Goal: Task Accomplishment & Management: Use online tool/utility

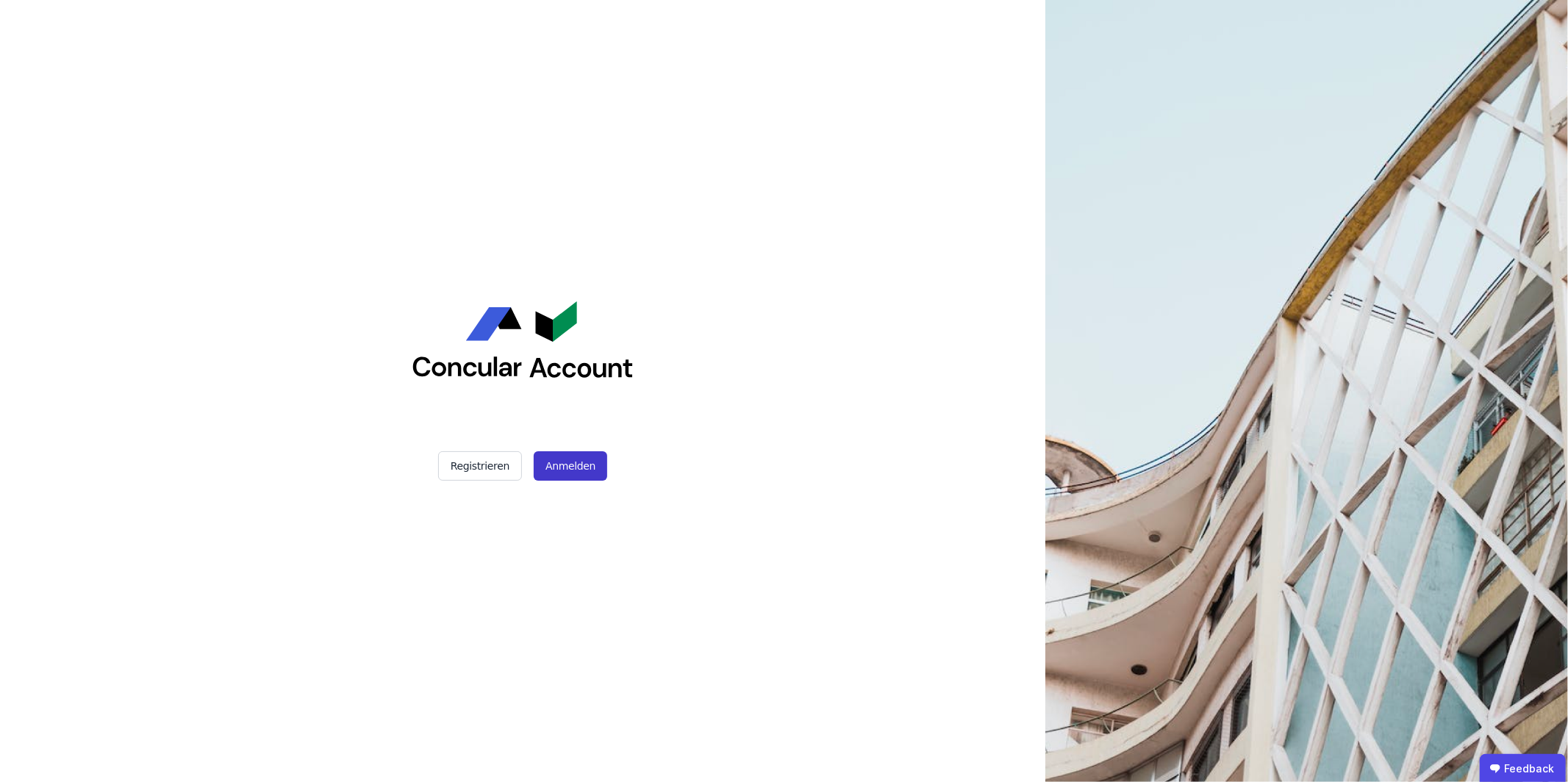
click at [582, 454] on button "Anmelden" at bounding box center [570, 466] width 74 height 29
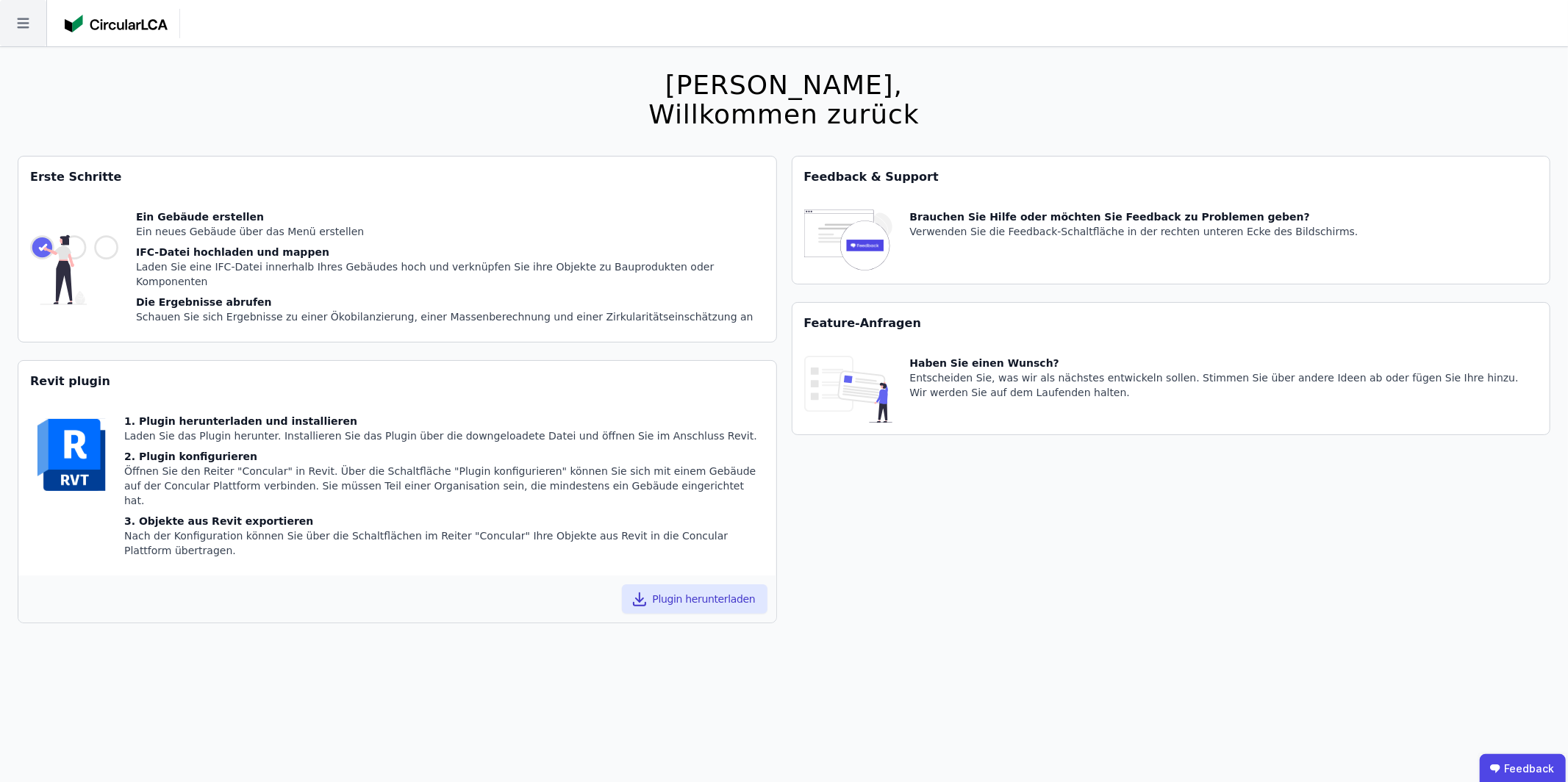
click at [15, 30] on icon at bounding box center [23, 23] width 46 height 46
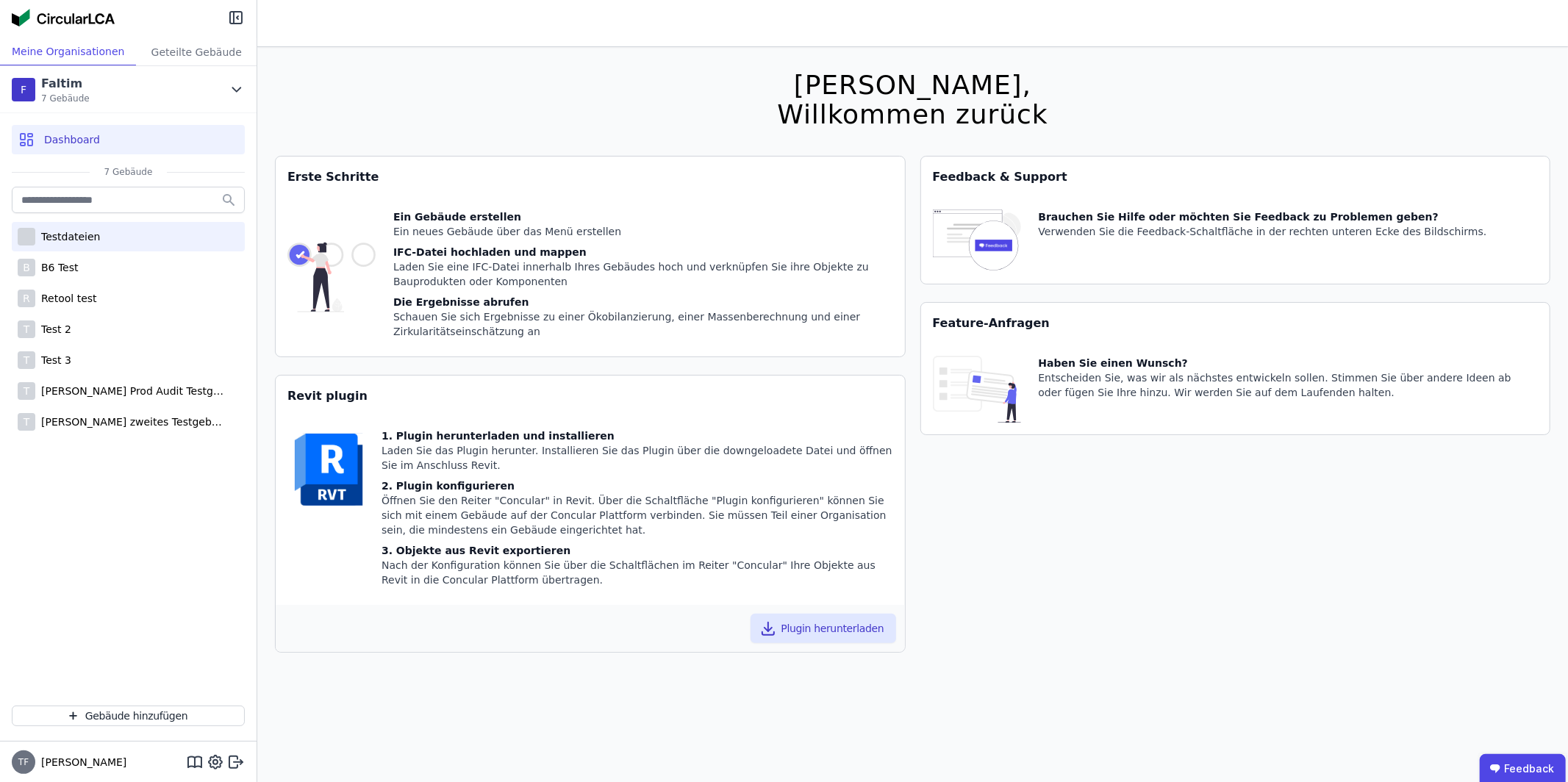
click at [120, 235] on div "Testdateien" at bounding box center [128, 237] width 233 height 29
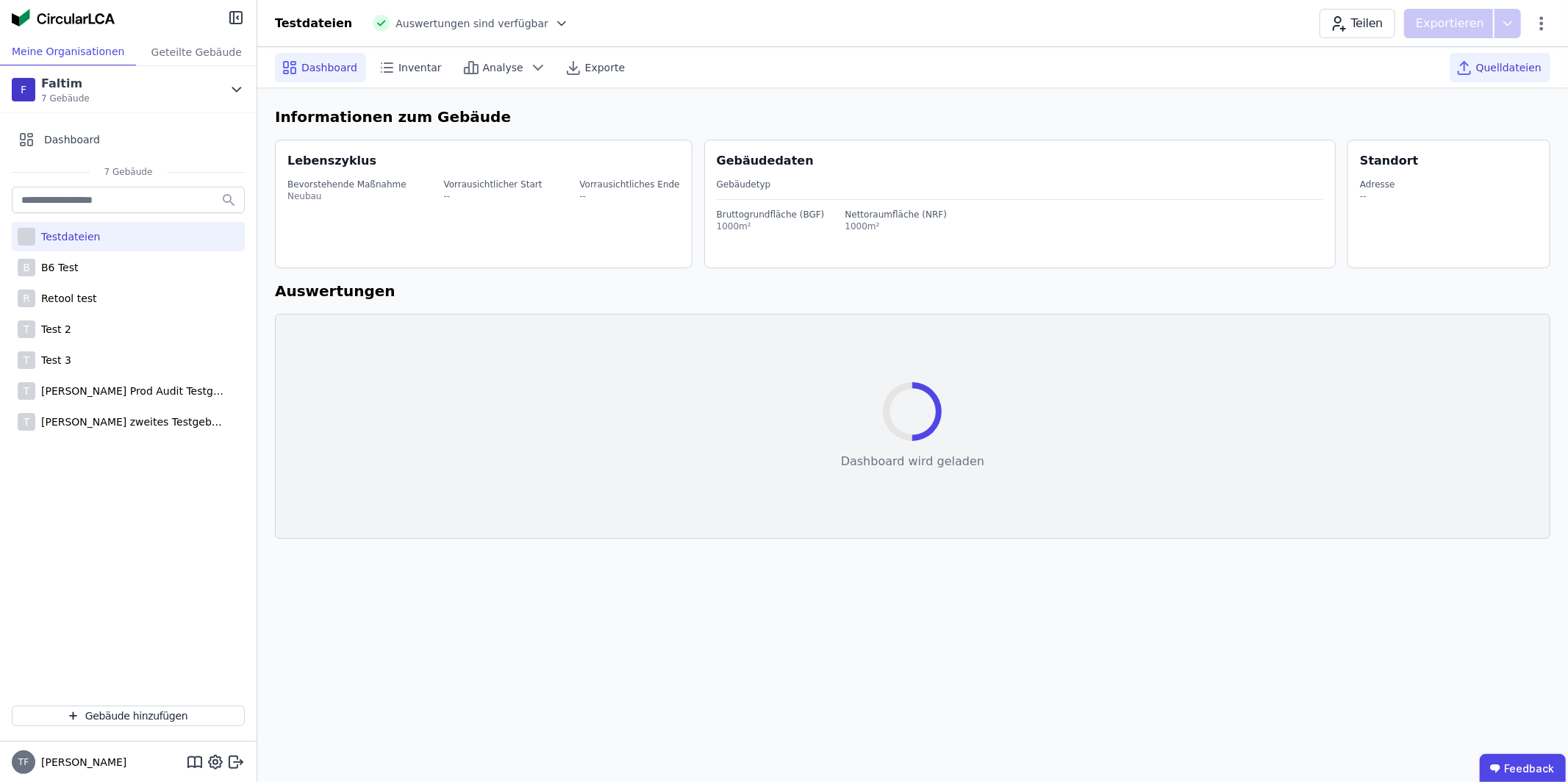
click at [1528, 61] on span "Quelldateien" at bounding box center [1508, 68] width 65 height 15
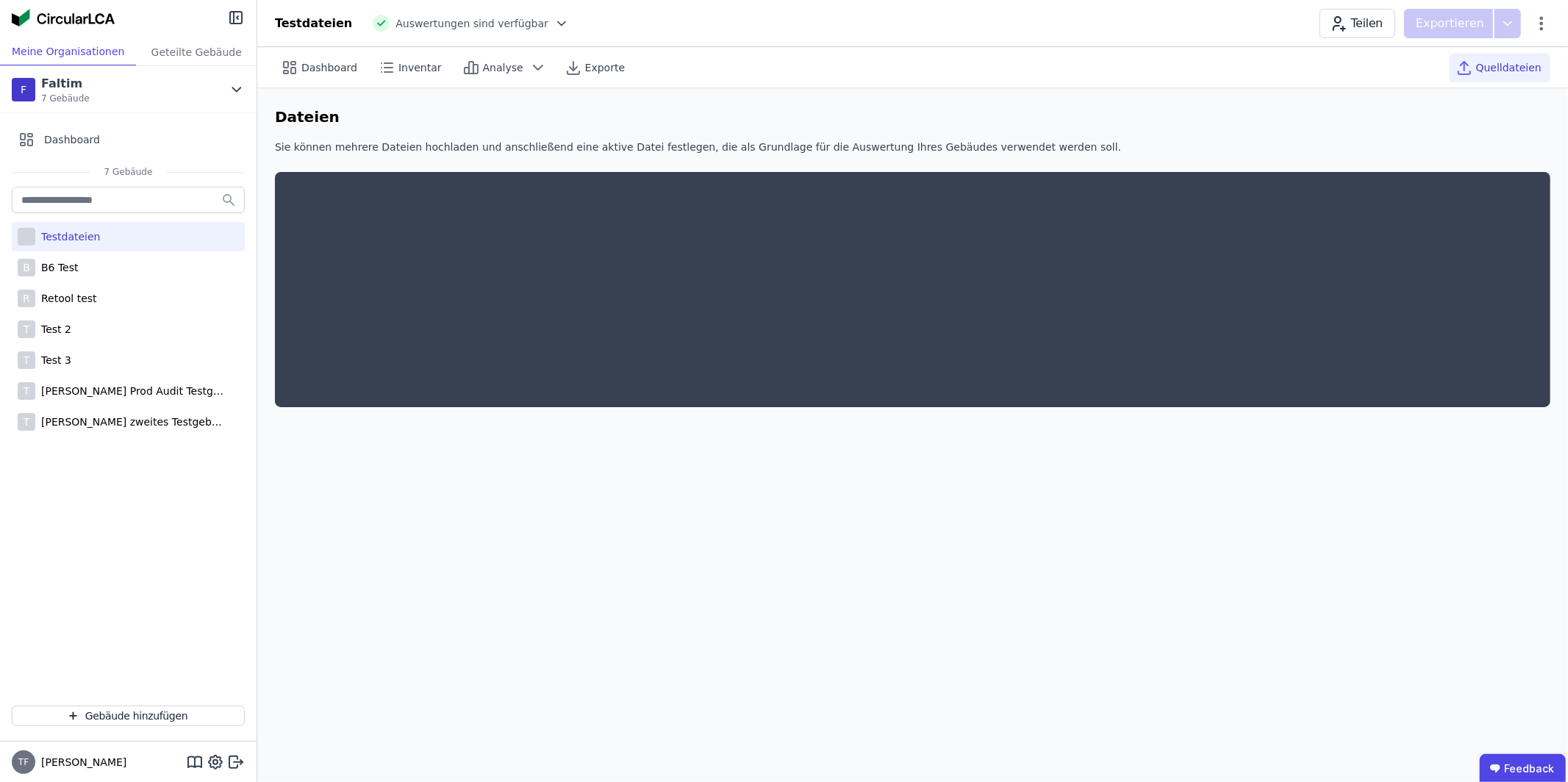
click at [1504, 73] on span "Quelldateien" at bounding box center [1508, 68] width 65 height 15
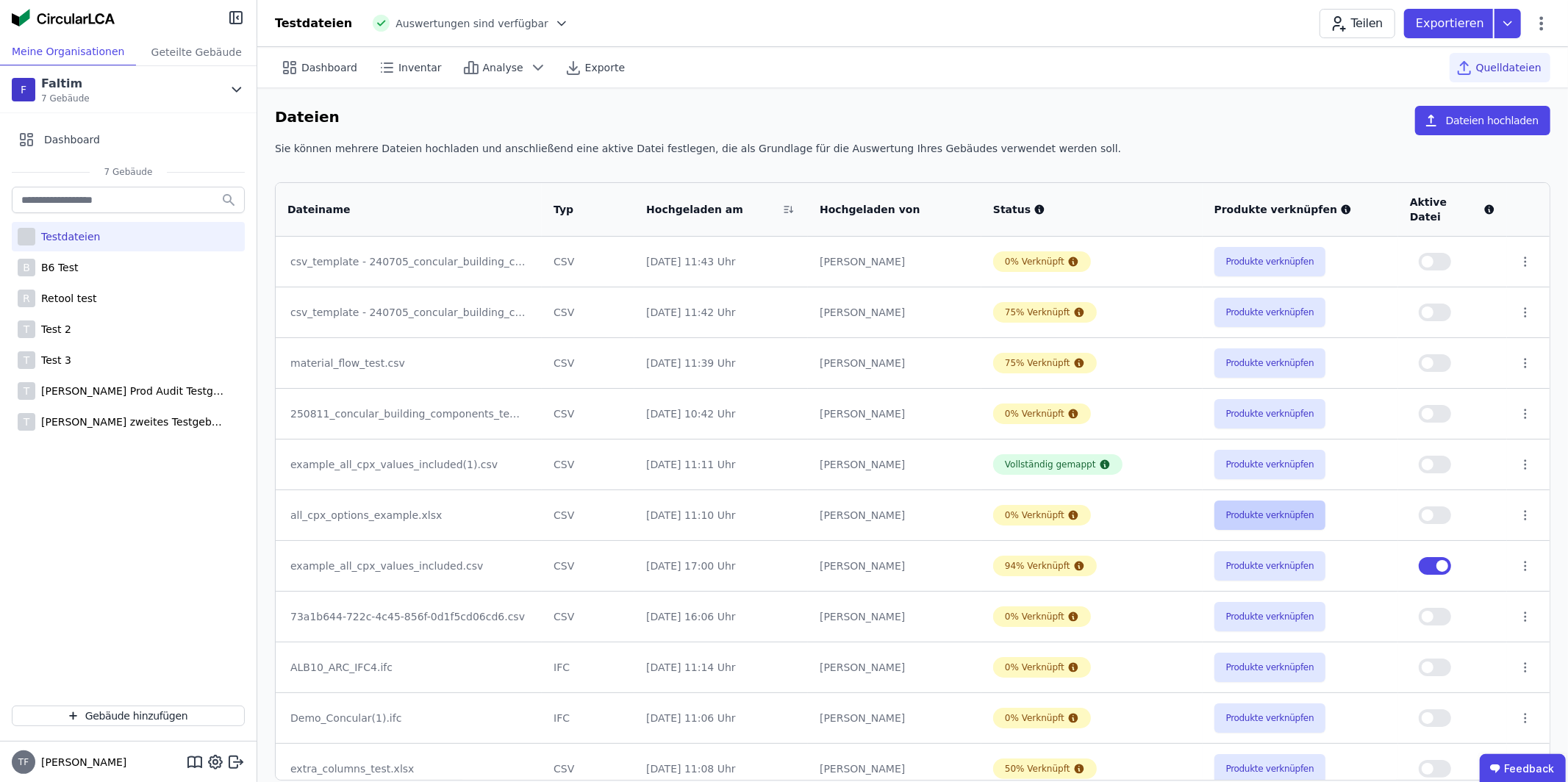
scroll to position [7, 0]
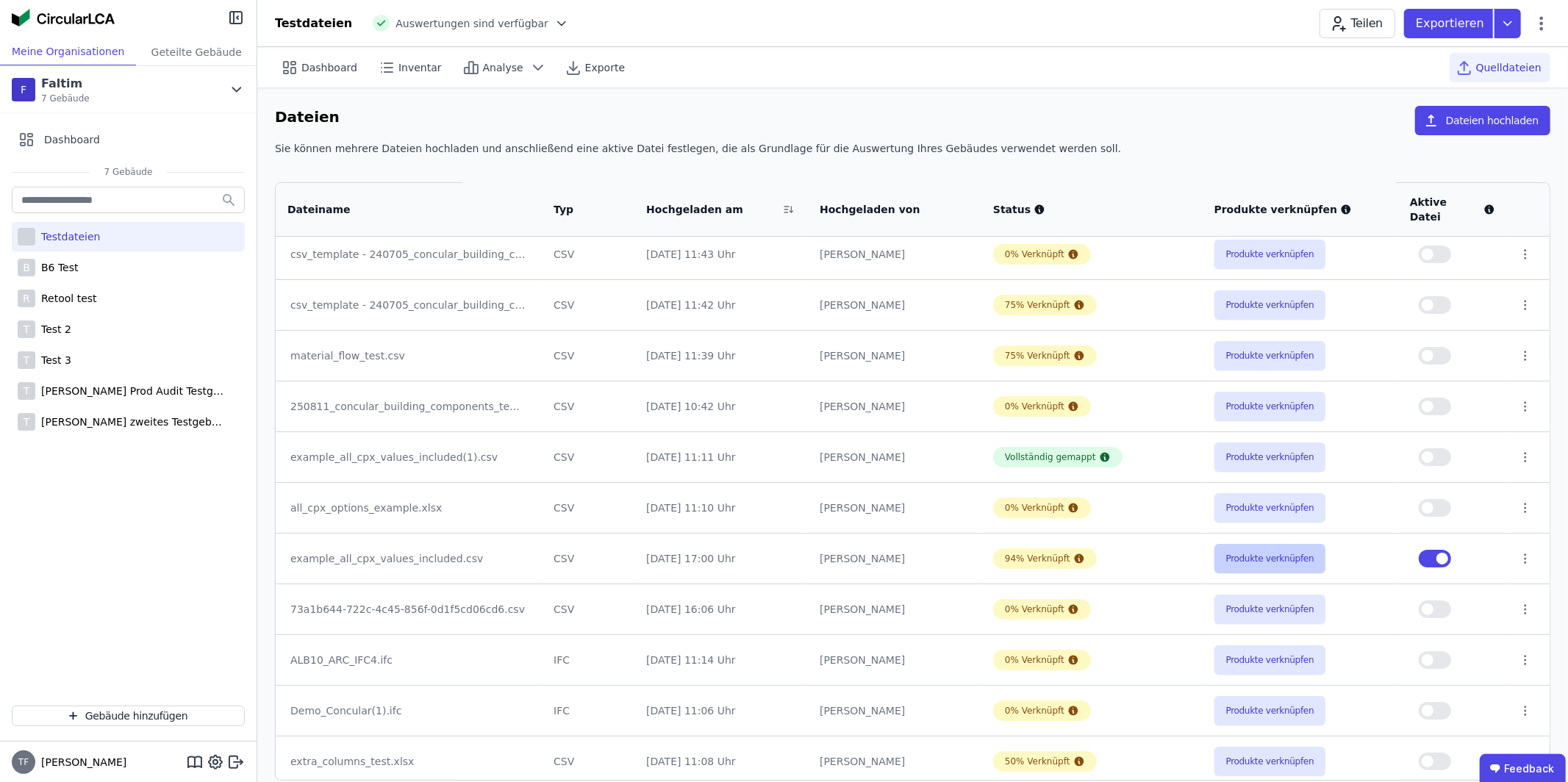
click at [1291, 544] on button "Produkte verknüpfen" at bounding box center [1270, 558] width 111 height 29
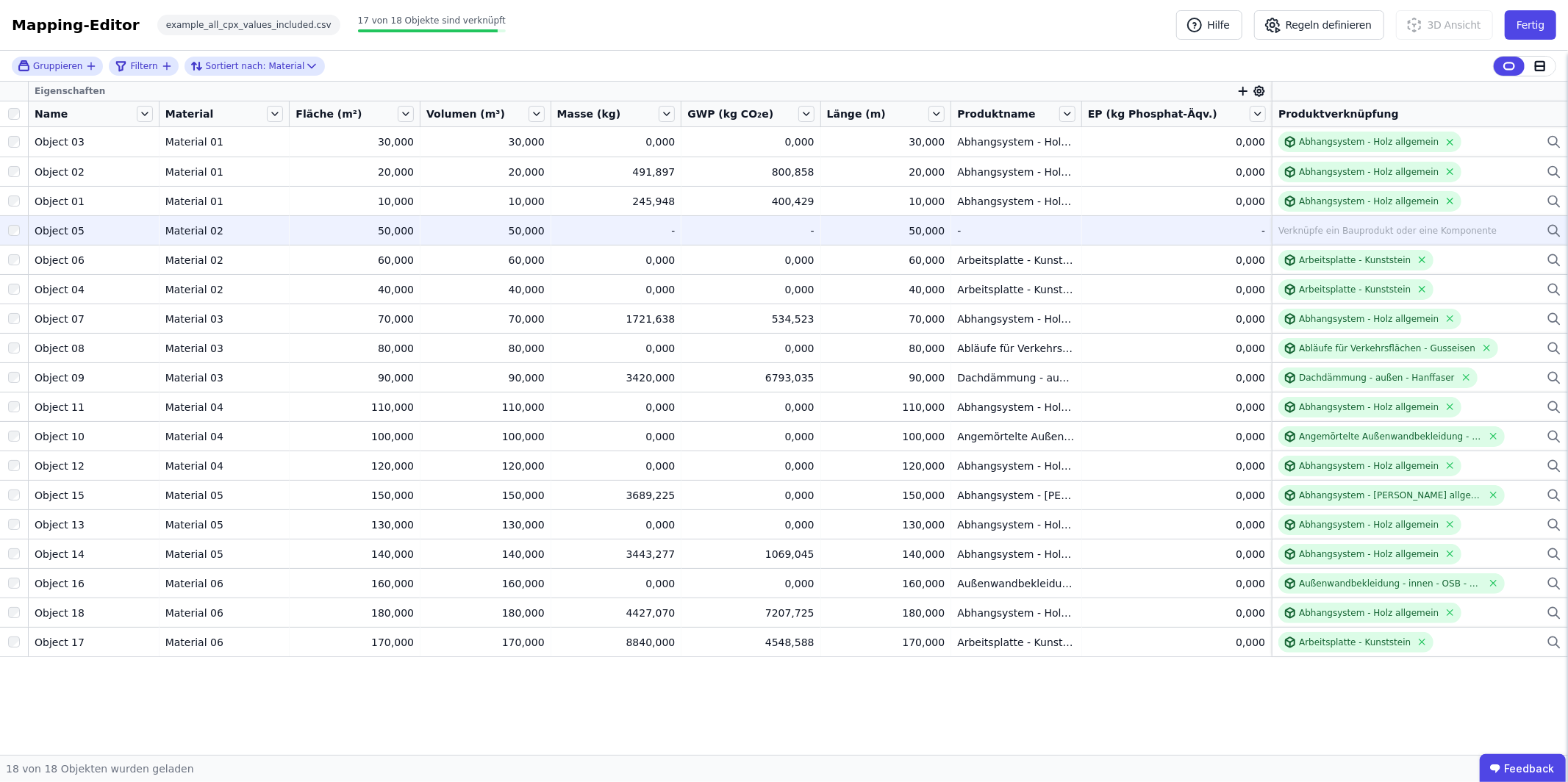
click at [1340, 229] on div "Verknüpfe ein Bauprodukt oder eine Komponente" at bounding box center [1387, 230] width 218 height 12
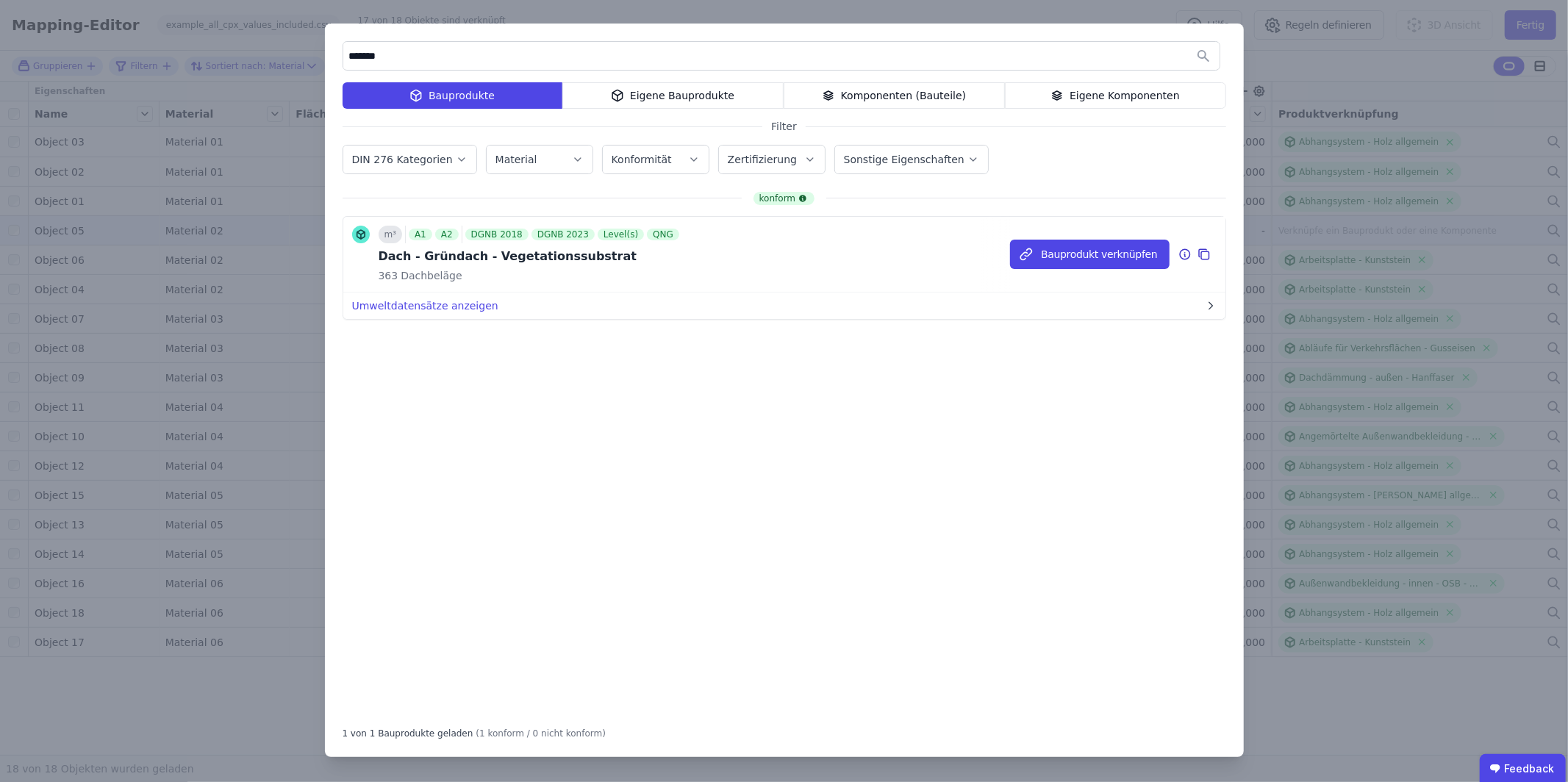
type input "*******"
click at [1202, 254] on icon at bounding box center [1204, 254] width 13 height 18
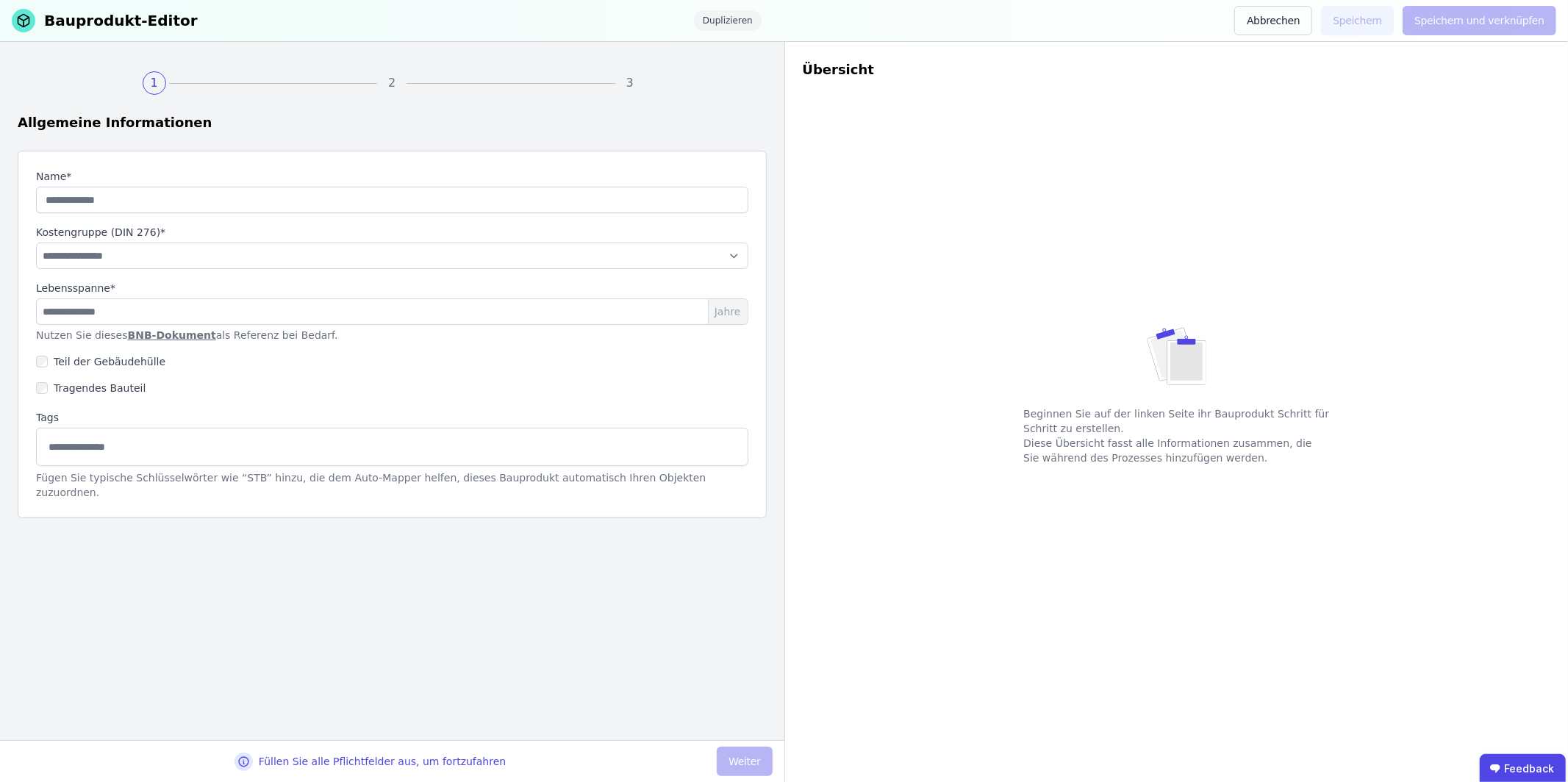
type input "**********"
type input "**"
select select "**********"
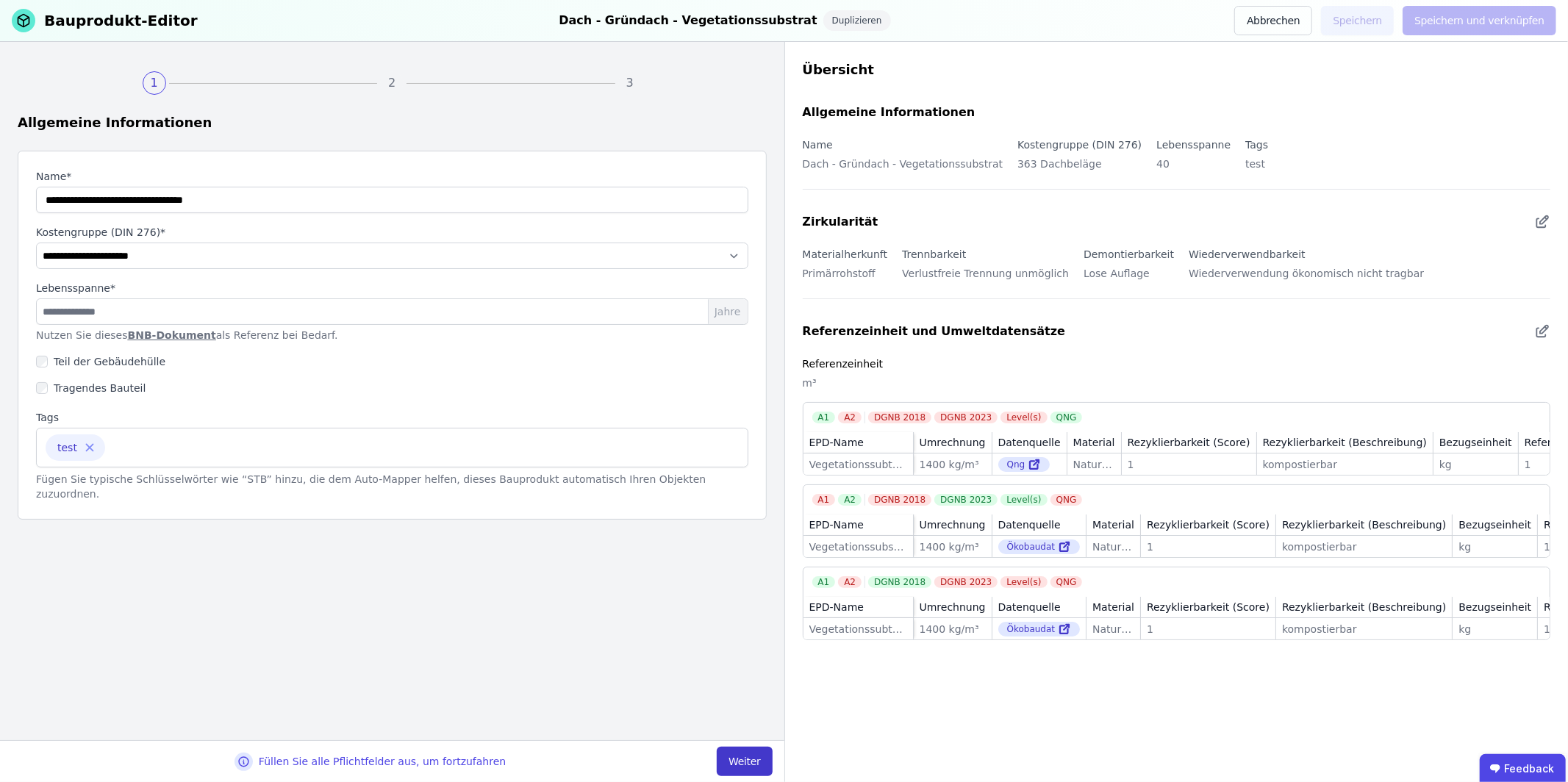
click at [737, 753] on button "Weiter" at bounding box center [744, 761] width 55 height 29
select select "**********"
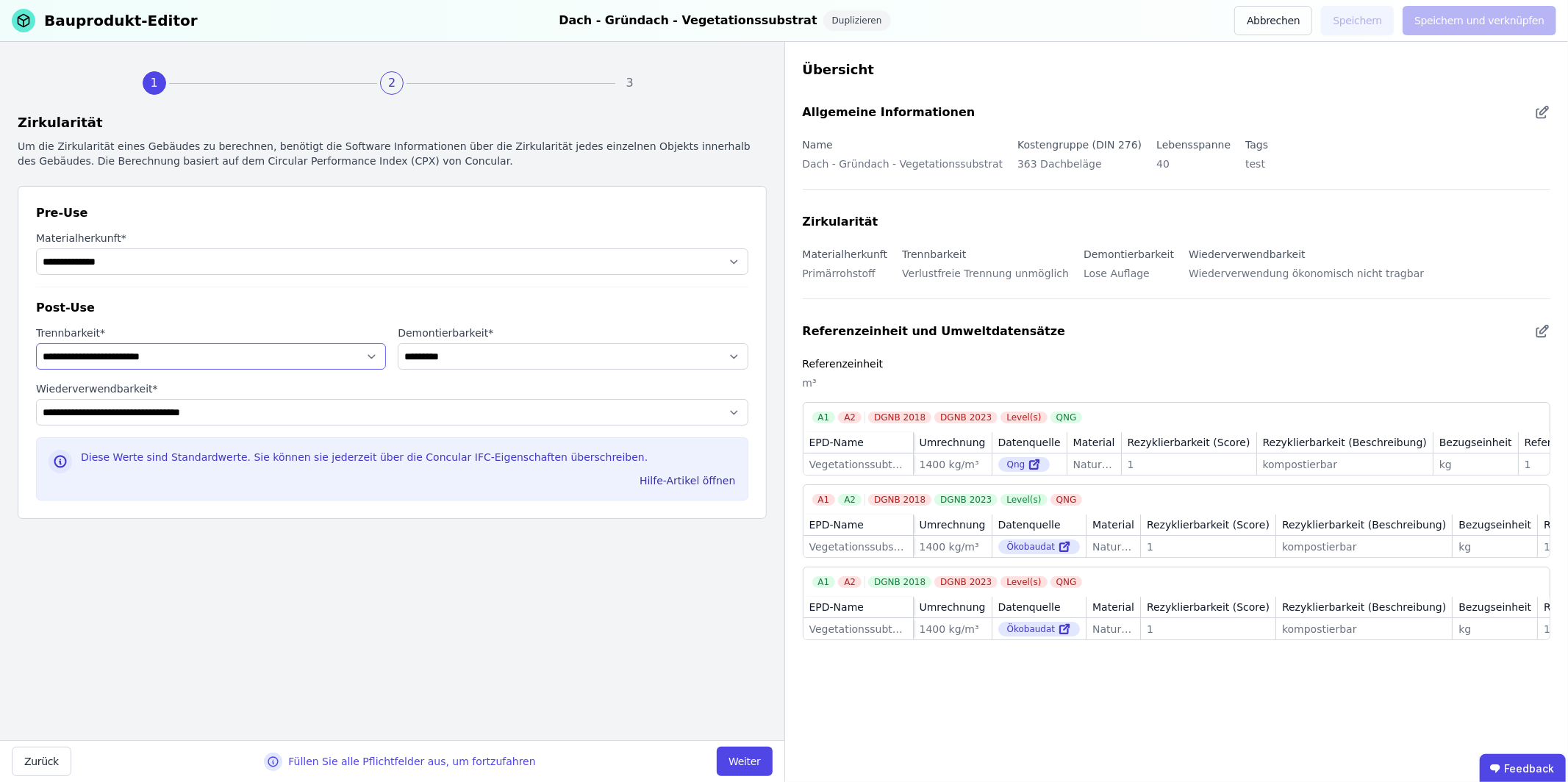
click at [298, 359] on select "**********" at bounding box center [211, 356] width 350 height 27
select select "**********"
click at [36, 343] on select "**********" at bounding box center [211, 356] width 350 height 27
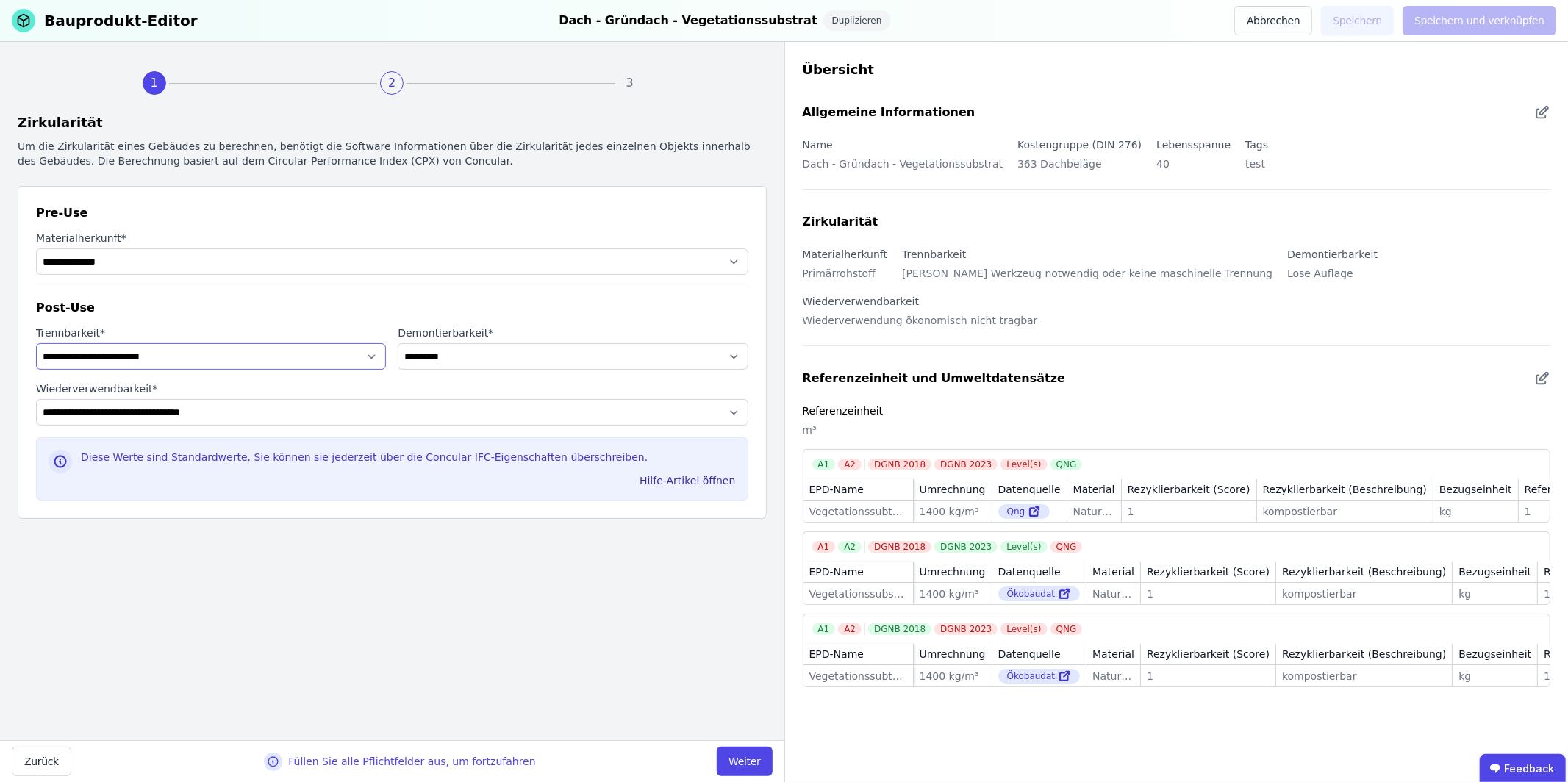
click at [259, 351] on select "**********" at bounding box center [211, 356] width 350 height 27
click at [36, 343] on select "**********" at bounding box center [211, 356] width 350 height 27
click at [290, 414] on select "**********" at bounding box center [393, 412] width 713 height 27
click at [271, 418] on select "**********" at bounding box center [393, 412] width 713 height 27
select select "**********"
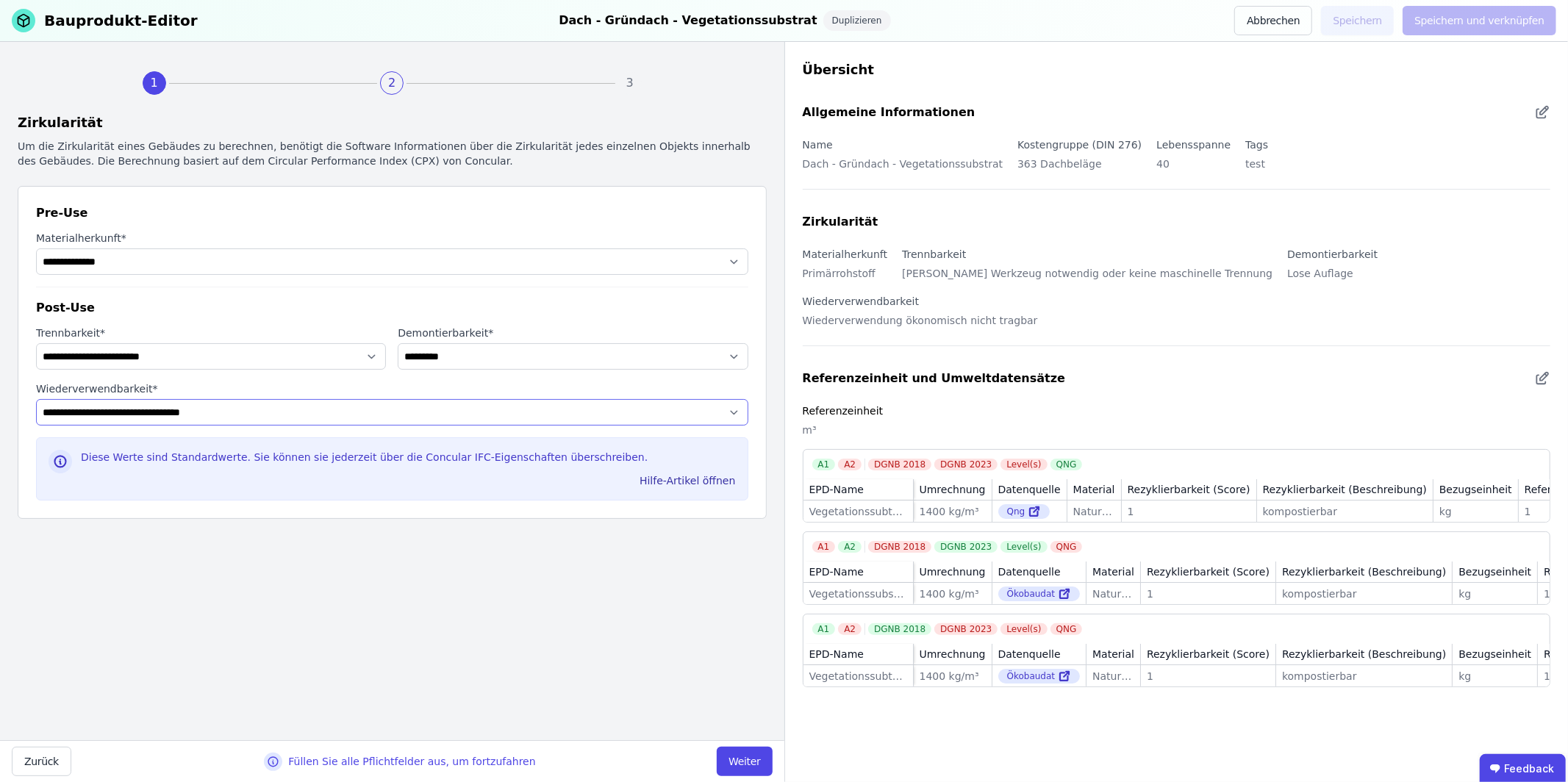
click at [36, 399] on select "**********" at bounding box center [393, 412] width 713 height 27
click at [758, 759] on button "Weiter" at bounding box center [744, 761] width 55 height 29
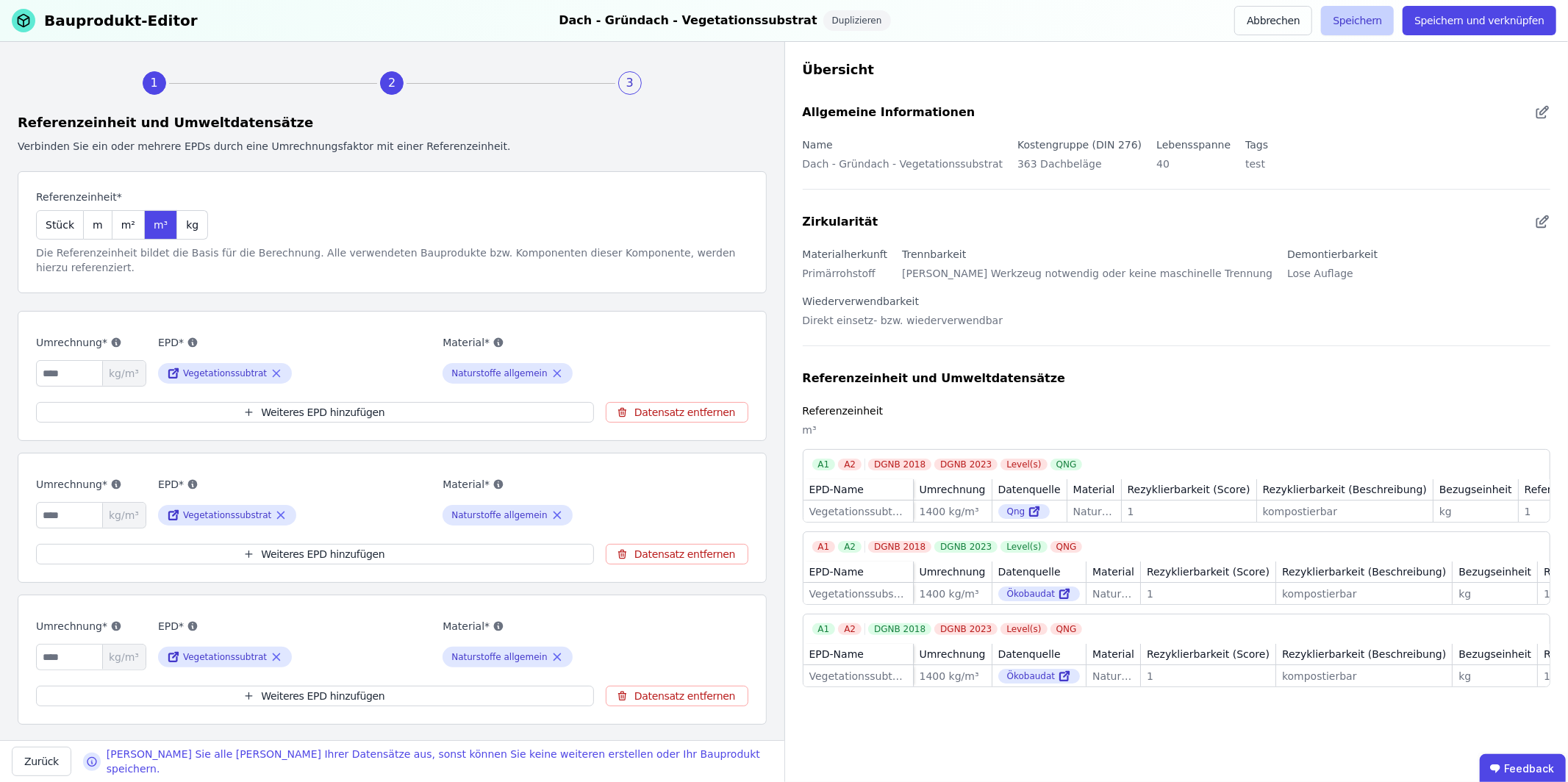
click at [1368, 21] on button "Speichern" at bounding box center [1357, 20] width 73 height 29
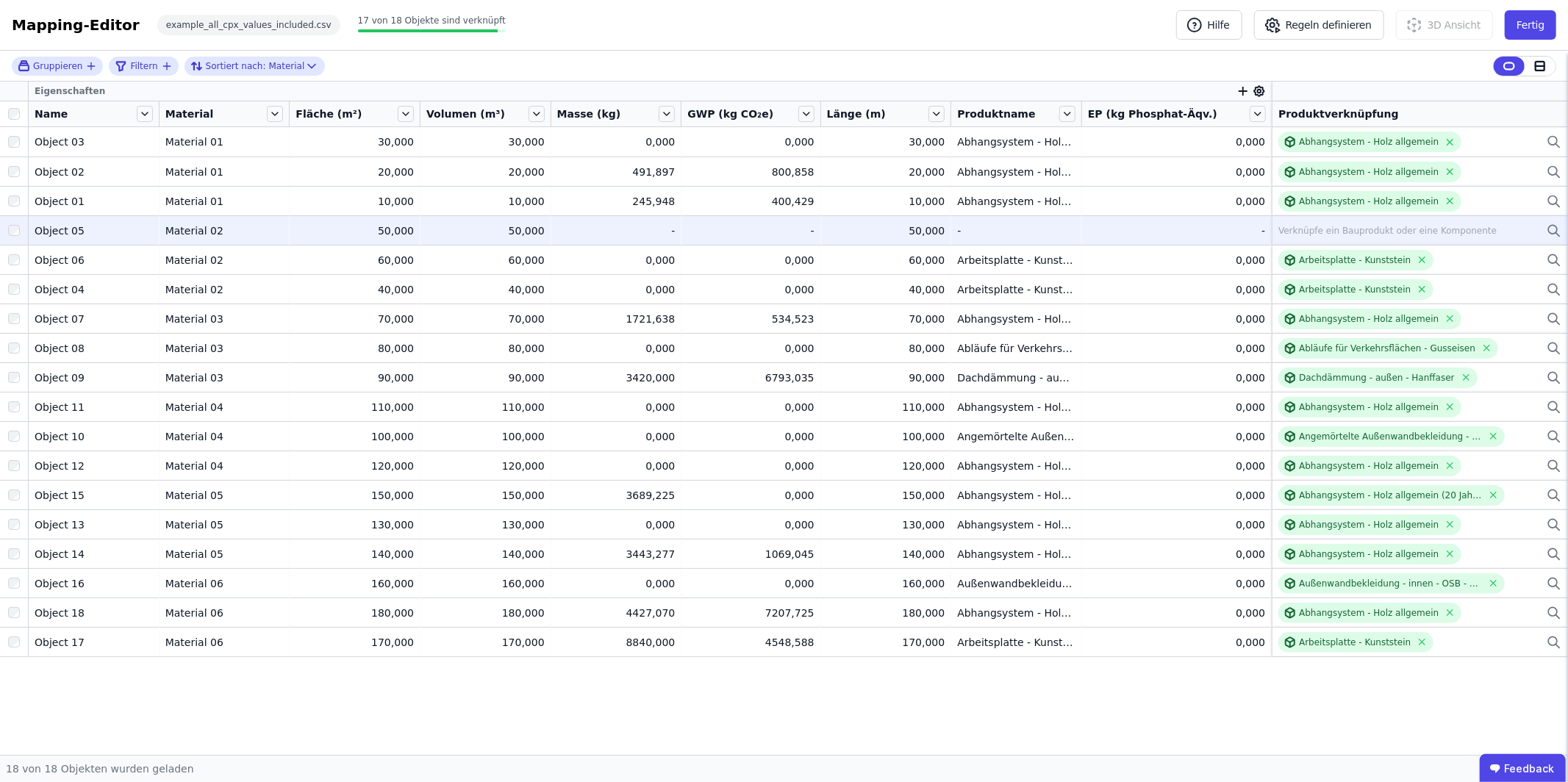
click at [1381, 233] on div "Verknüpfe ein Bauprodukt oder eine Komponente" at bounding box center [1387, 230] width 218 height 12
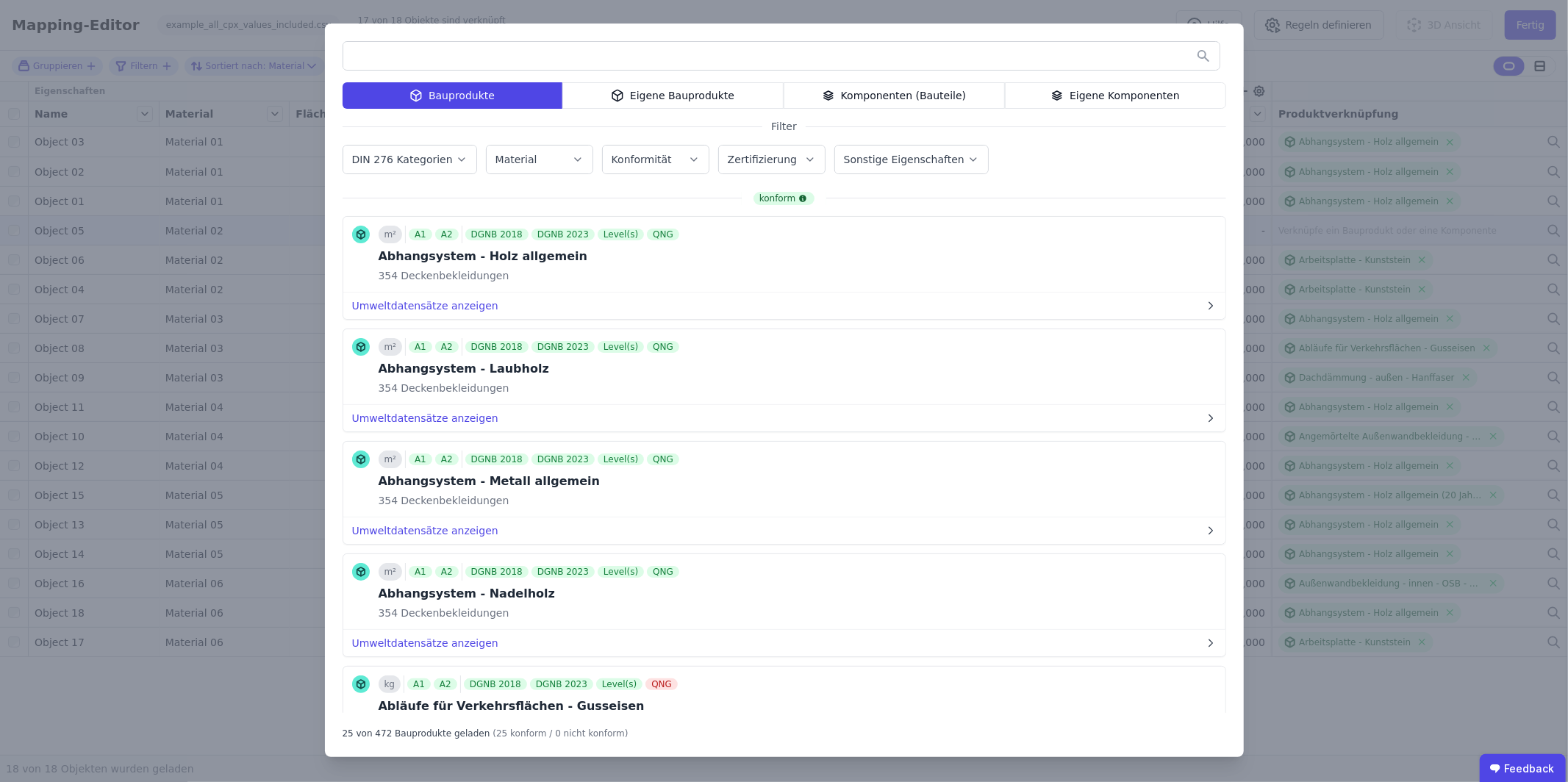
click at [567, 61] on input "text" at bounding box center [781, 56] width 876 height 27
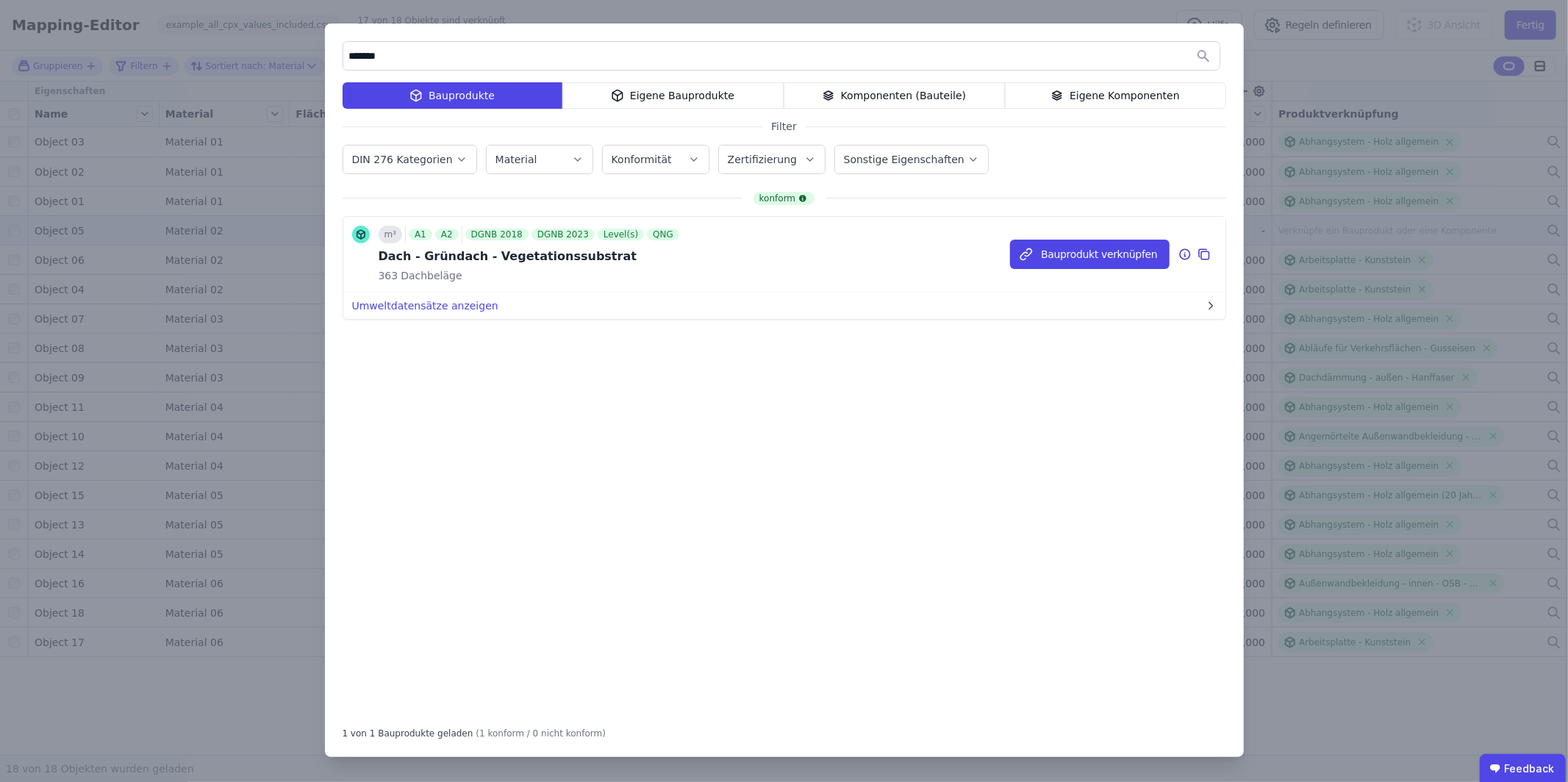
type input "*******"
click at [1183, 255] on icon at bounding box center [1185, 254] width 13 height 18
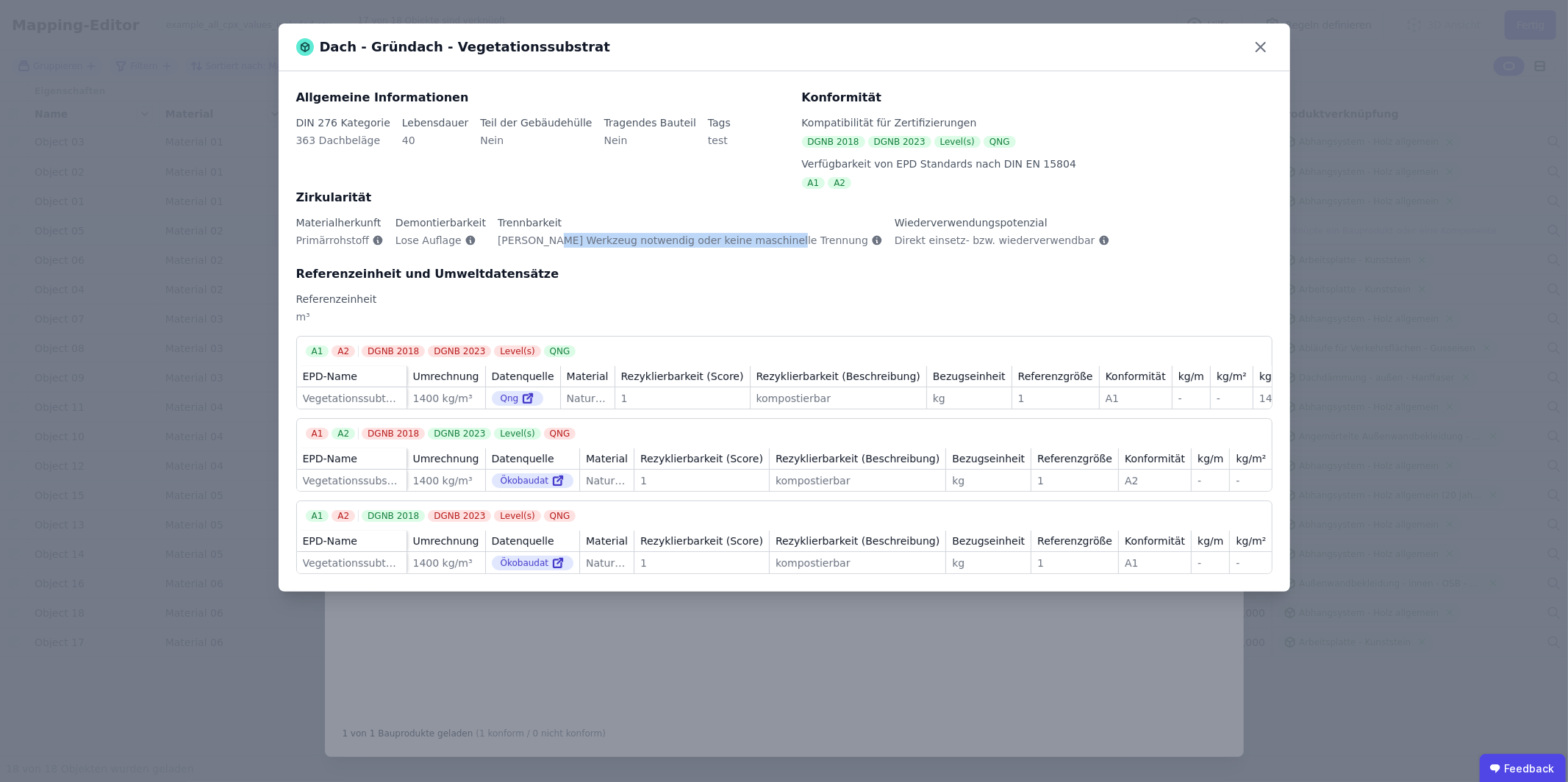
drag, startPoint x: 540, startPoint y: 241, endPoint x: 756, endPoint y: 247, distance: 216.1
click at [756, 247] on span "[PERSON_NAME] Werkzeug notwendig oder keine maschinelle Trennung" at bounding box center [683, 240] width 371 height 15
drag, startPoint x: 792, startPoint y: 243, endPoint x: 977, endPoint y: 249, distance: 185.1
click at [948, 246] on div "Materialherkunft Primärrohstoff Demontierbarkeit Lose Auflage Trennbarkeit Kein…" at bounding box center [784, 241] width 976 height 50
click at [979, 249] on div "Direkt einsetz- bzw. wiederverwendbar" at bounding box center [1002, 246] width 216 height 27
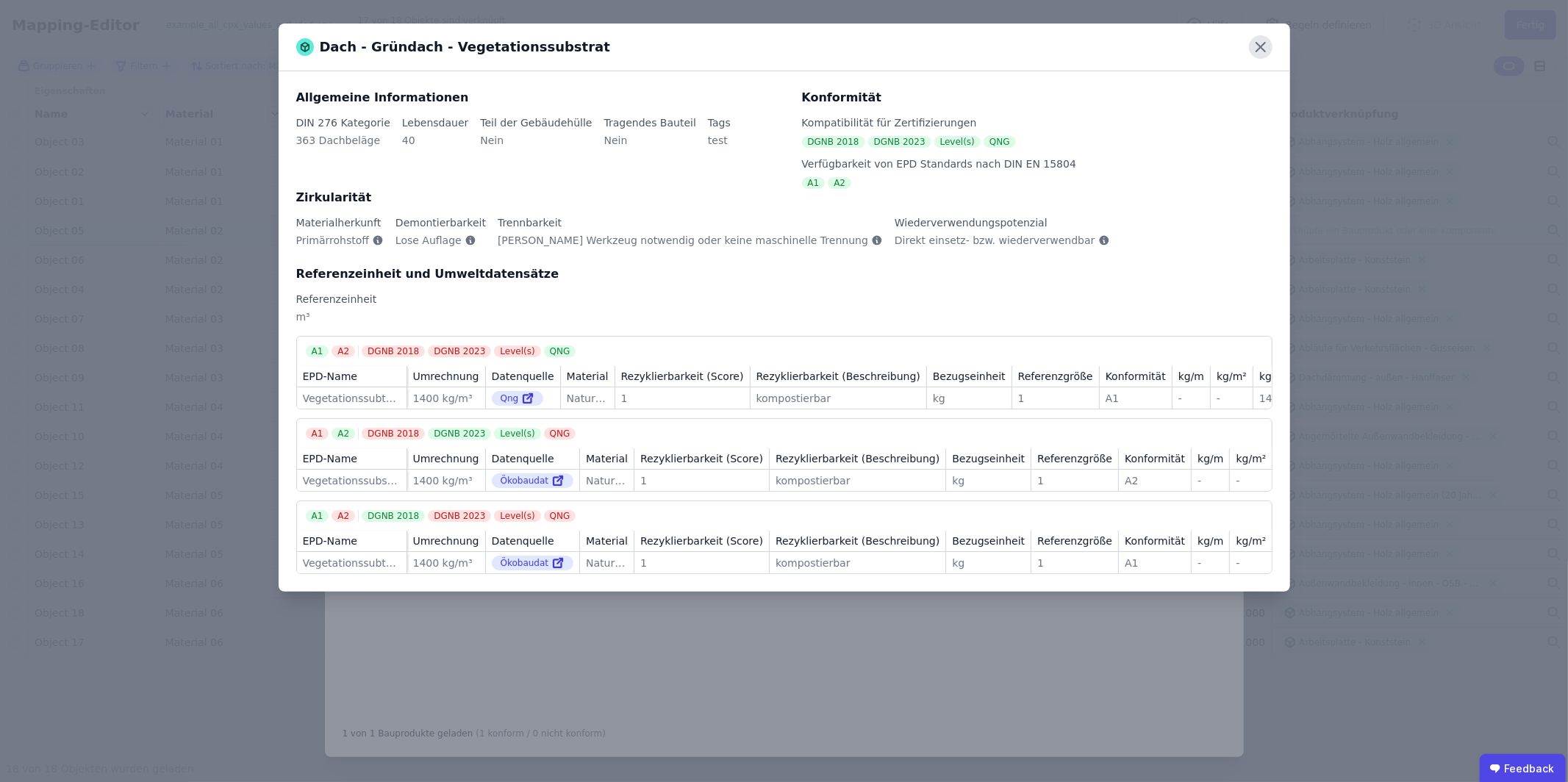
click at [1263, 41] on icon at bounding box center [1260, 47] width 23 height 23
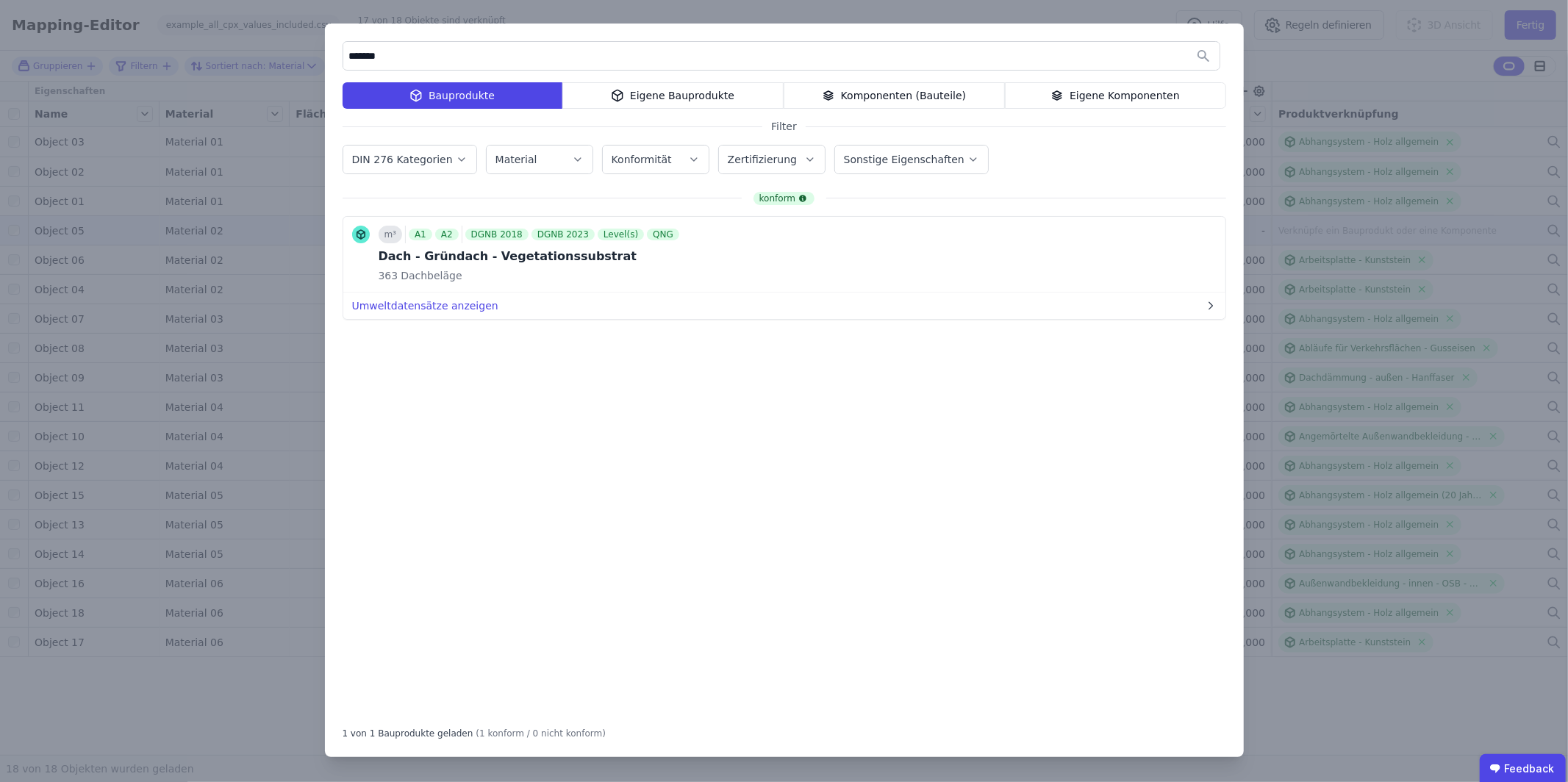
click at [664, 90] on div "Eigene Bauprodukte" at bounding box center [673, 95] width 221 height 27
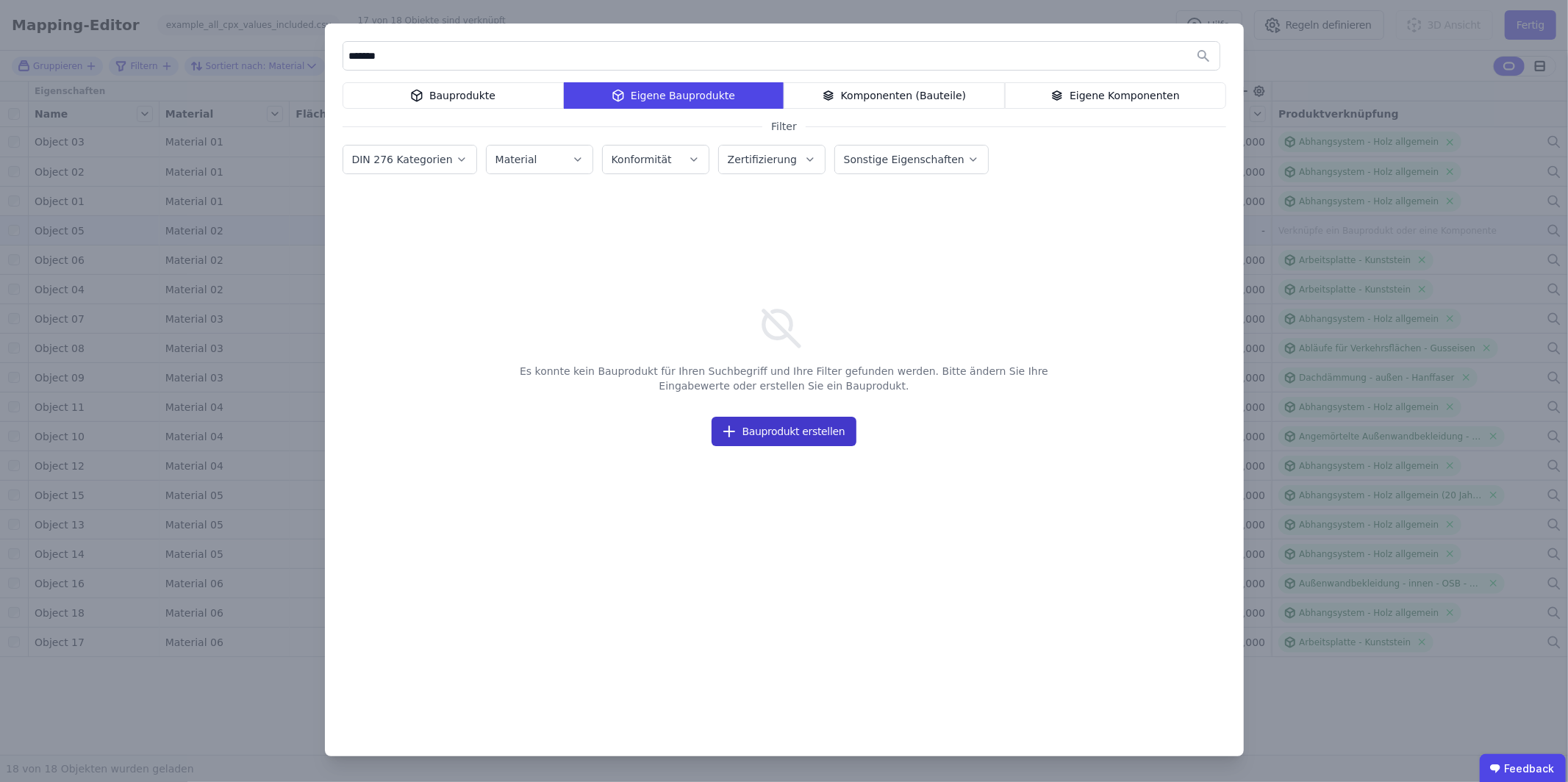
click at [803, 427] on button "Bauprodukt erstellen" at bounding box center [784, 431] width 145 height 29
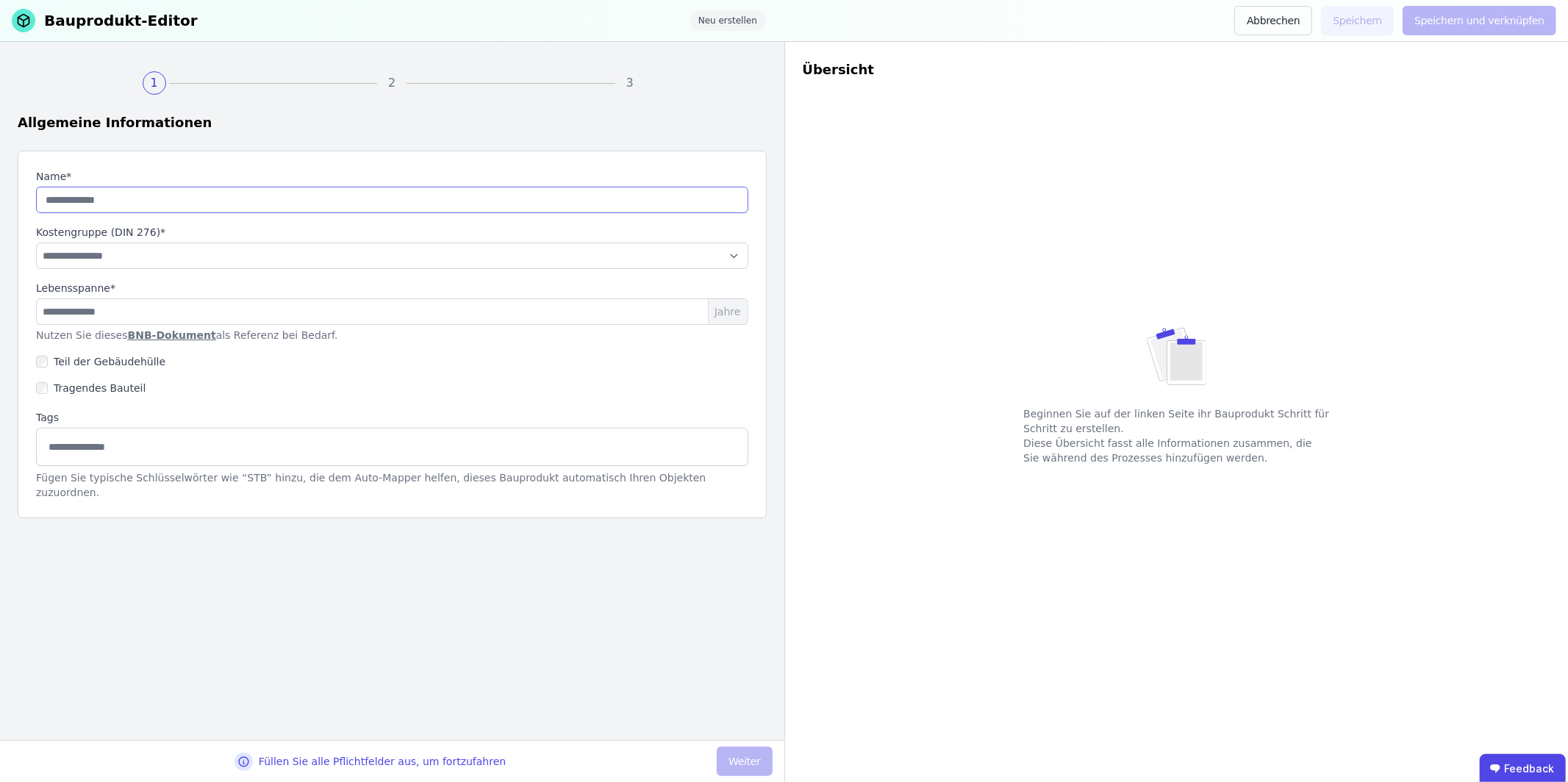
click at [491, 208] on input "string" at bounding box center [393, 200] width 713 height 27
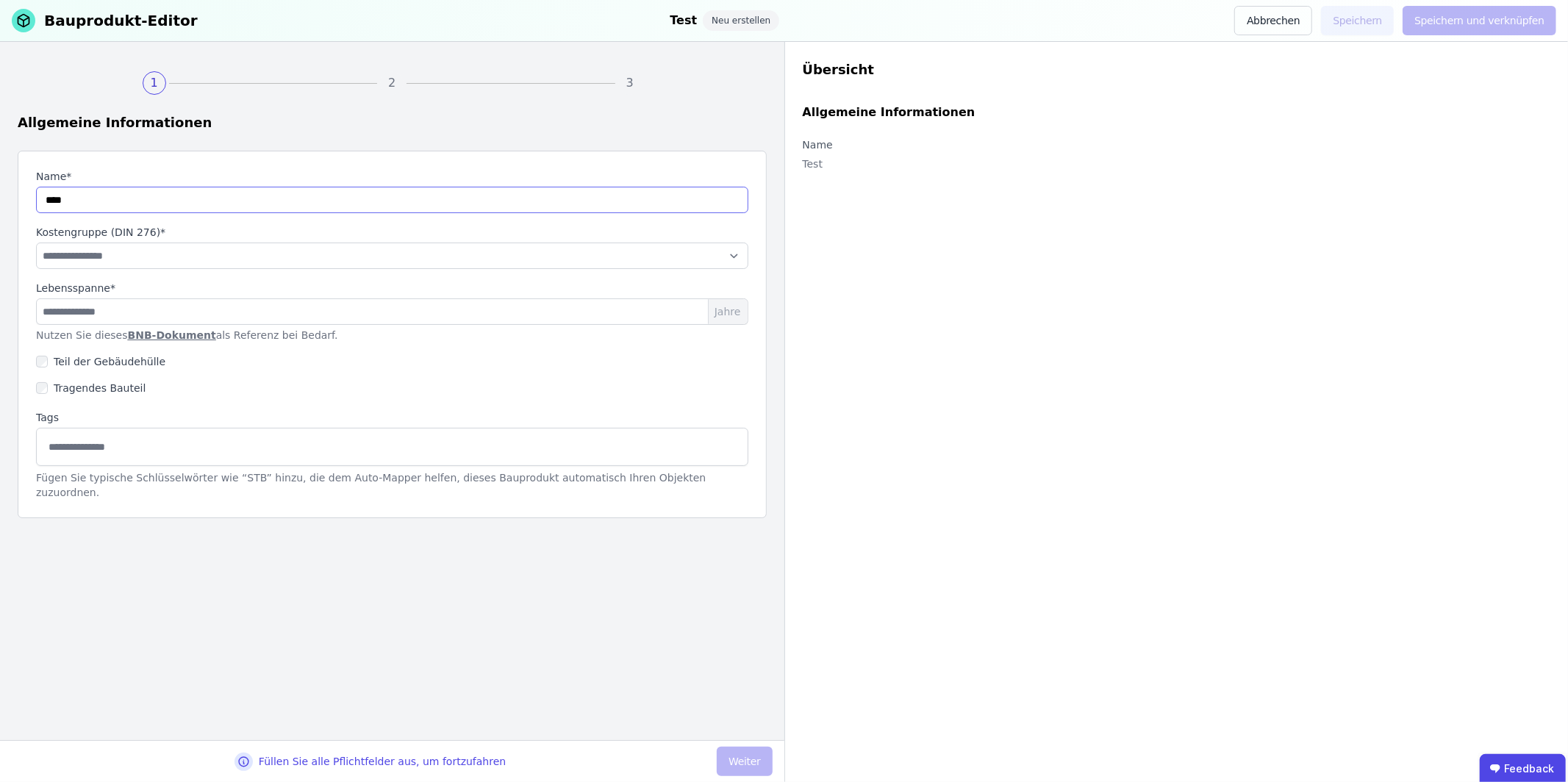
type input "****"
select select "**********"
click at [427, 306] on input "number" at bounding box center [393, 311] width 713 height 27
type input "**"
click at [740, 742] on div "Füllen Sie alle Pflichtfelder aus, um fortzufahren Weiter" at bounding box center [392, 761] width 784 height 42
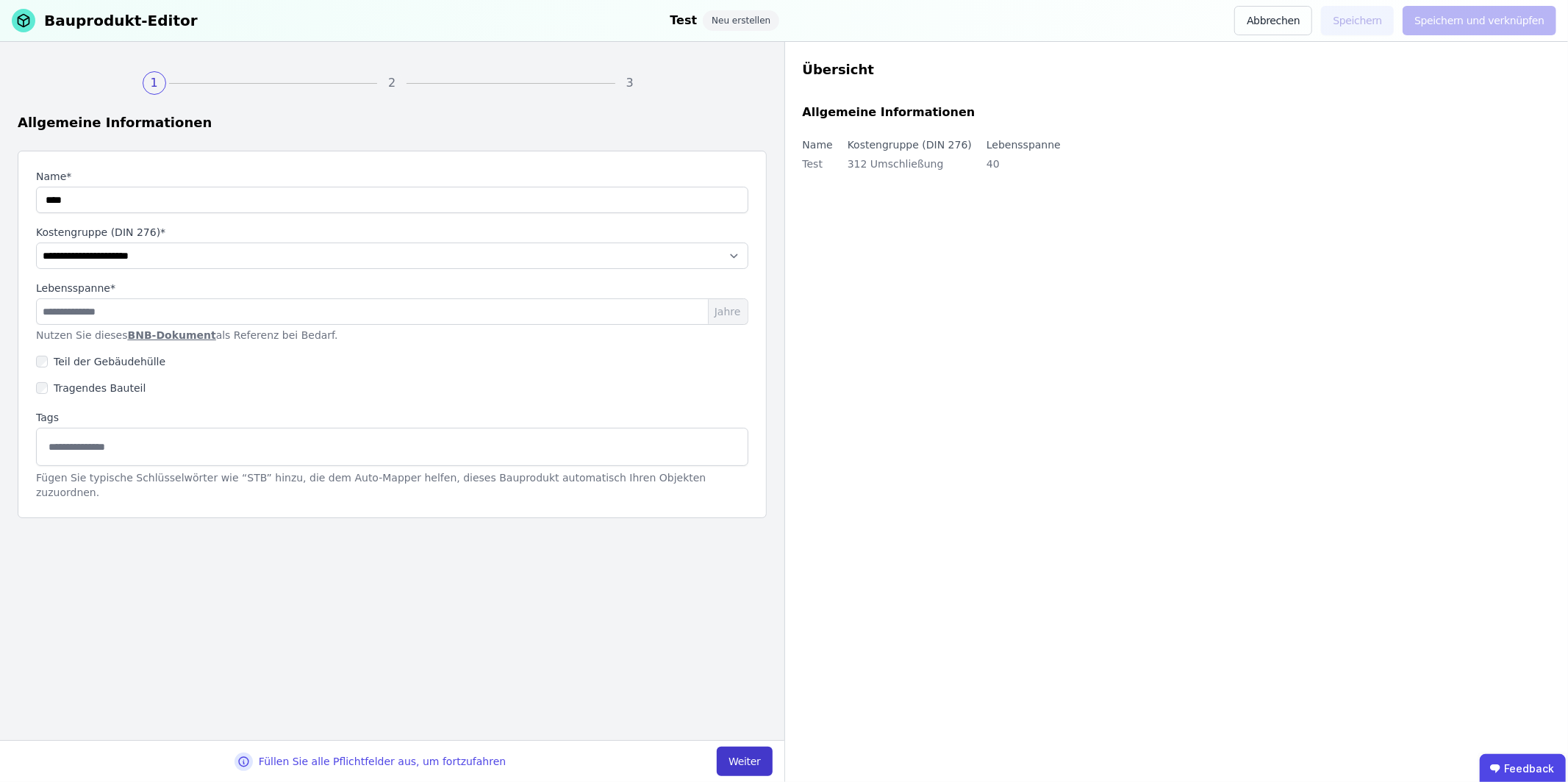
click at [745, 752] on button "Weiter" at bounding box center [744, 761] width 55 height 29
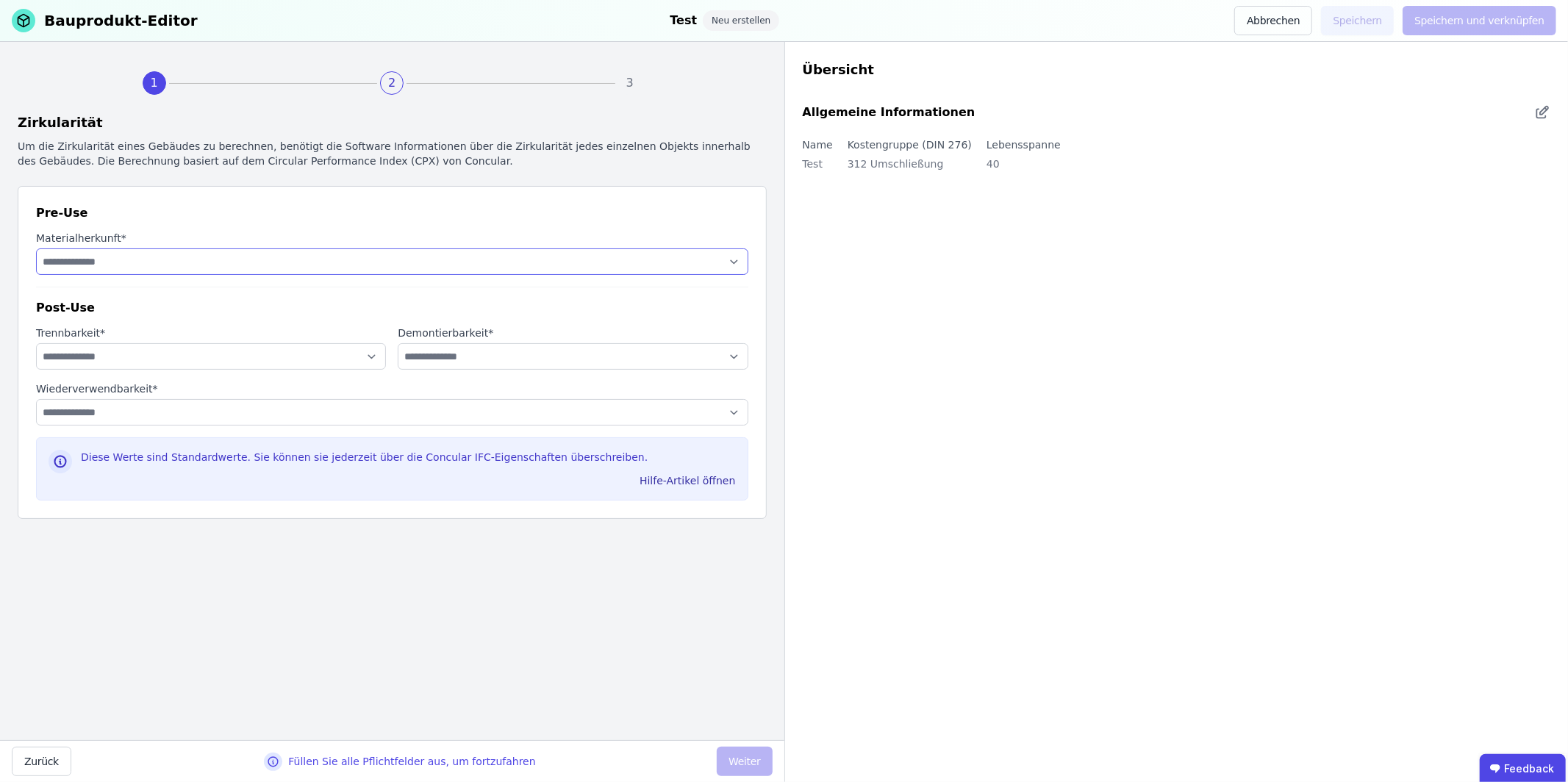
click at [203, 250] on select "**********" at bounding box center [393, 262] width 713 height 27
select select "**********"
click at [36, 249] on select "**********" at bounding box center [393, 262] width 713 height 27
click at [191, 366] on select "**********" at bounding box center [211, 356] width 350 height 27
select select "**********"
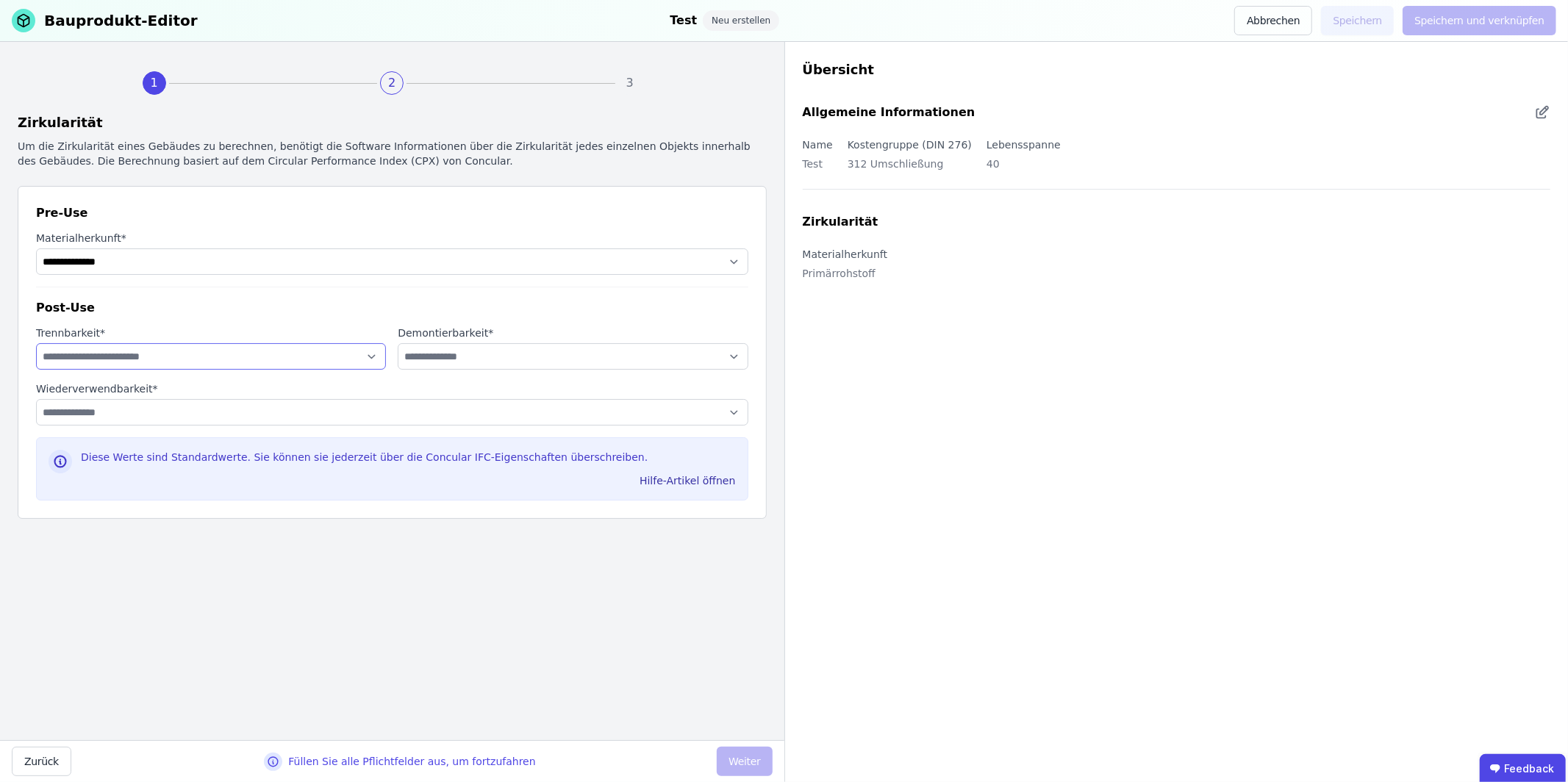
click at [36, 343] on select "**********" at bounding box center [211, 356] width 350 height 27
click at [417, 358] on select "**********" at bounding box center [572, 356] width 350 height 27
select select "**********"
click at [397, 343] on select "**********" at bounding box center [572, 356] width 350 height 27
click at [396, 410] on select "**********" at bounding box center [393, 412] width 713 height 27
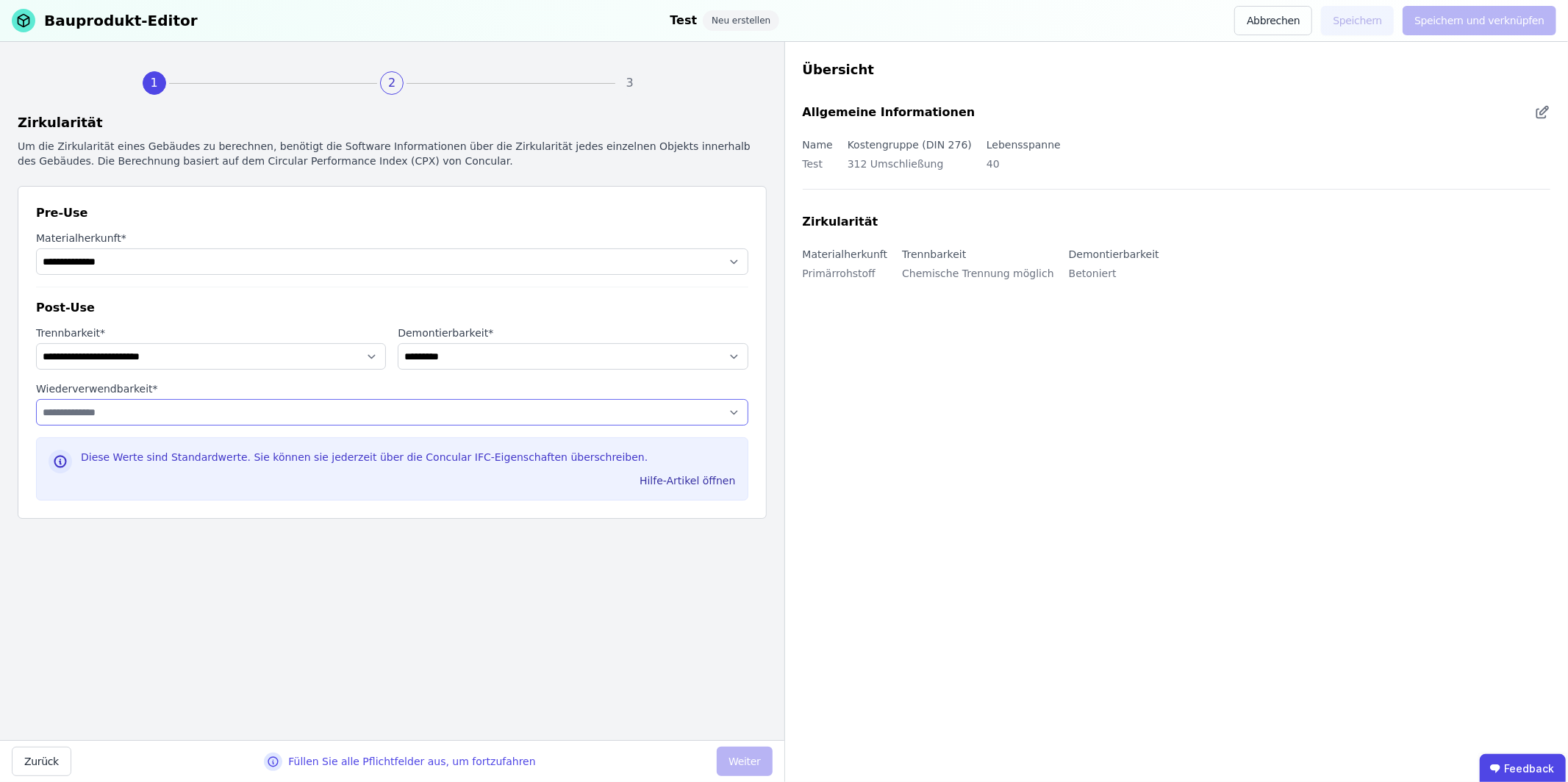
select select "**********"
click at [36, 399] on select "**********" at bounding box center [393, 412] width 713 height 27
click at [761, 749] on button "Weiter" at bounding box center [744, 761] width 55 height 29
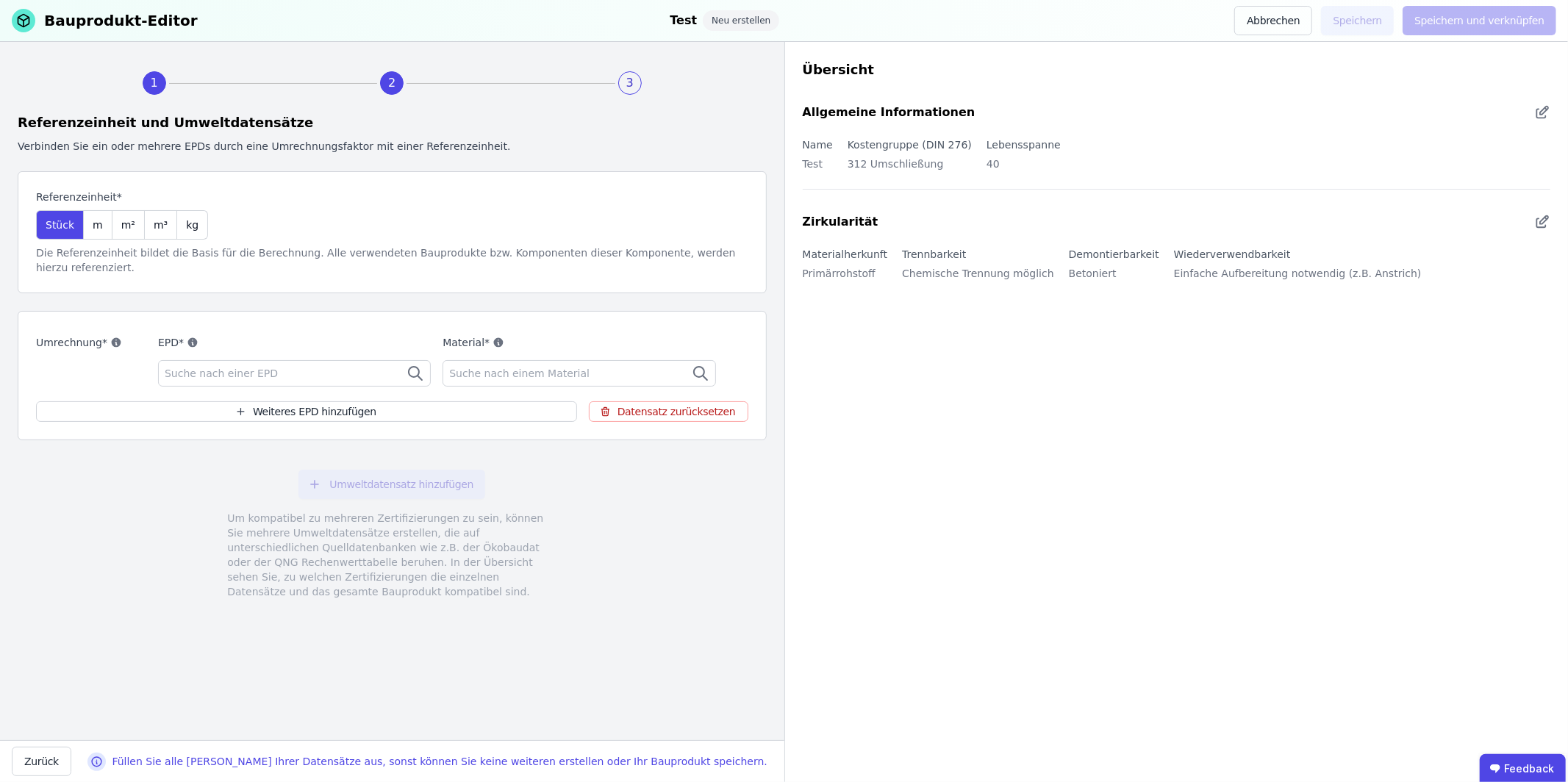
click at [266, 359] on div "EPD* Suche nach einer EPD" at bounding box center [295, 360] width 273 height 53
click at [263, 370] on span "Suche nach einer EPD" at bounding box center [223, 373] width 116 height 15
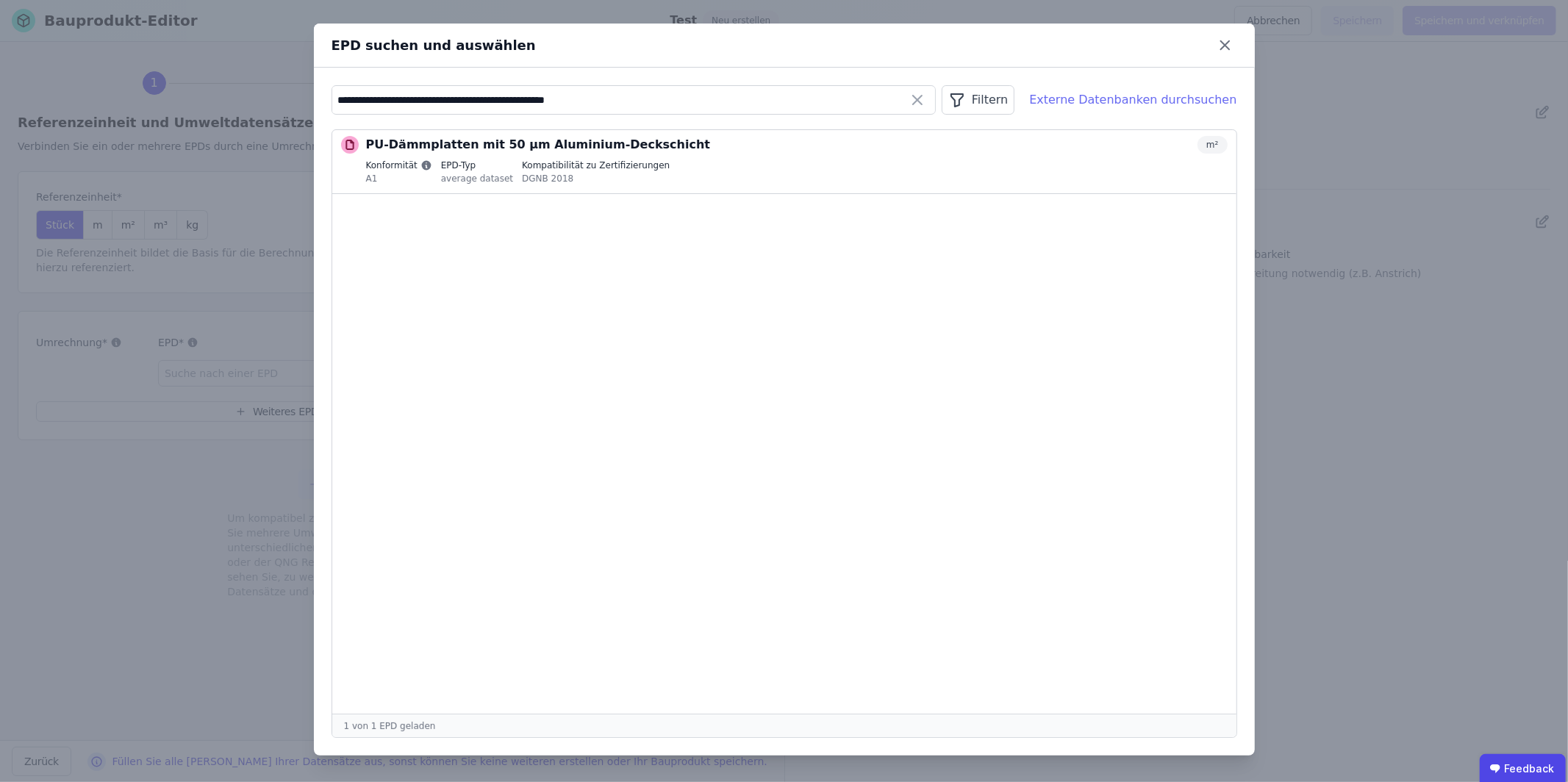
type input "**********"
click at [1137, 97] on div "Externe Datenbanken durchsuchen" at bounding box center [1133, 100] width 208 height 18
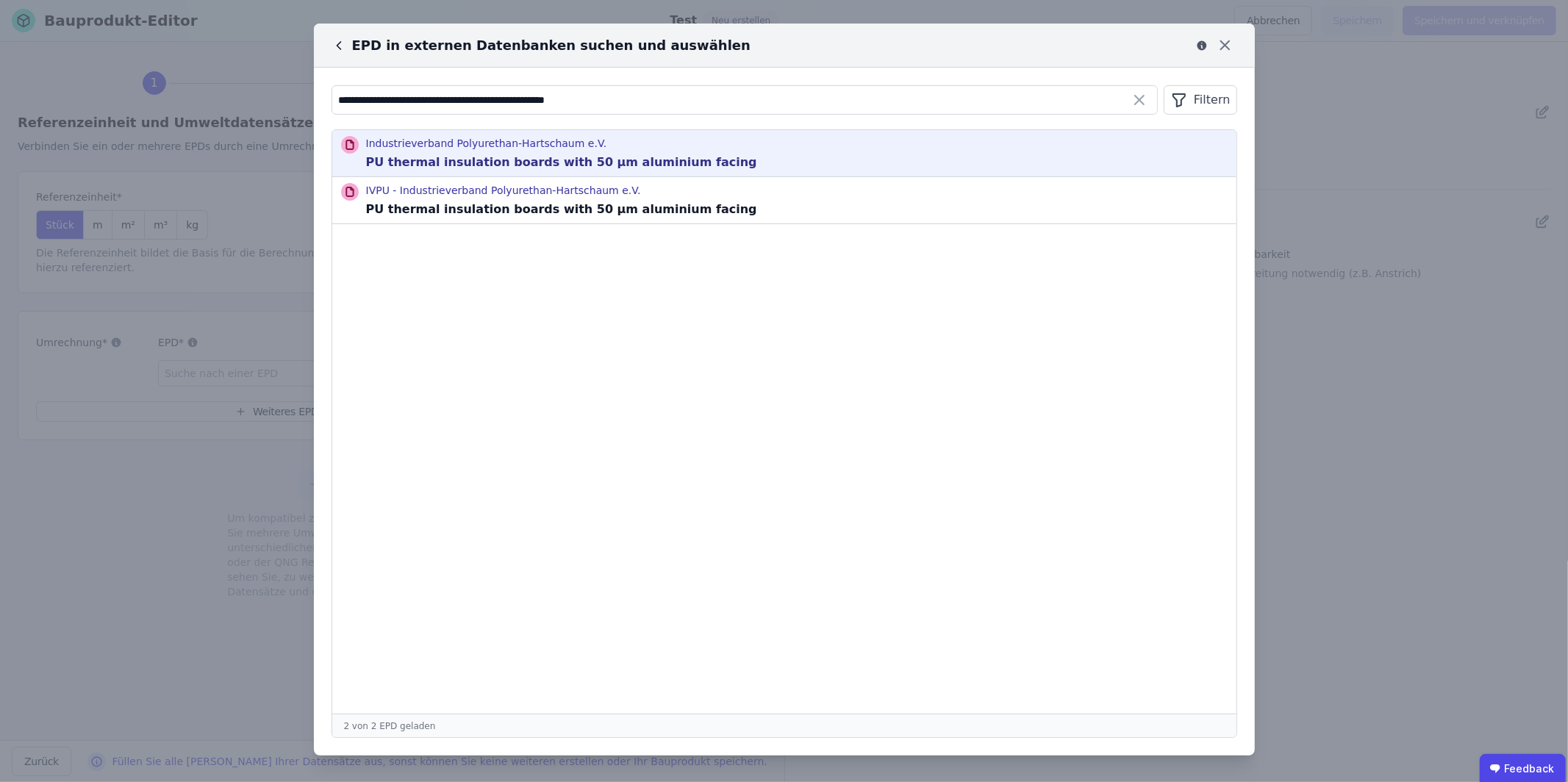
click at [699, 151] on div "Industrieverband Polyurethan-Hartschaum e.V. PU thermal insulation boards with …" at bounding box center [784, 153] width 904 height 46
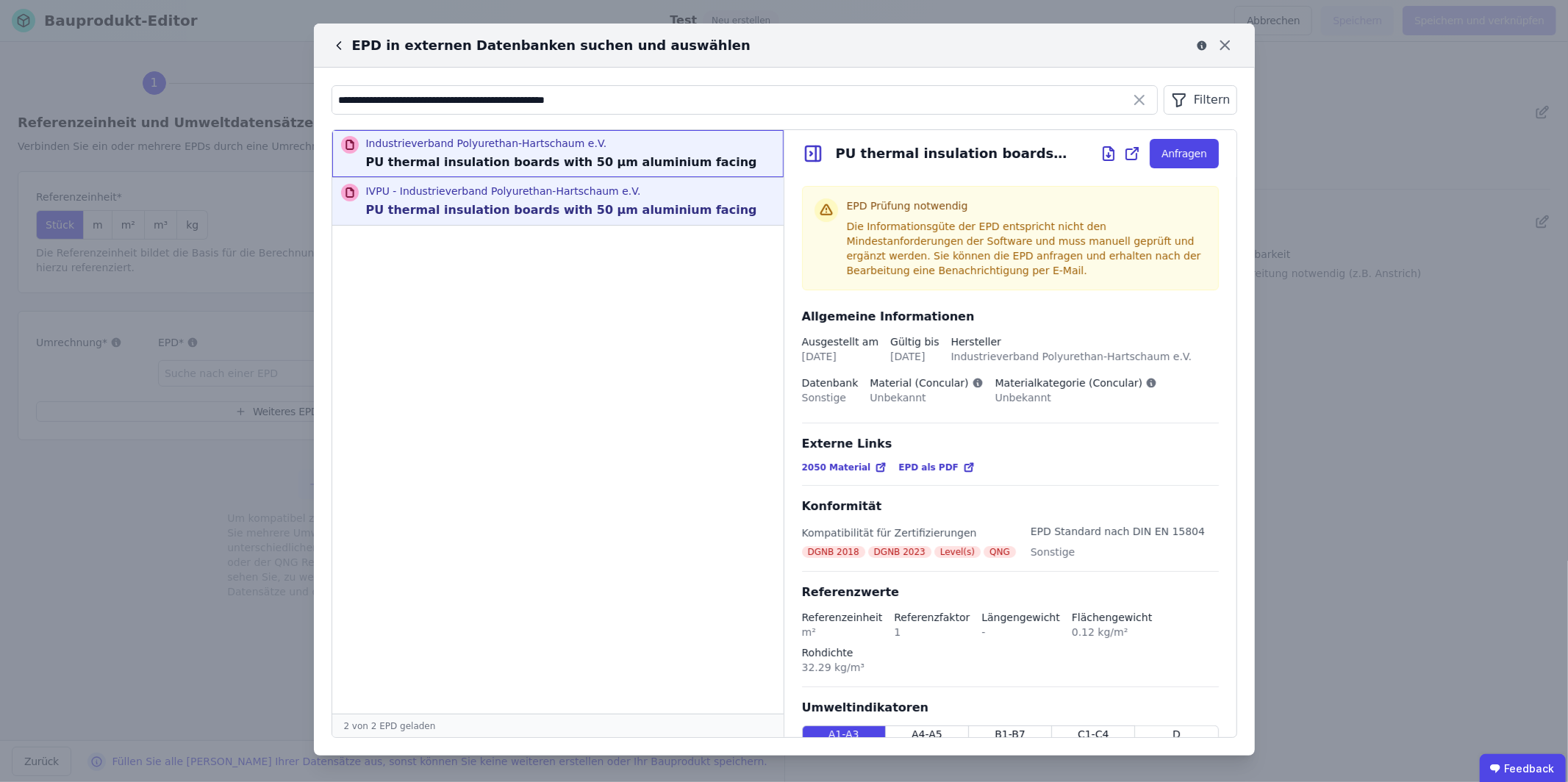
click at [616, 201] on p "PU thermal insulation boards with 50 µm aluminium facing" at bounding box center [561, 210] width 391 height 18
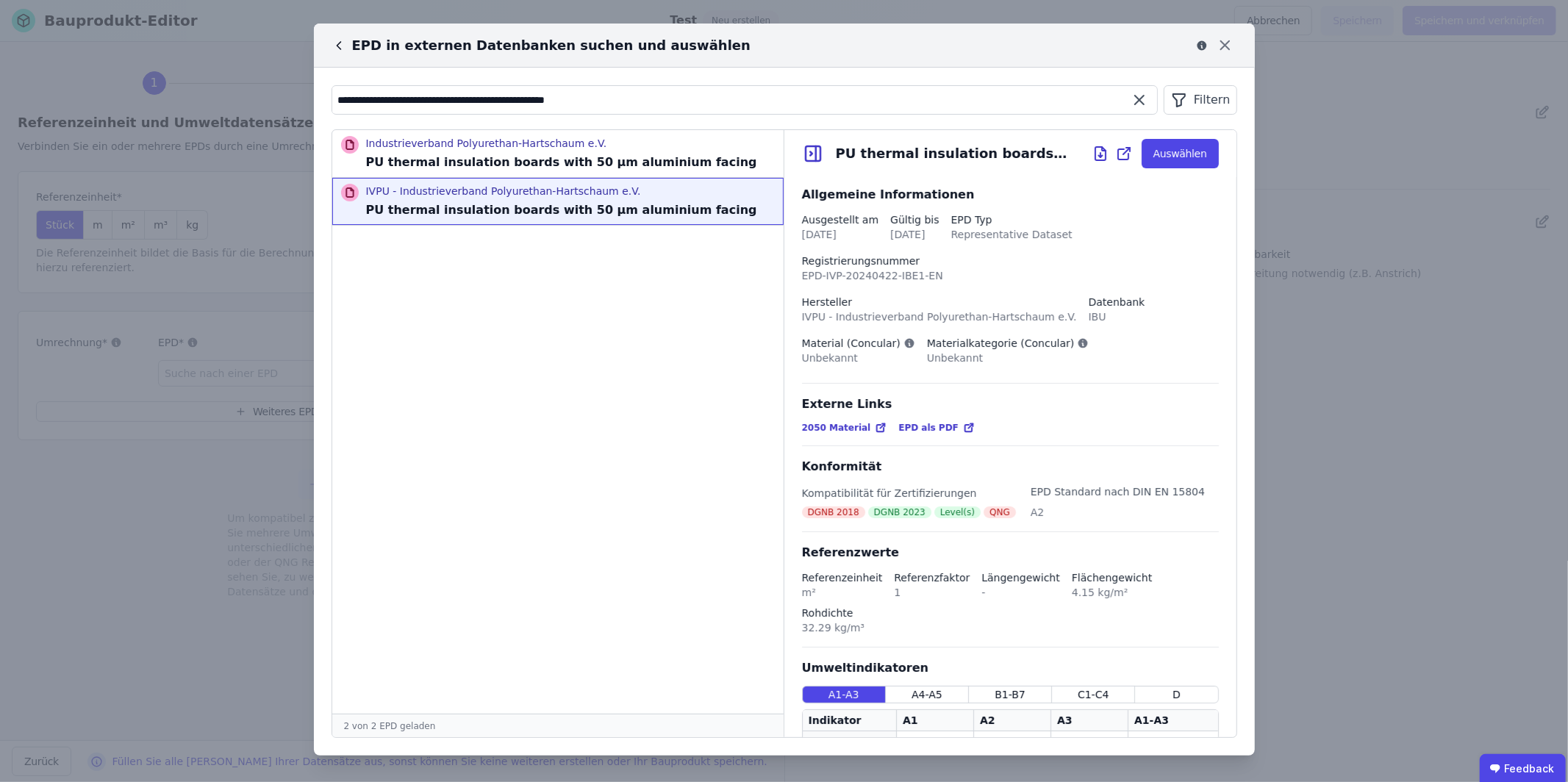
drag, startPoint x: 645, startPoint y: 101, endPoint x: 368, endPoint y: 96, distance: 277.0
click at [372, 95] on input "**********" at bounding box center [745, 99] width 826 height 27
click at [627, 97] on input "**********" at bounding box center [745, 99] width 826 height 27
click at [627, 96] on input "**********" at bounding box center [745, 99] width 826 height 27
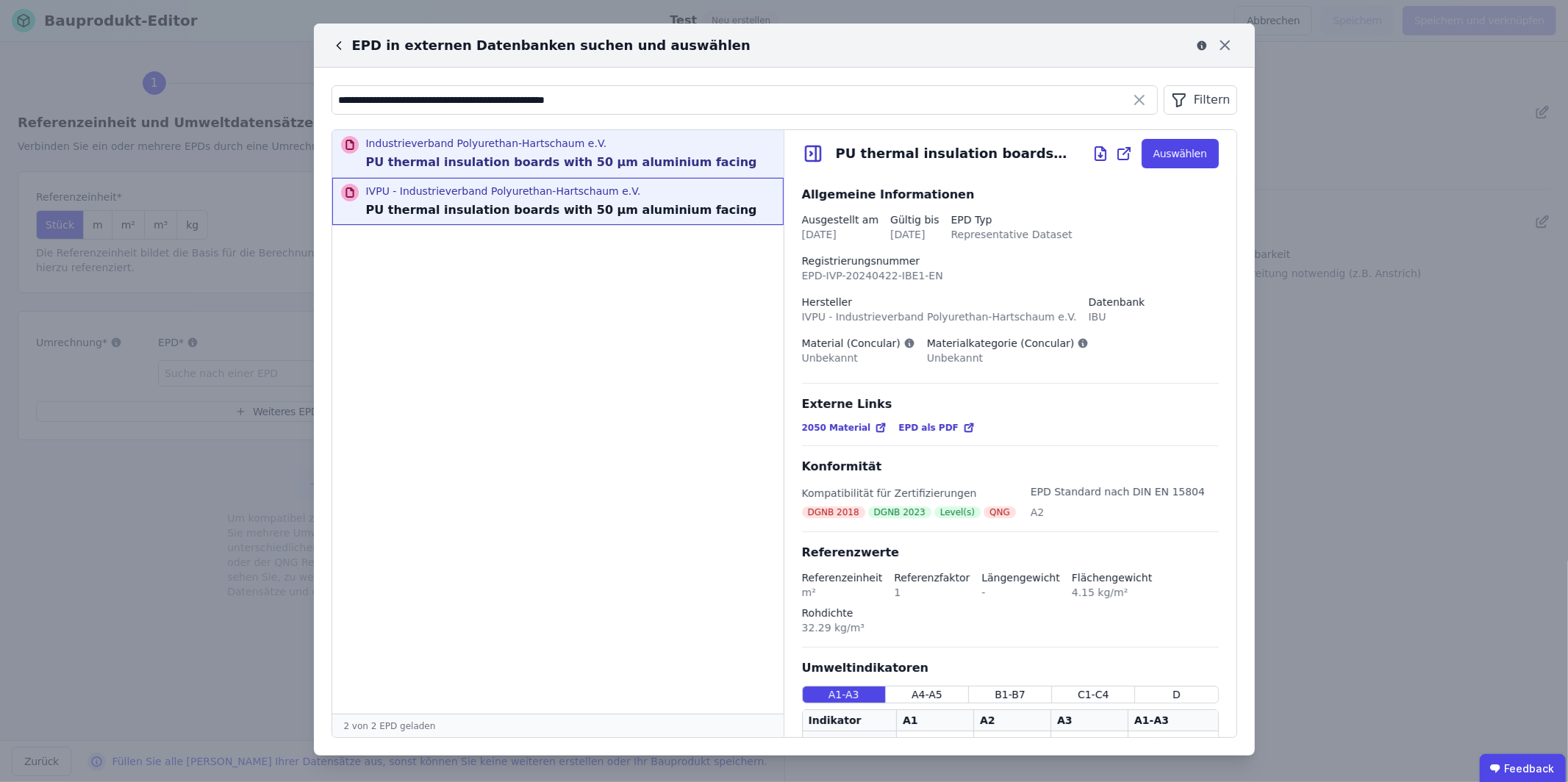
click at [622, 150] on p "Industrieverband Polyurethan-Hartschaum e.V." at bounding box center [561, 143] width 391 height 15
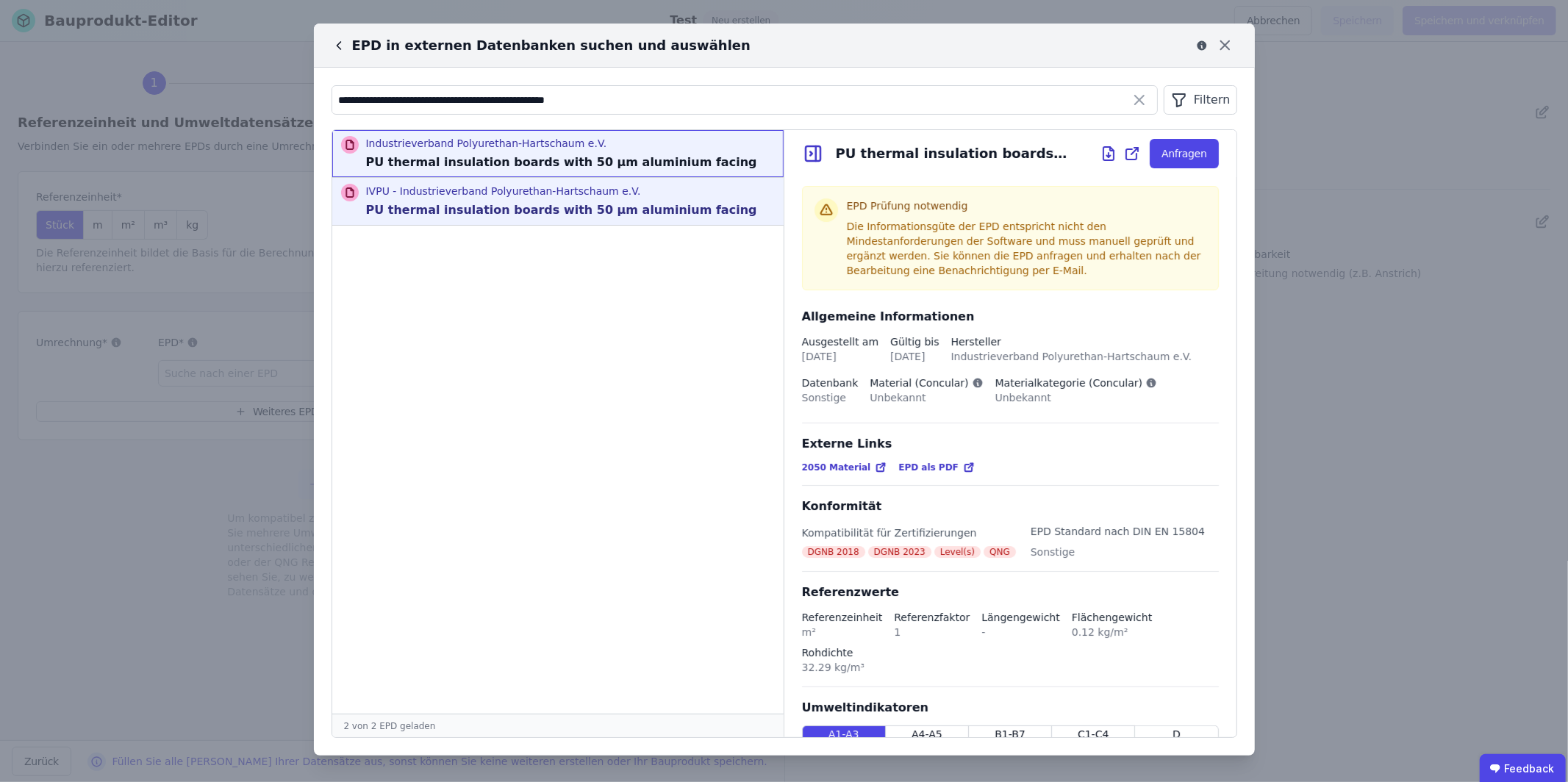
click at [569, 208] on p "PU thermal insulation boards with 50 µm aluminium facing" at bounding box center [561, 210] width 391 height 18
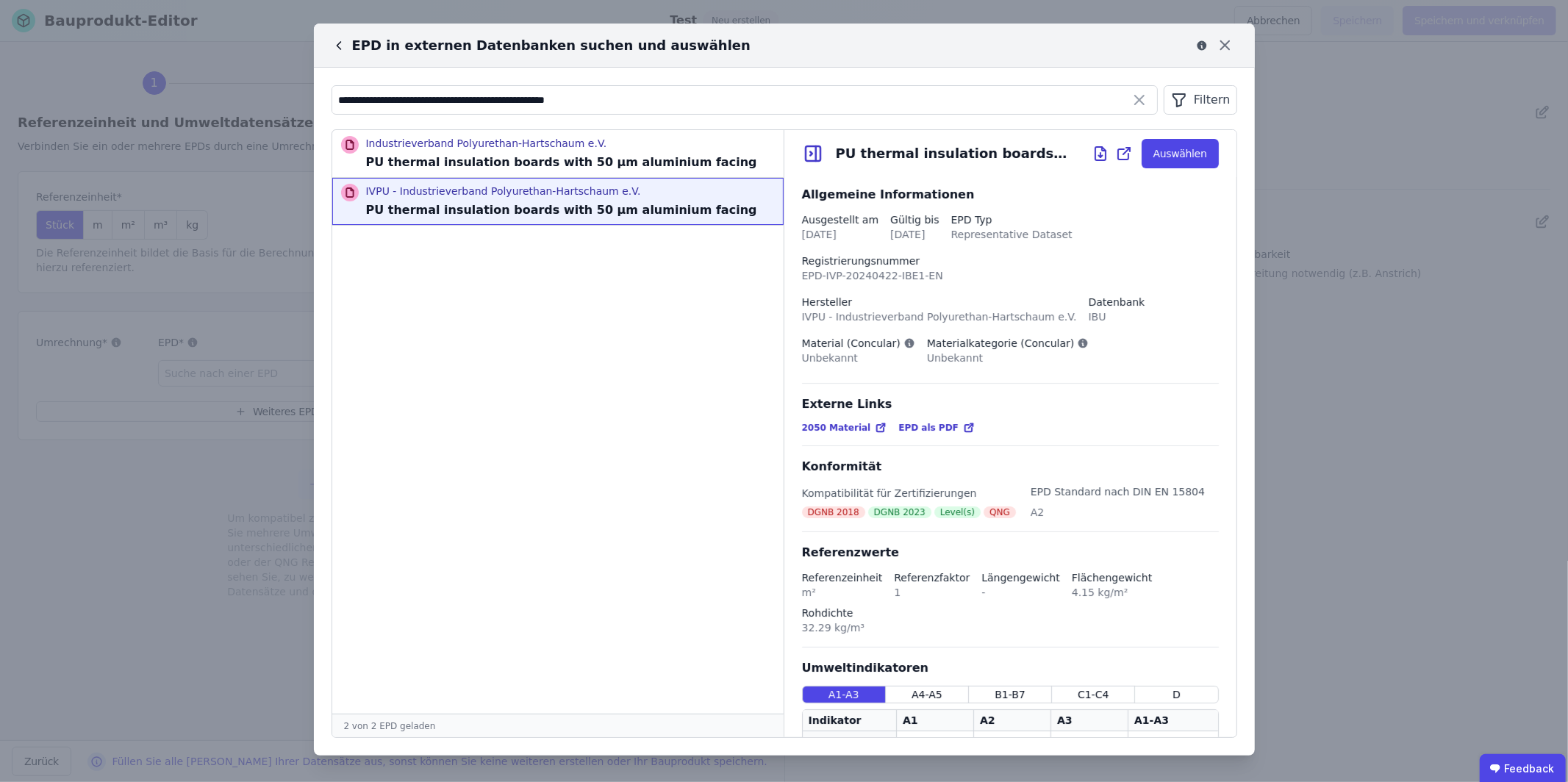
click at [343, 45] on icon at bounding box center [338, 45] width 15 height 15
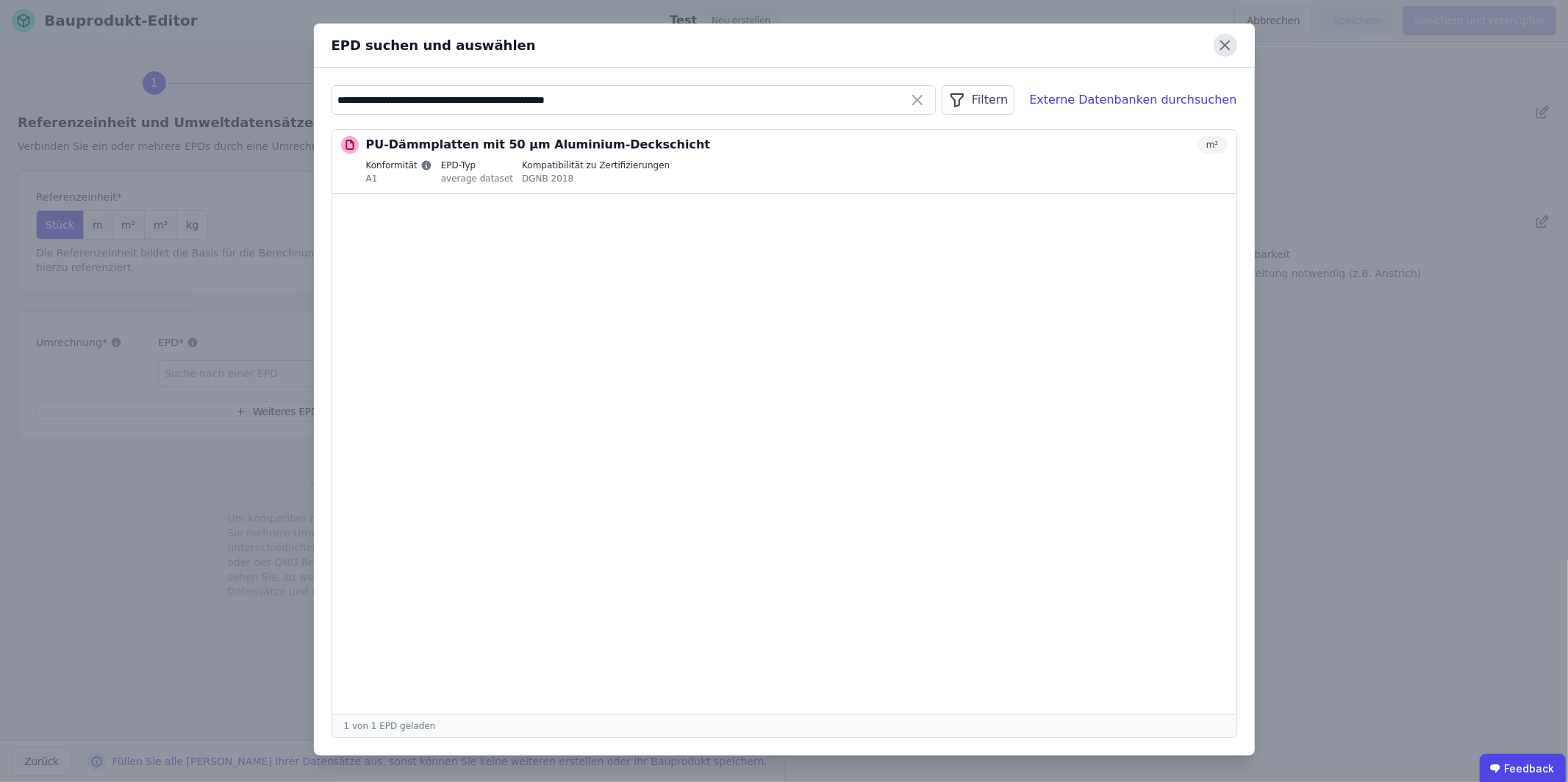
click at [1226, 45] on icon at bounding box center [1225, 45] width 23 height 23
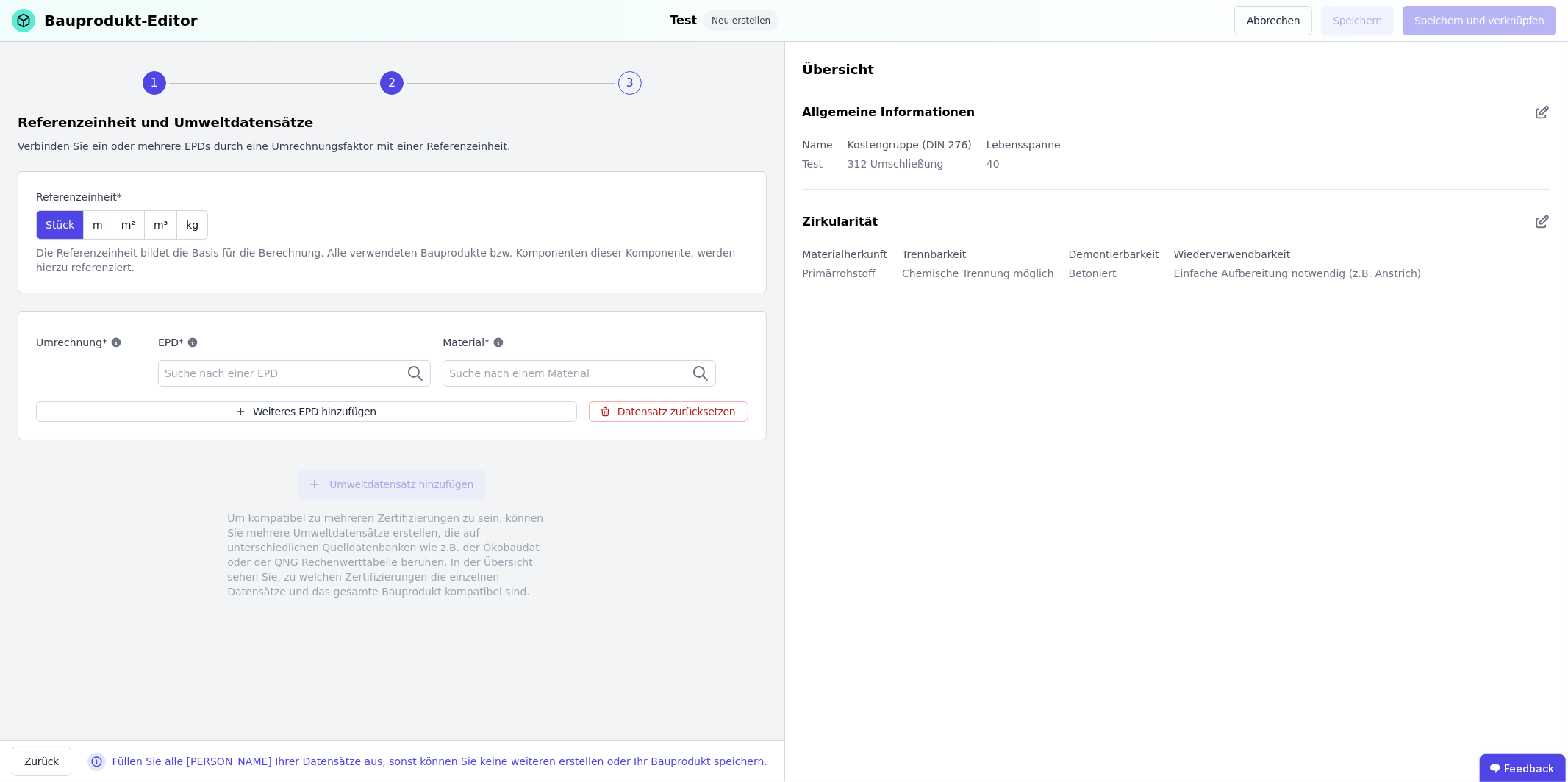
click at [332, 370] on div "Suche nach einer EPD" at bounding box center [295, 373] width 273 height 27
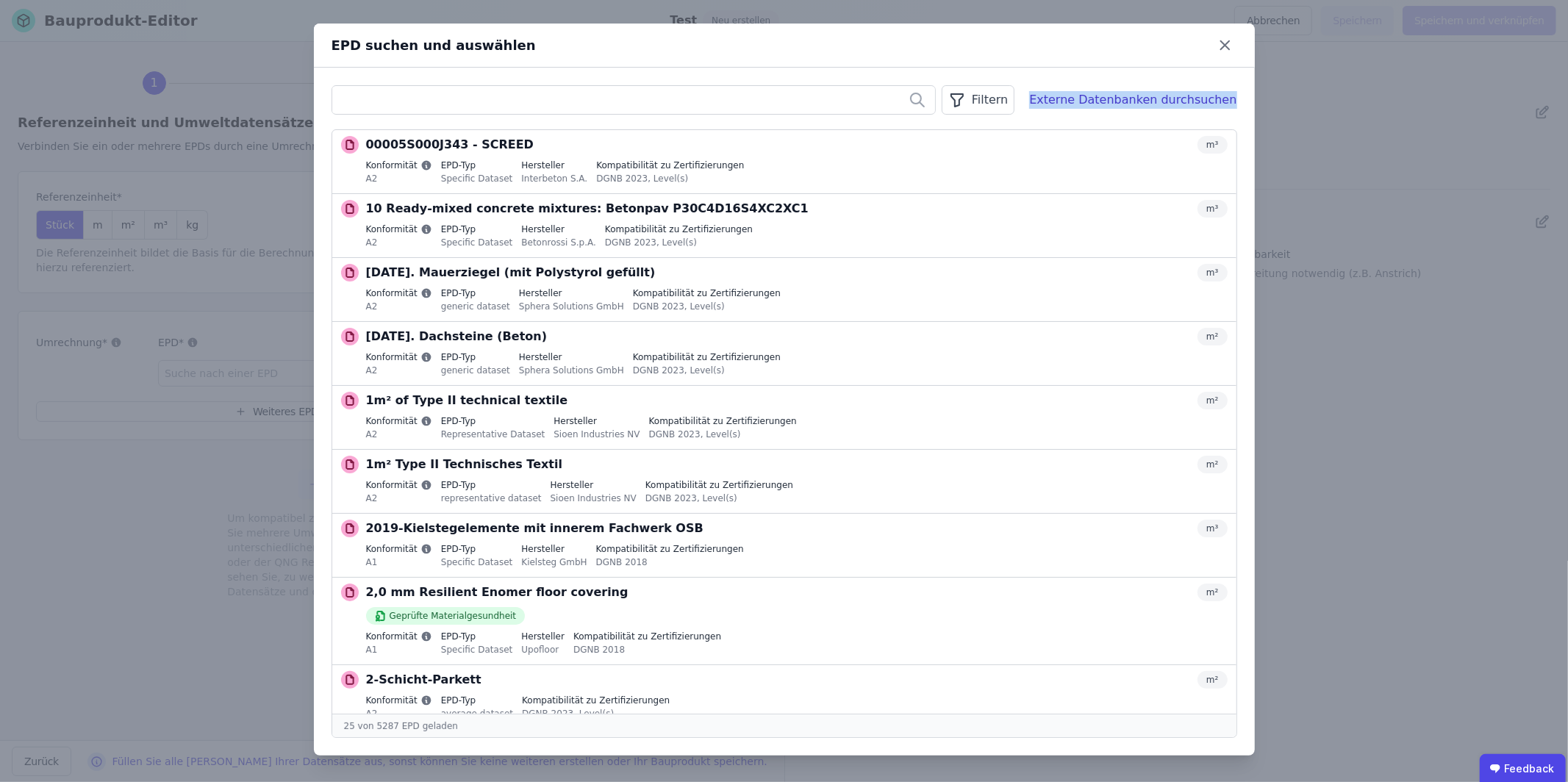
drag, startPoint x: 1083, startPoint y: 94, endPoint x: 1243, endPoint y: 96, distance: 160.0
click at [1242, 96] on div "Filtern Externe Datenbanken durchsuchen 00005S000J343 - SCREED m³ Konformität A…" at bounding box center [784, 412] width 941 height 688
copy div "Externe Datenbanken durchsuchen"
drag, startPoint x: 1233, startPoint y: 45, endPoint x: 1260, endPoint y: 45, distance: 27.0
click at [1233, 45] on icon at bounding box center [1225, 45] width 23 height 23
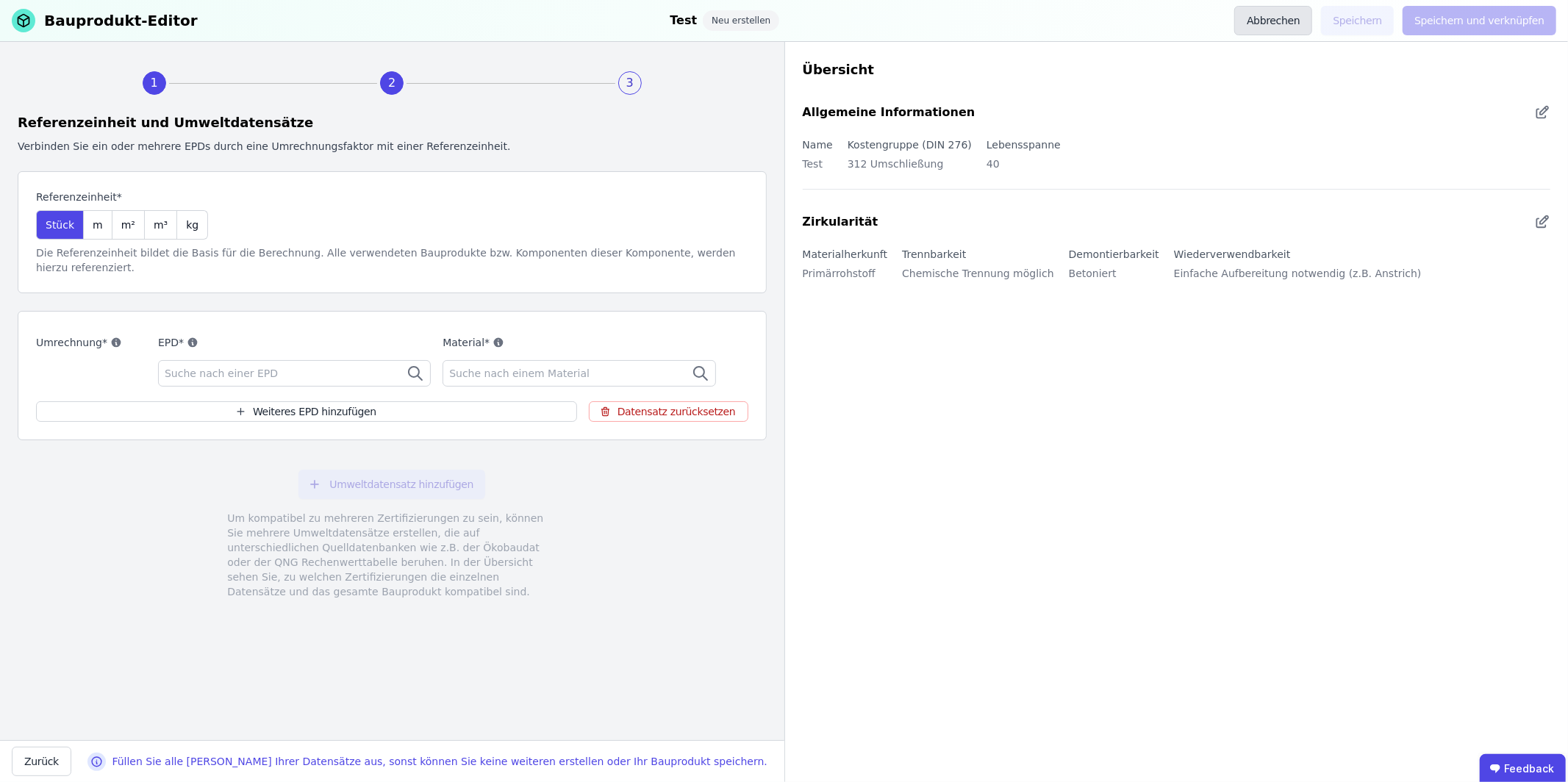
click at [1280, 21] on button "Abbrechen" at bounding box center [1273, 20] width 78 height 29
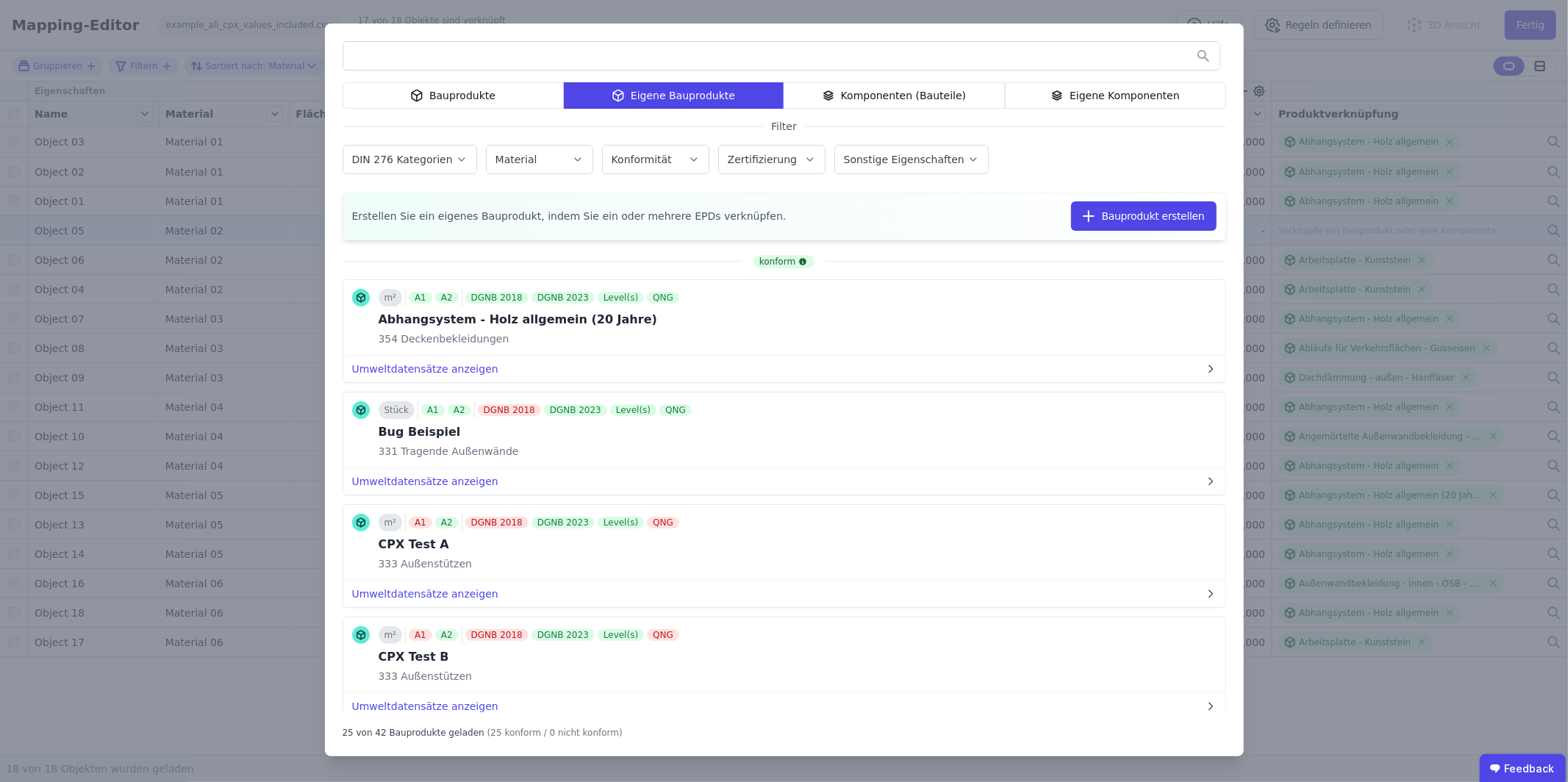
click at [1284, 53] on div "Bauprodukte Eigene Bauprodukte Komponenten (Bauteile) Eigene Komponenten Filter…" at bounding box center [784, 391] width 1568 height 782
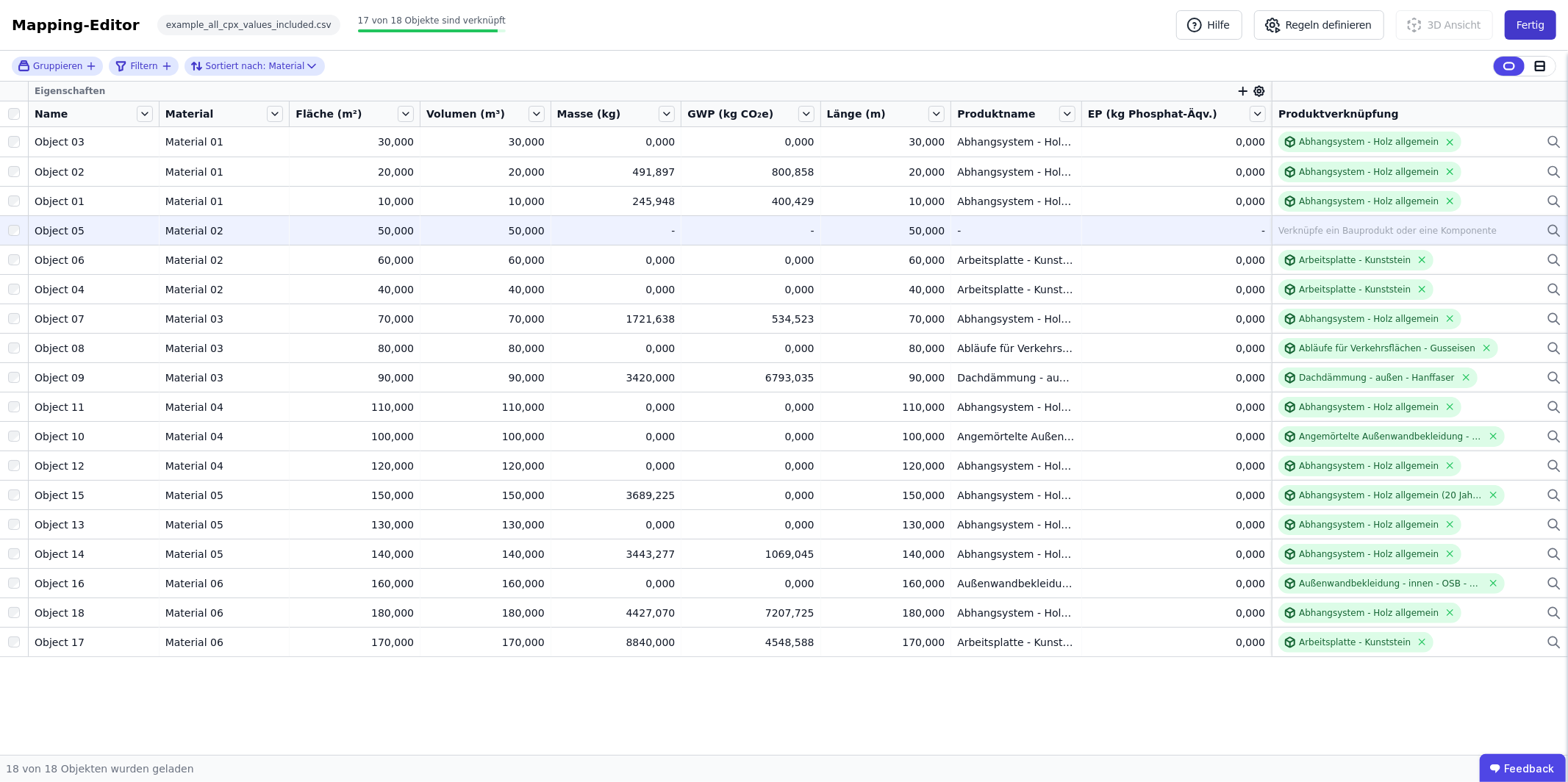
click at [1512, 27] on button "Fertig" at bounding box center [1531, 25] width 52 height 29
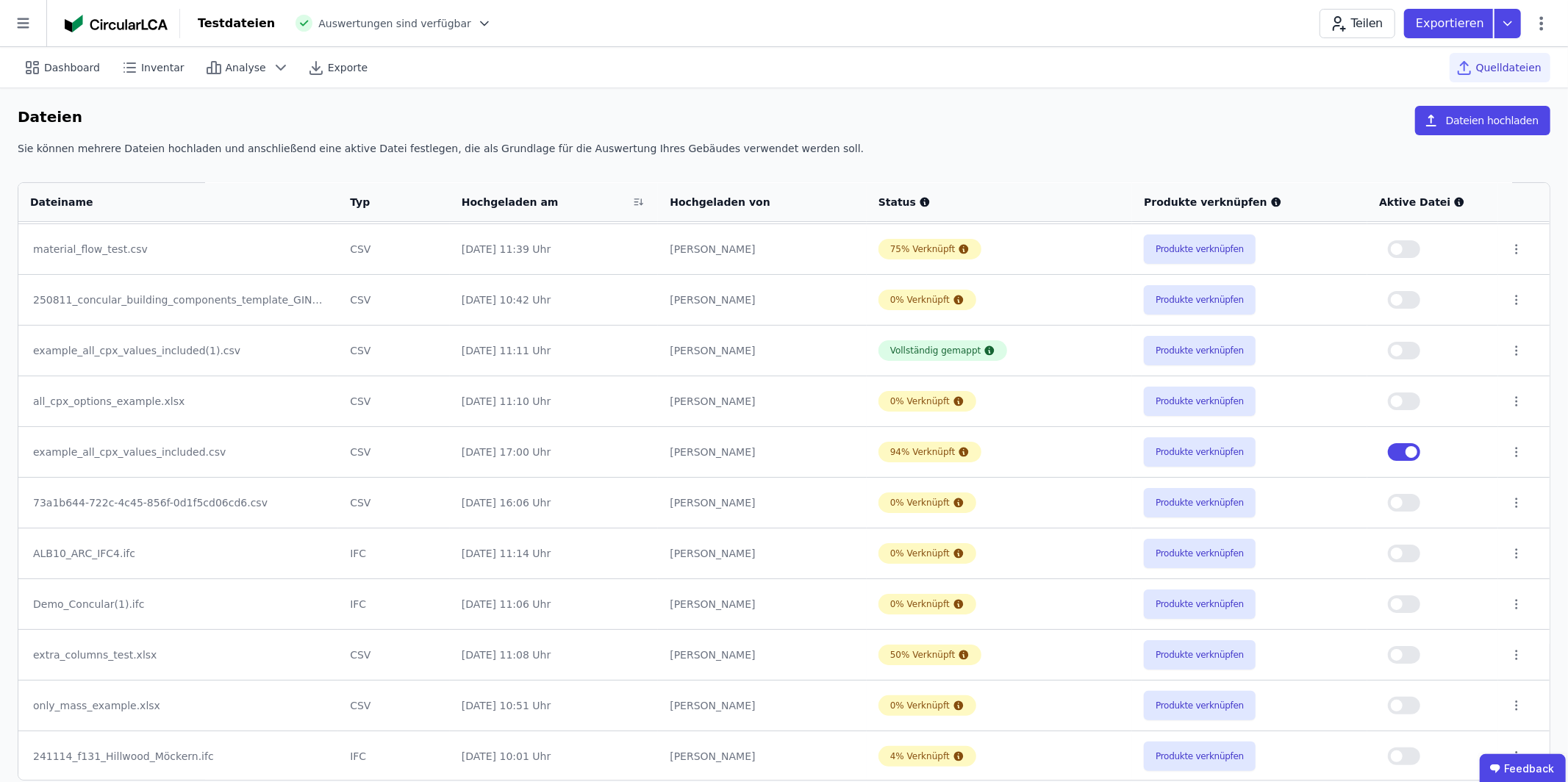
scroll to position [120, 0]
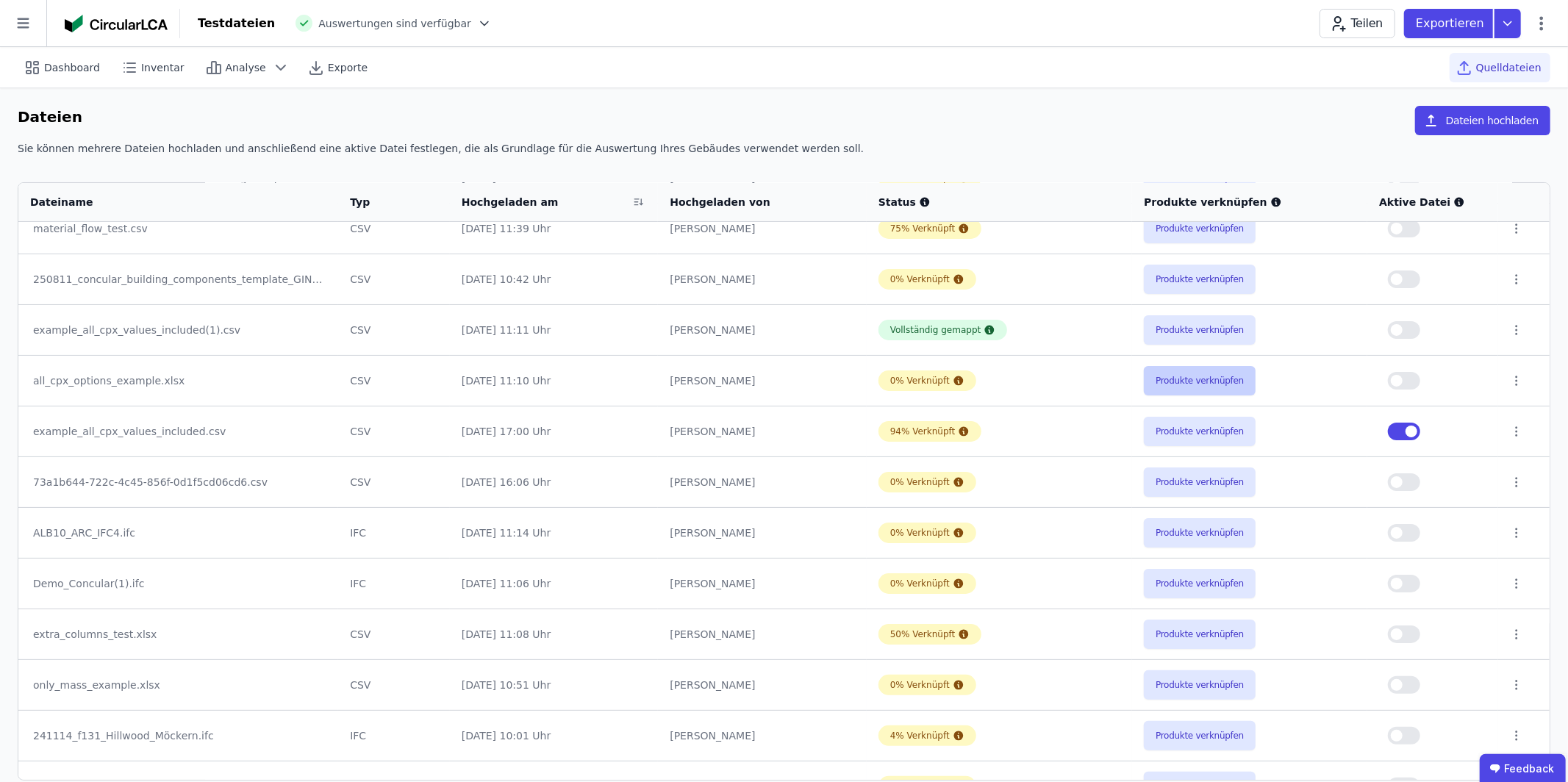
click at [1196, 387] on button "Produkte verknüpfen" at bounding box center [1200, 380] width 111 height 29
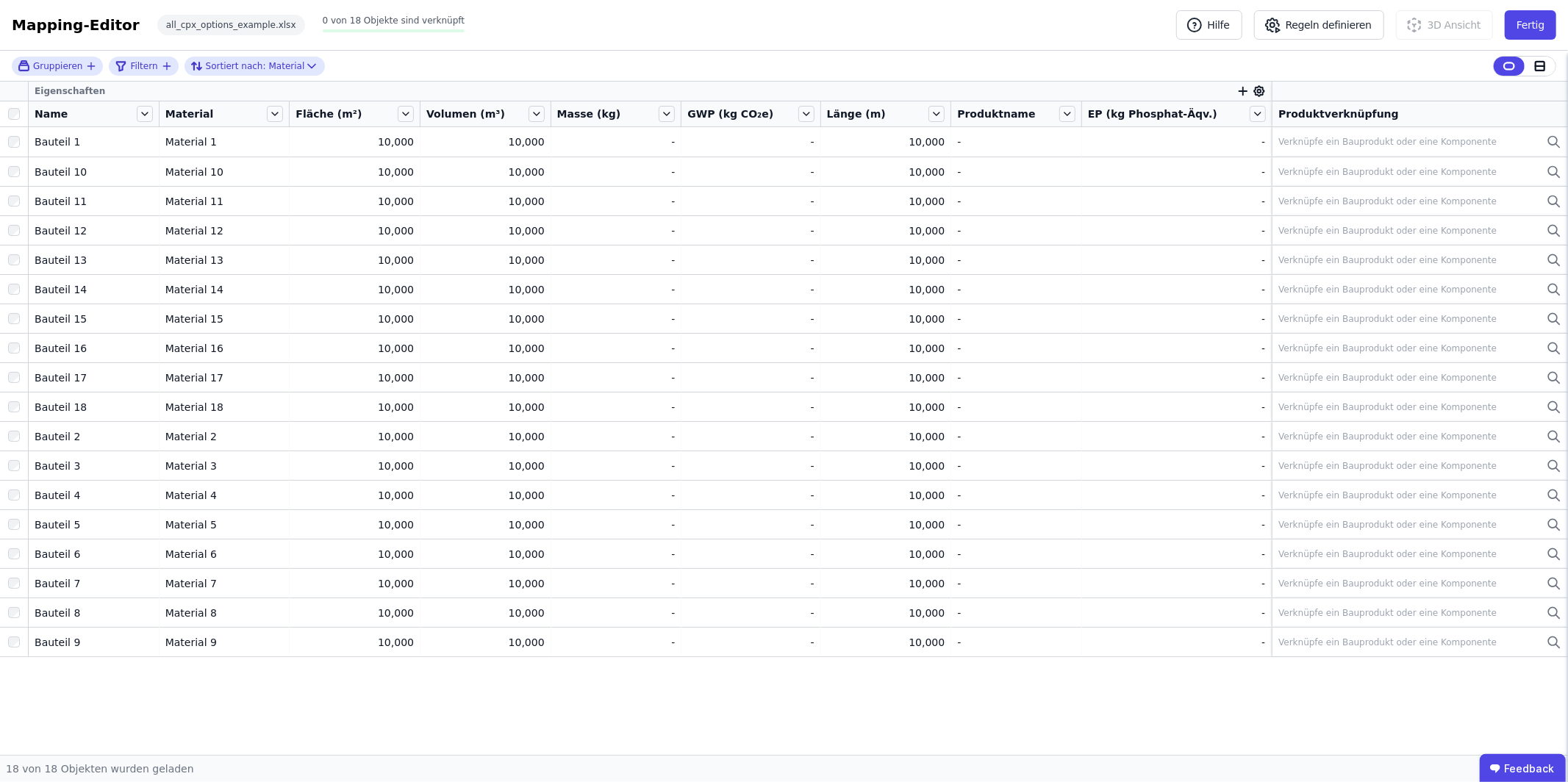
click at [1241, 92] on icon "button" at bounding box center [1242, 91] width 13 height 13
click at [1309, 160] on div "Concular Eigenschaften" at bounding box center [1326, 169] width 179 height 27
click at [1281, 221] on div "Objekt (Import)" at bounding box center [1288, 224] width 79 height 15
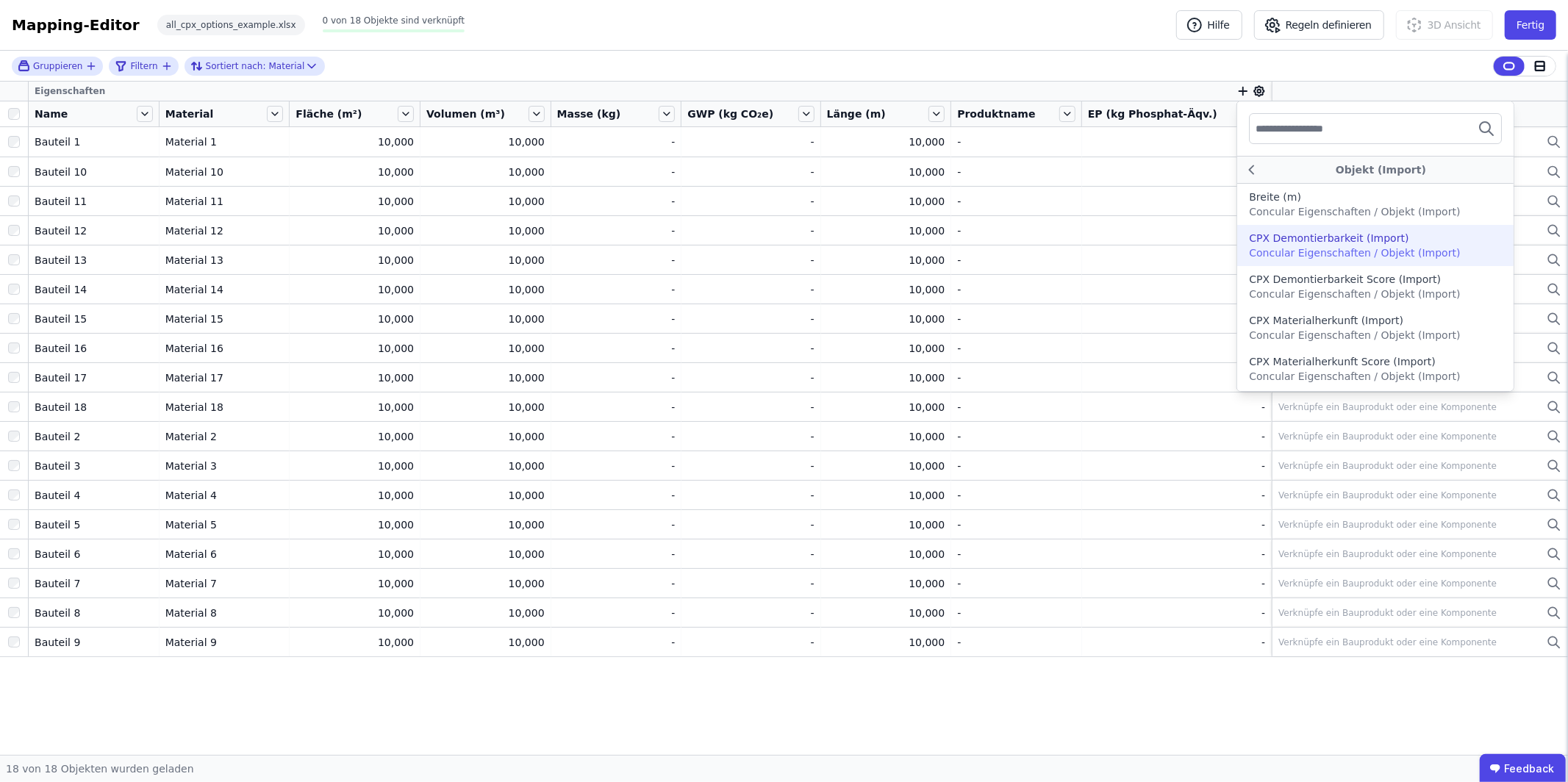
click at [1295, 131] on input "text" at bounding box center [1309, 128] width 109 height 27
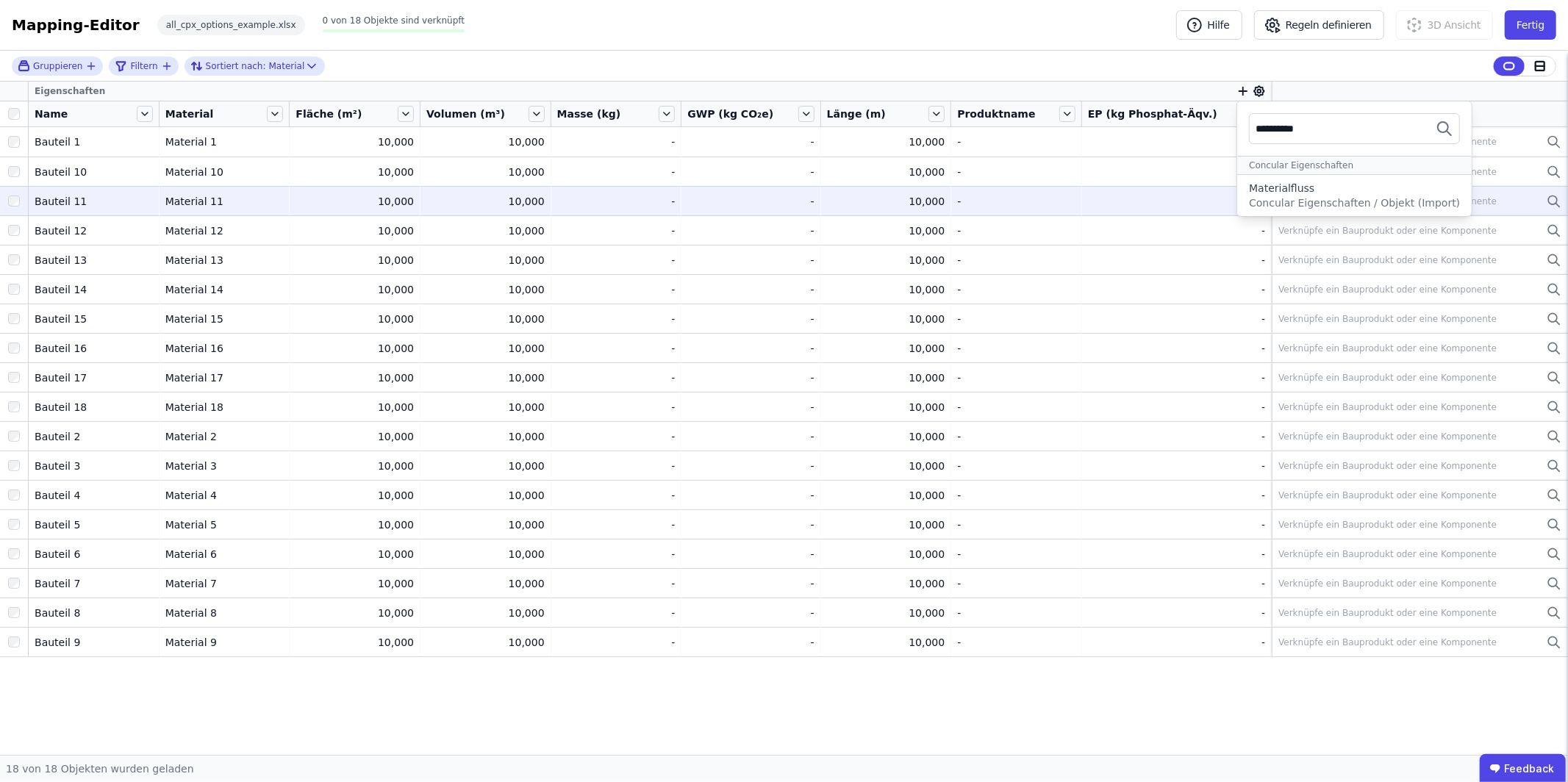
type input "**********"
click at [1299, 193] on div "Materialfluss" at bounding box center [1281, 188] width 65 height 15
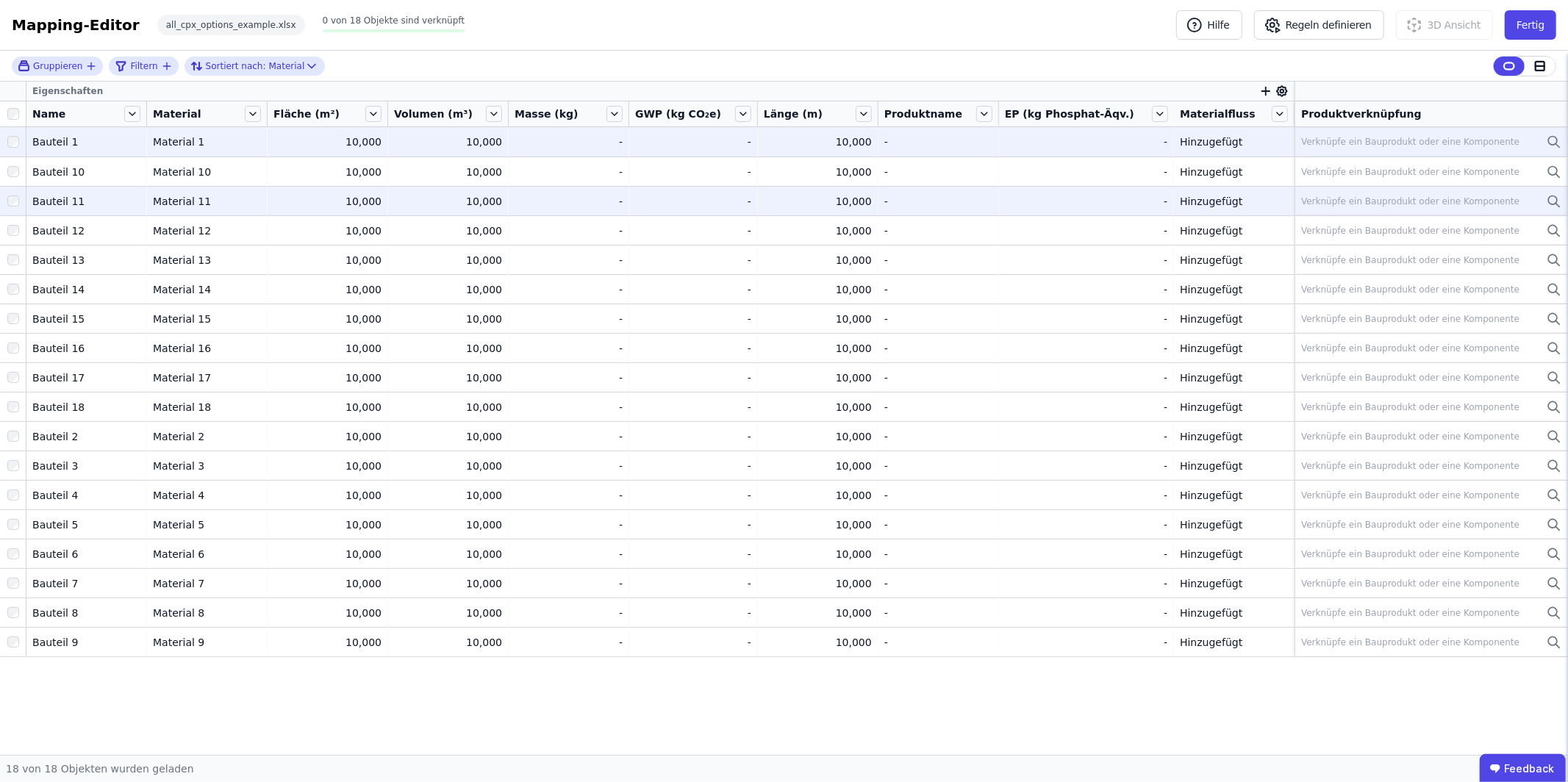
click at [1364, 143] on div "Verknüpfe ein Bauprodukt oder eine Komponente" at bounding box center [1410, 141] width 218 height 12
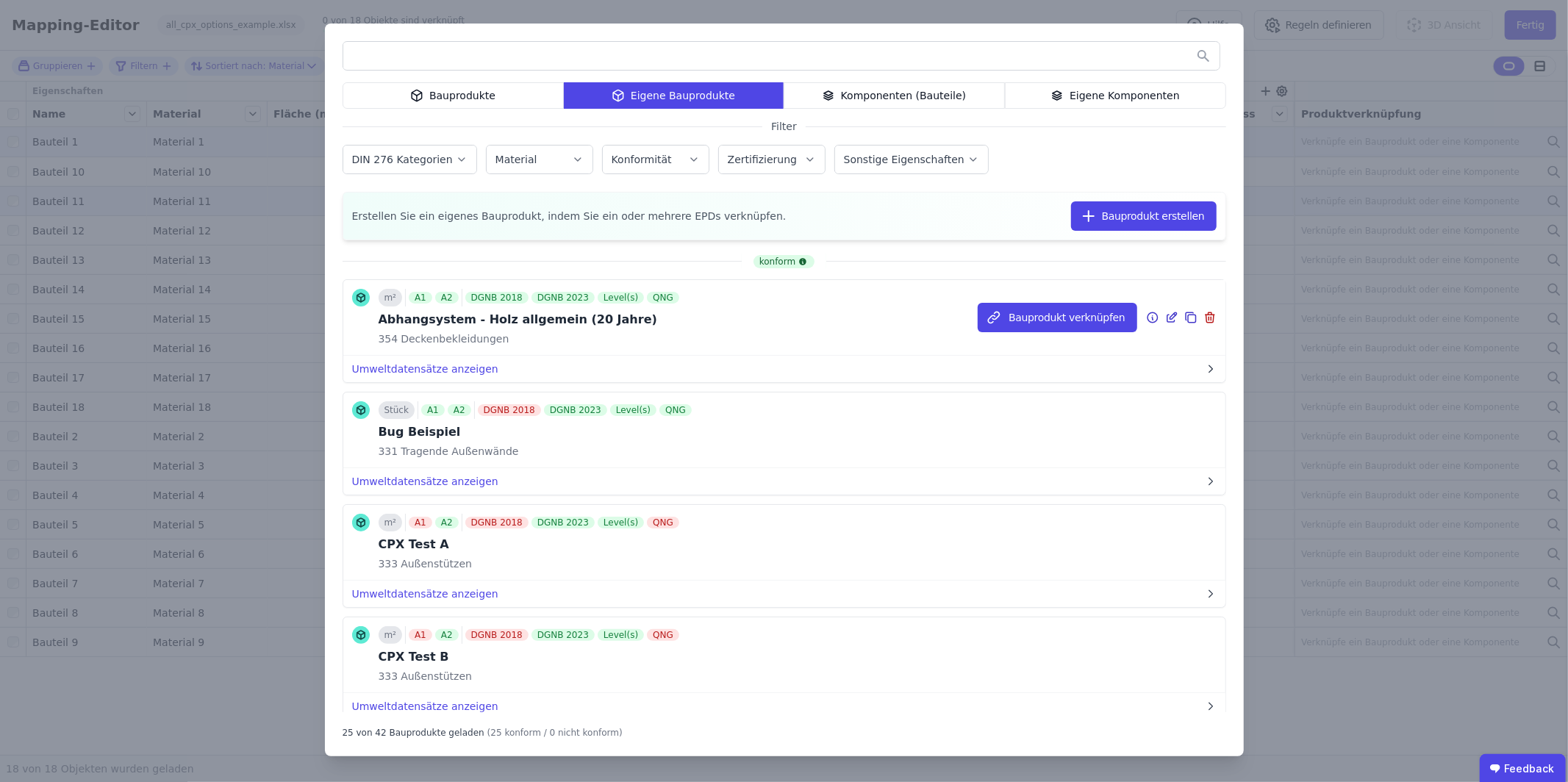
click at [1150, 318] on icon at bounding box center [1153, 317] width 13 height 18
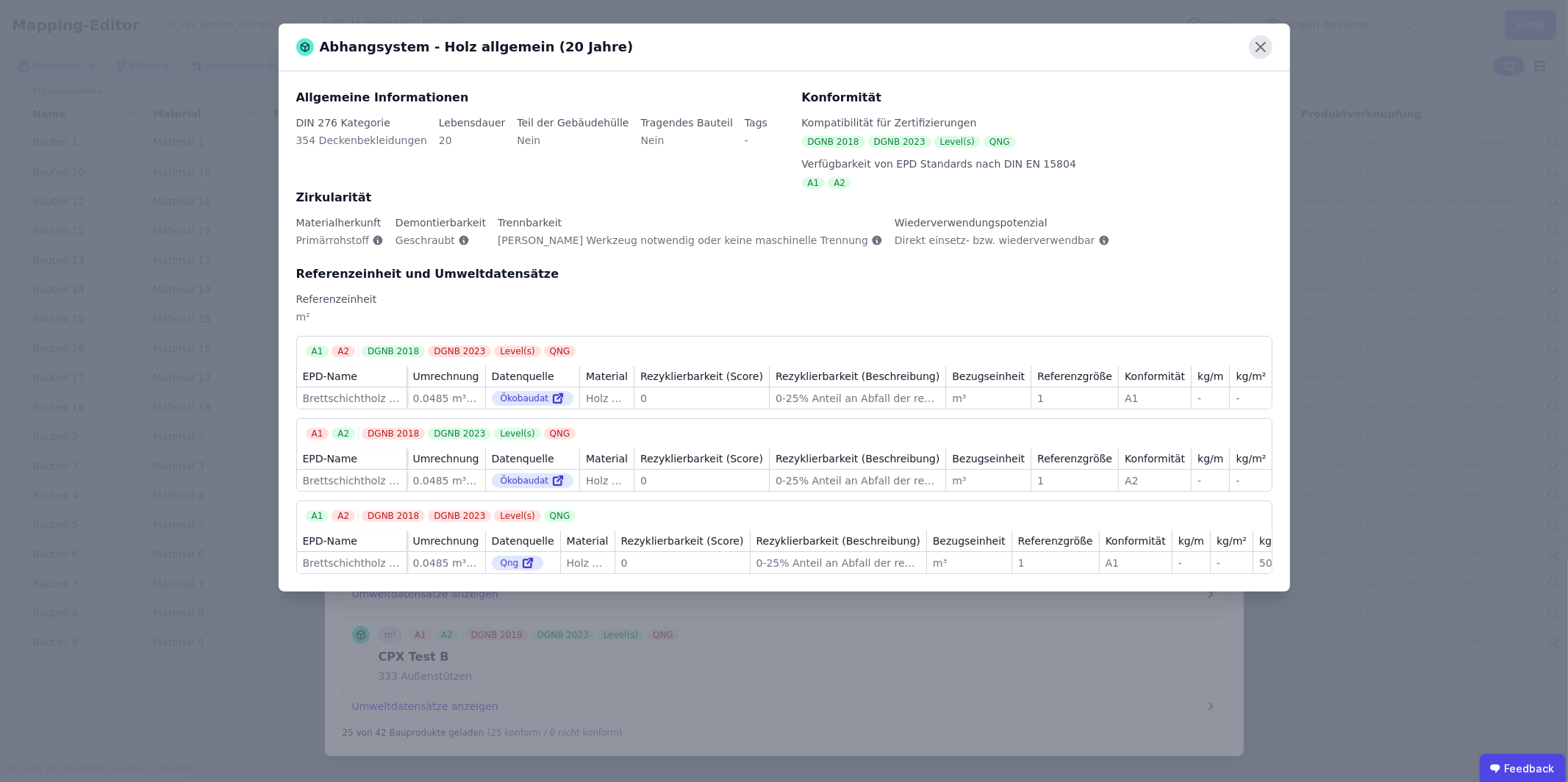
click at [1263, 46] on icon at bounding box center [1260, 47] width 23 height 23
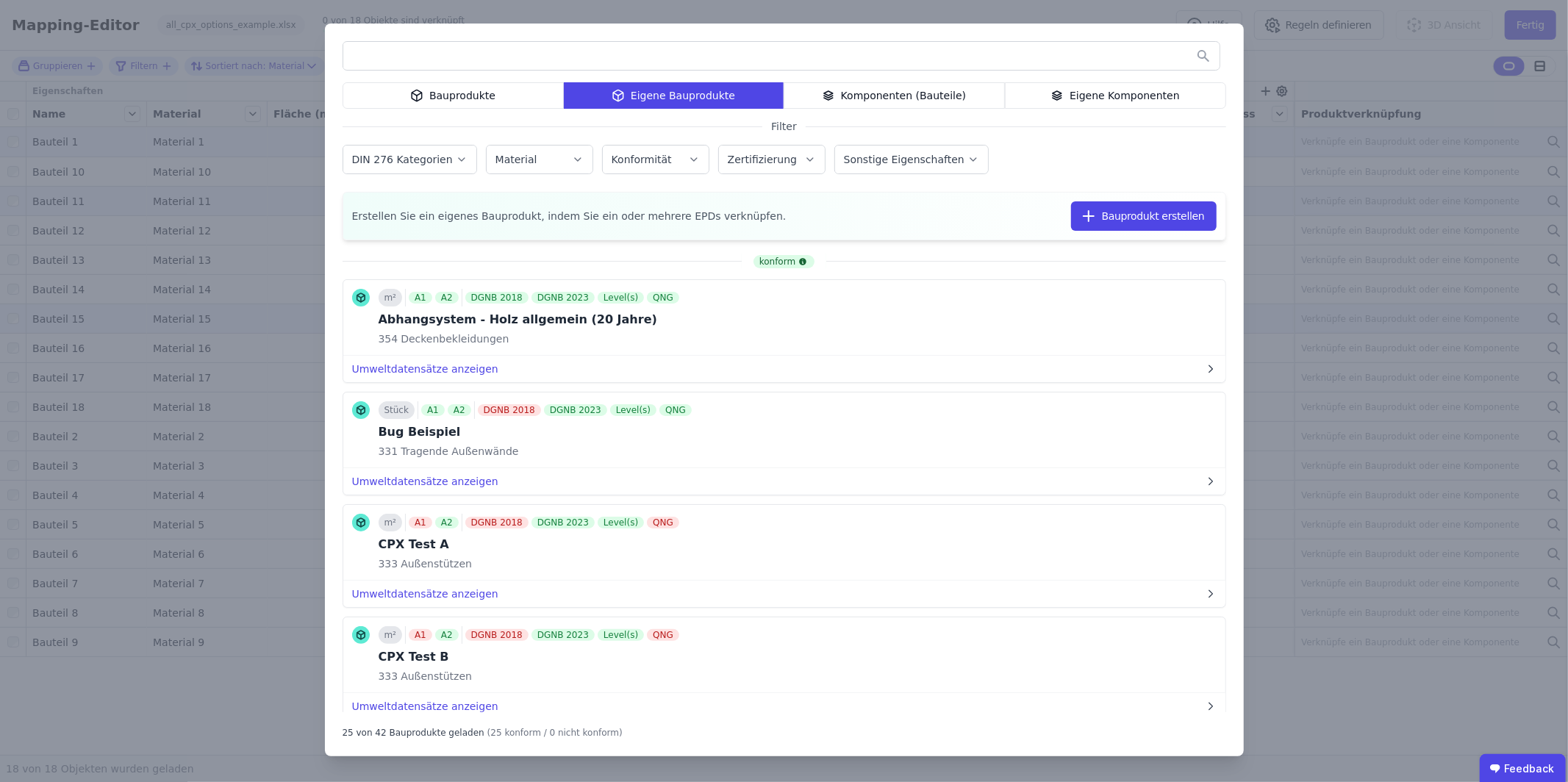
click at [0, 0] on button "Bauprodukt verknüpfen" at bounding box center [0, 0] width 0 height 0
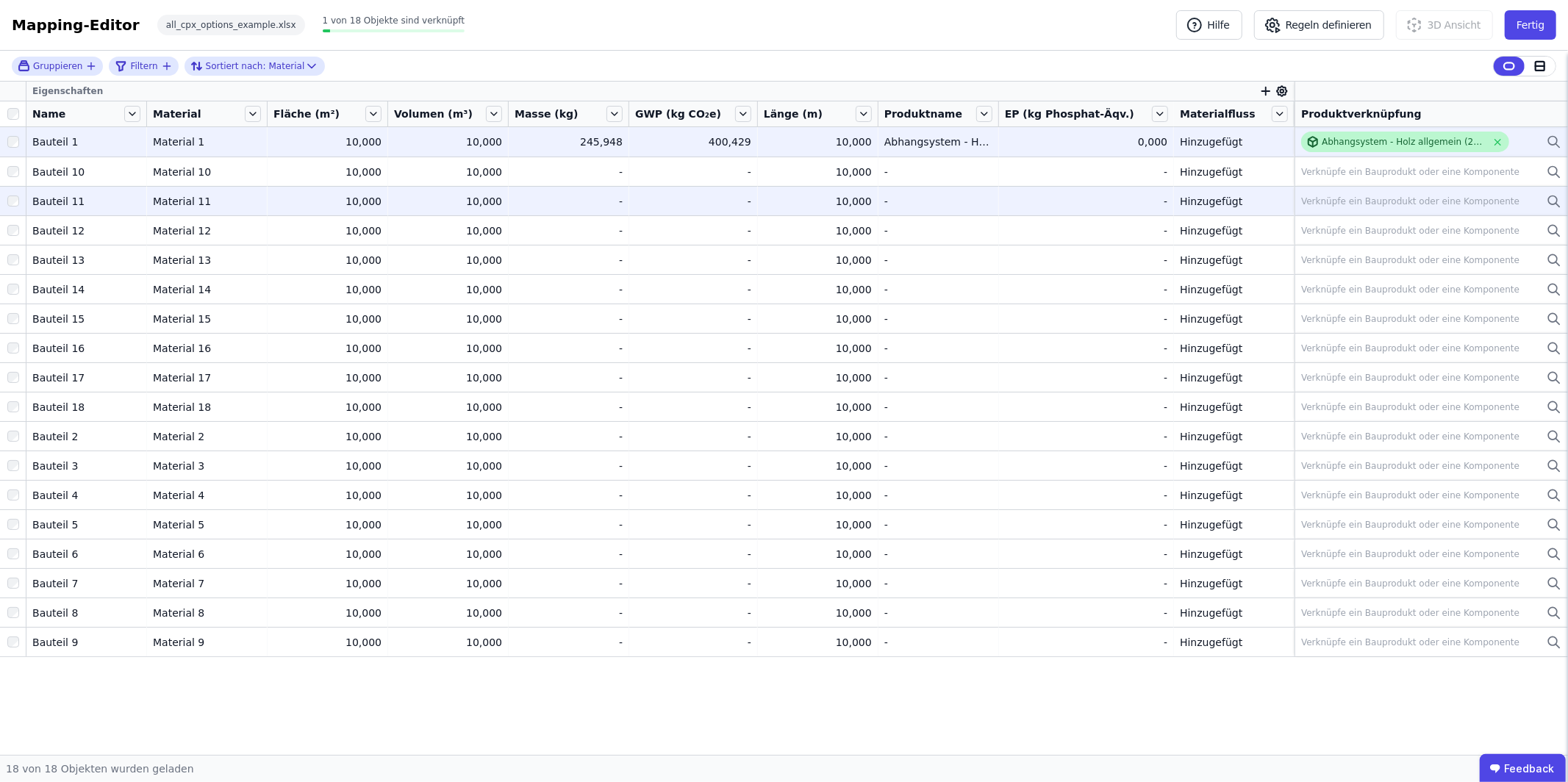
click at [1415, 141] on div "Abhangsystem - Holz allgemein (20 Jahre)" at bounding box center [1404, 141] width 165 height 12
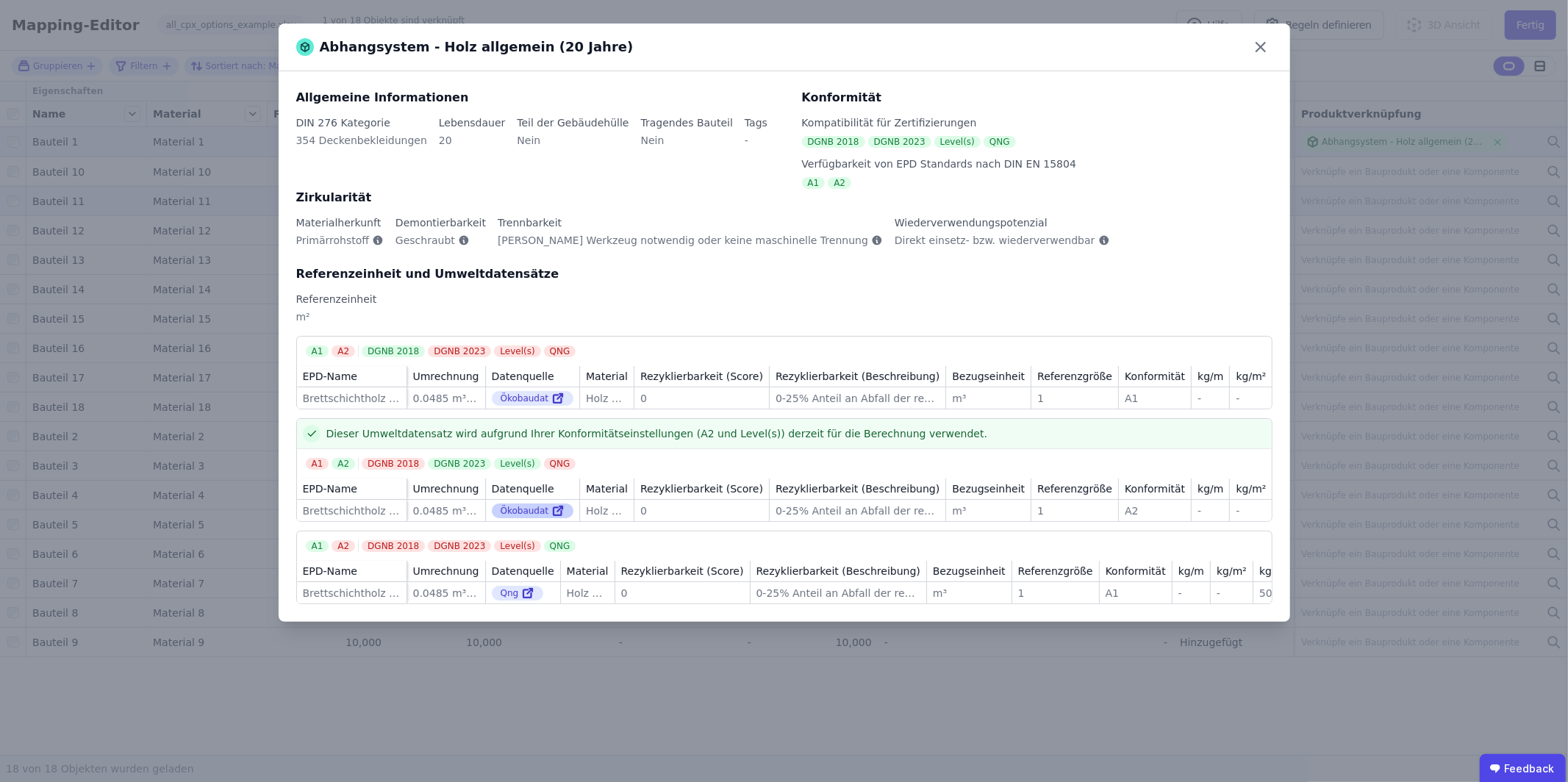
click at [526, 518] on div "Ökobaudat" at bounding box center [533, 511] width 82 height 15
click at [557, 511] on icon at bounding box center [560, 509] width 5 height 5
click at [510, 518] on div "Ökobaudat" at bounding box center [533, 511] width 82 height 15
click at [553, 512] on icon at bounding box center [557, 512] width 8 height 8
click at [1263, 47] on icon at bounding box center [1260, 47] width 23 height 23
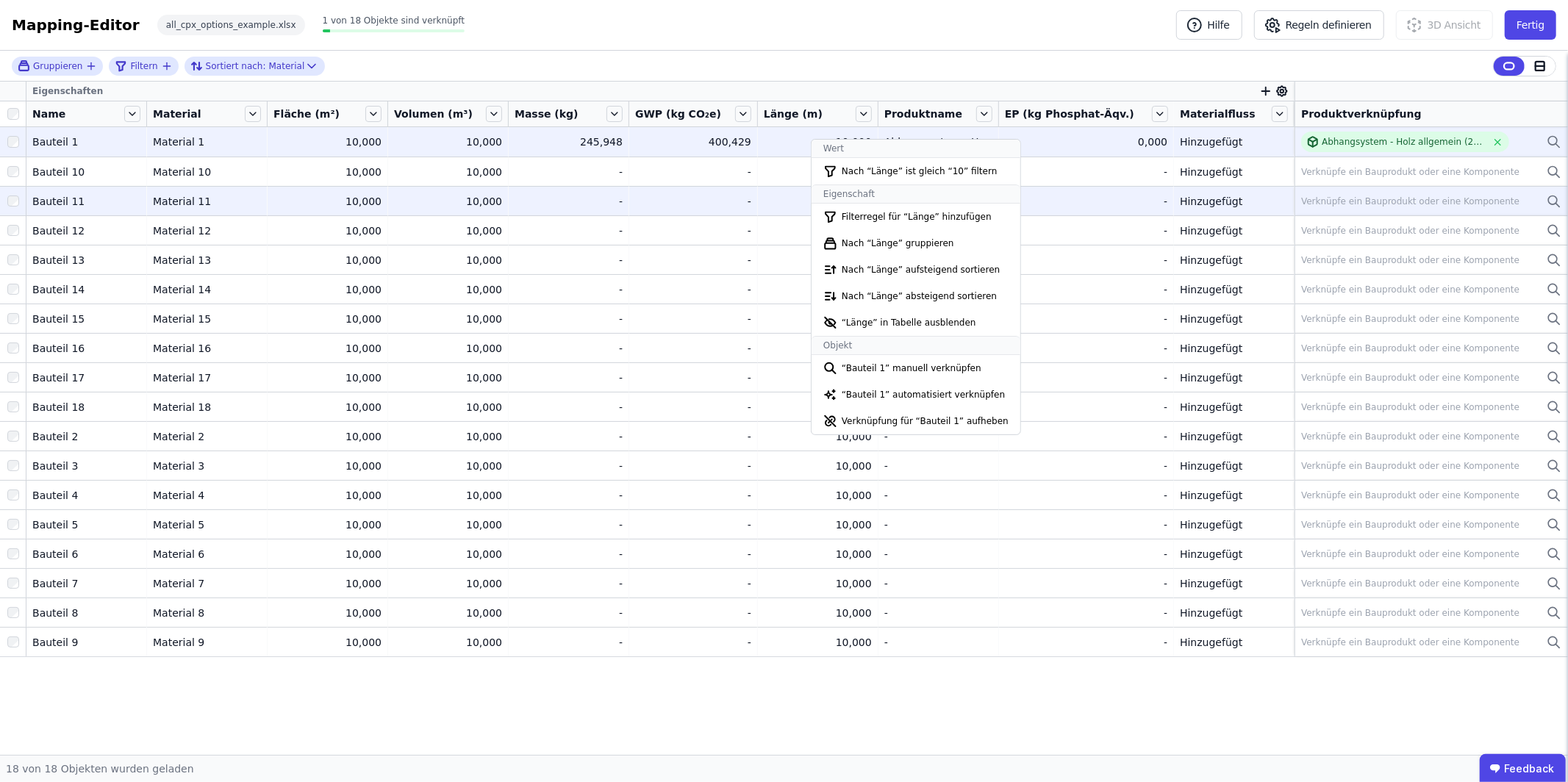
click at [32, 140] on td "Bauteil 1 Bauteil 1" at bounding box center [86, 141] width 120 height 29
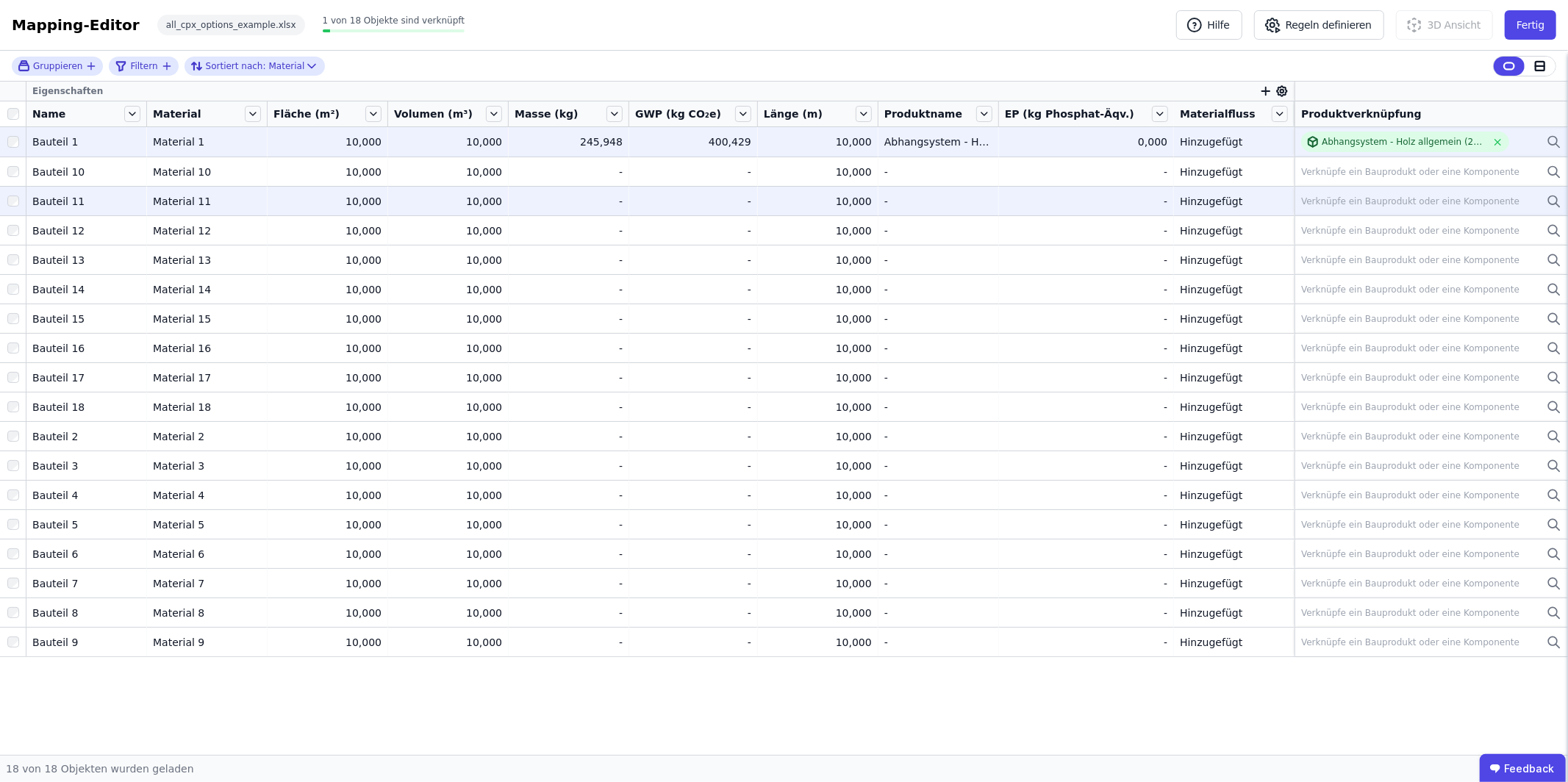
click at [5, 139] on div at bounding box center [13, 141] width 26 height 27
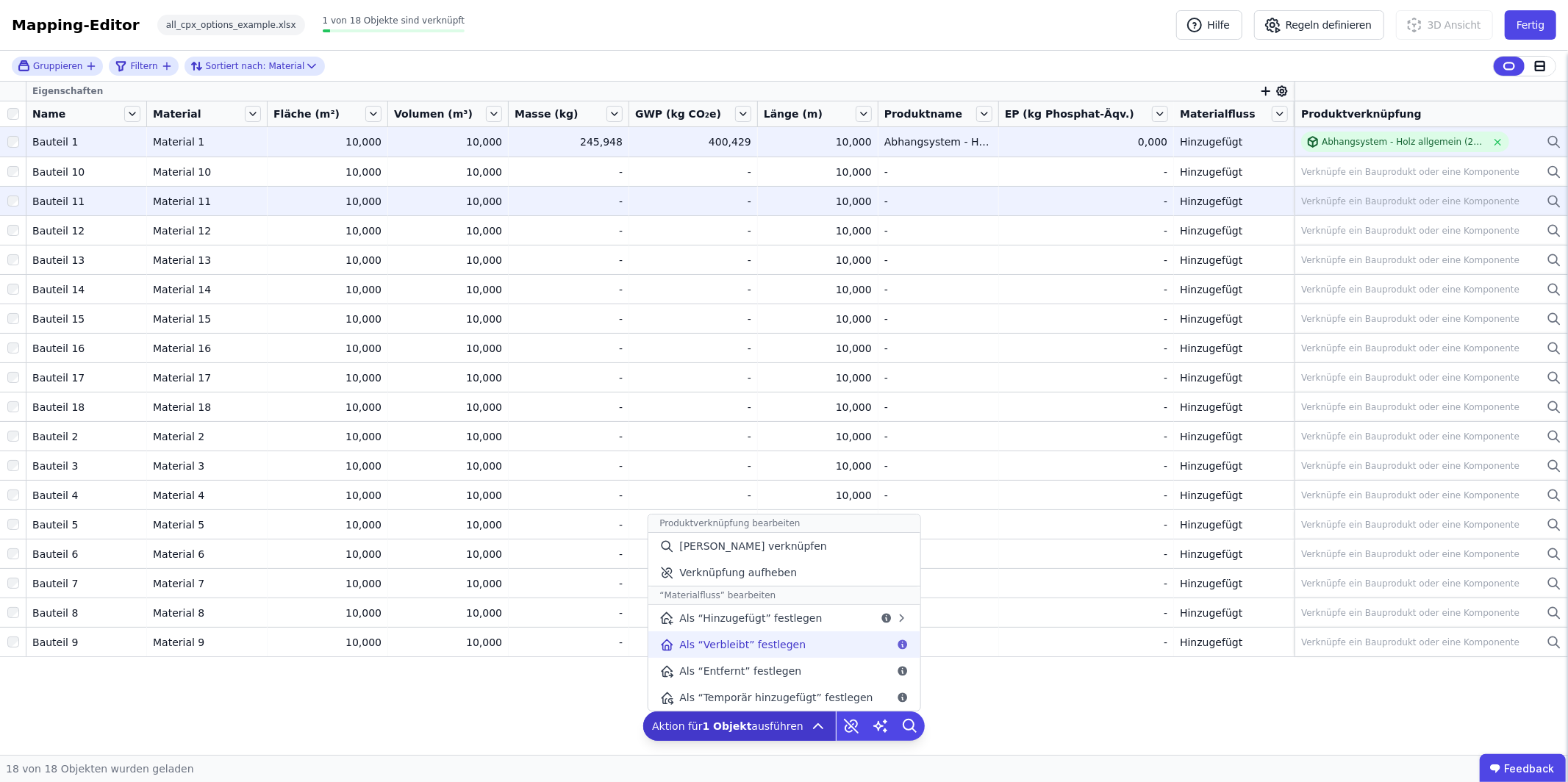
click at [784, 645] on span "Als “Verbleibt” festlegen" at bounding box center [742, 645] width 127 height 15
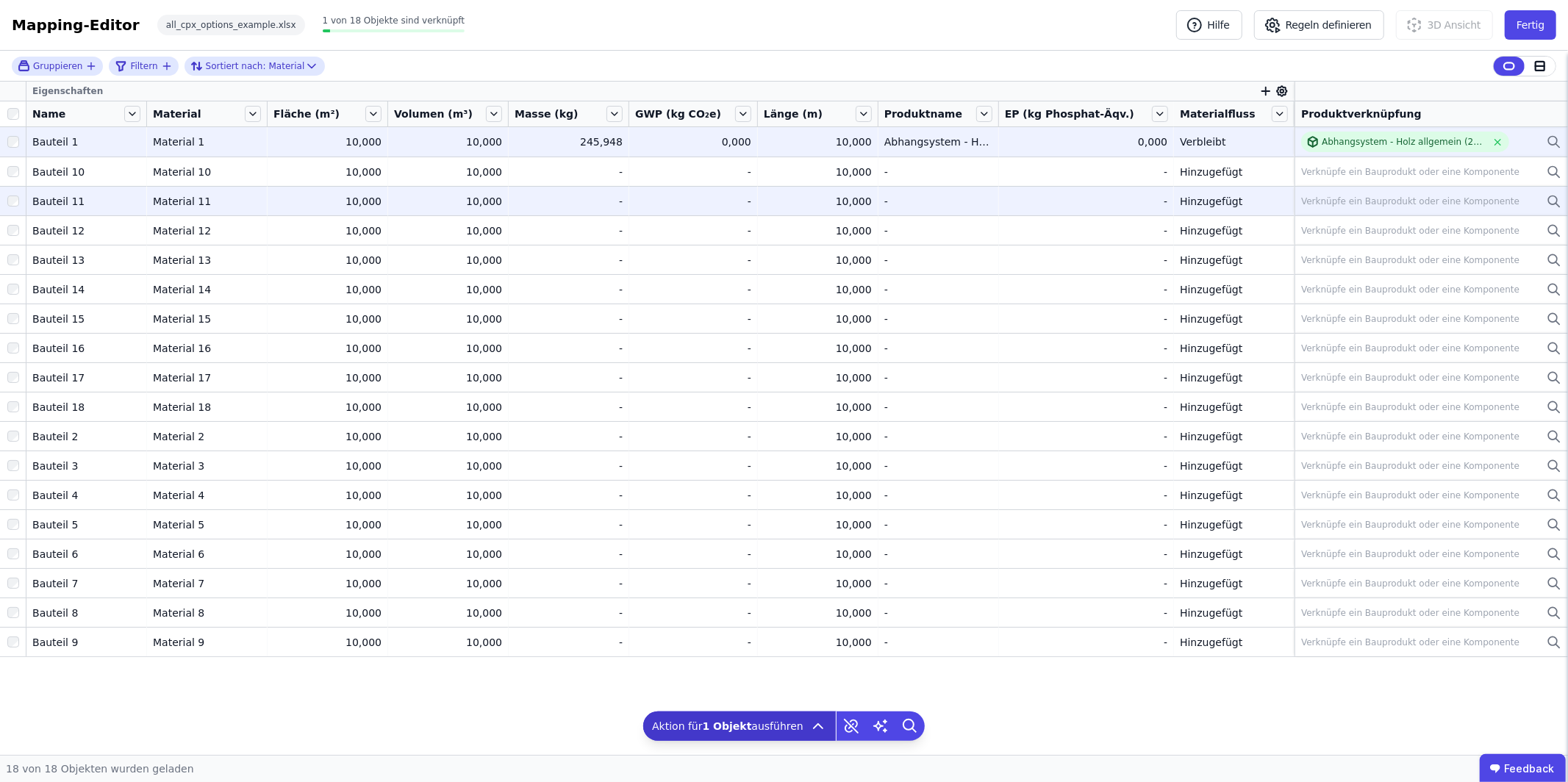
click at [1090, 141] on div "0,000" at bounding box center [1086, 142] width 162 height 15
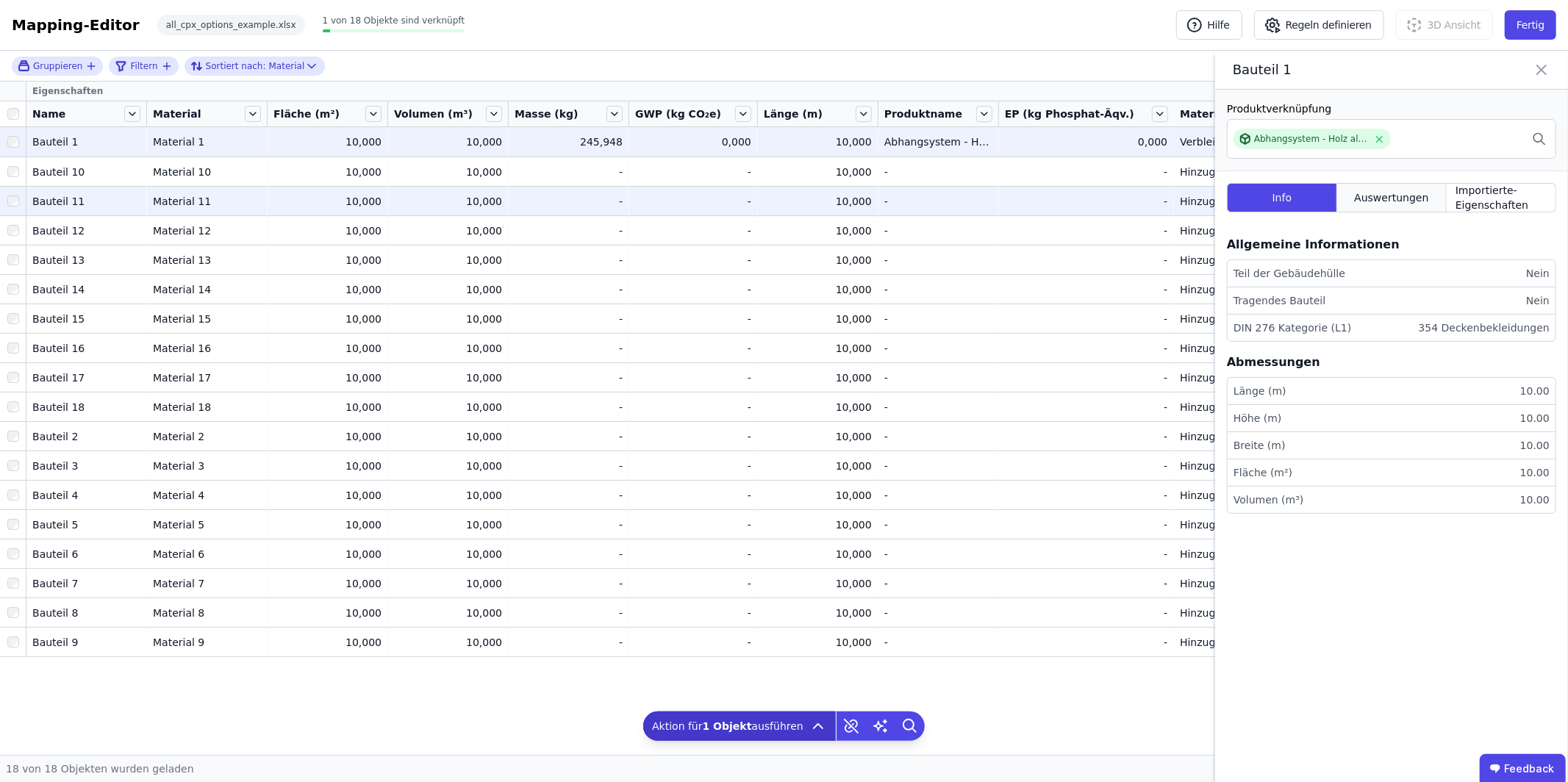
click at [1396, 199] on span "Auswertungen" at bounding box center [1391, 198] width 74 height 15
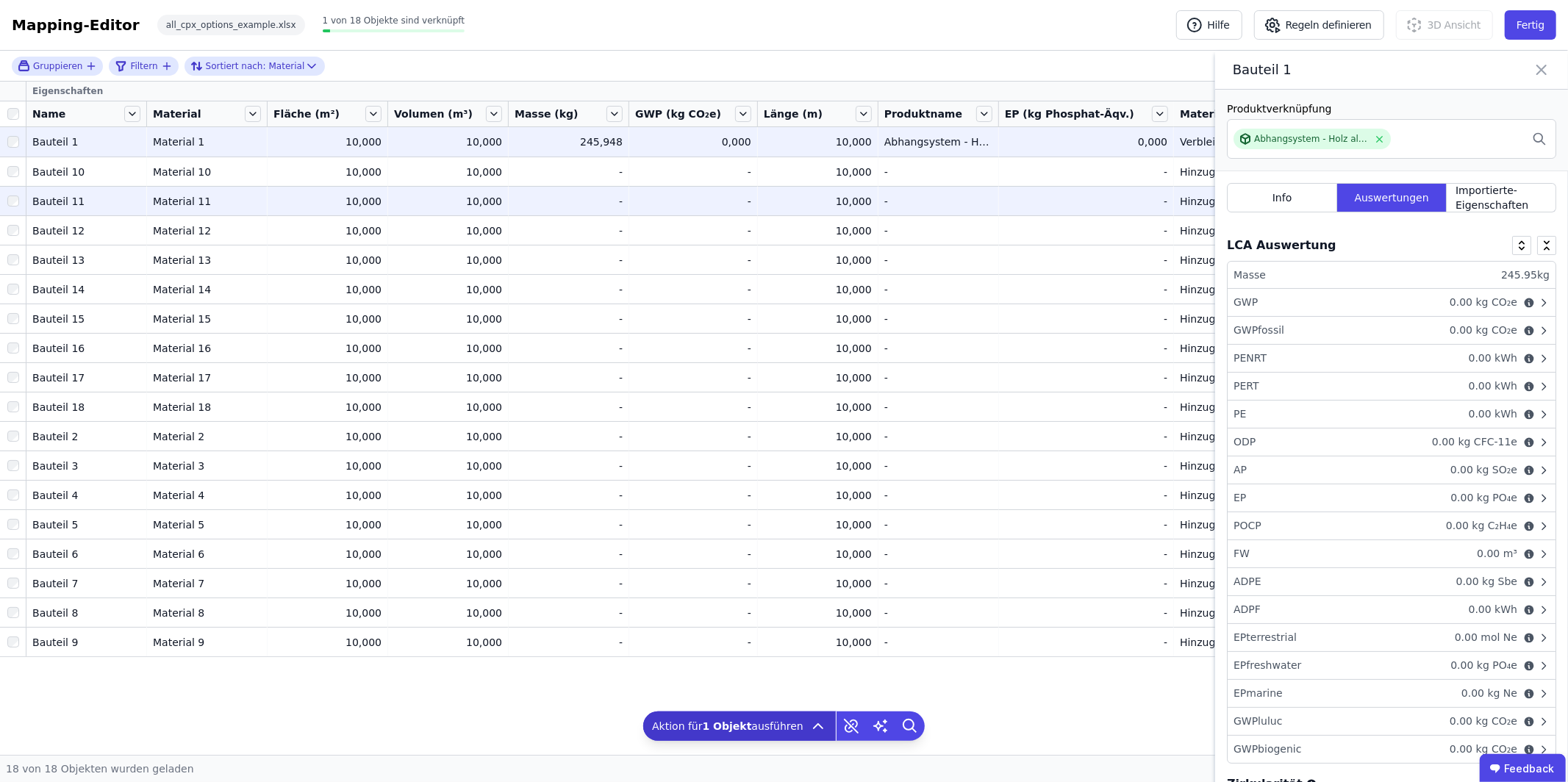
click at [1328, 304] on div "GWP 0.00 kg CO₂e" at bounding box center [1392, 303] width 328 height 28
click at [1511, 311] on div "GWP 0.00 kg CO₂e" at bounding box center [1392, 303] width 328 height 28
click at [1338, 140] on div "Abhangsystem - Holz allgemein (20 Jahre)" at bounding box center [1310, 139] width 114 height 12
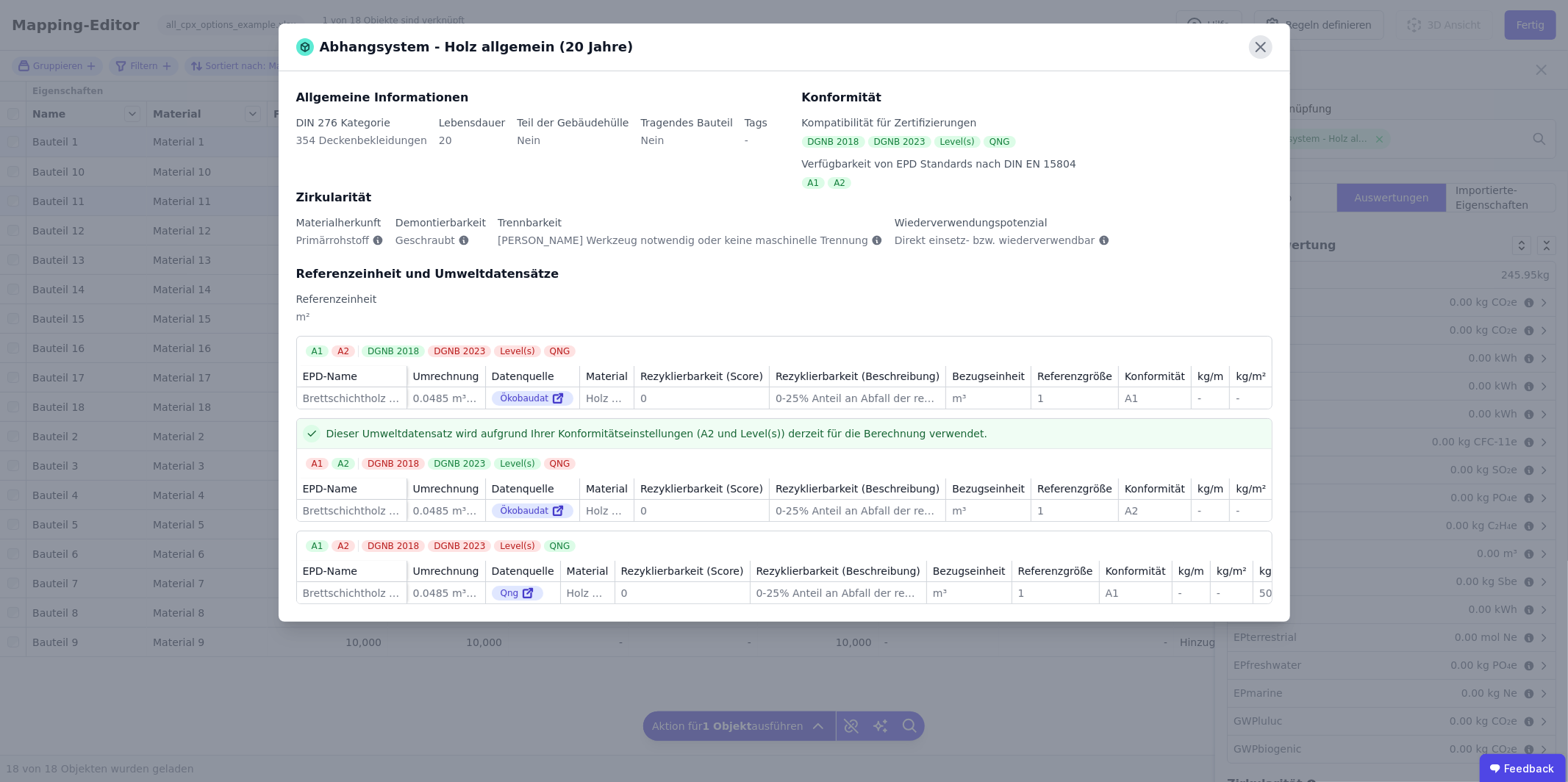
click at [1260, 44] on icon at bounding box center [1260, 47] width 23 height 23
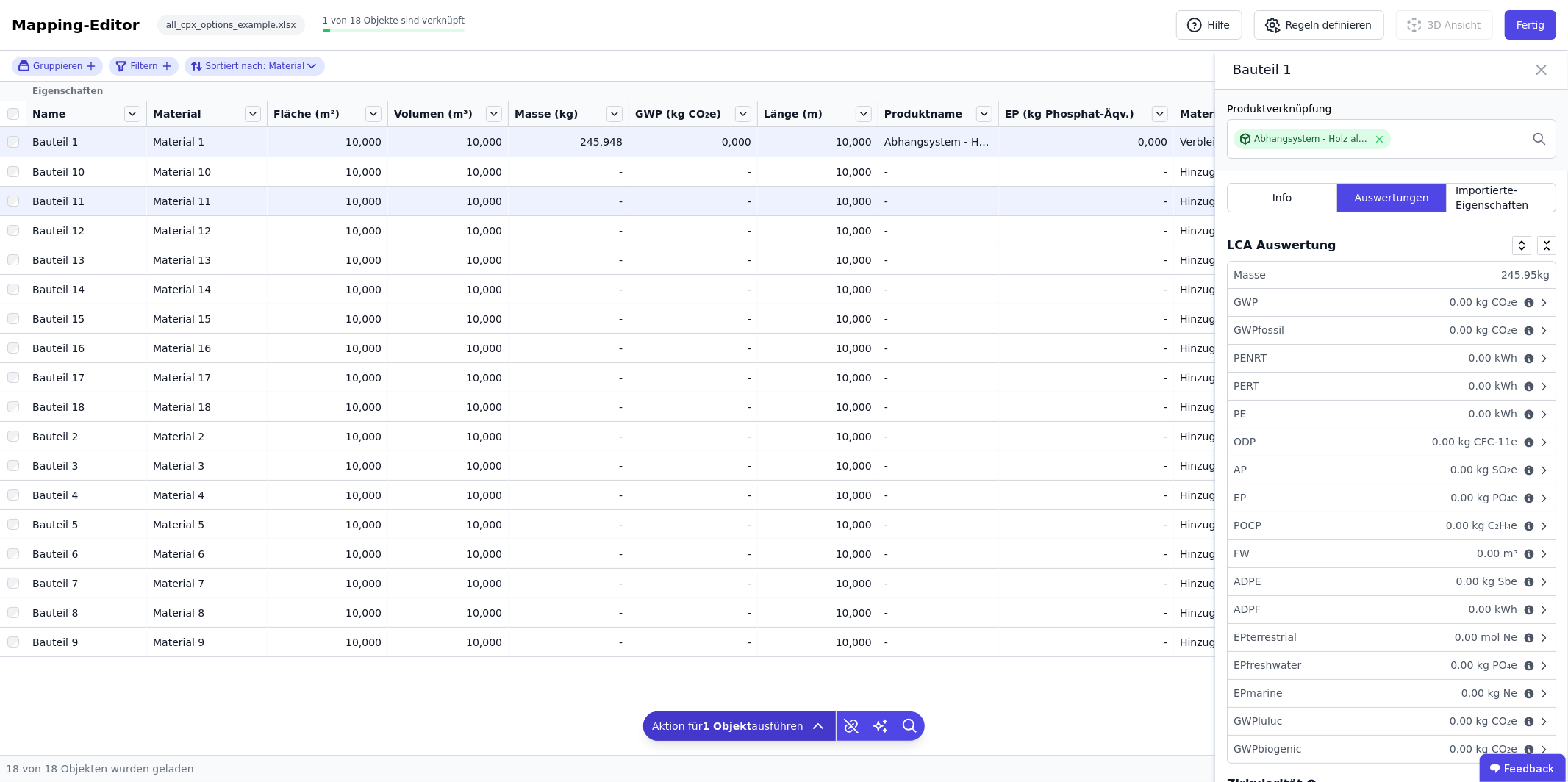
click at [1549, 67] on icon at bounding box center [1541, 69] width 18 height 20
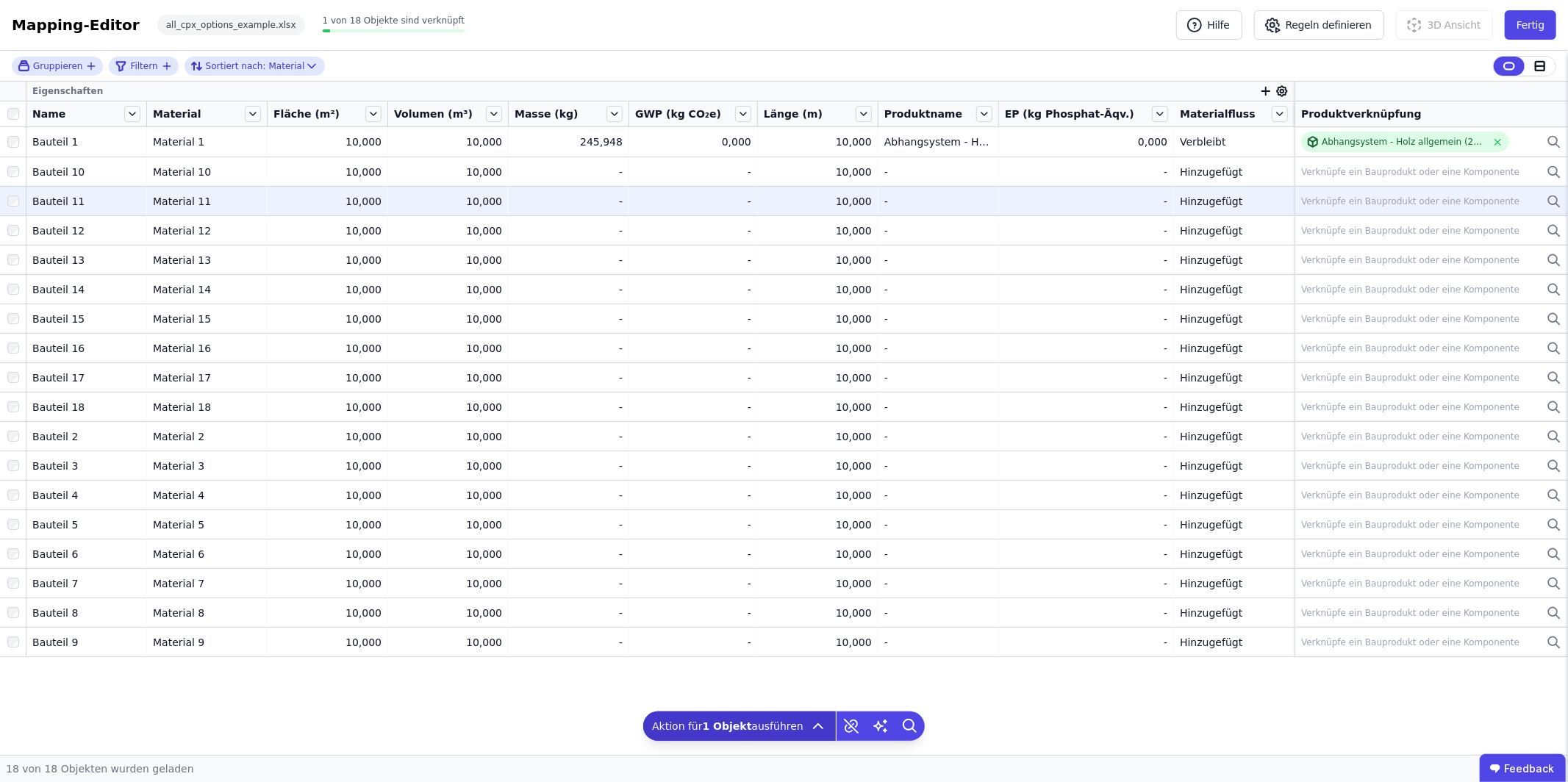
click at [1260, 93] on icon "button" at bounding box center [1266, 91] width 13 height 13
click at [1316, 132] on input "text" at bounding box center [1332, 128] width 109 height 27
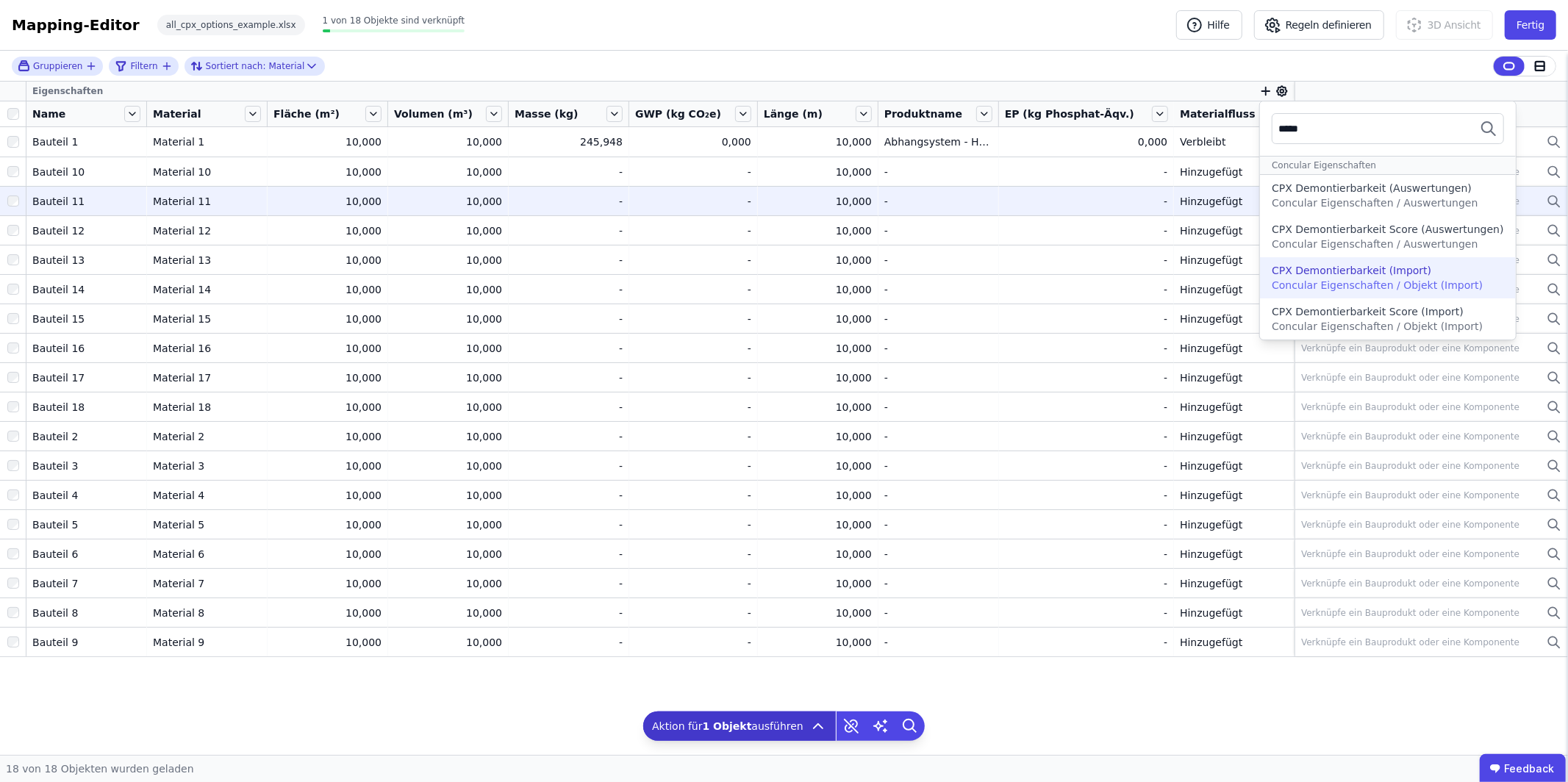
type input "*****"
click at [1335, 267] on div "CPX Demontierbarkeit (Import)" at bounding box center [1351, 271] width 159 height 15
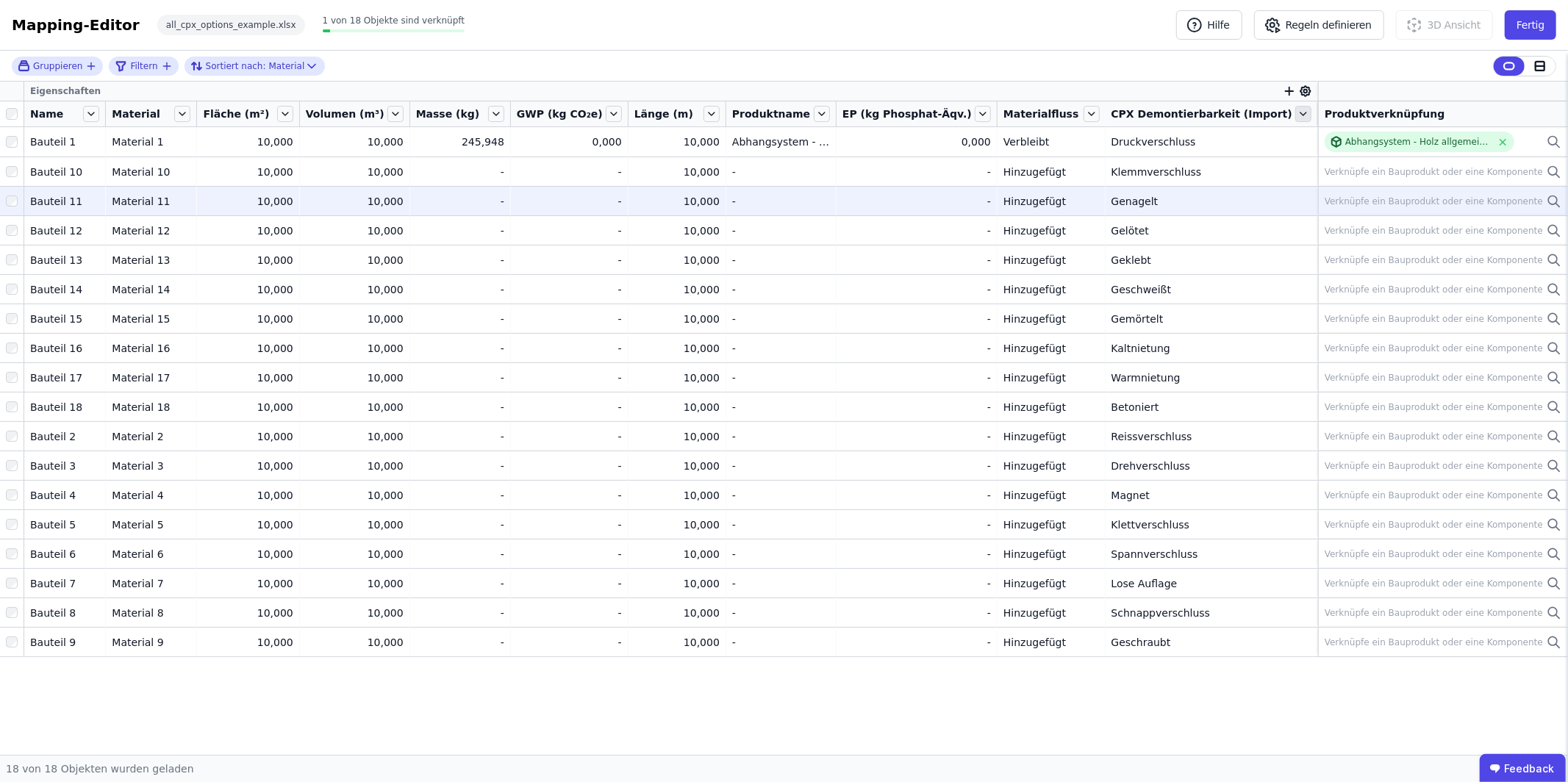
click at [1301, 111] on icon at bounding box center [1303, 114] width 16 height 16
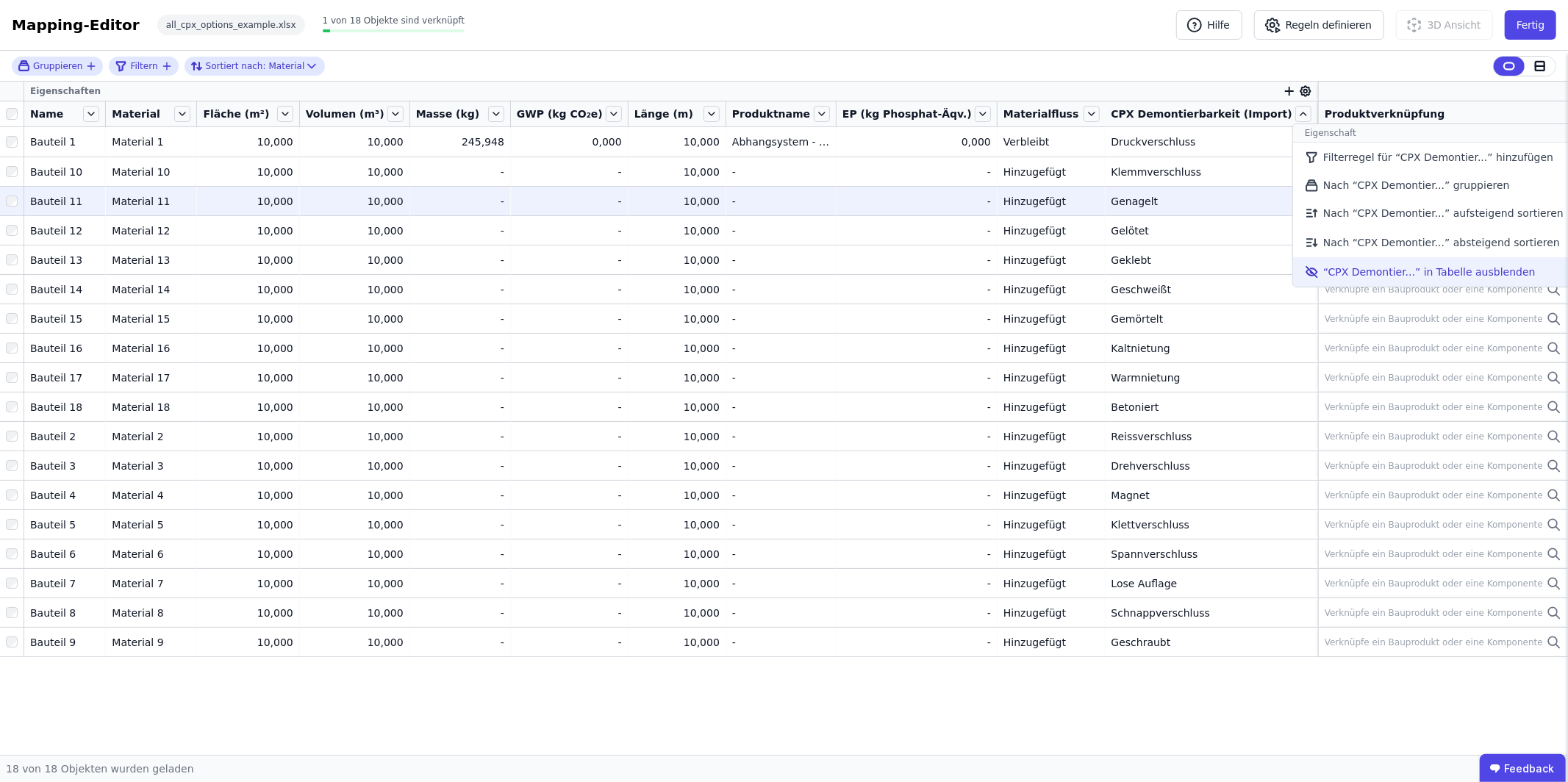
click at [1367, 260] on li "“CPX Demontier...” in Tabelle ausblenden" at bounding box center [1434, 271] width 282 height 29
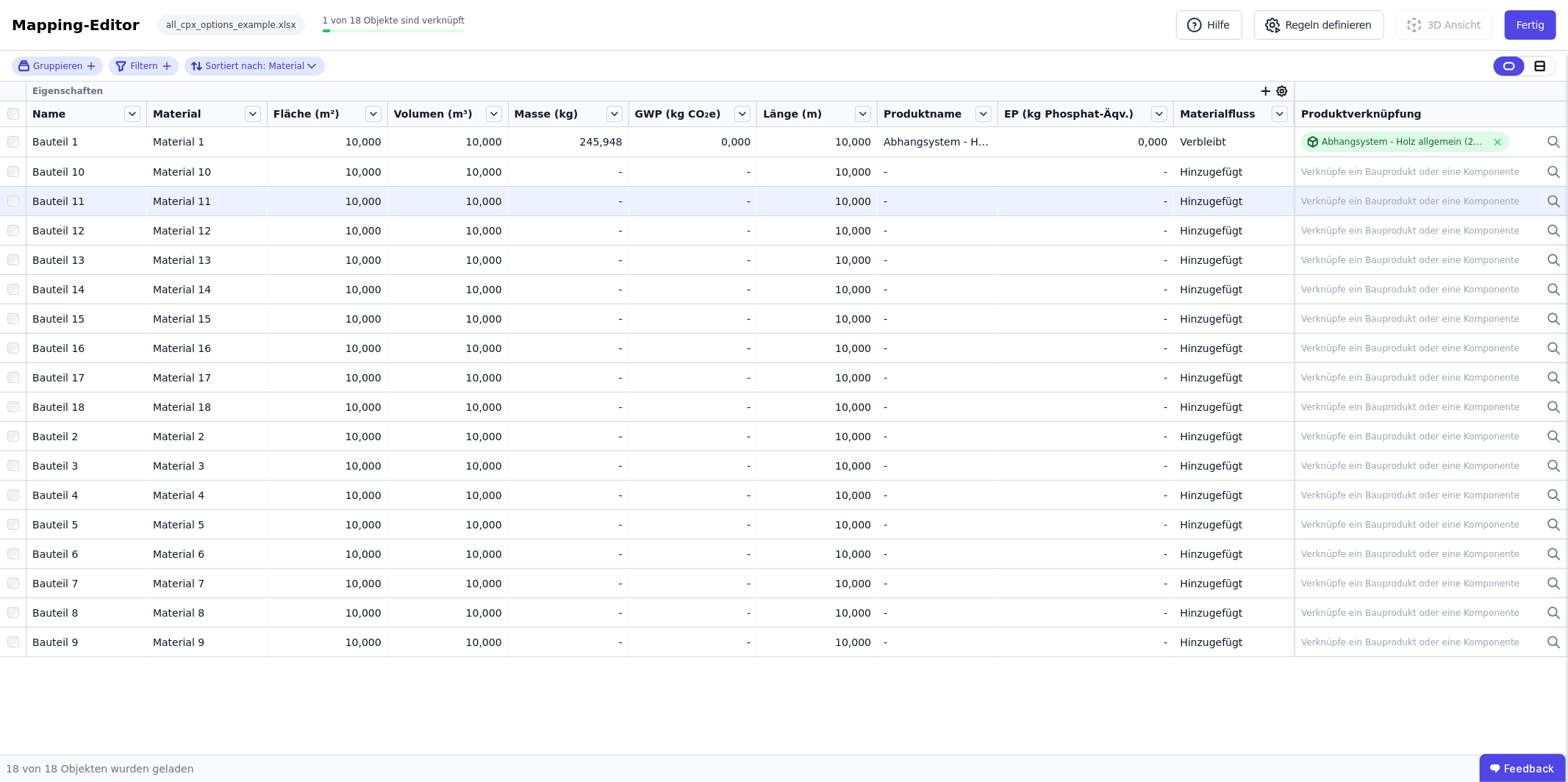
click at [1266, 87] on icon "button" at bounding box center [1266, 91] width 0 height 8
click at [1299, 127] on input "text" at bounding box center [1332, 128] width 109 height 27
type input "**********"
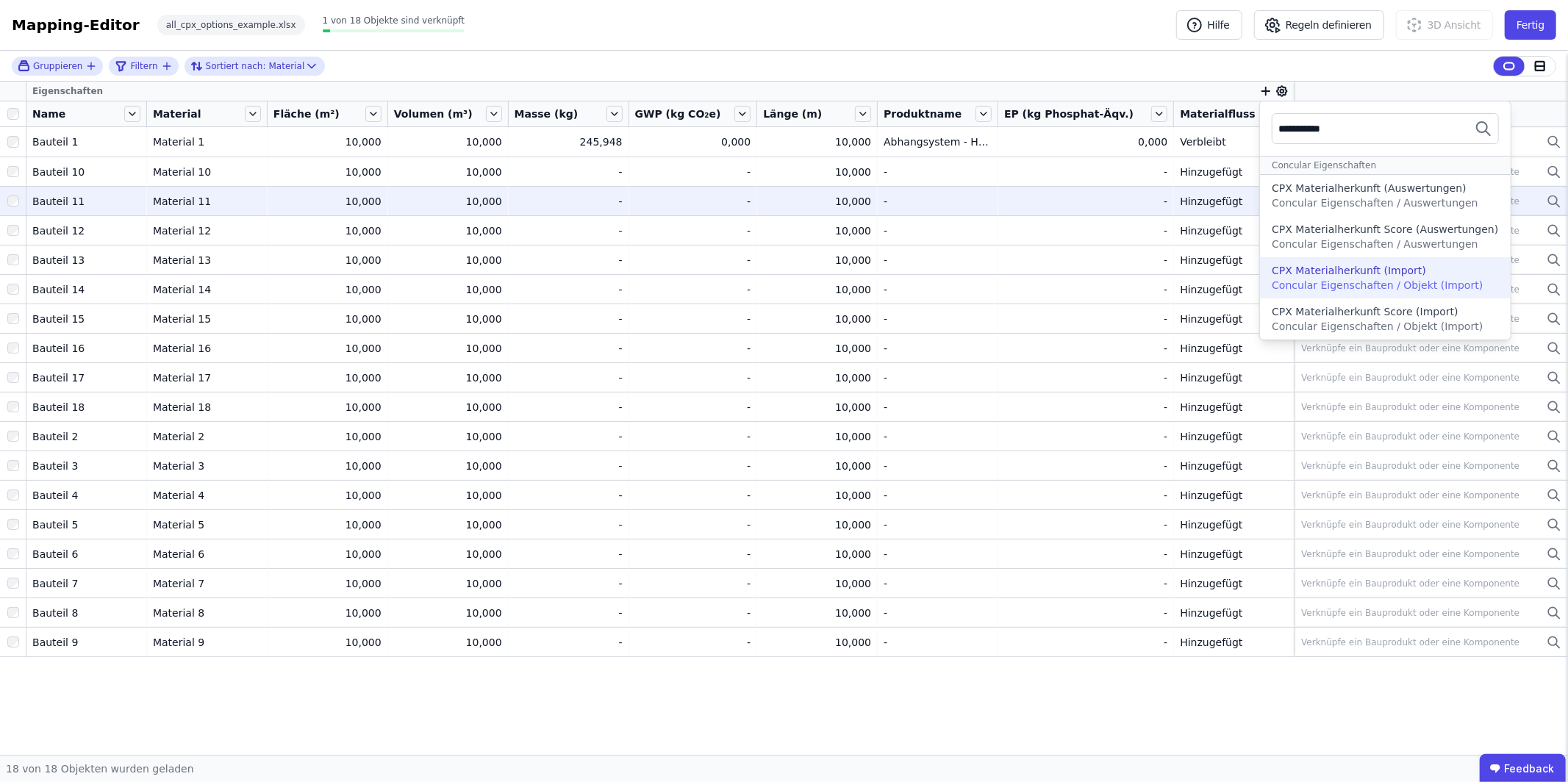
click at [1385, 269] on div "CPX Materialherkunft (Import)" at bounding box center [1348, 271] width 154 height 15
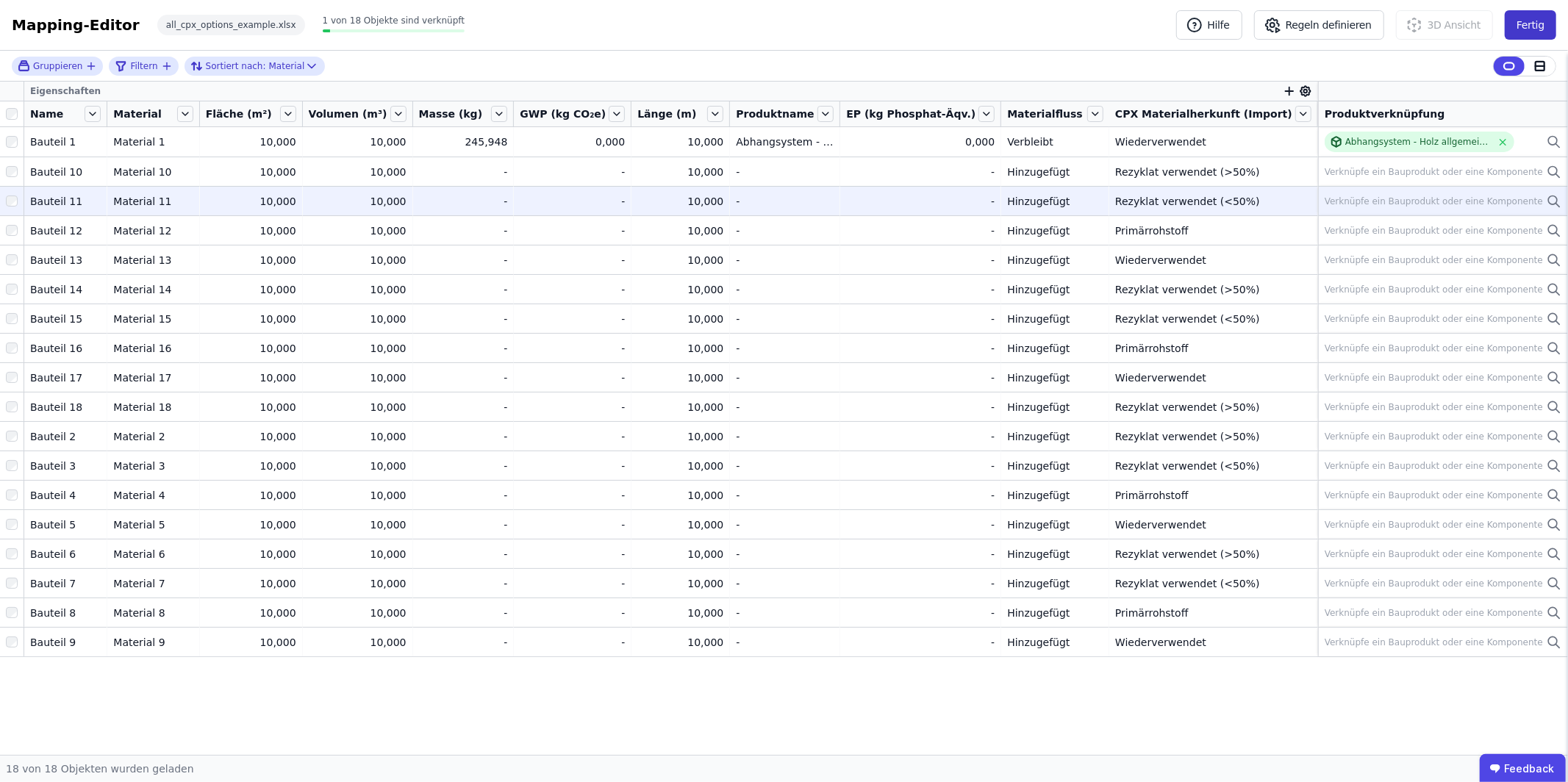
click at [1542, 27] on button "Fertig" at bounding box center [1531, 25] width 52 height 29
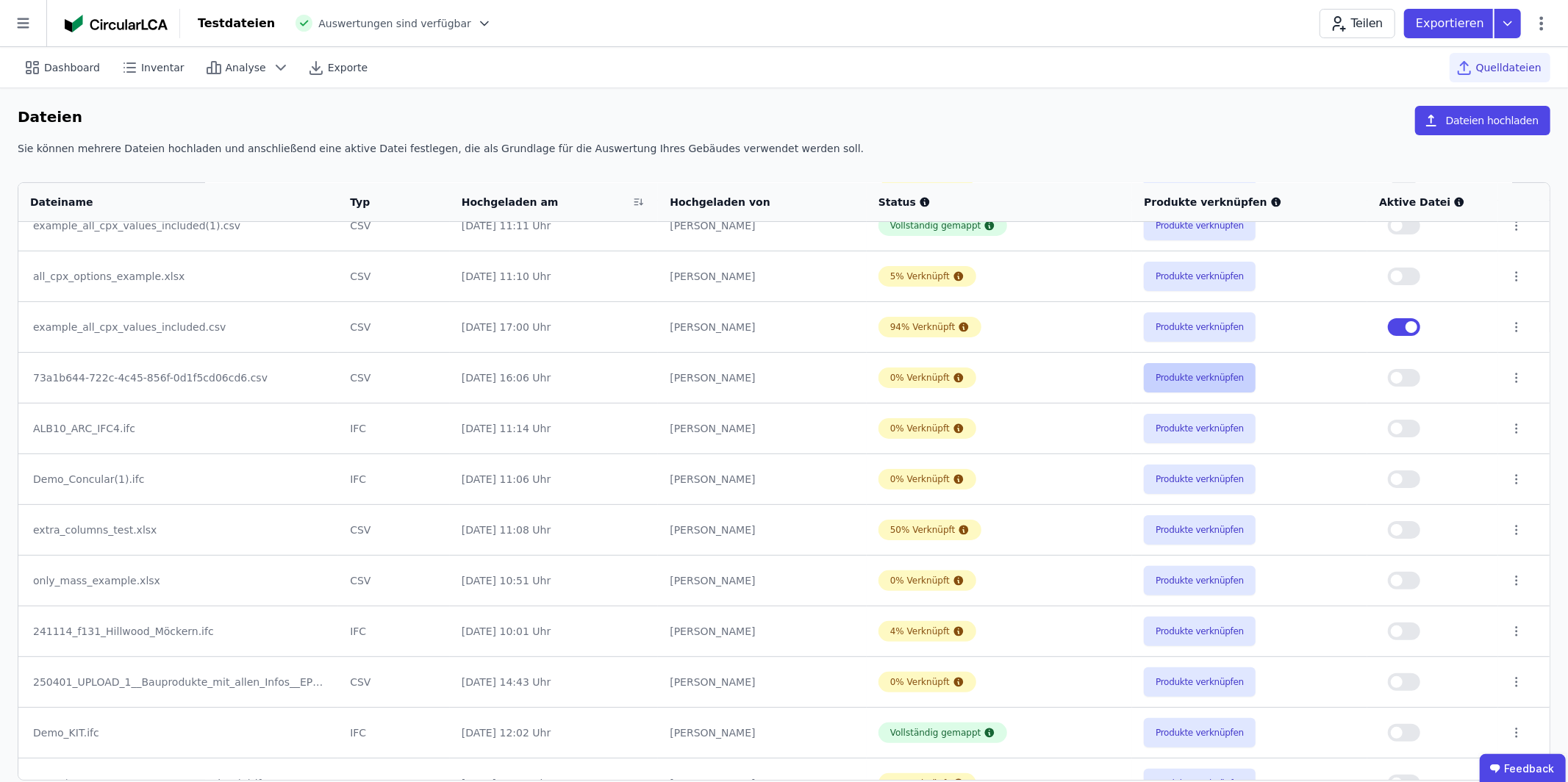
scroll to position [245, 0]
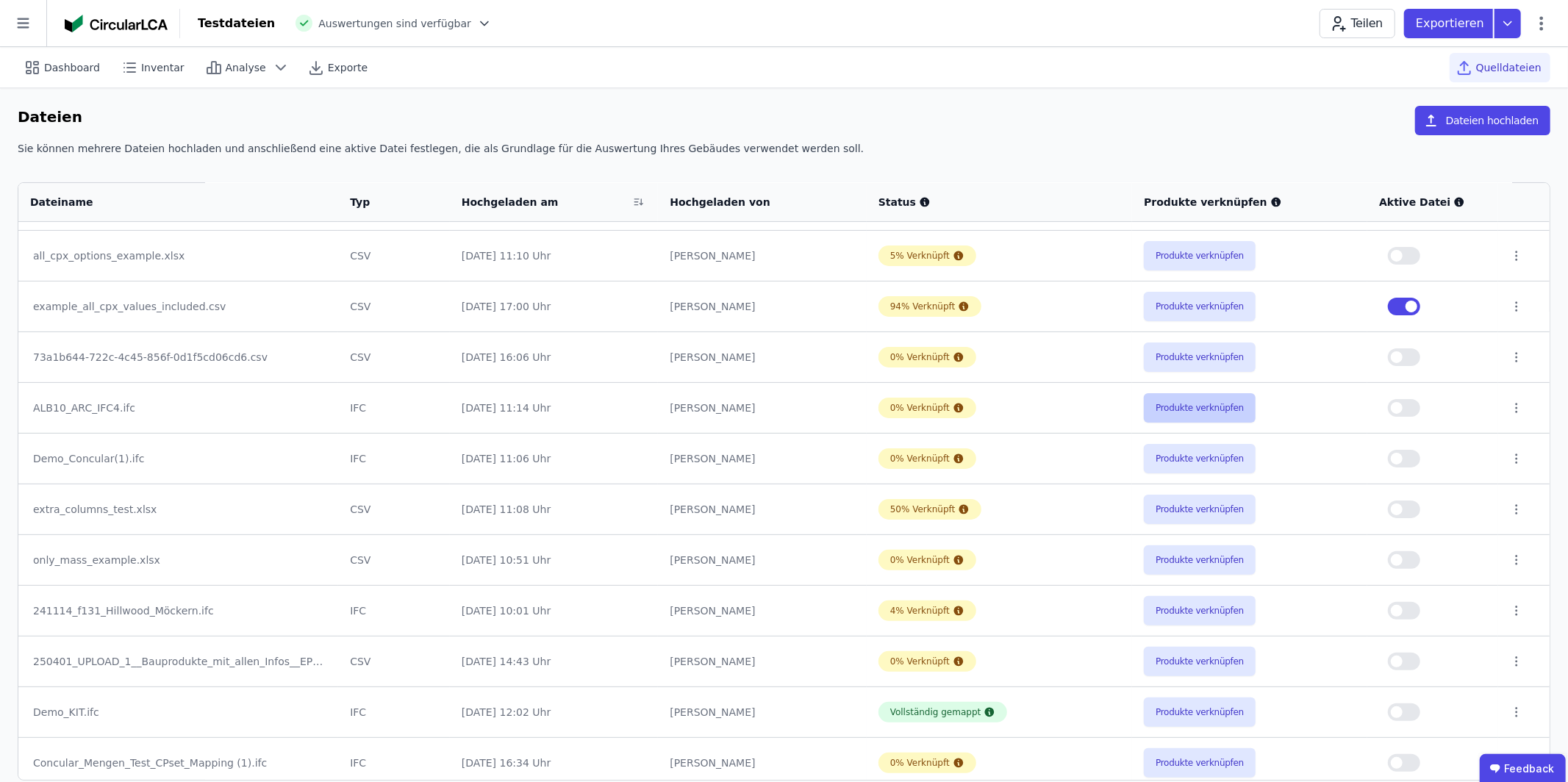
click at [1194, 404] on button "Produkte verknüpfen" at bounding box center [1200, 408] width 111 height 29
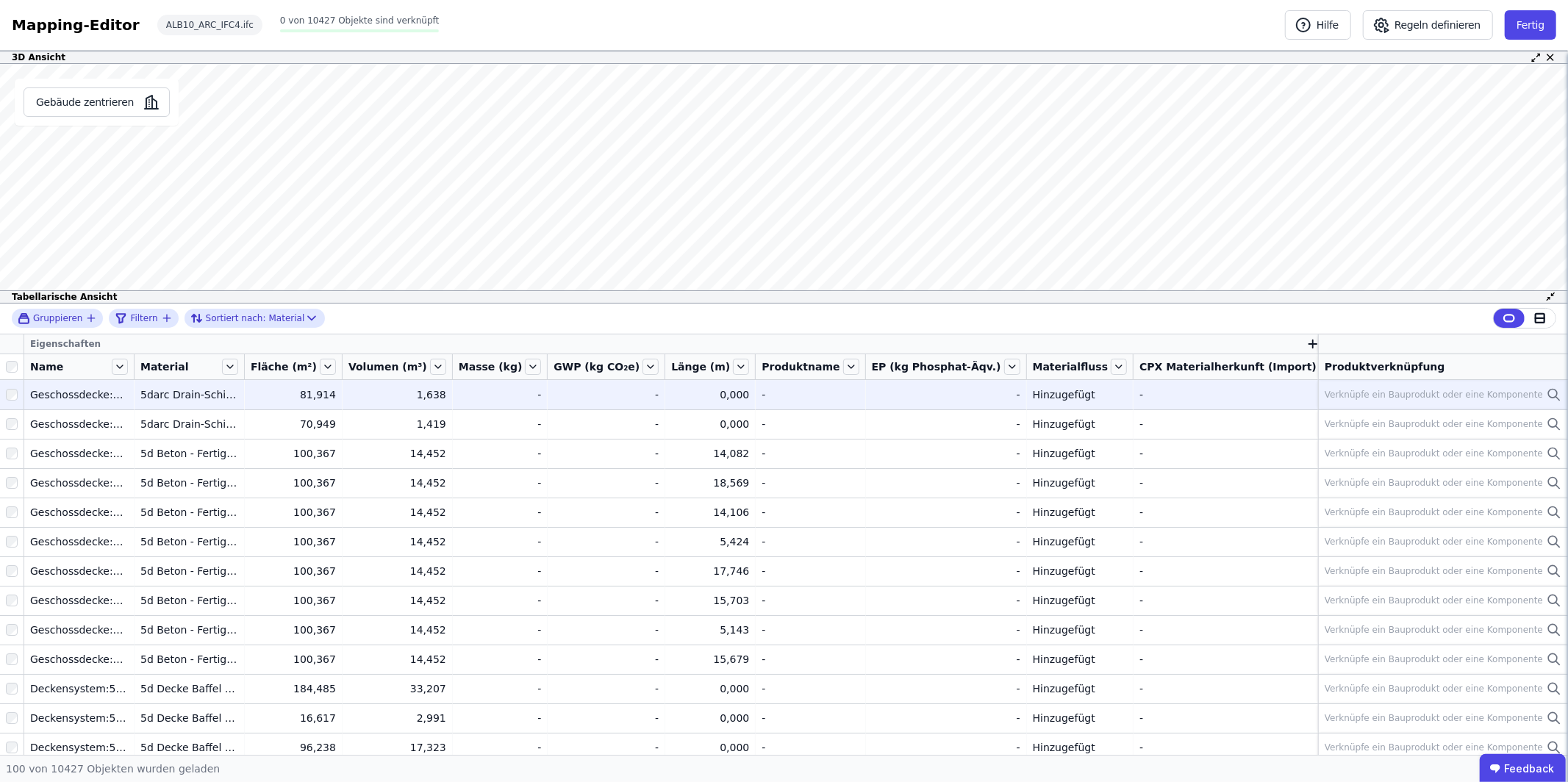
click at [1463, 393] on div "Verknüpfe ein Bauprodukt oder eine Komponente" at bounding box center [1434, 394] width 218 height 12
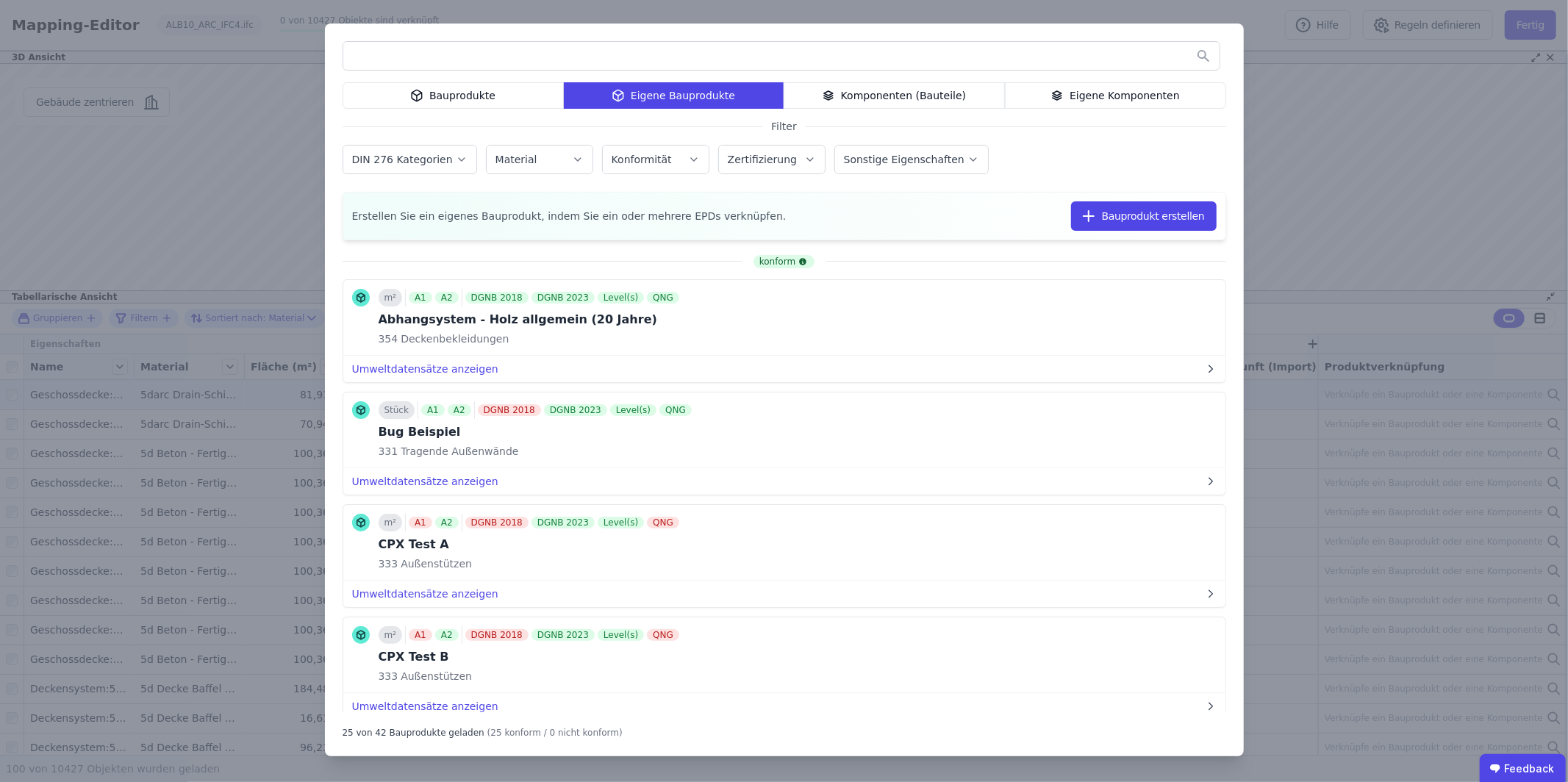
click at [1347, 174] on div "Bauprodukte Eigene Bauprodukte Komponenten (Bauteile) Eigene Komponenten Filter…" at bounding box center [784, 391] width 1568 height 782
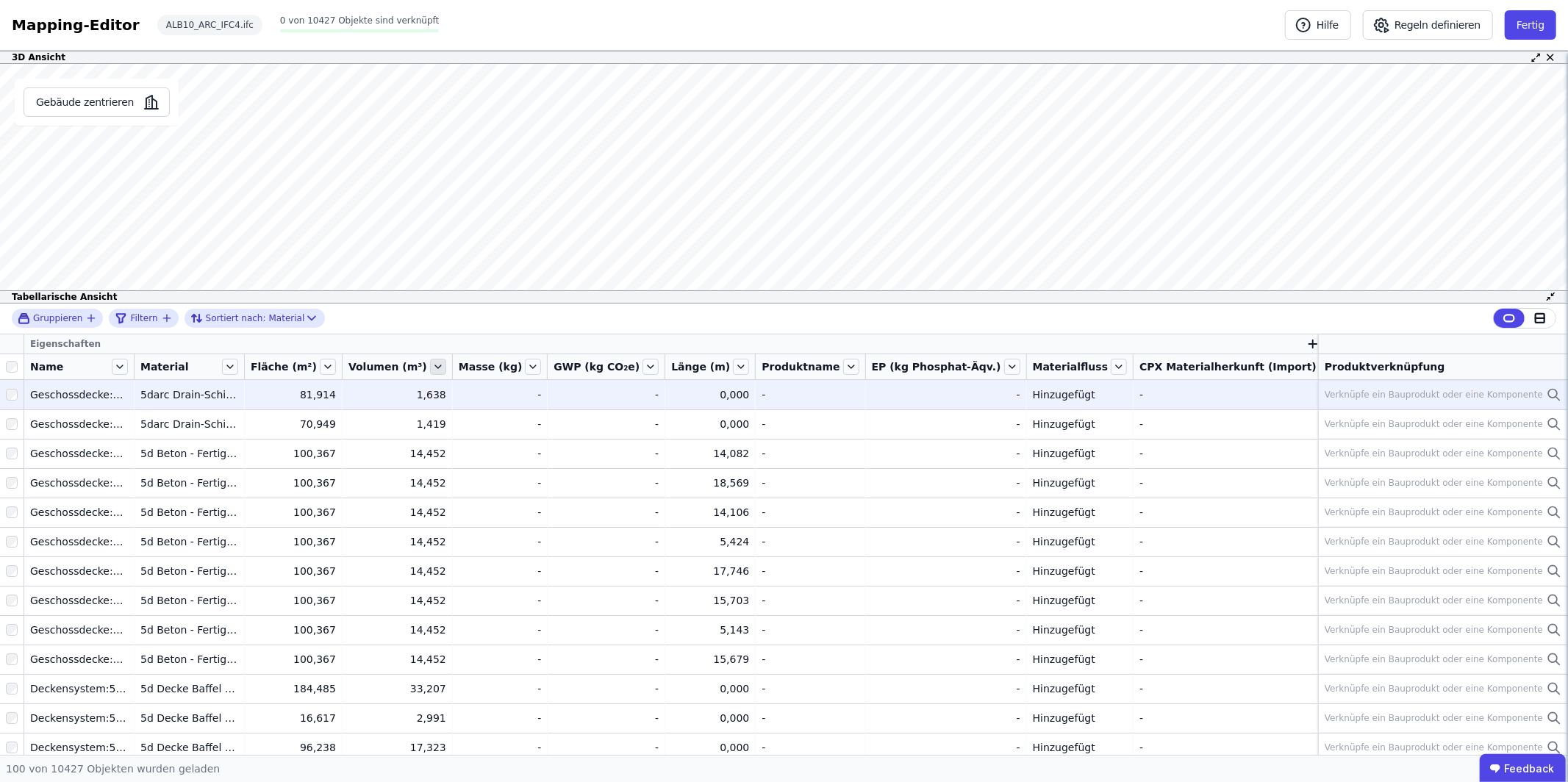
click at [435, 364] on div at bounding box center [437, 367] width 19 height 16
click at [436, 364] on icon at bounding box center [438, 367] width 16 height 16
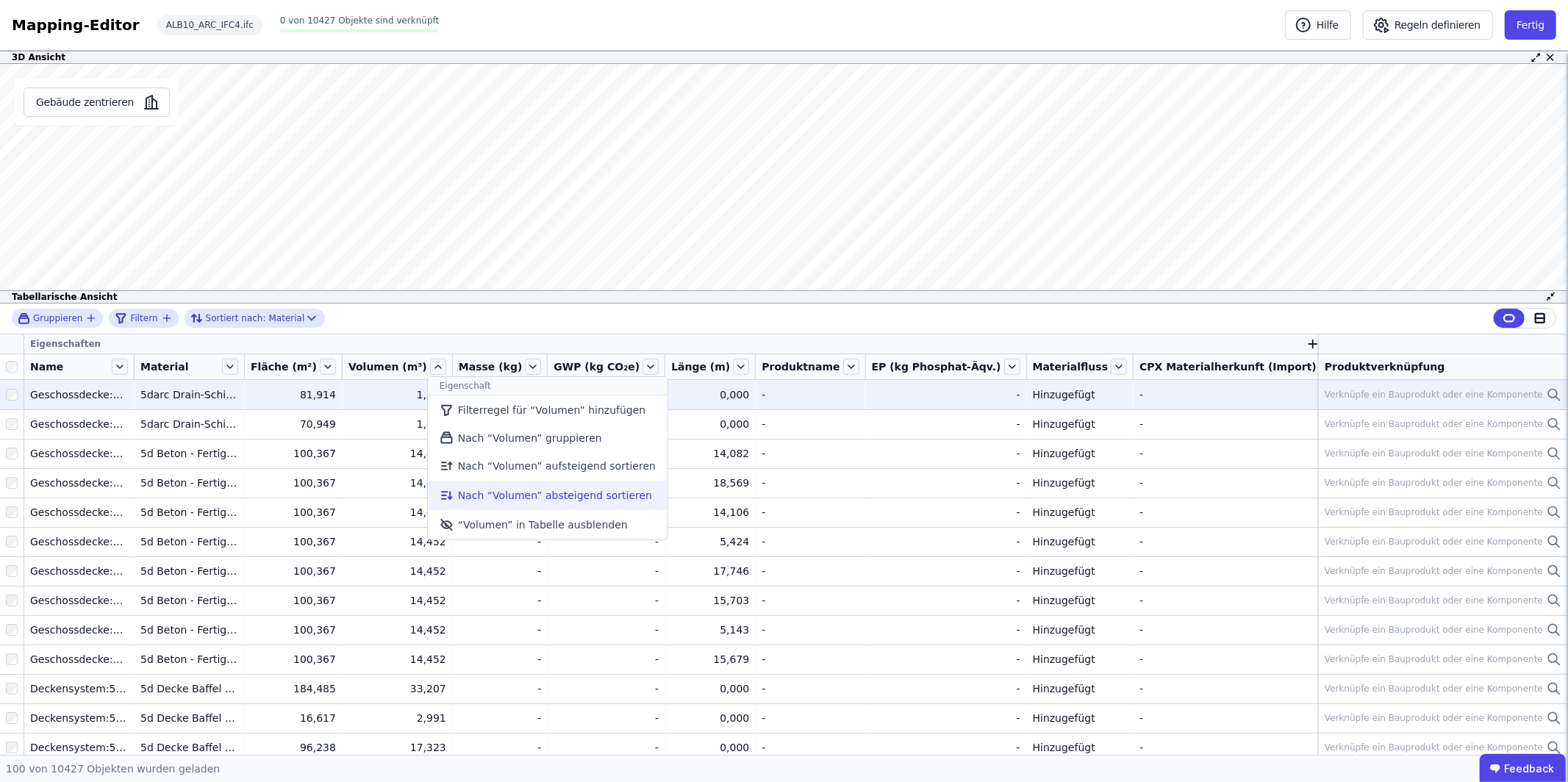
click at [541, 486] on li "Nach “Volumen” absteigend sortieren" at bounding box center [548, 495] width 240 height 29
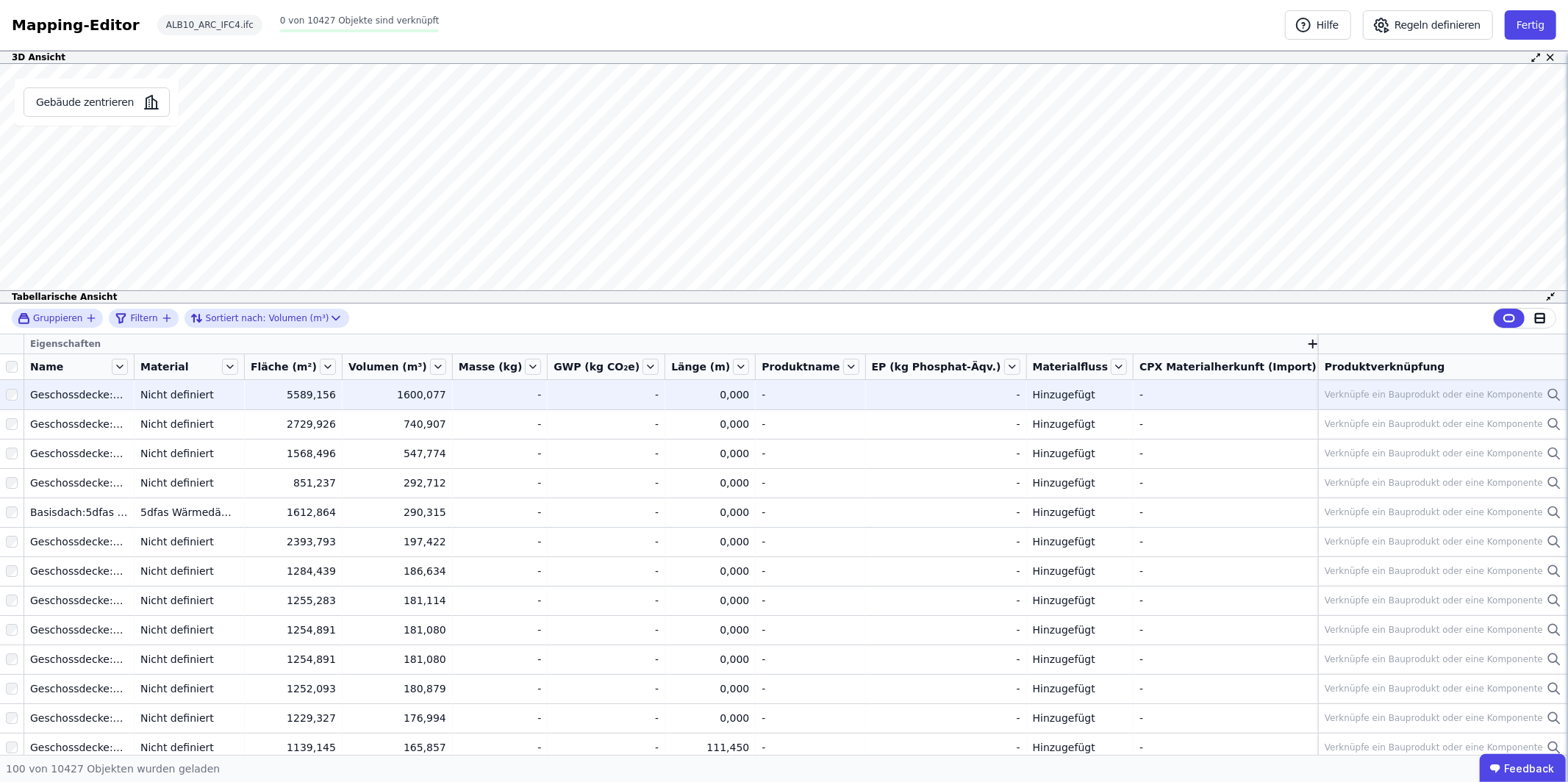
click at [1469, 395] on div "Verknüpfe ein Bauprodukt oder eine Komponente" at bounding box center [1434, 394] width 218 height 12
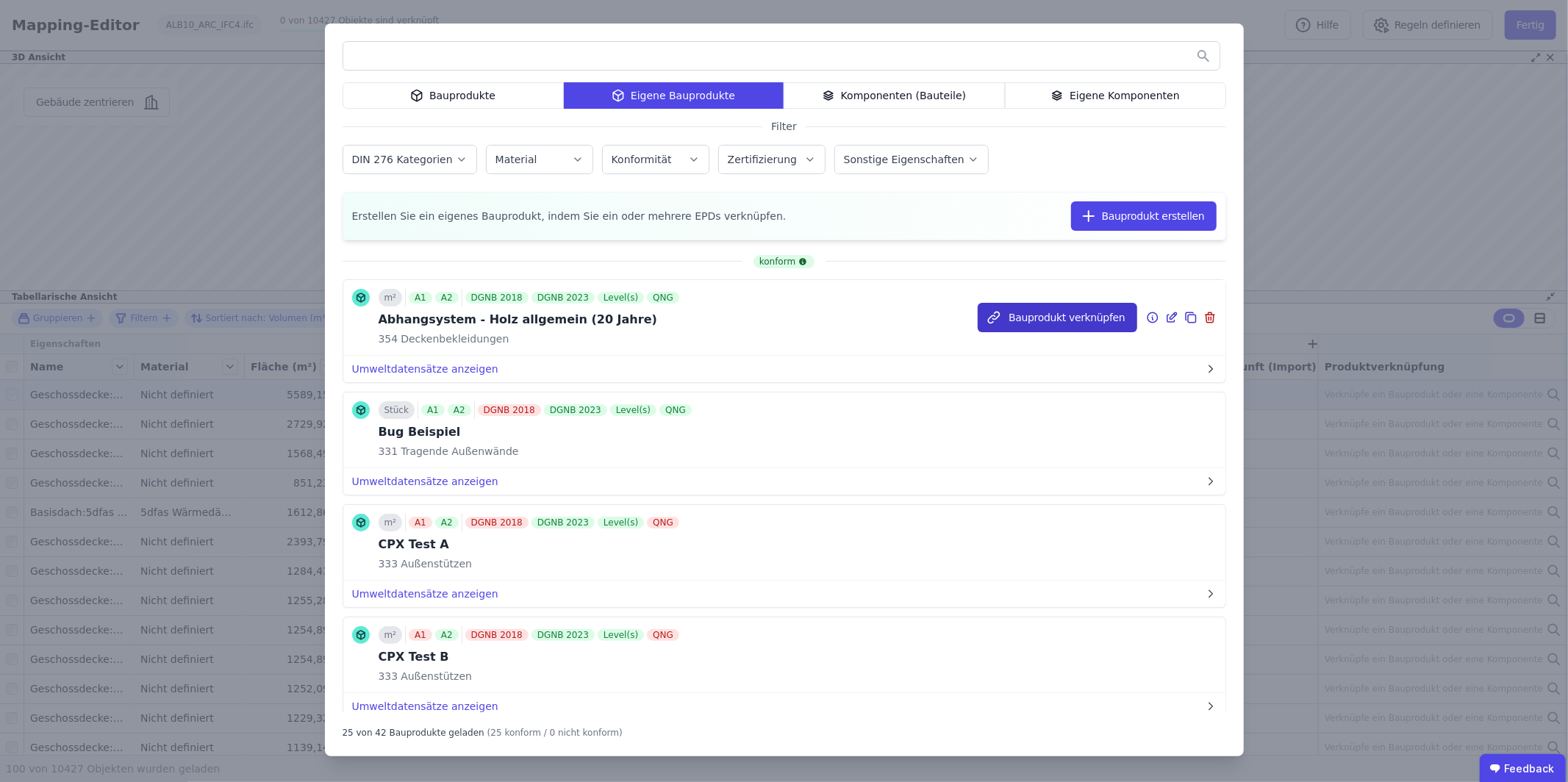
click at [1046, 313] on button "Bauprodukt verknüpfen" at bounding box center [1057, 317] width 159 height 29
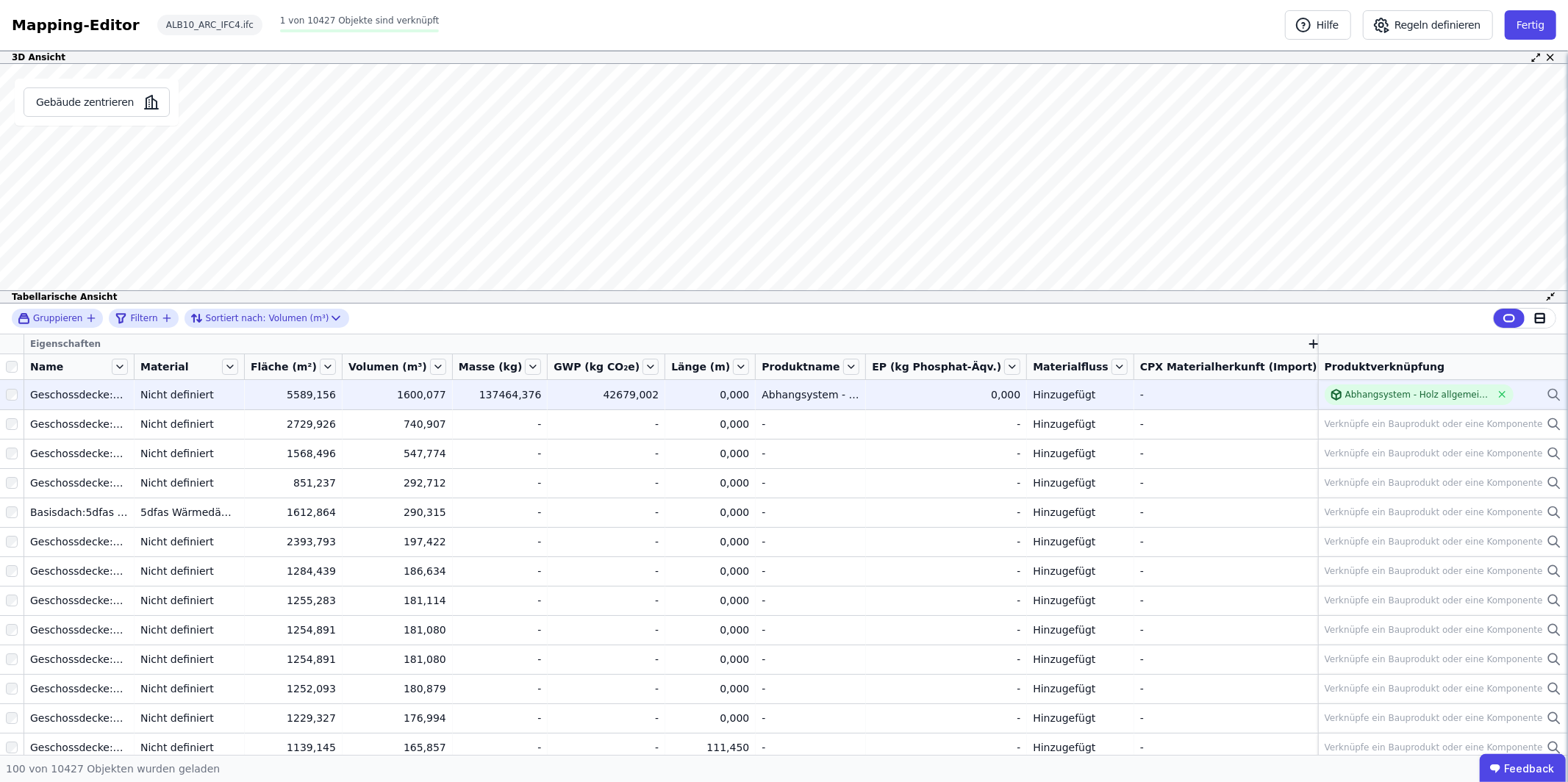
click at [19, 393] on div at bounding box center [11, 394] width 23 height 27
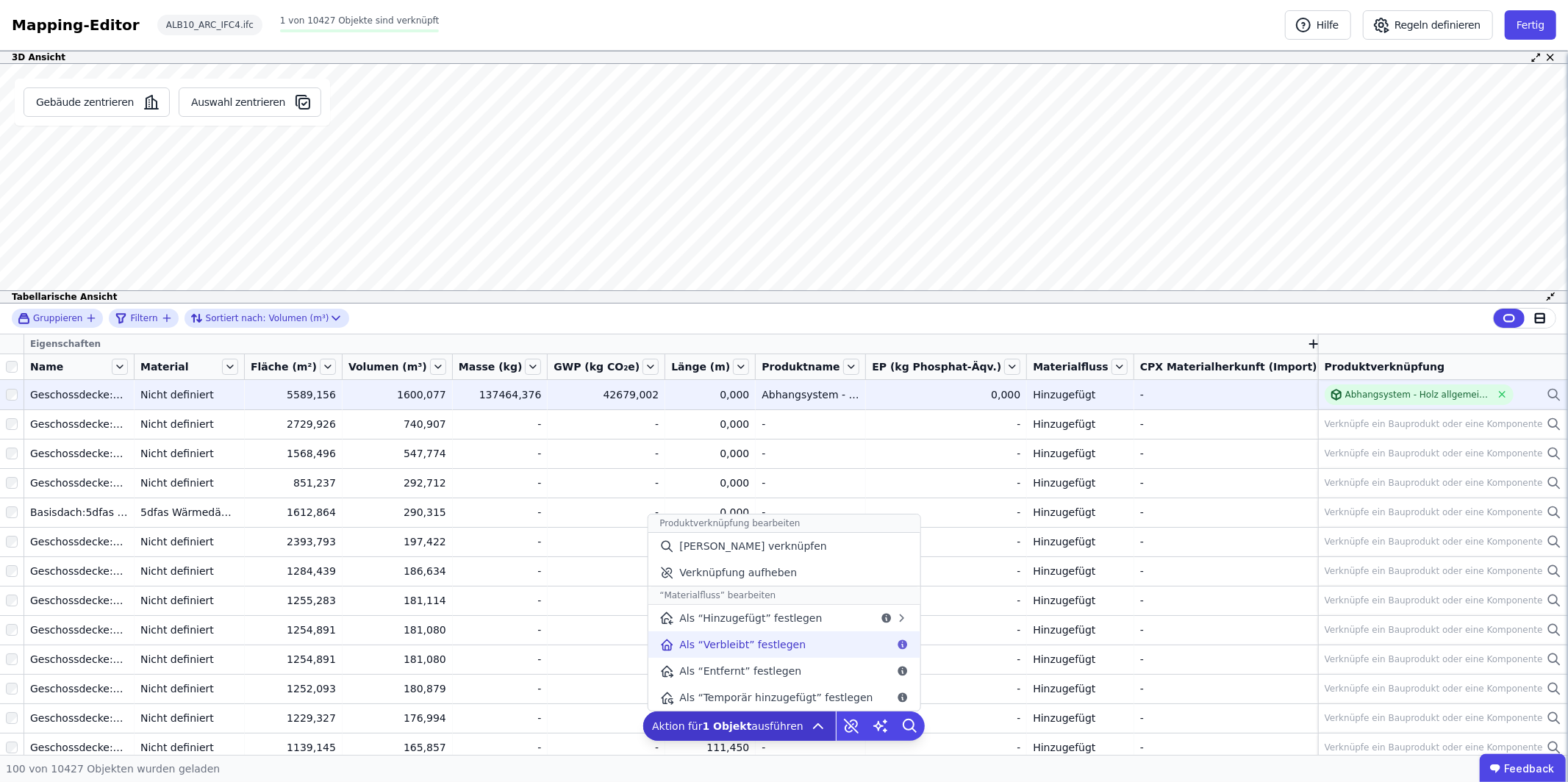
click at [807, 648] on div "Als “Verbleibt” festlegen" at bounding box center [784, 645] width 272 height 27
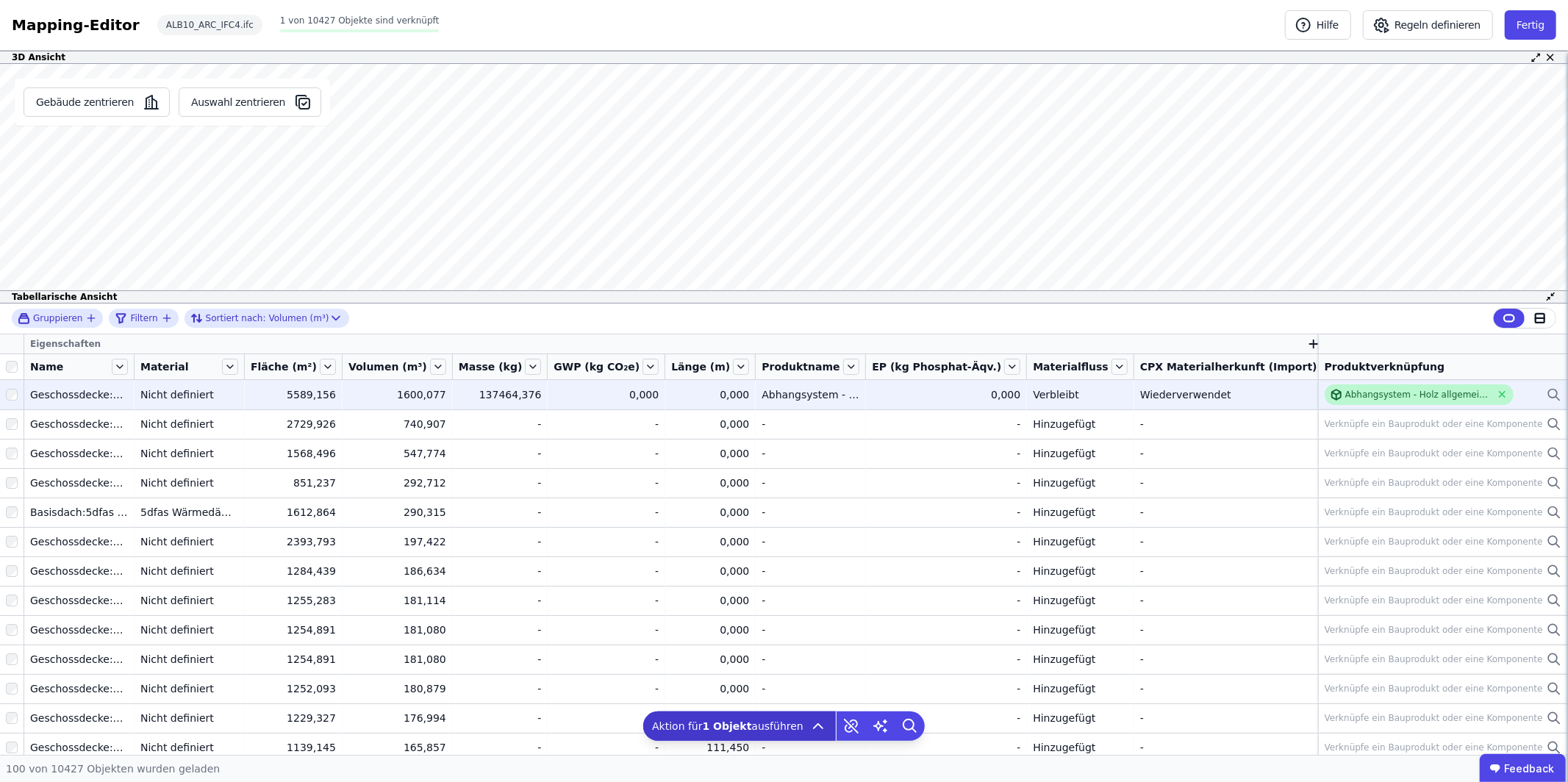
click at [1393, 397] on div "Abhangsystem - Holz allgemein (20 Jahre)" at bounding box center [1418, 394] width 146 height 12
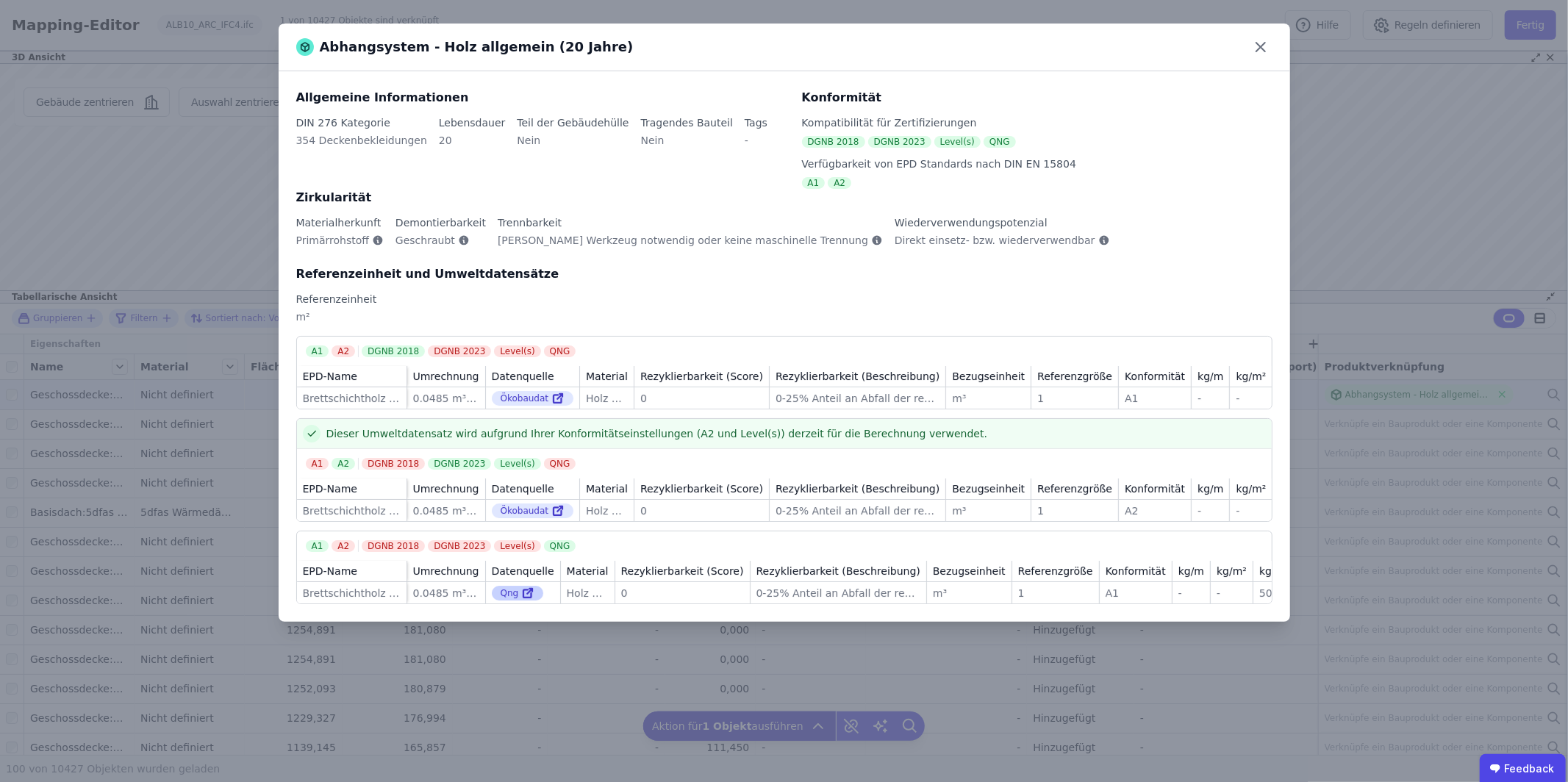
click at [503, 599] on div "Qng" at bounding box center [518, 593] width 53 height 15
click at [523, 602] on icon at bounding box center [528, 593] width 13 height 18
click at [1265, 53] on icon at bounding box center [1260, 47] width 23 height 23
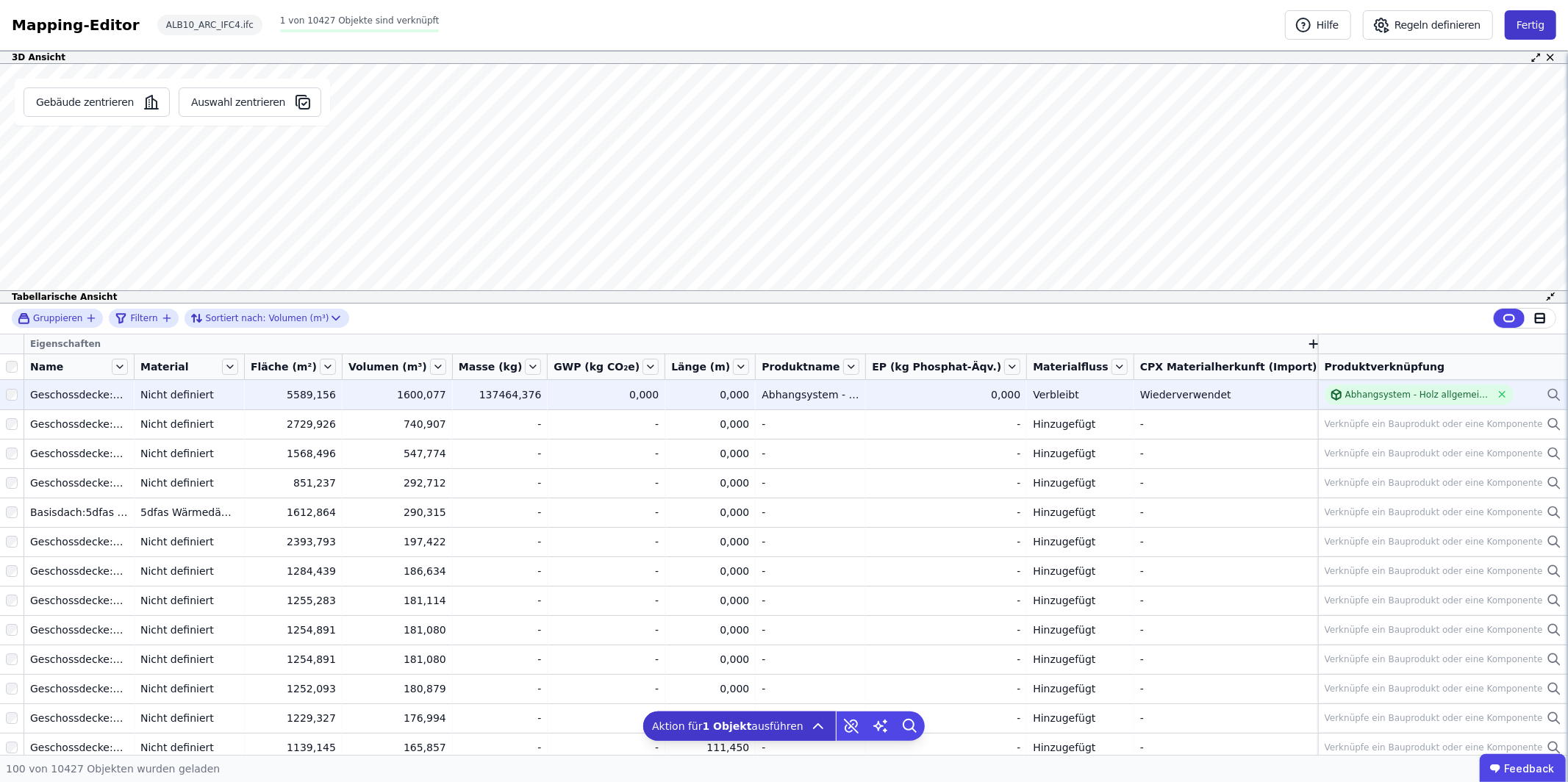
click at [1549, 21] on button "Fertig" at bounding box center [1531, 25] width 52 height 29
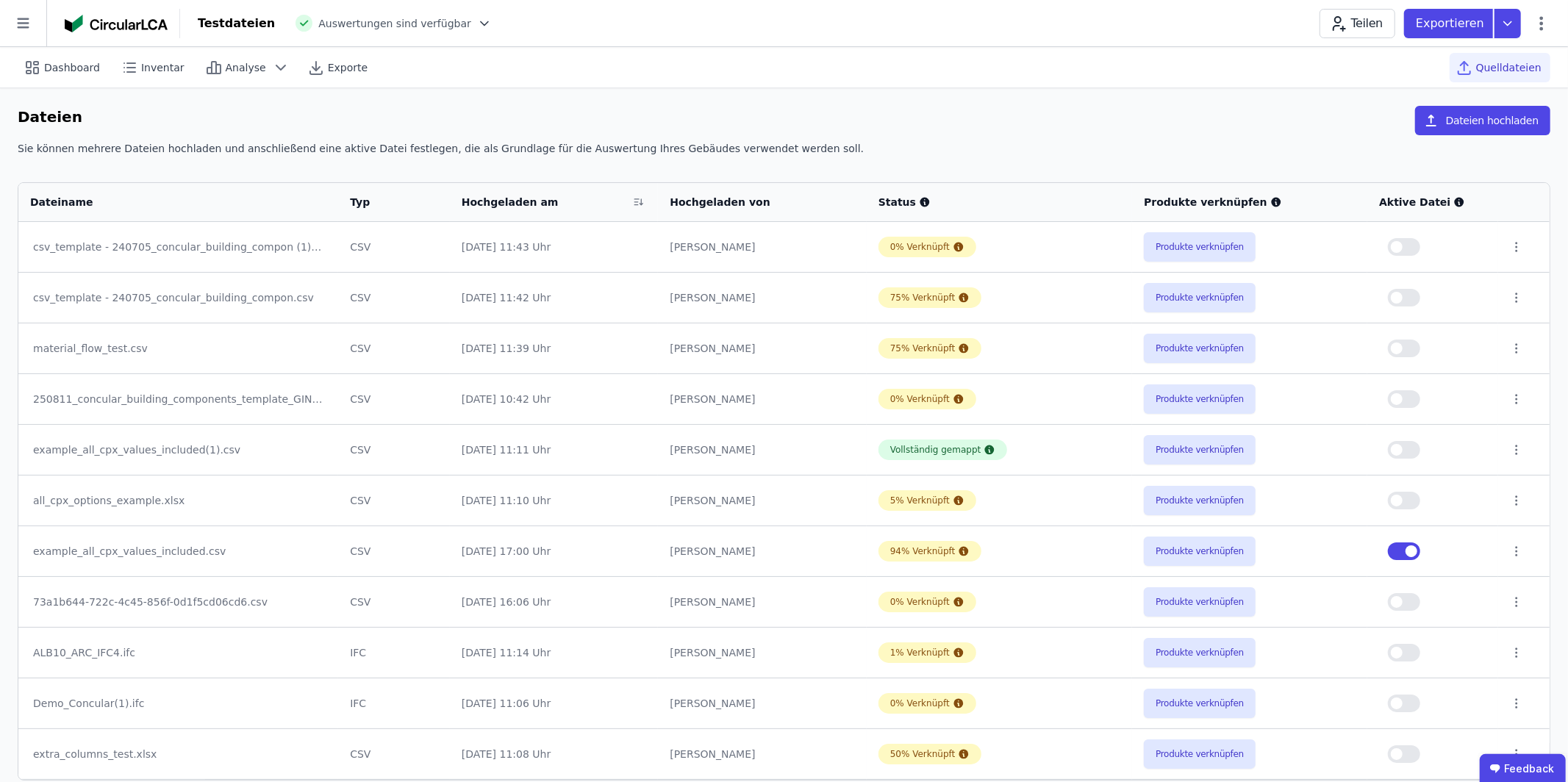
click at [1494, 67] on span "Quelldateien" at bounding box center [1508, 68] width 65 height 15
click at [1411, 550] on span "button" at bounding box center [1411, 551] width 12 height 12
click at [39, 27] on icon at bounding box center [23, 23] width 46 height 46
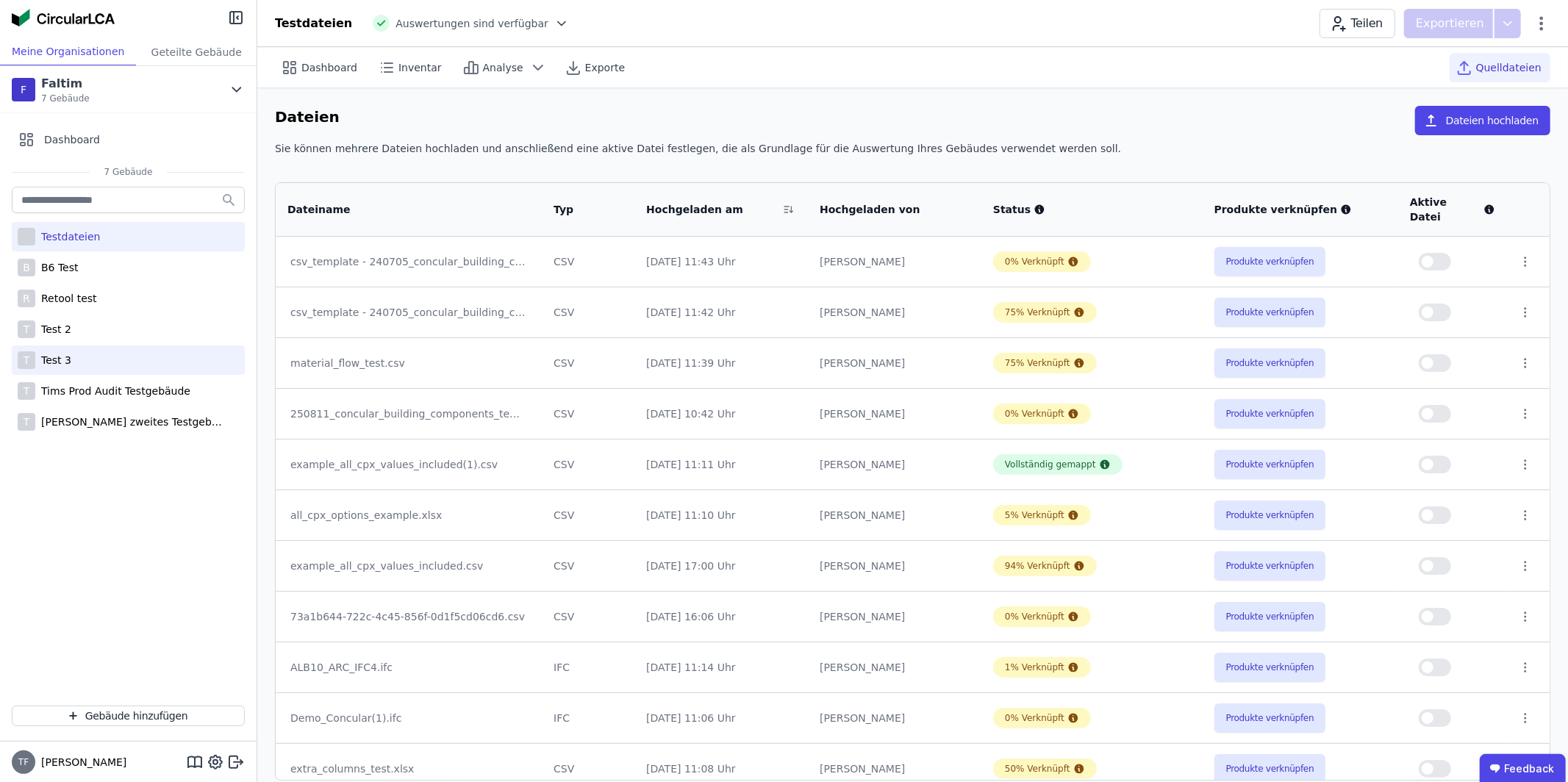
click at [62, 359] on div "Test 3" at bounding box center [53, 360] width 36 height 15
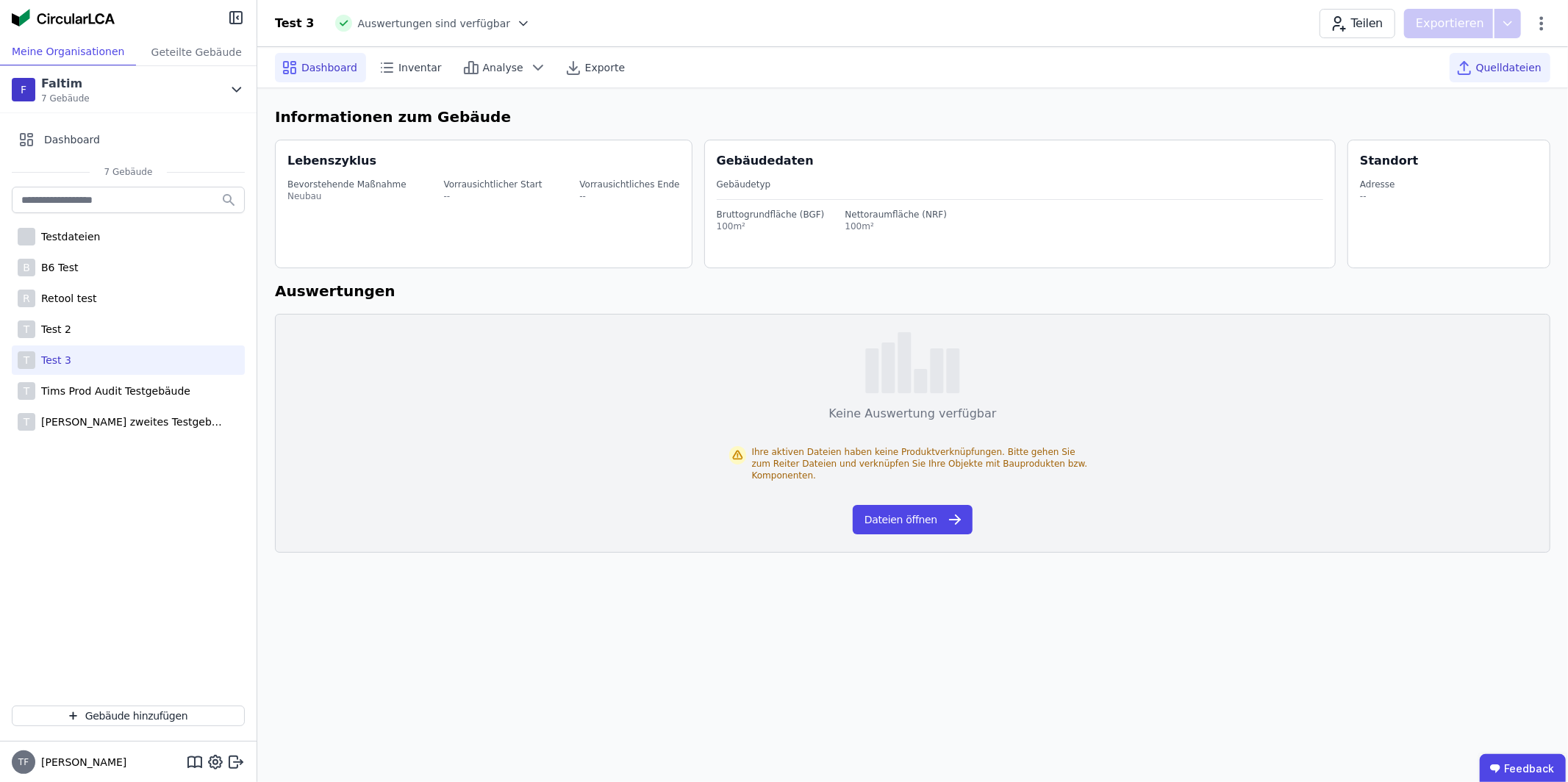
click at [1497, 79] on div "Quelldateien" at bounding box center [1499, 68] width 101 height 29
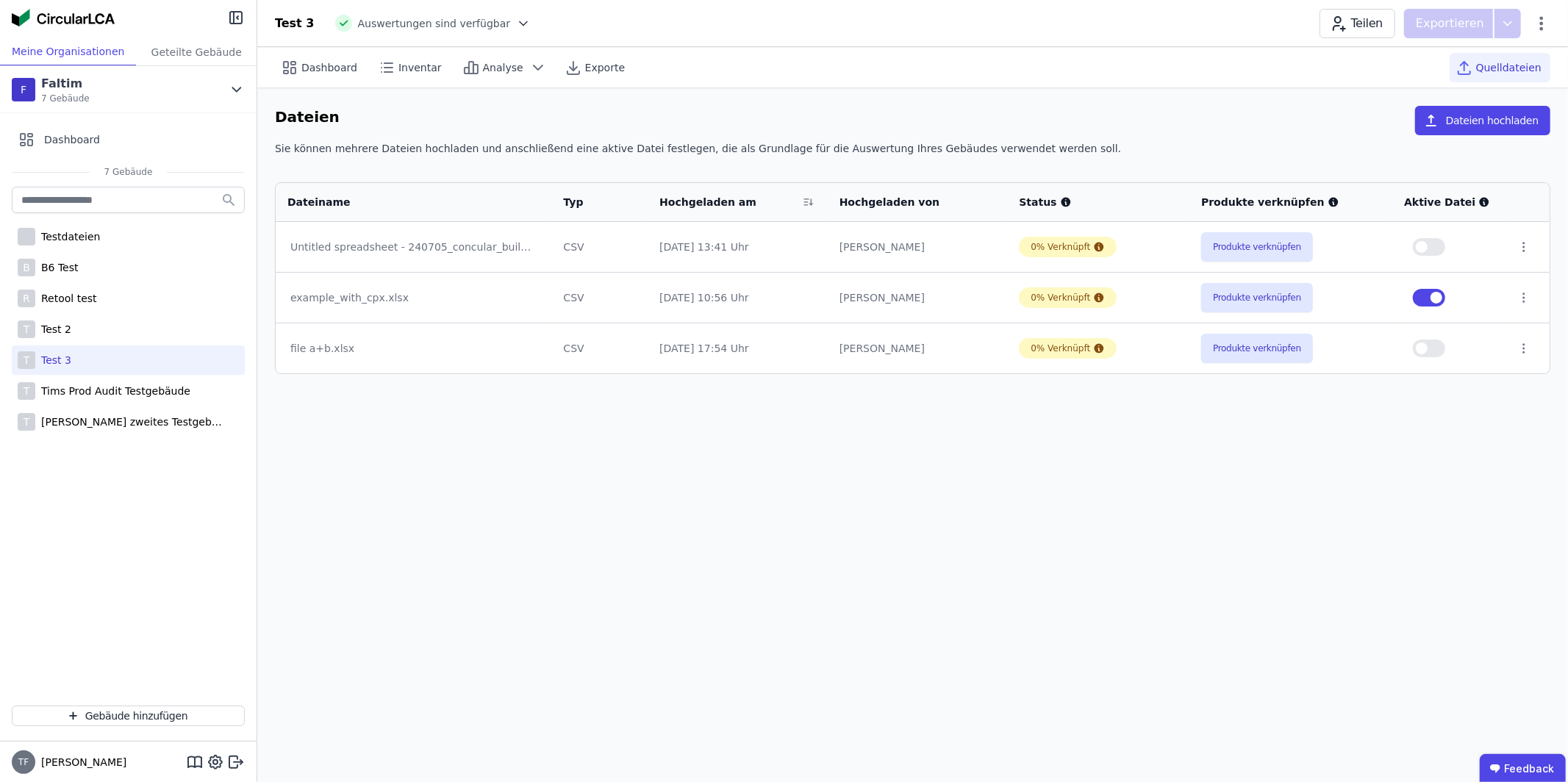
click at [1297, 428] on div "Dashboard Inventar Analyse Exporte Quelldateien Dateien Dateien hochladen Sie k…" at bounding box center [912, 414] width 1310 height 735
drag, startPoint x: 1535, startPoint y: 26, endPoint x: 1528, endPoint y: 31, distance: 8.6
click at [1535, 26] on icon at bounding box center [1541, 23] width 18 height 18
click at [1486, 52] on span "Gebäude bearbeiten" at bounding box center [1472, 58] width 106 height 15
select select "*"
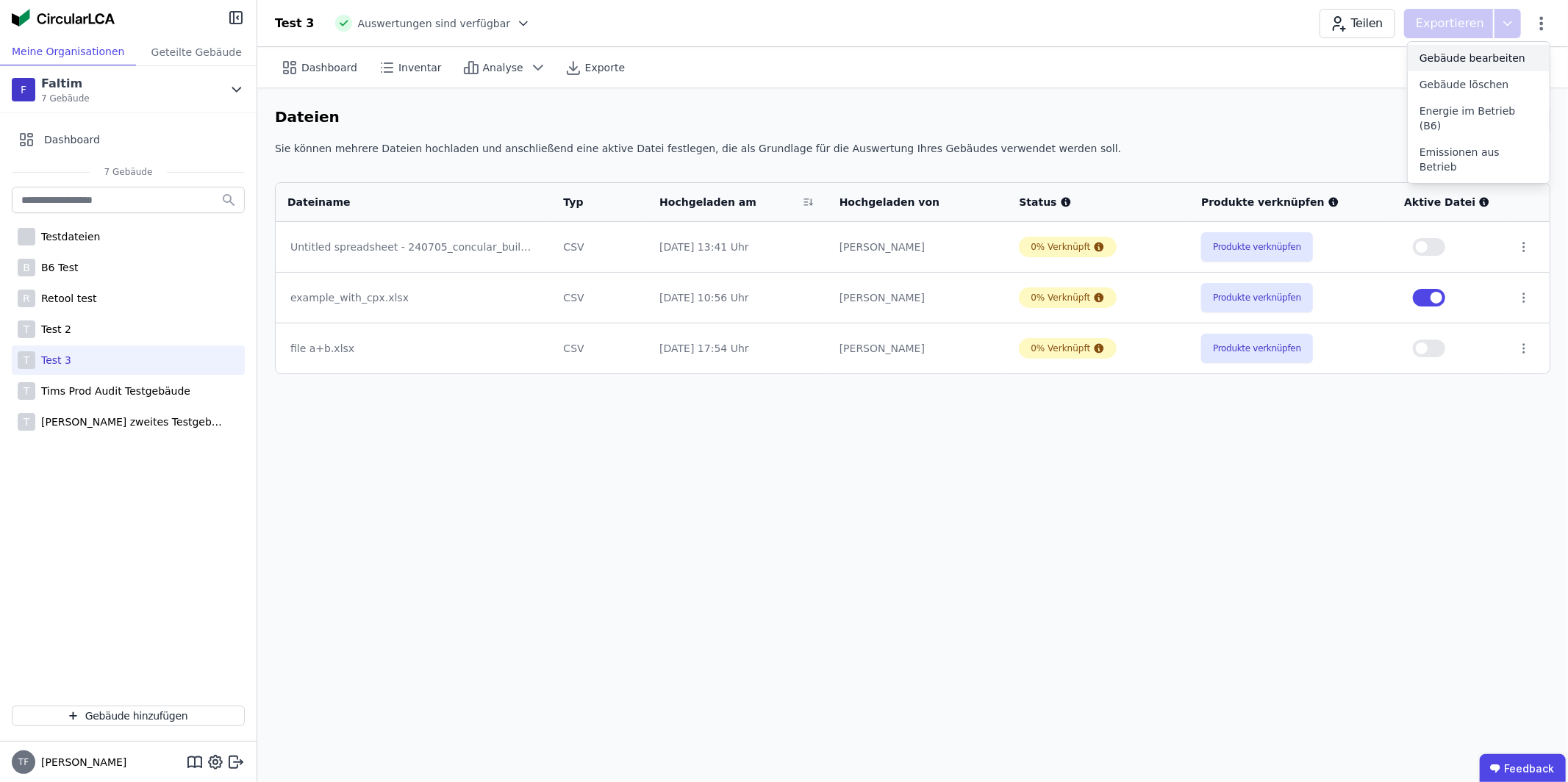
select select "**********"
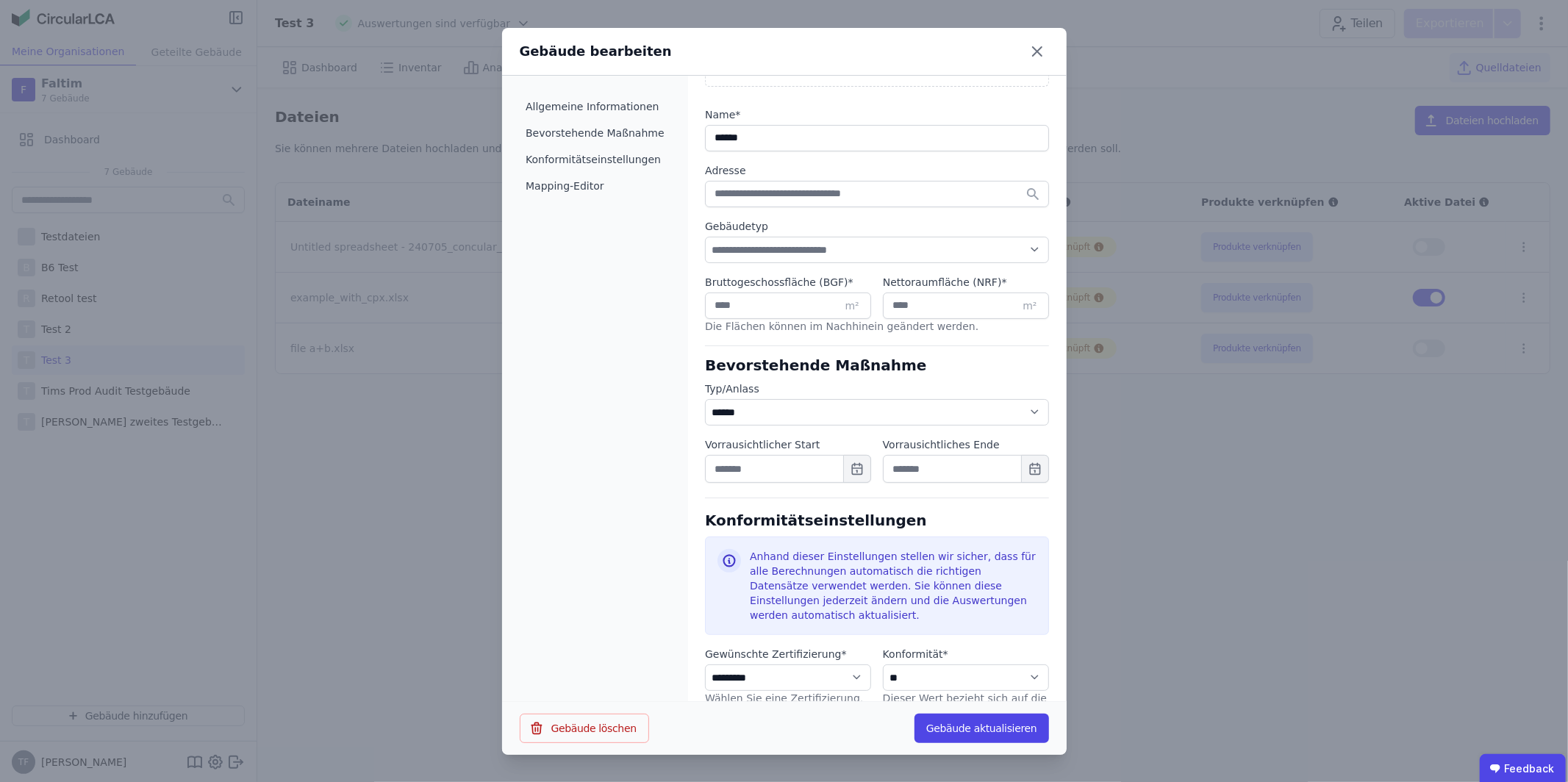
scroll to position [262, 0]
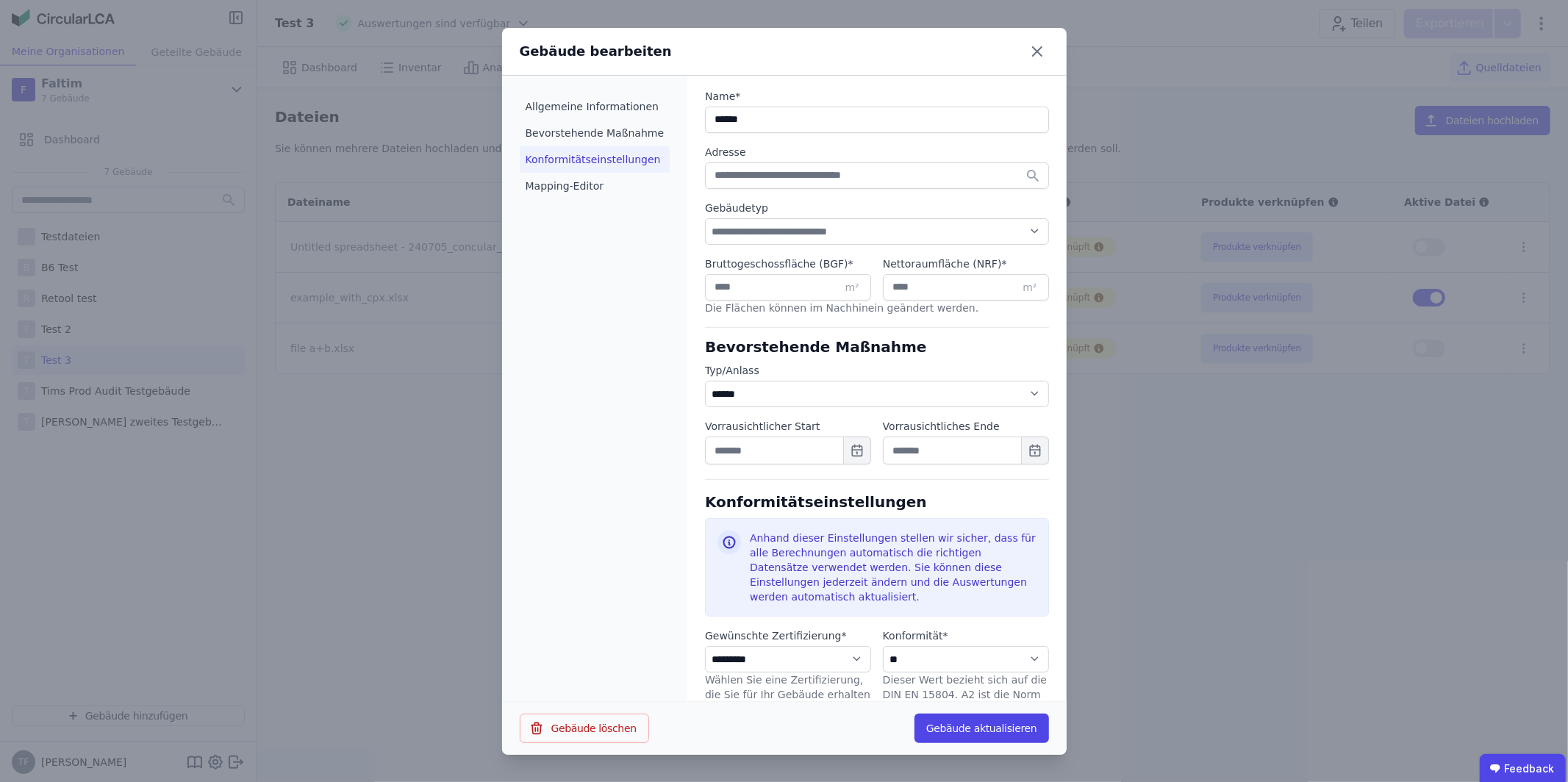
click at [609, 164] on li "Konformitätseinstellungen" at bounding box center [595, 159] width 151 height 27
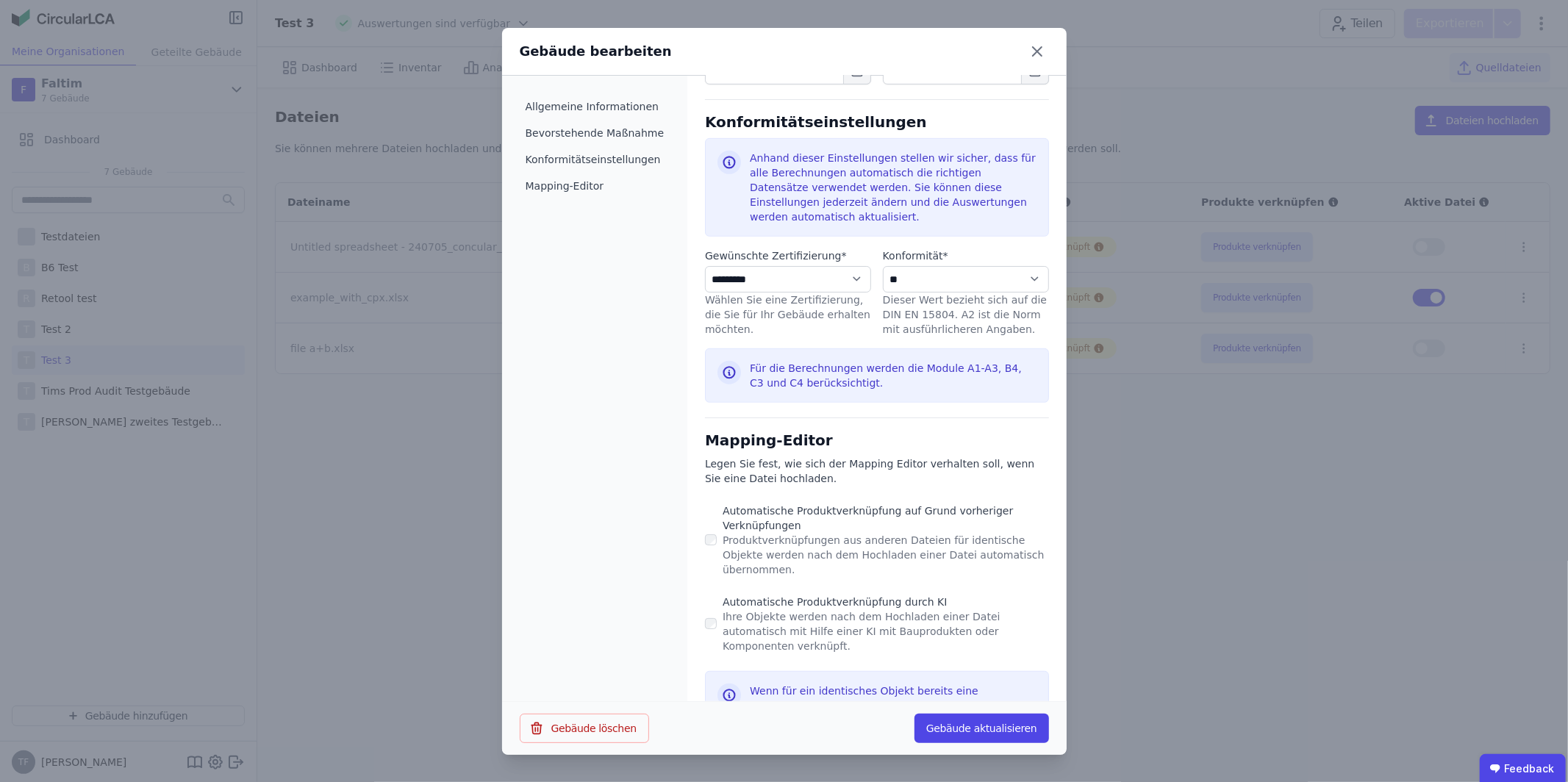
scroll to position [647, 0]
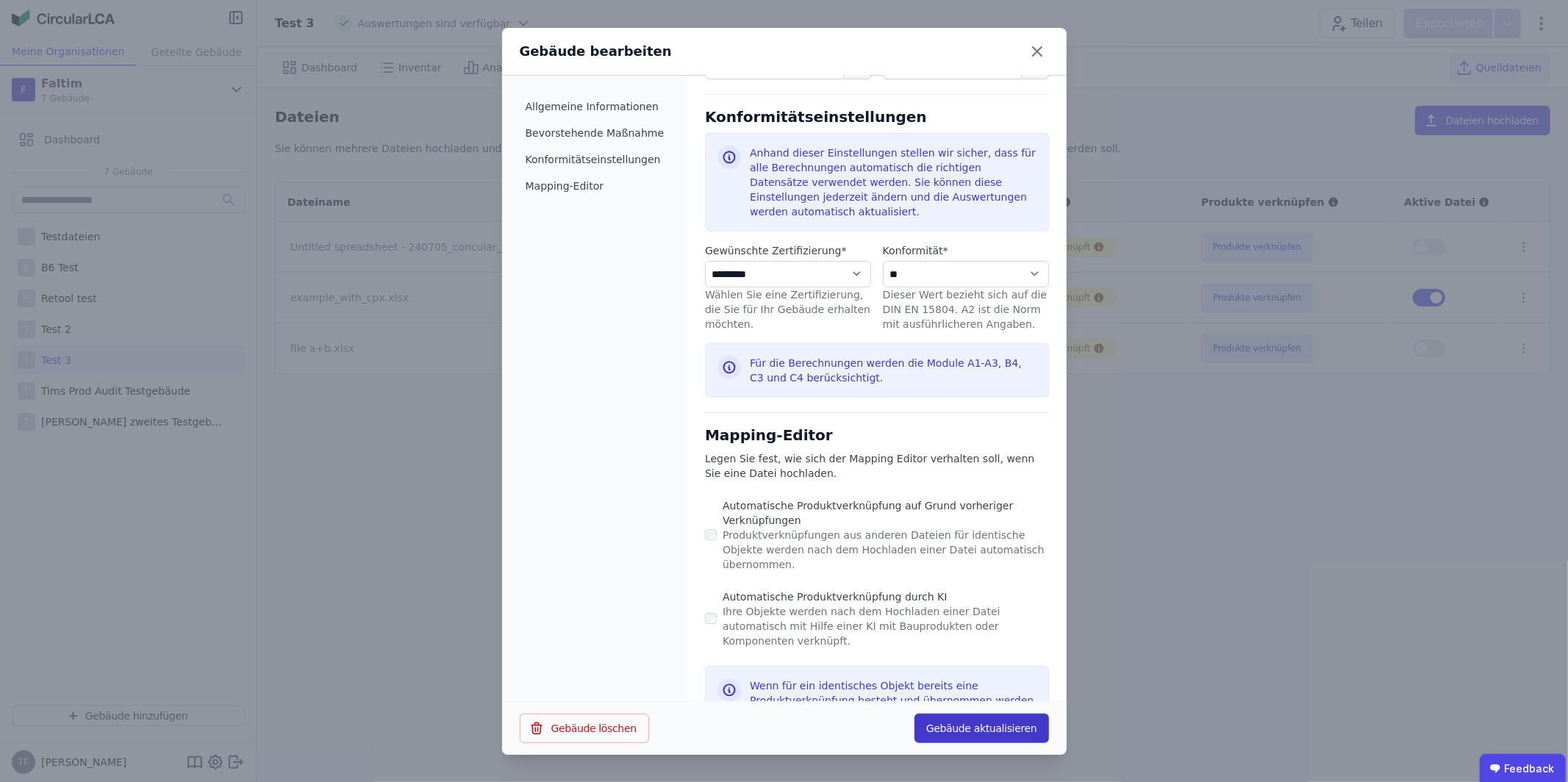
click at [990, 730] on button "Gebäude aktualisieren" at bounding box center [982, 729] width 135 height 29
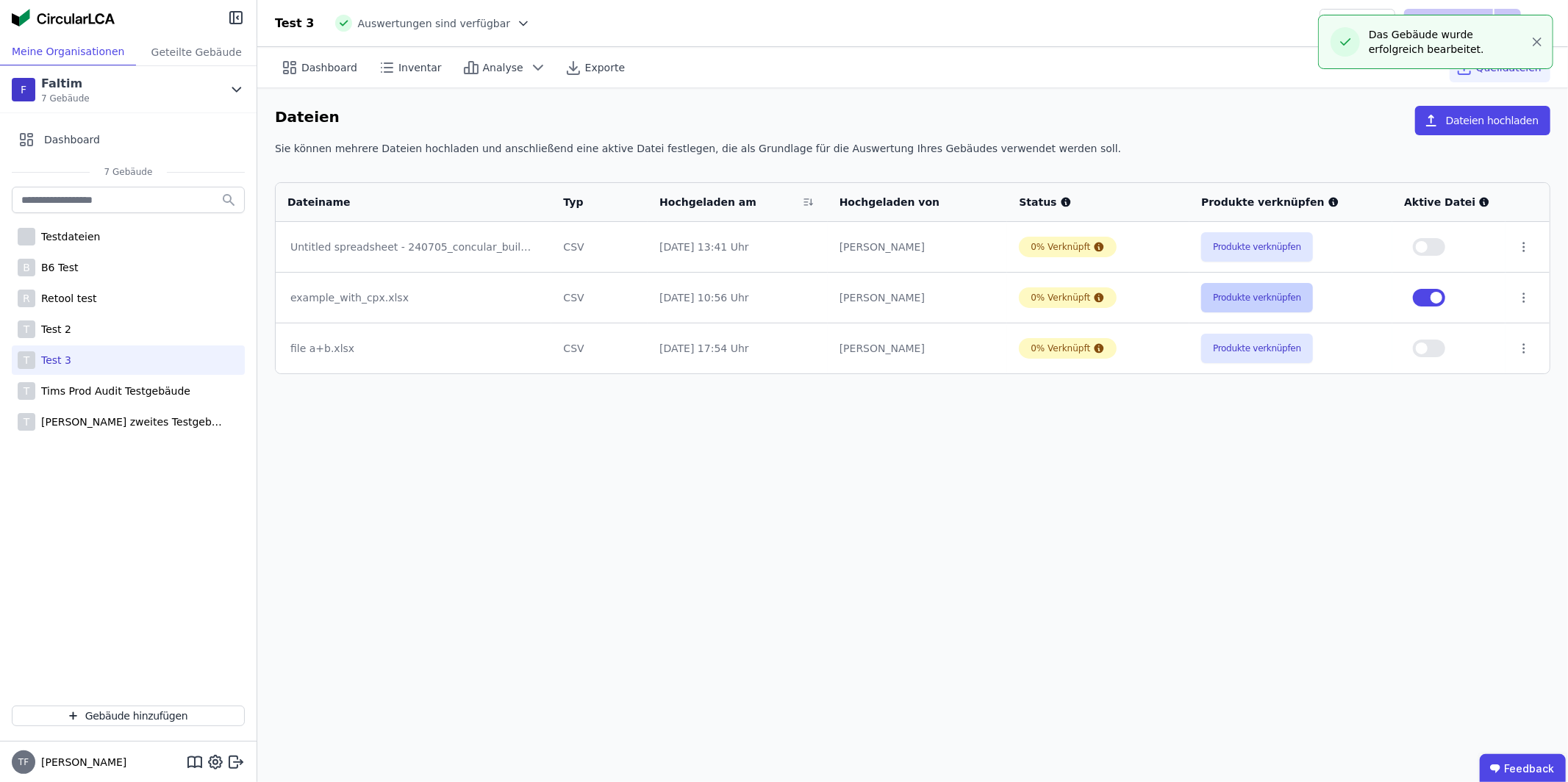
click at [1239, 298] on button "Produkte verknüpfen" at bounding box center [1257, 297] width 111 height 29
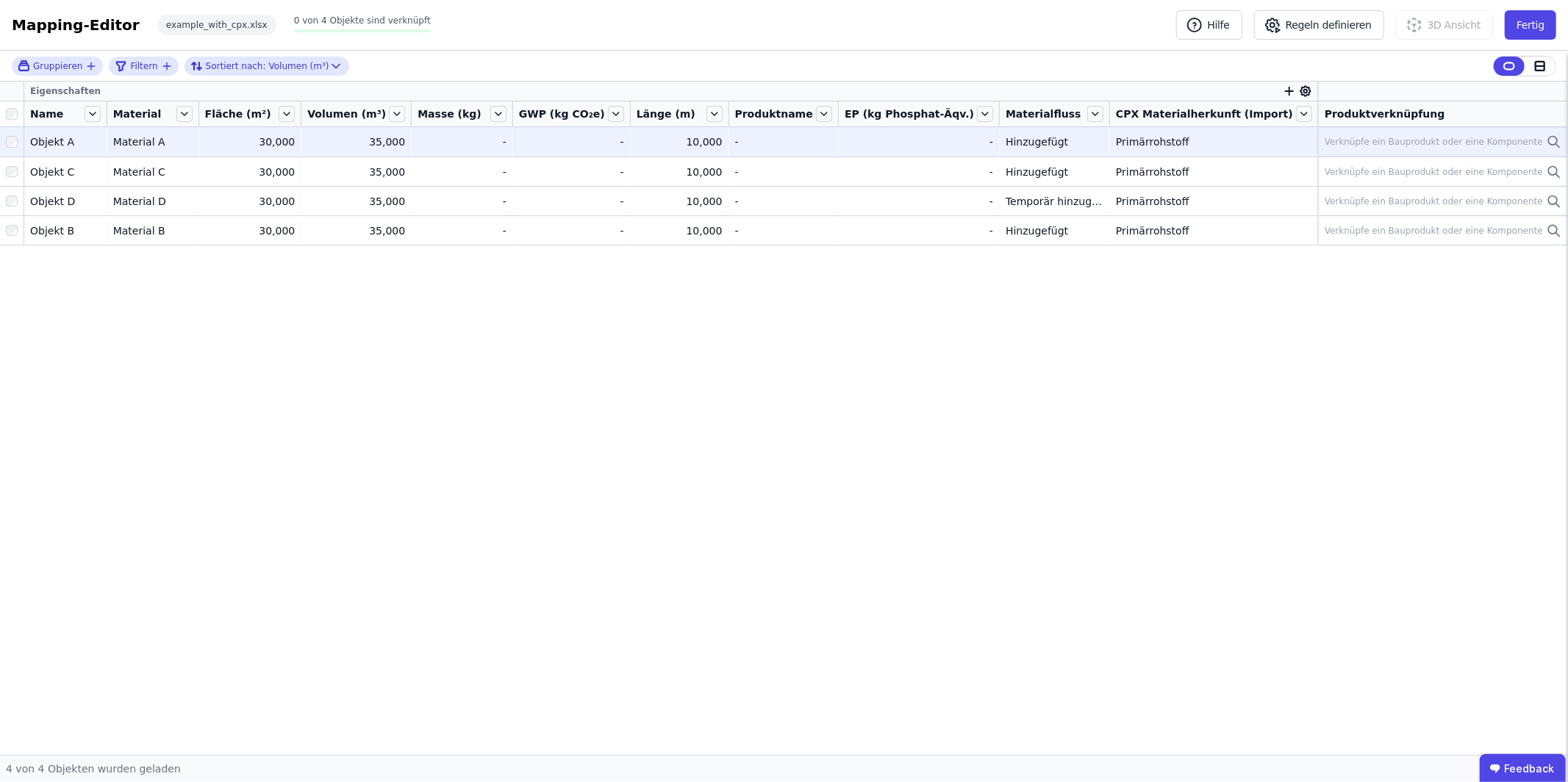
click at [1360, 133] on div "Verknüpfe ein Bauprodukt oder eine Komponente" at bounding box center [1443, 142] width 237 height 18
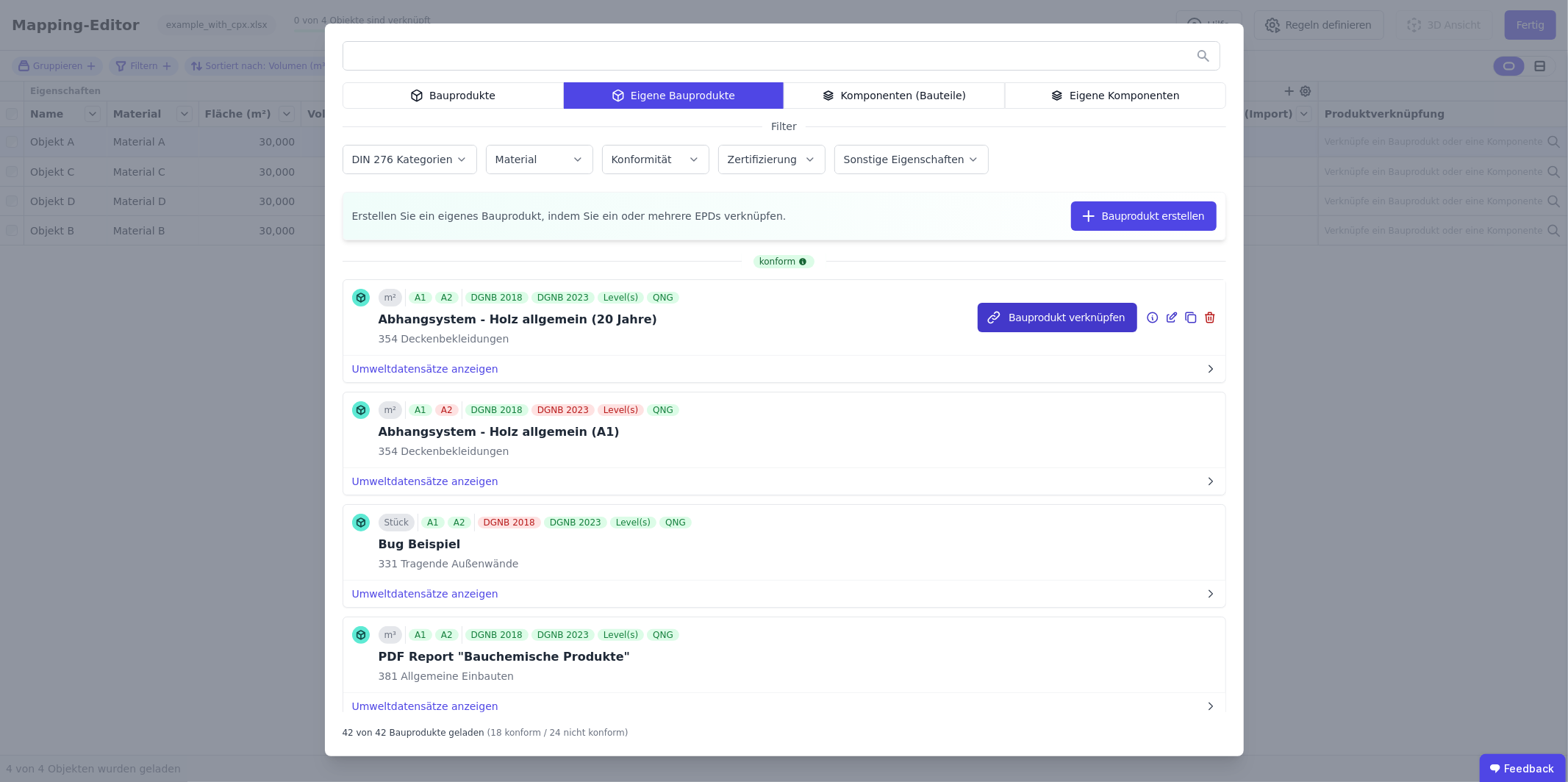
click at [1015, 317] on button "Bauprodukt verknüpfen" at bounding box center [1057, 317] width 159 height 29
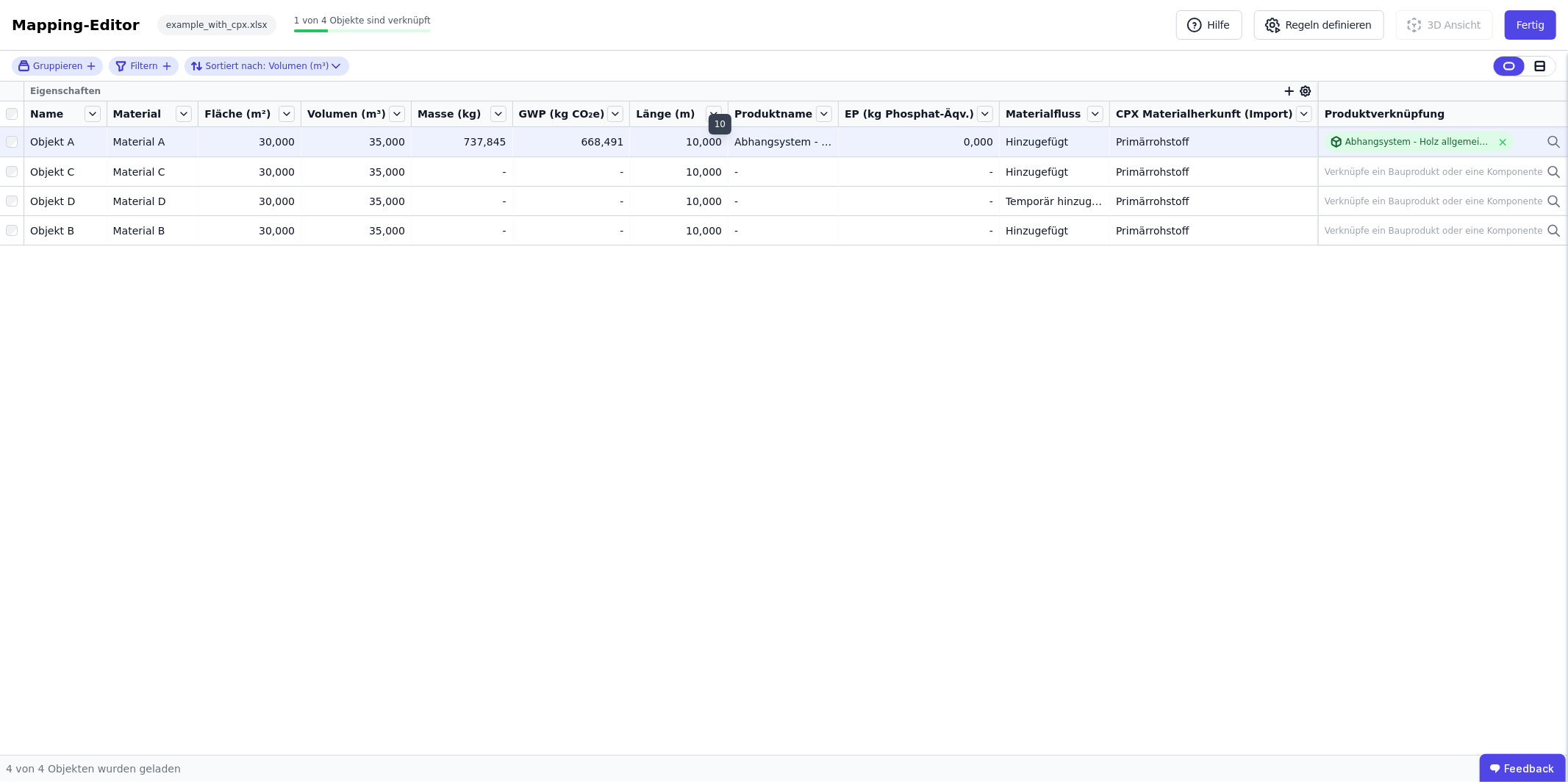
click at [679, 144] on div "10,000" at bounding box center [679, 142] width 86 height 15
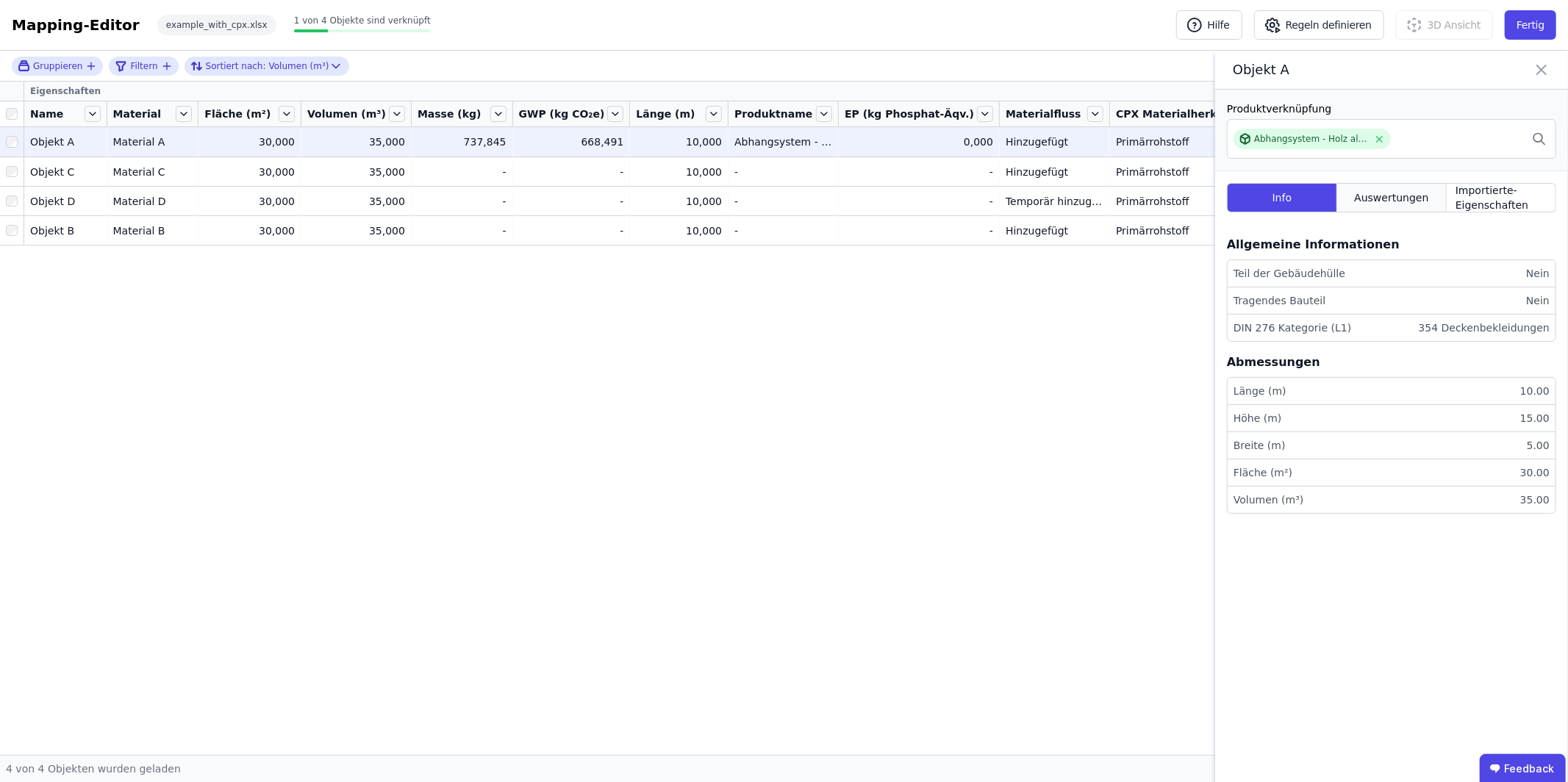
click at [1424, 200] on span "Auswertungen" at bounding box center [1391, 198] width 74 height 15
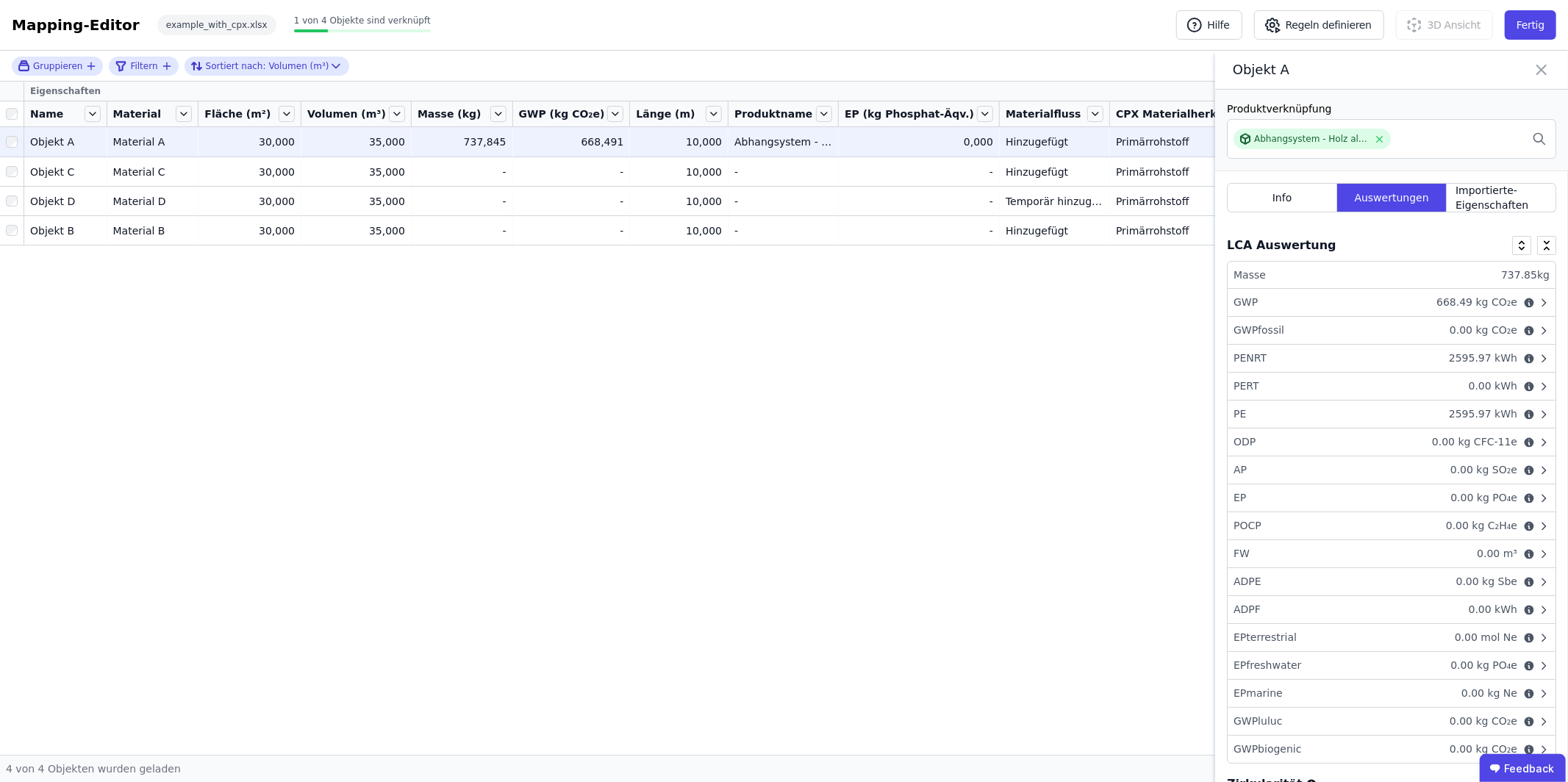
drag, startPoint x: 1374, startPoint y: 286, endPoint x: 1373, endPoint y: 293, distance: 7.1
click at [1373, 292] on ul "Masse 737.85 kg GWP 668.49 kg CO₂e GWPfossil 0.00 kg CO₂e PENRT 2595.97 kWh PER…" at bounding box center [1392, 512] width 330 height 502
click at [1373, 297] on div "GWP 668.49 kg CO₂e" at bounding box center [1392, 303] width 328 height 28
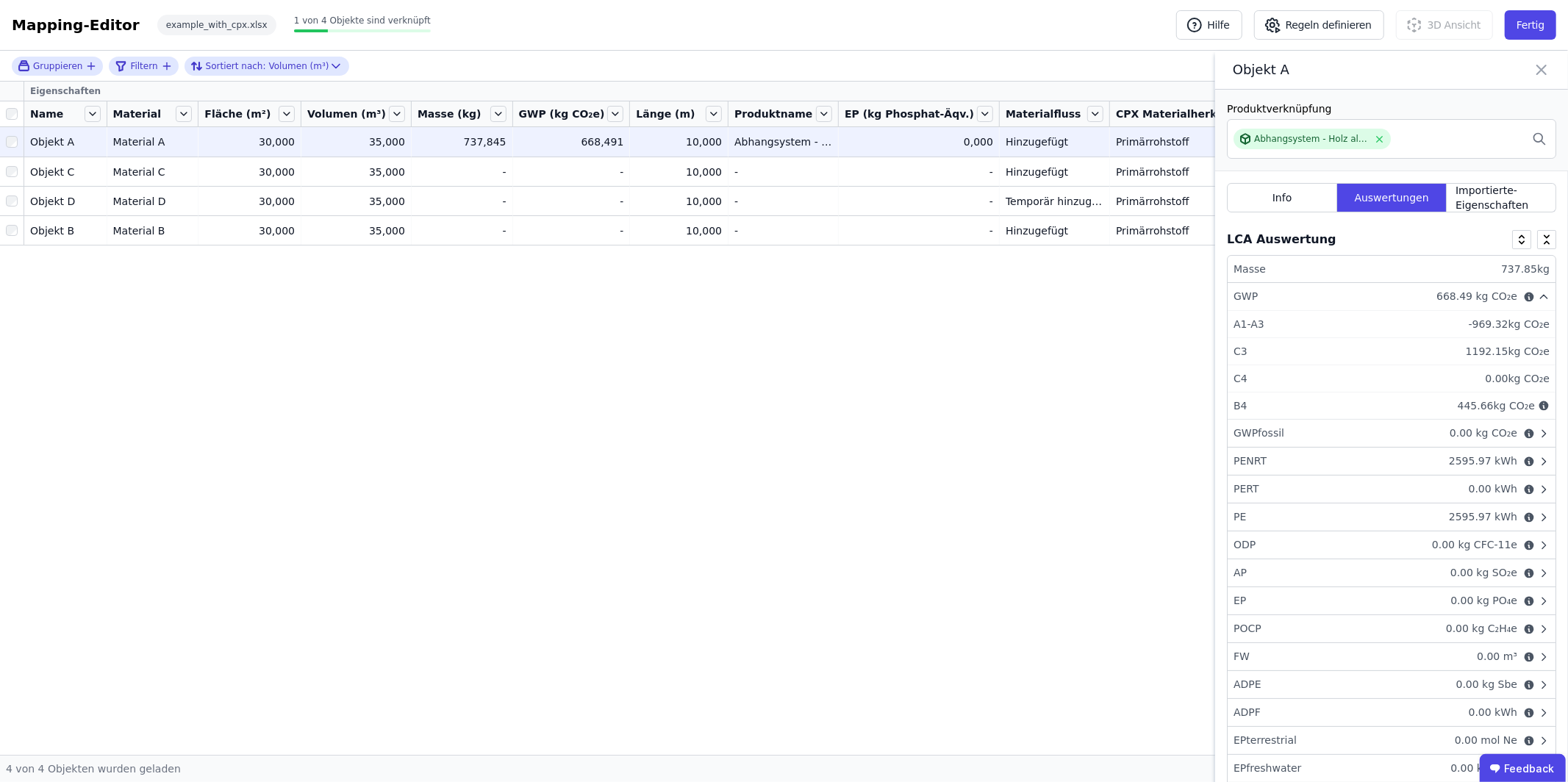
scroll to position [8, 0]
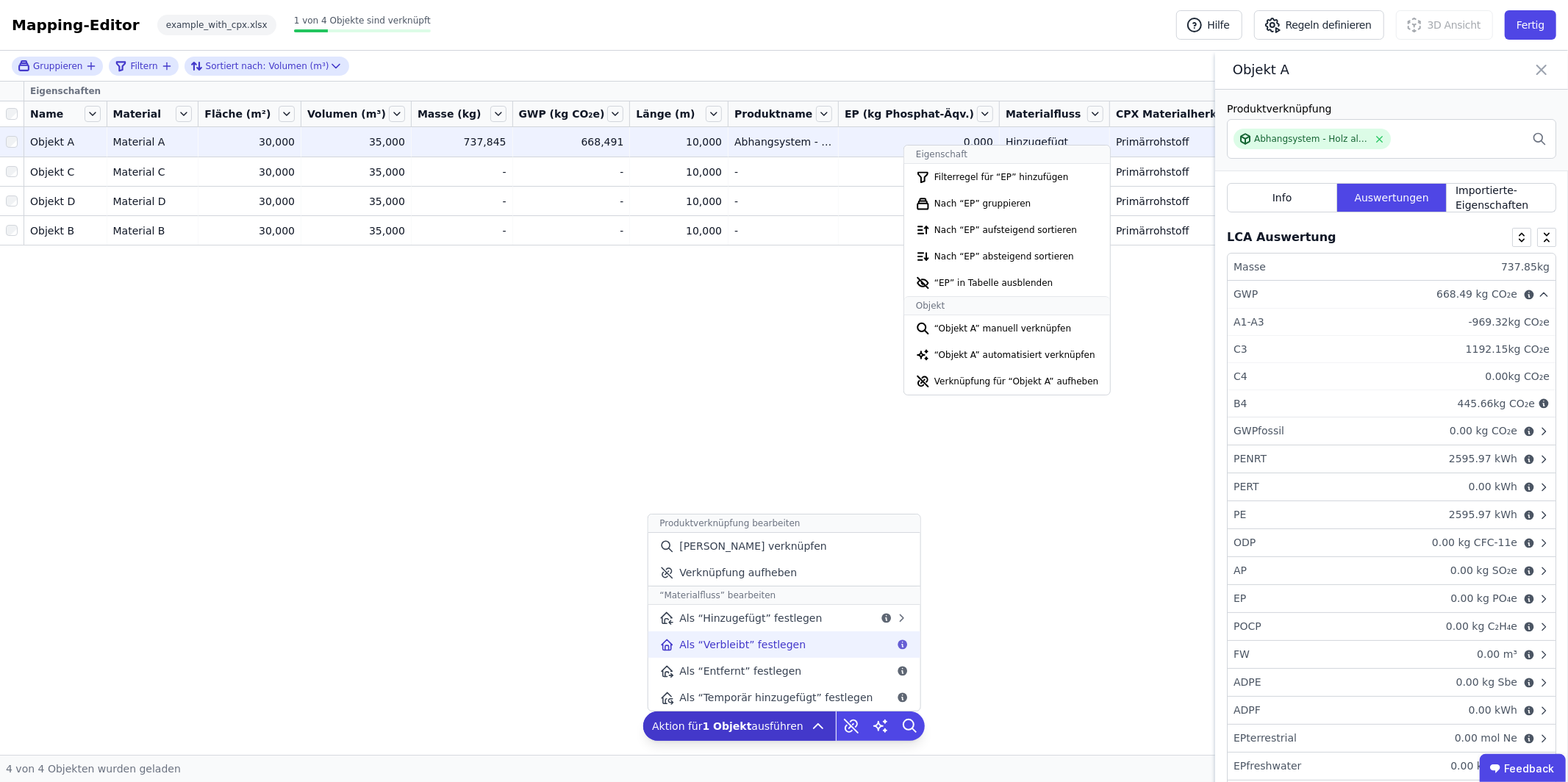
click at [784, 643] on span "Als “Verbleibt” festlegen" at bounding box center [742, 645] width 127 height 15
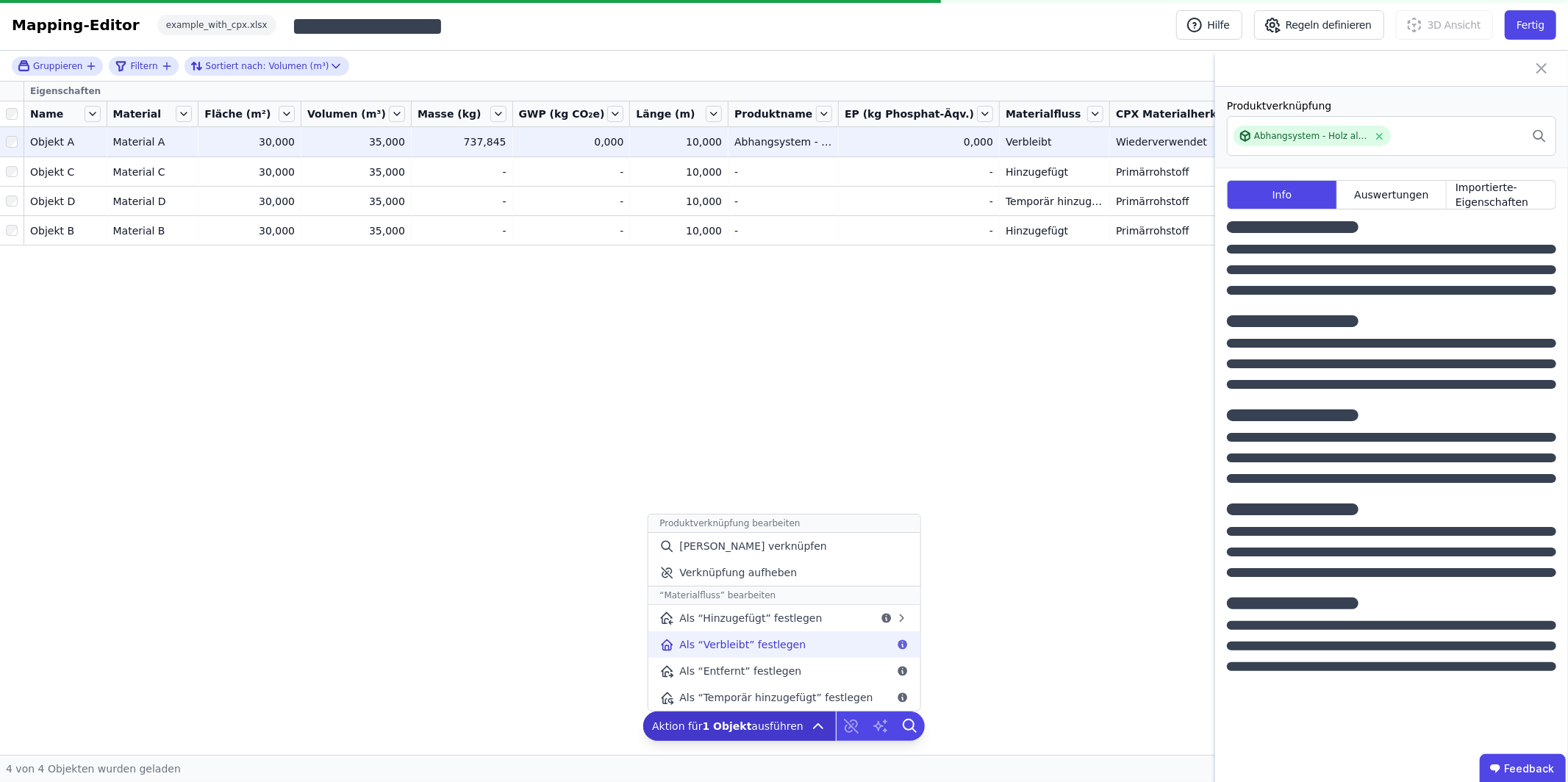
scroll to position [0, 0]
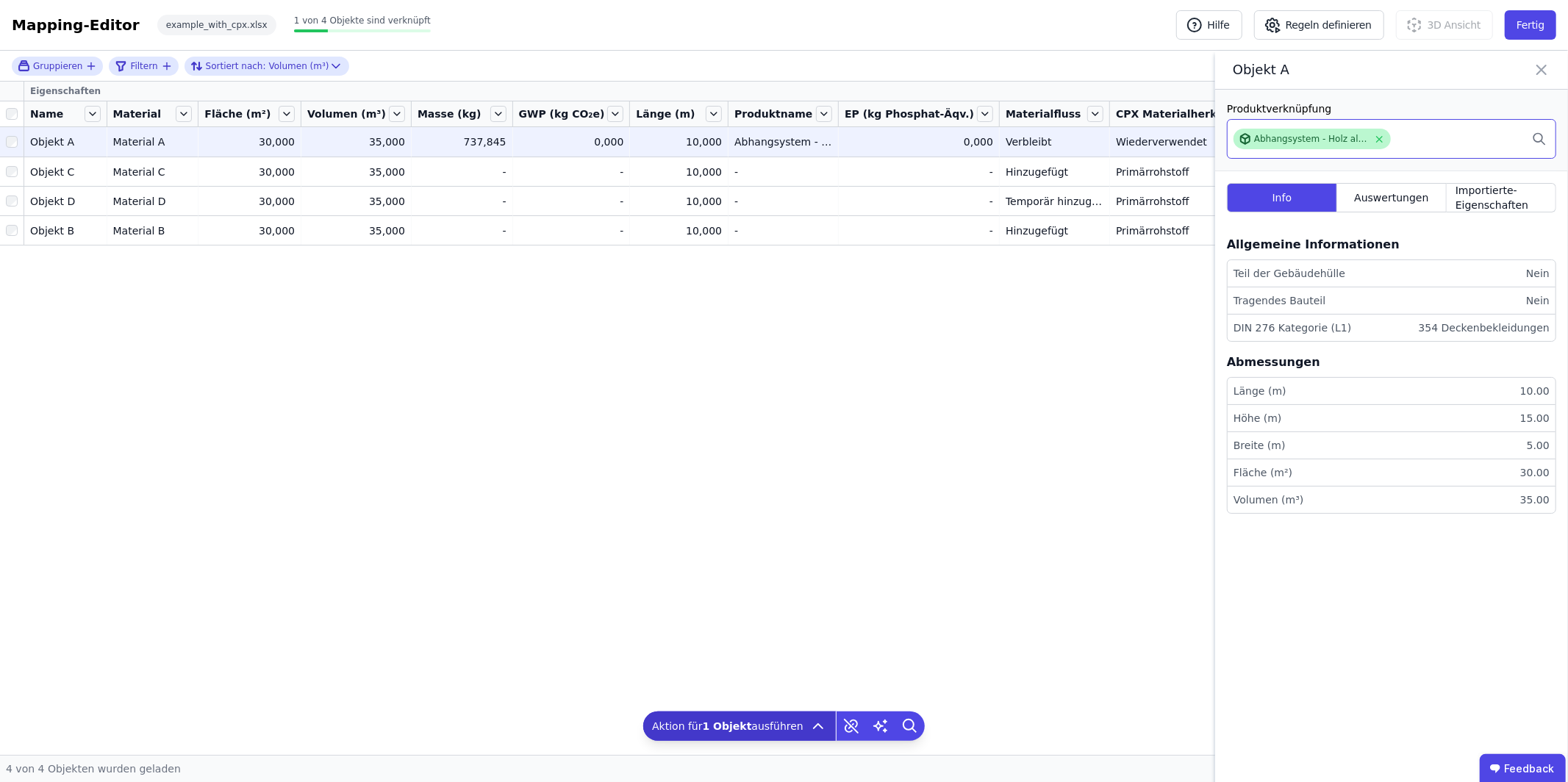
click at [1301, 133] on div "Abhangsystem - Holz allgemein (20 Jahre)" at bounding box center [1310, 139] width 114 height 12
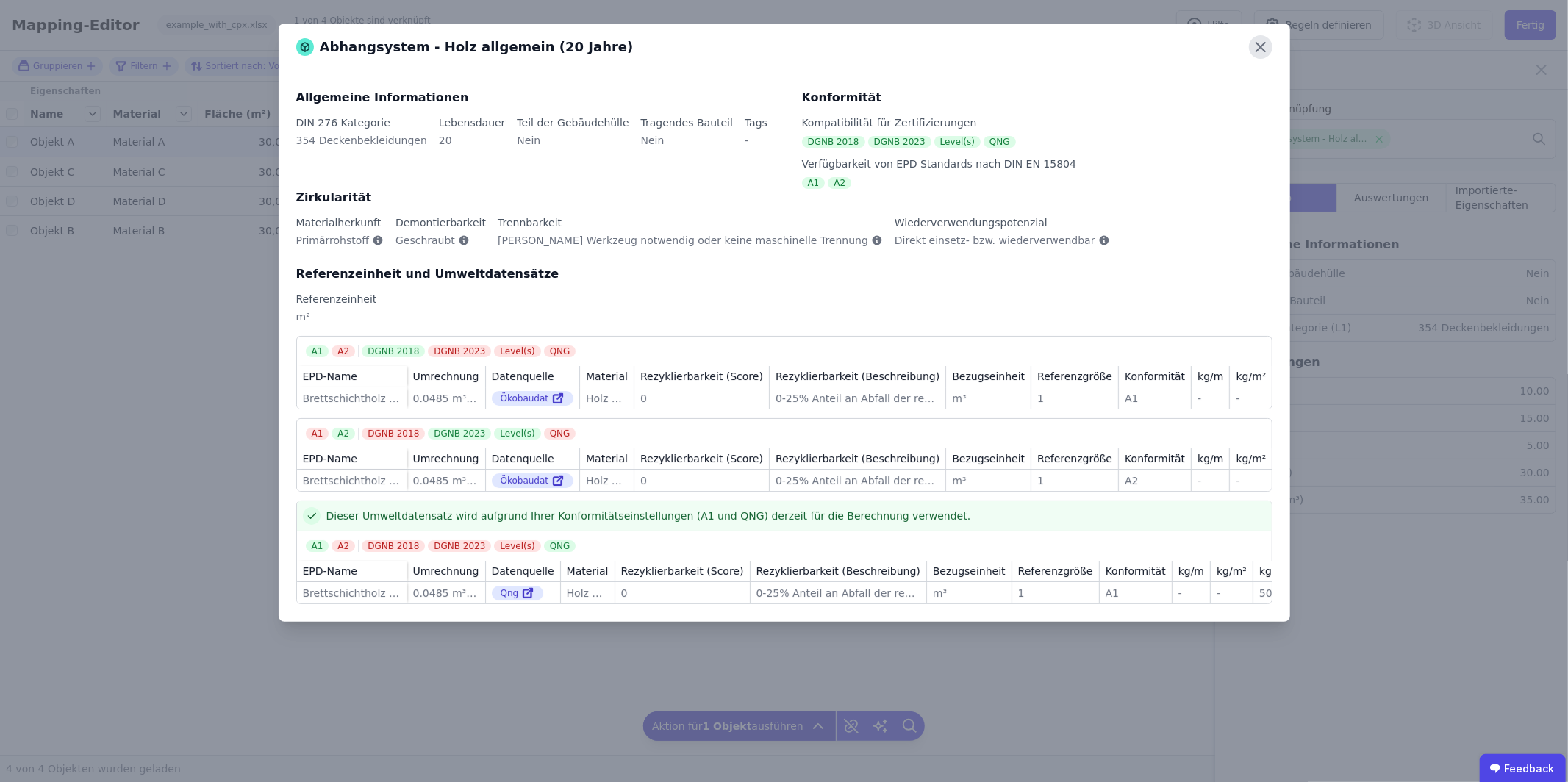
click at [1255, 45] on icon at bounding box center [1260, 47] width 23 height 23
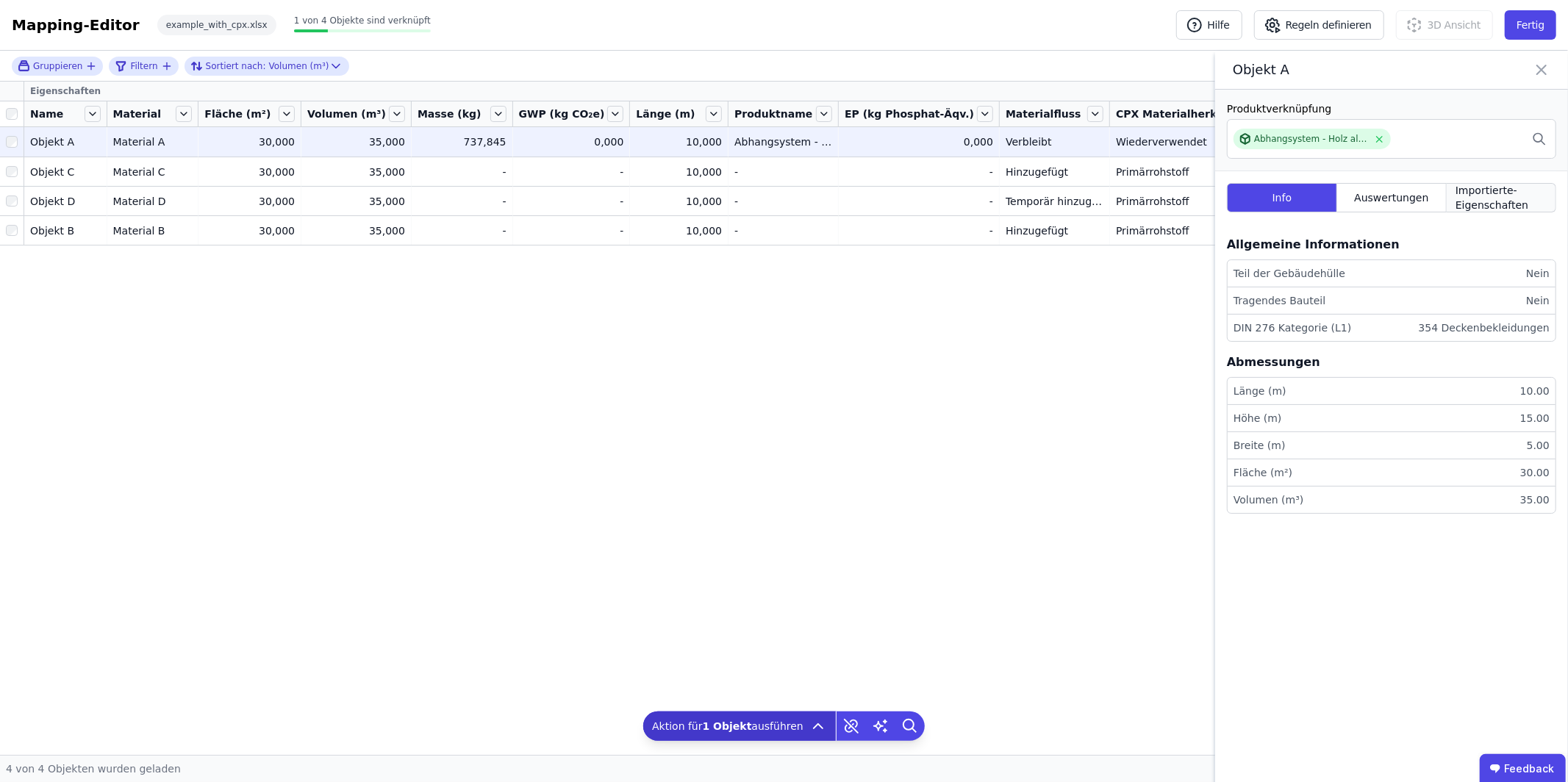
click at [1465, 192] on span "Importierte-Eigenschaften" at bounding box center [1501, 198] width 91 height 29
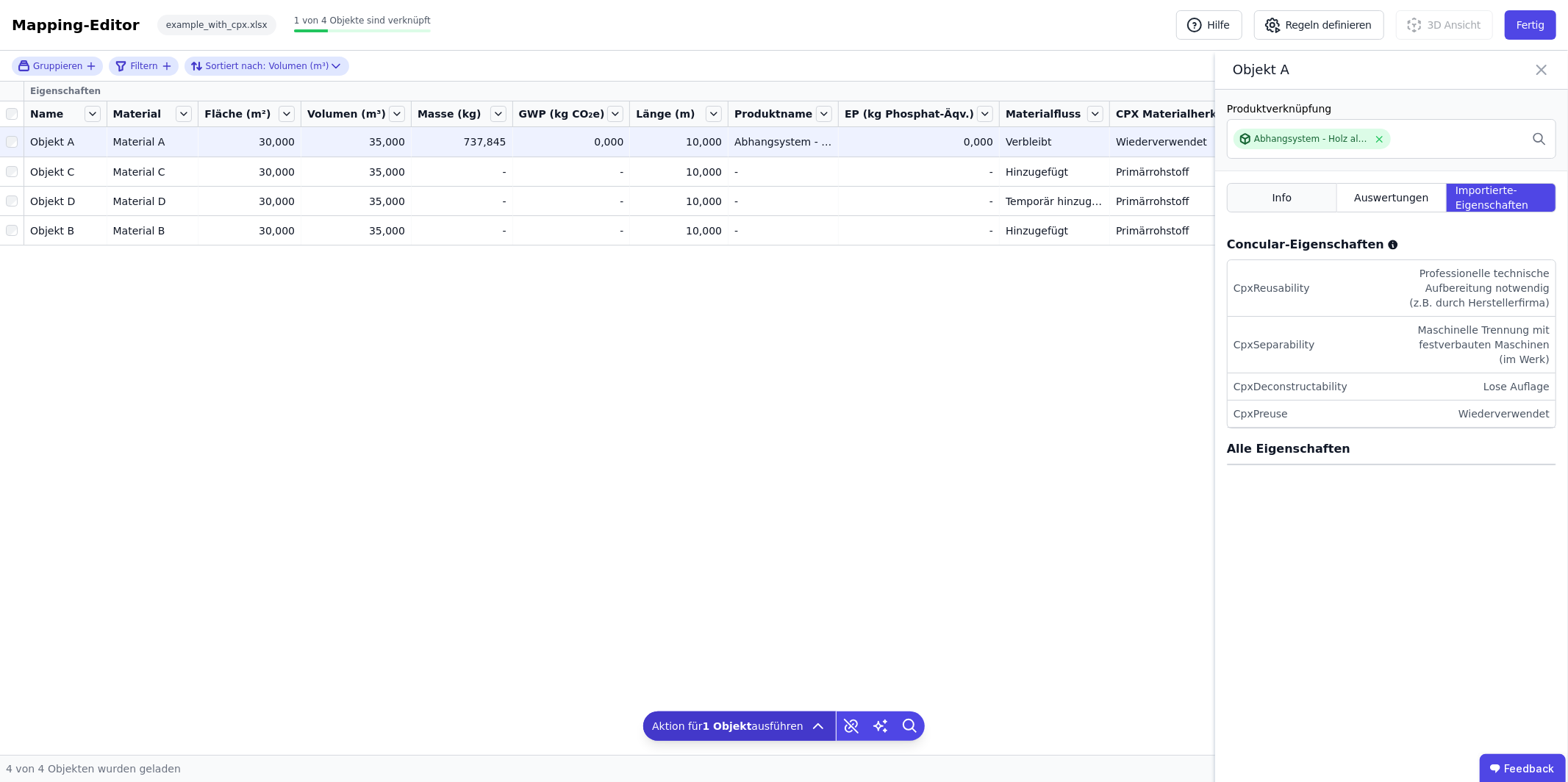
click at [1332, 203] on div "Info" at bounding box center [1282, 198] width 110 height 29
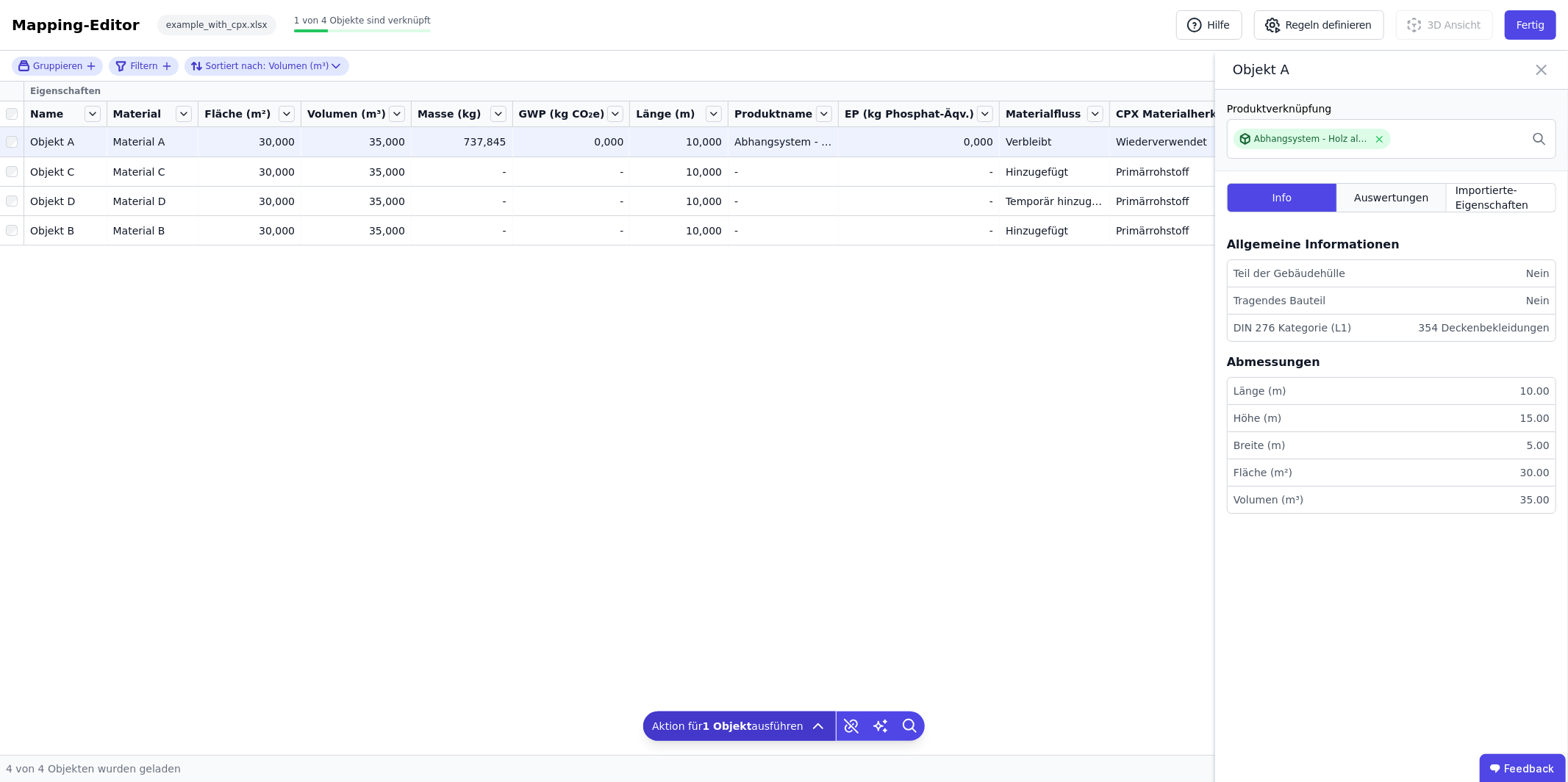
click at [1409, 191] on span "Auswertungen" at bounding box center [1391, 198] width 74 height 15
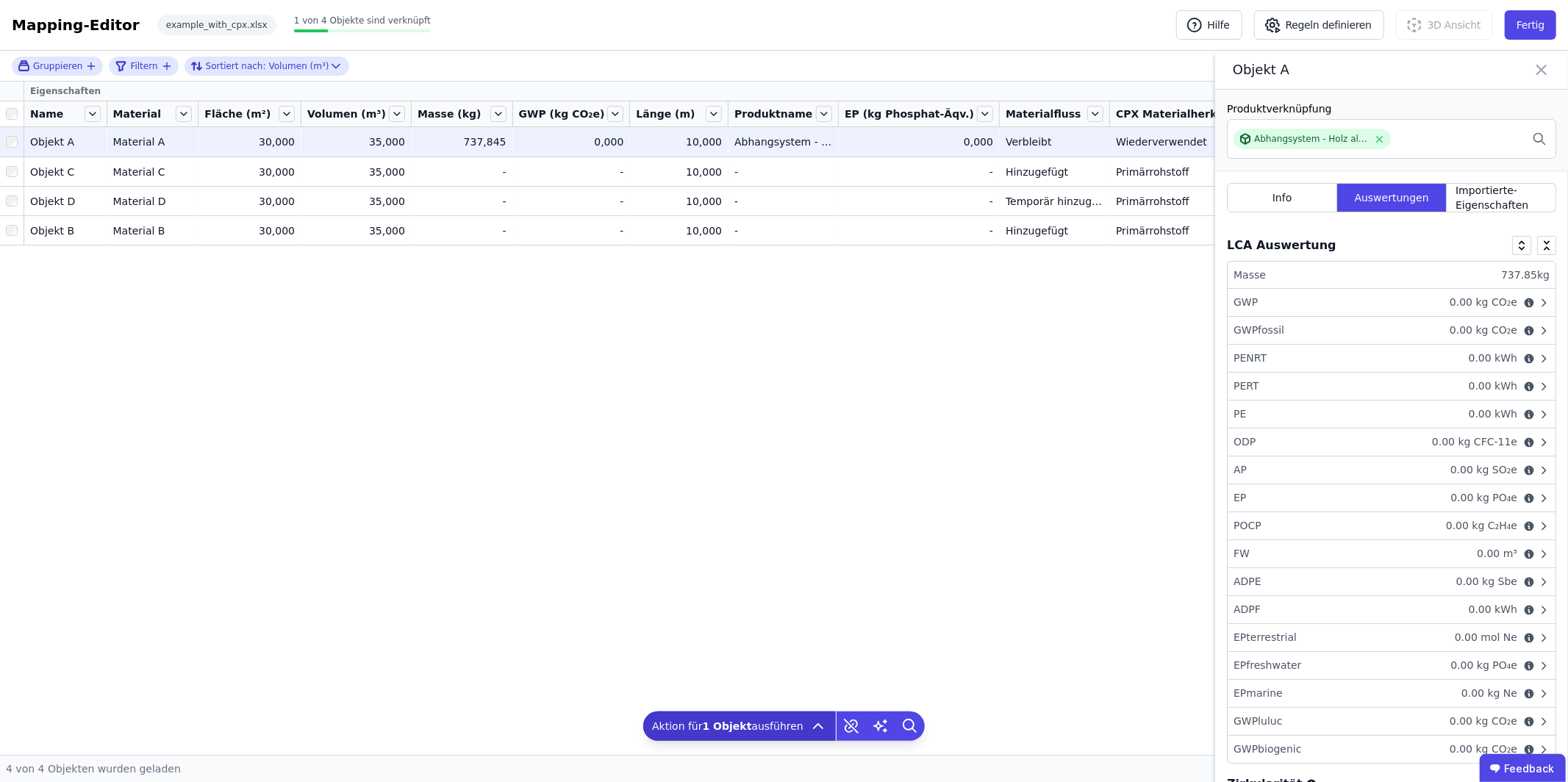
click at [1335, 309] on div "GWP 0.00 kg CO₂e" at bounding box center [1392, 303] width 328 height 28
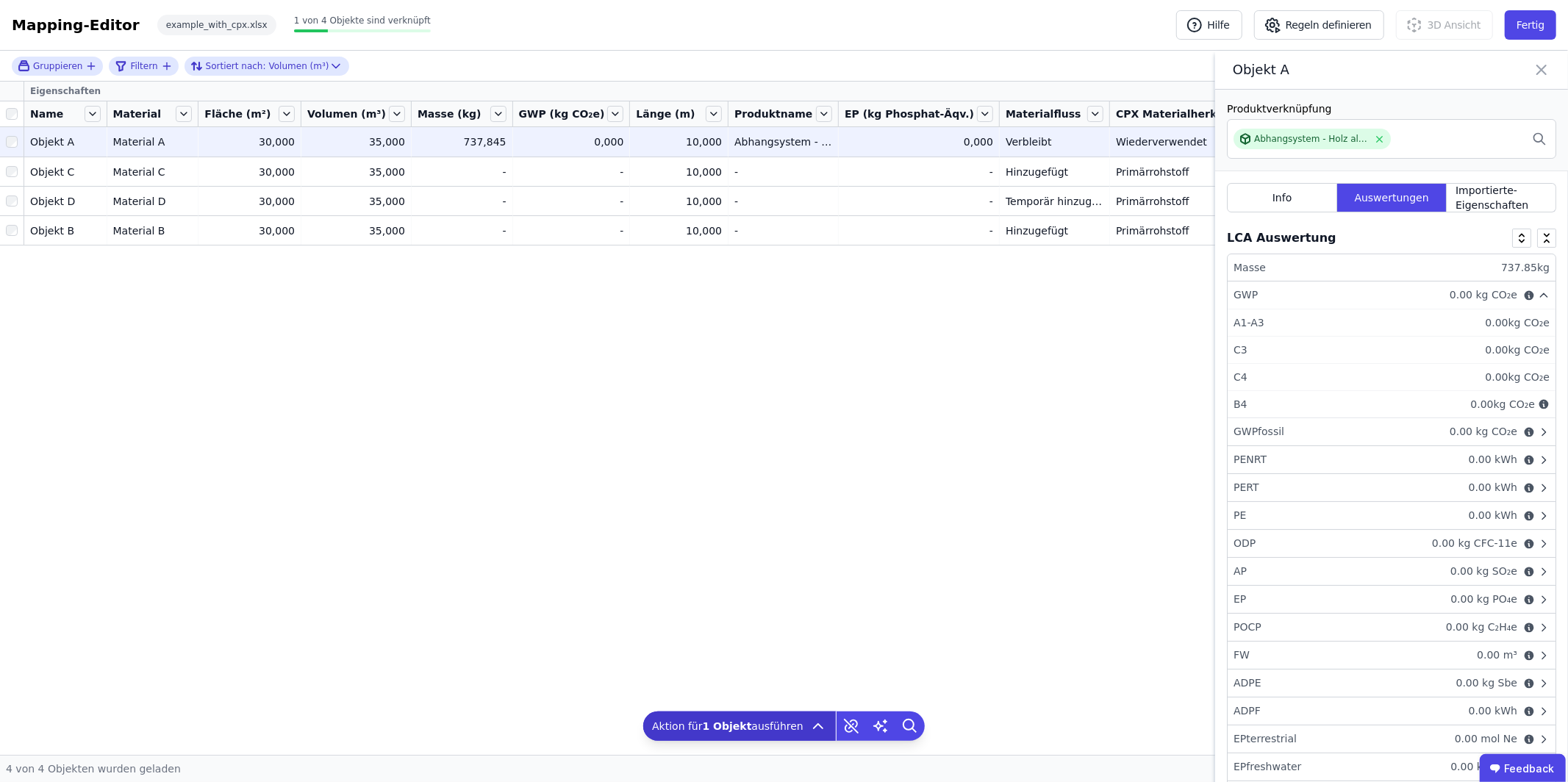
click at [1538, 69] on icon at bounding box center [1541, 69] width 18 height 20
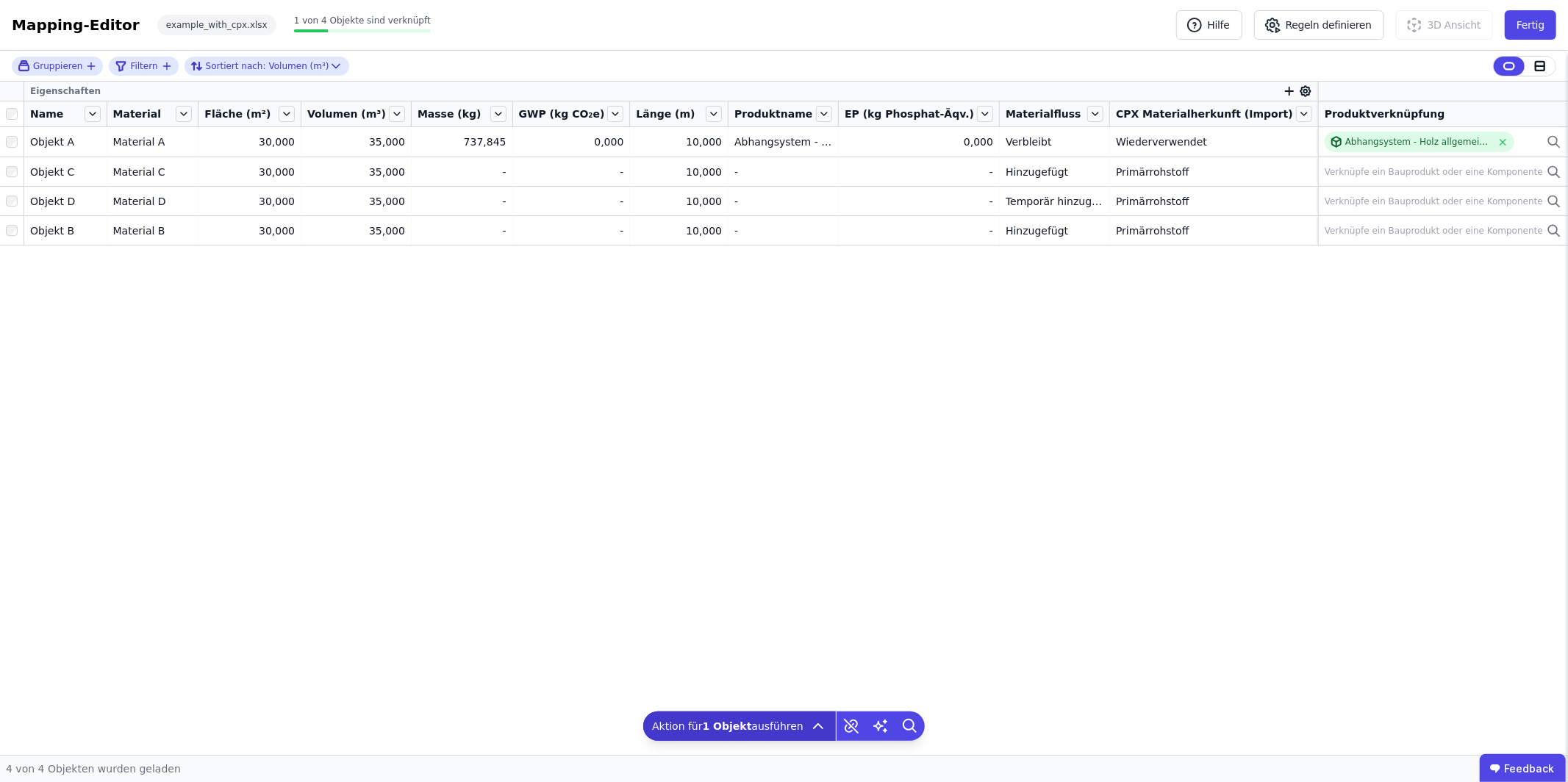
scroll to position [0, 0]
click at [1526, 21] on button "Fertig" at bounding box center [1531, 25] width 52 height 29
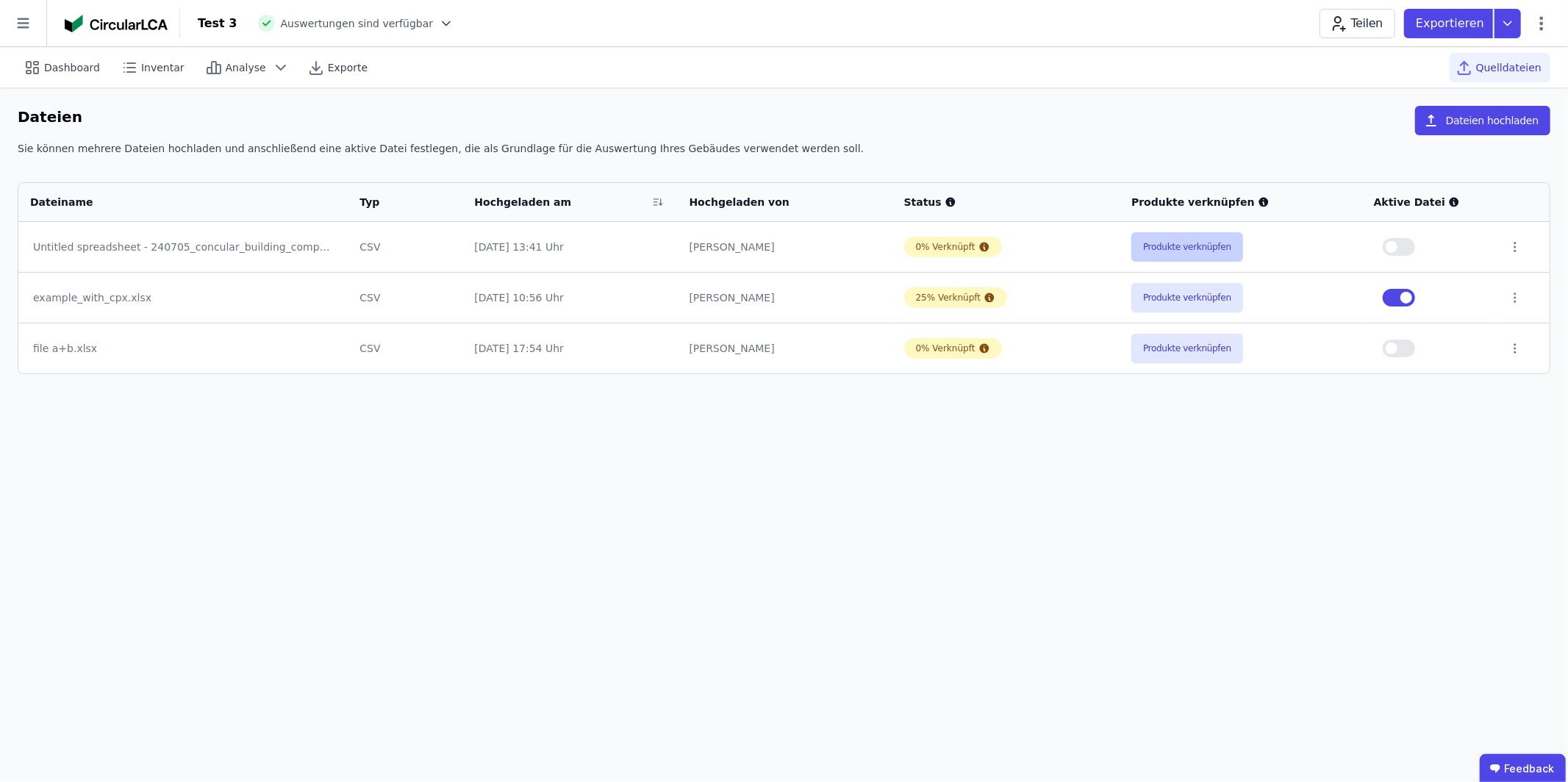
click at [1196, 244] on button "Produkte verknüpfen" at bounding box center [1187, 247] width 111 height 29
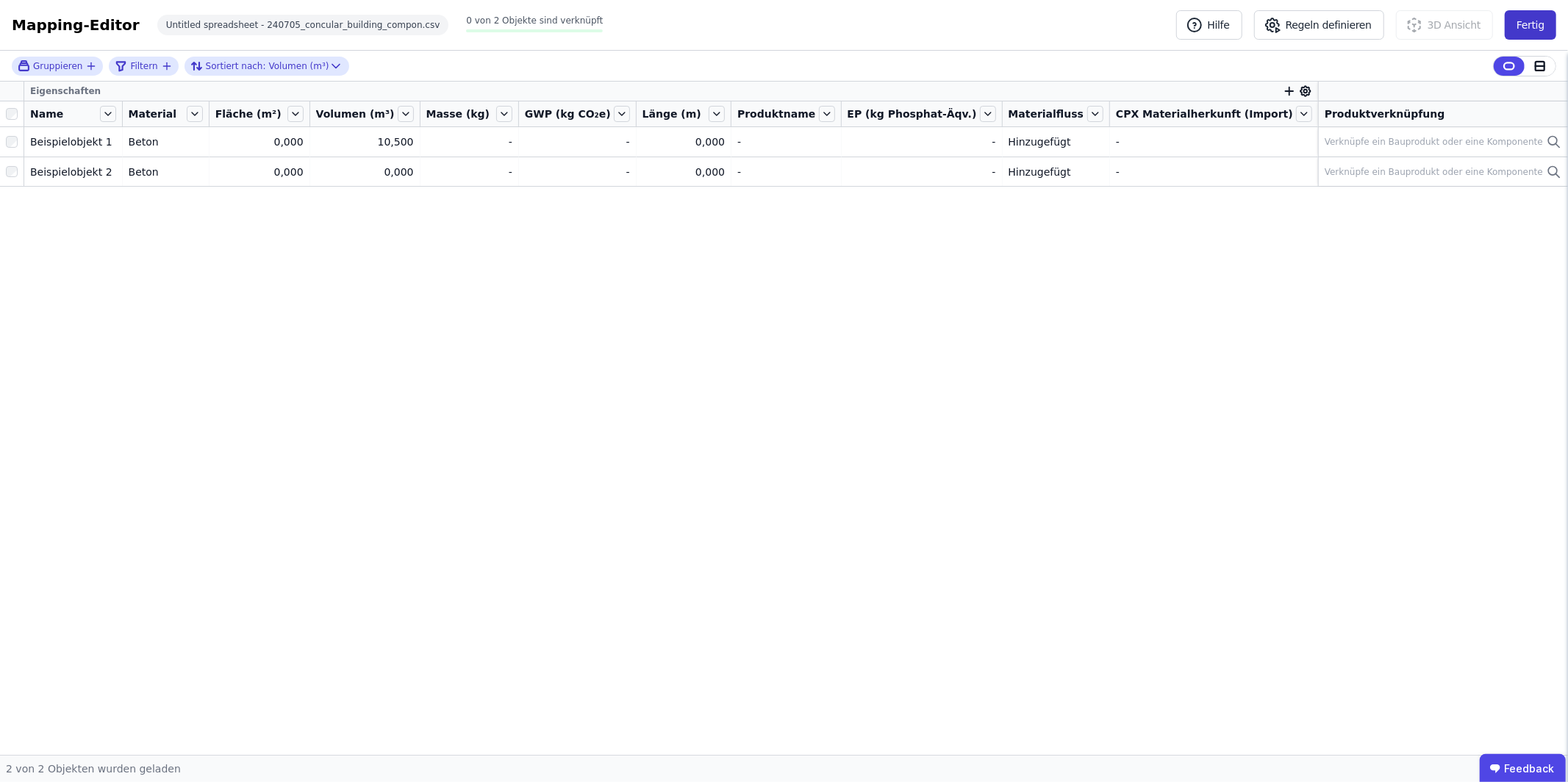
click at [1534, 28] on button "Fertig" at bounding box center [1531, 25] width 52 height 29
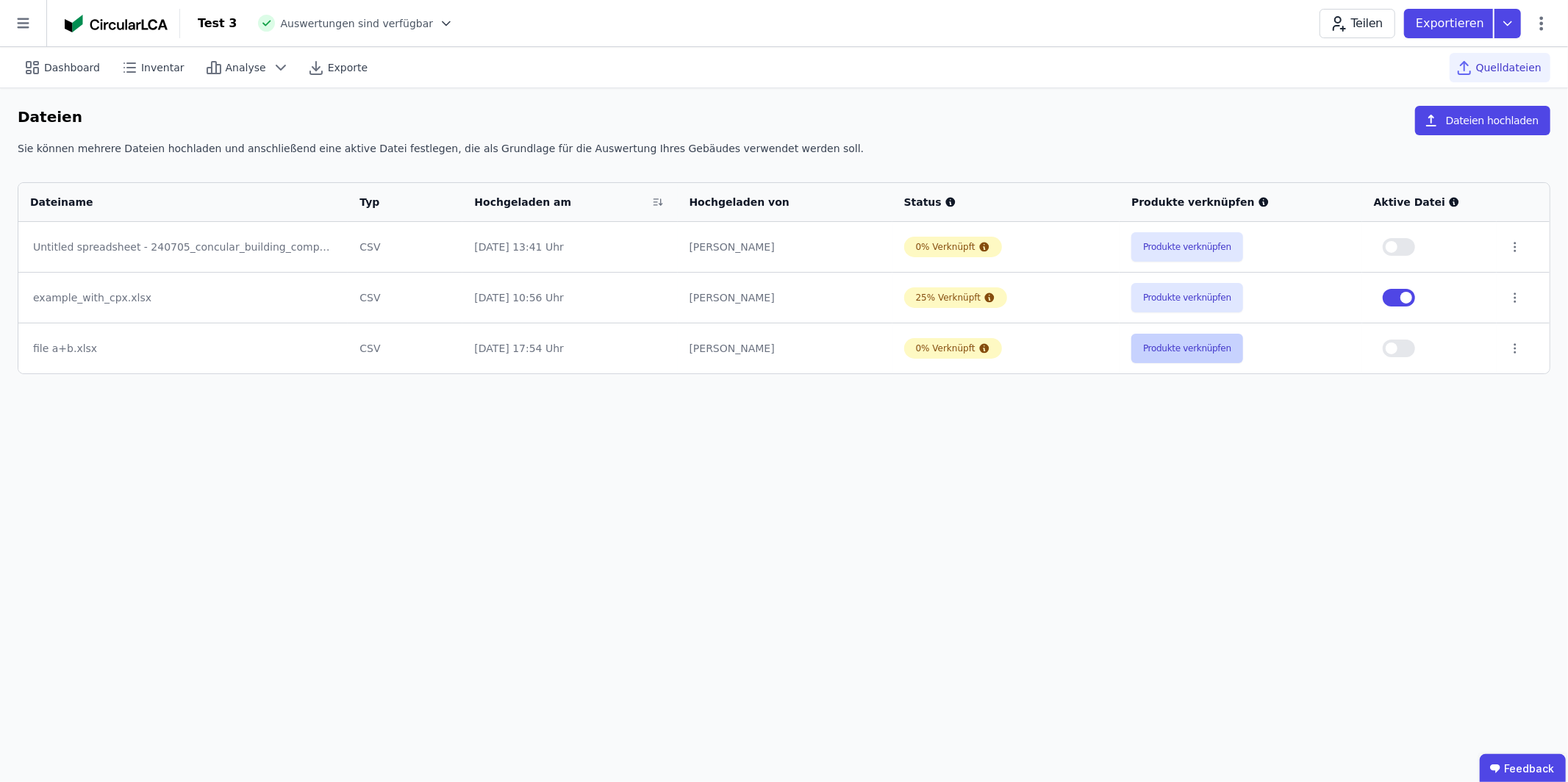
click at [1204, 345] on button "Produkte verknüpfen" at bounding box center [1187, 348] width 111 height 29
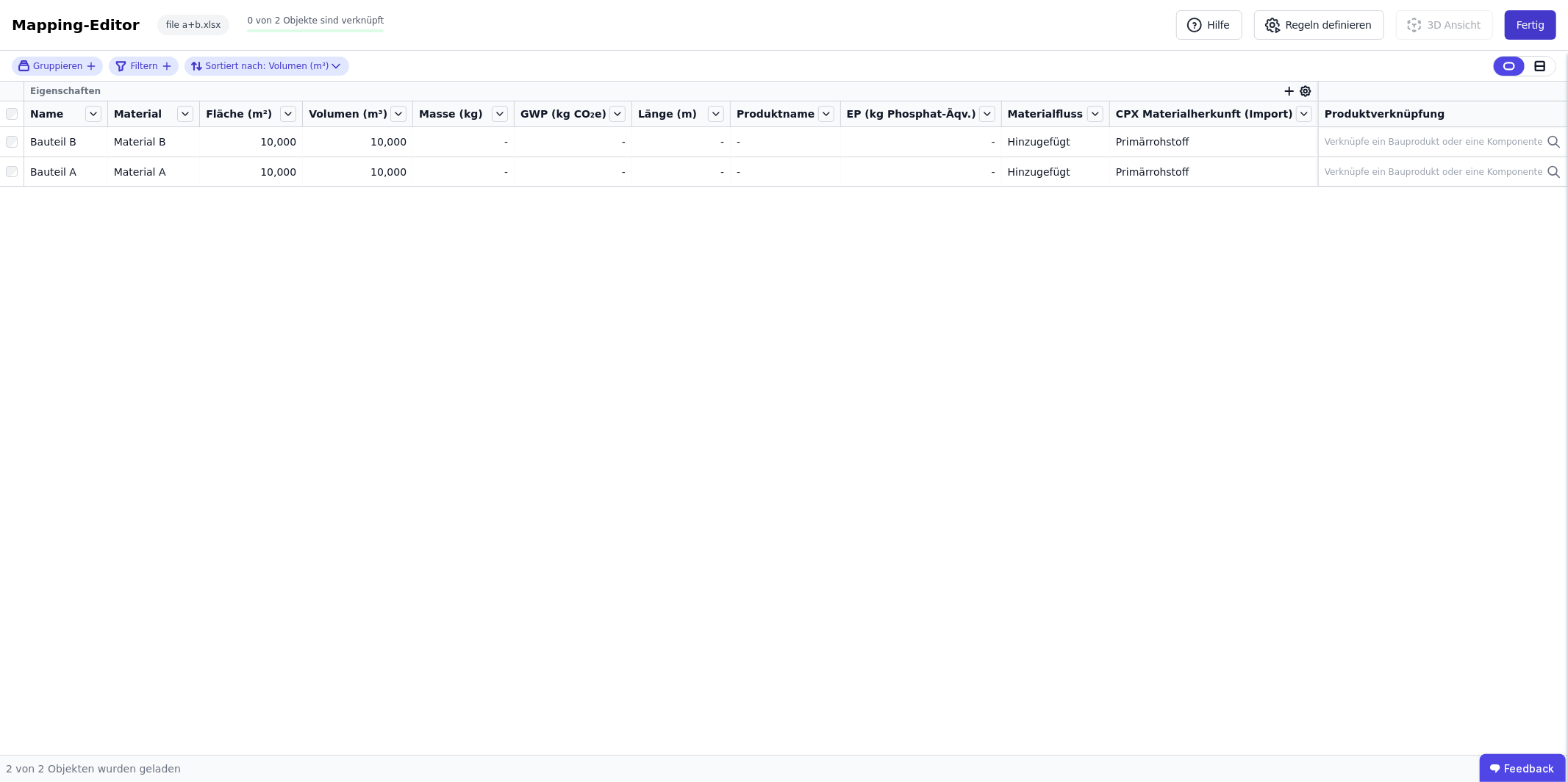
click at [1530, 26] on button "Fertig" at bounding box center [1531, 25] width 52 height 29
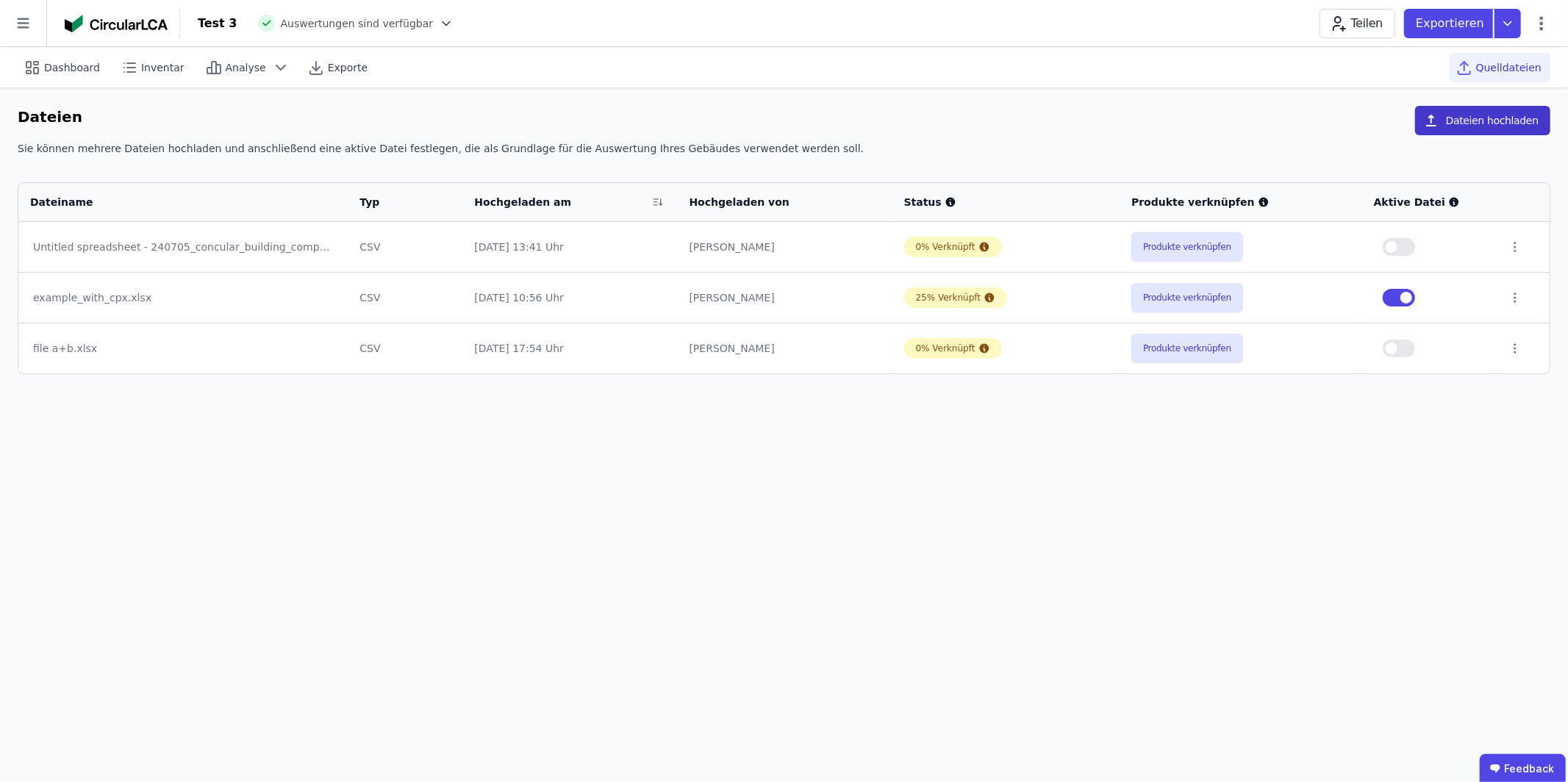
click at [1465, 124] on button "Dateien hochladen" at bounding box center [1482, 120] width 135 height 29
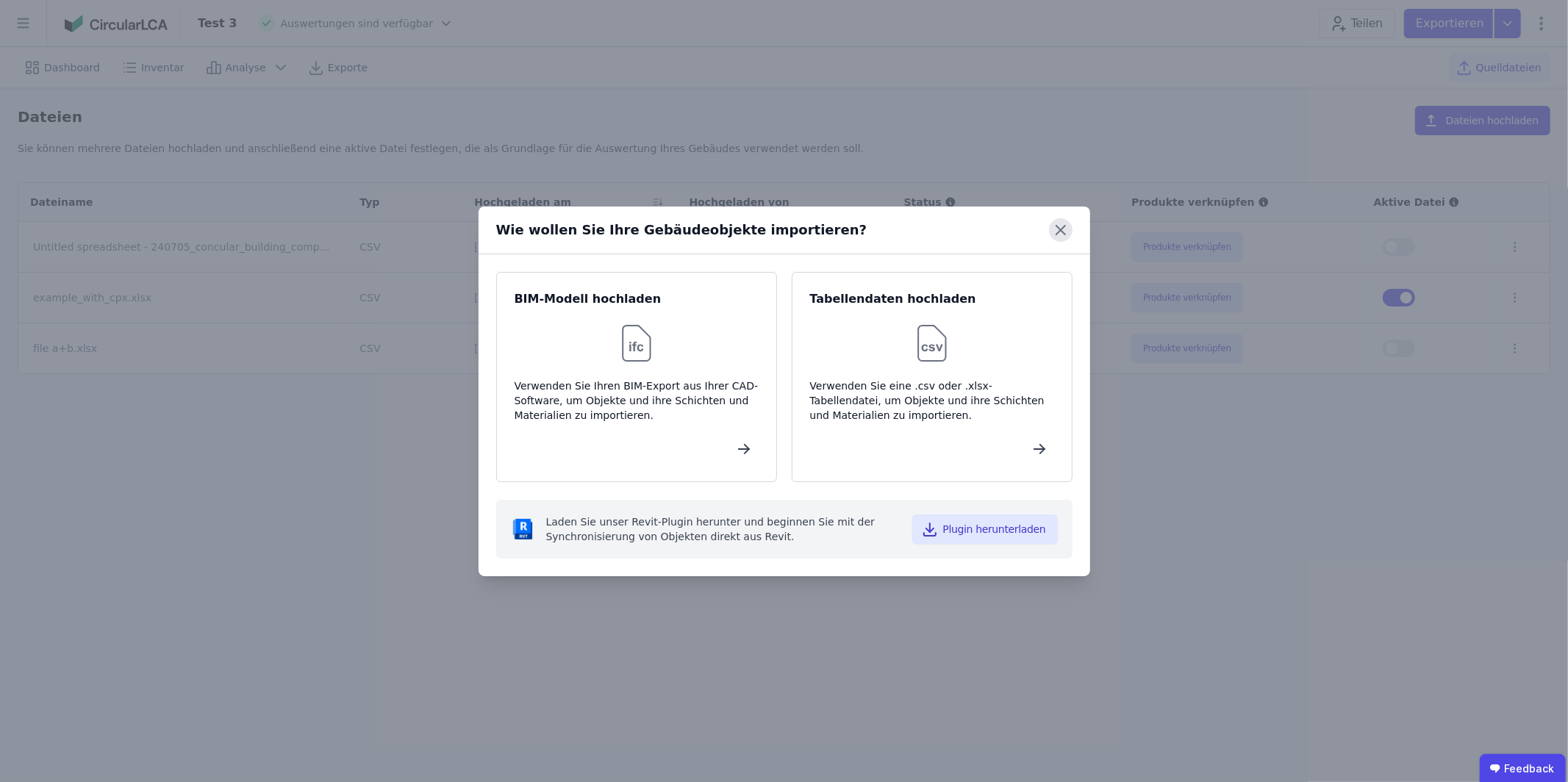
click at [1062, 227] on icon at bounding box center [1061, 229] width 9 height 9
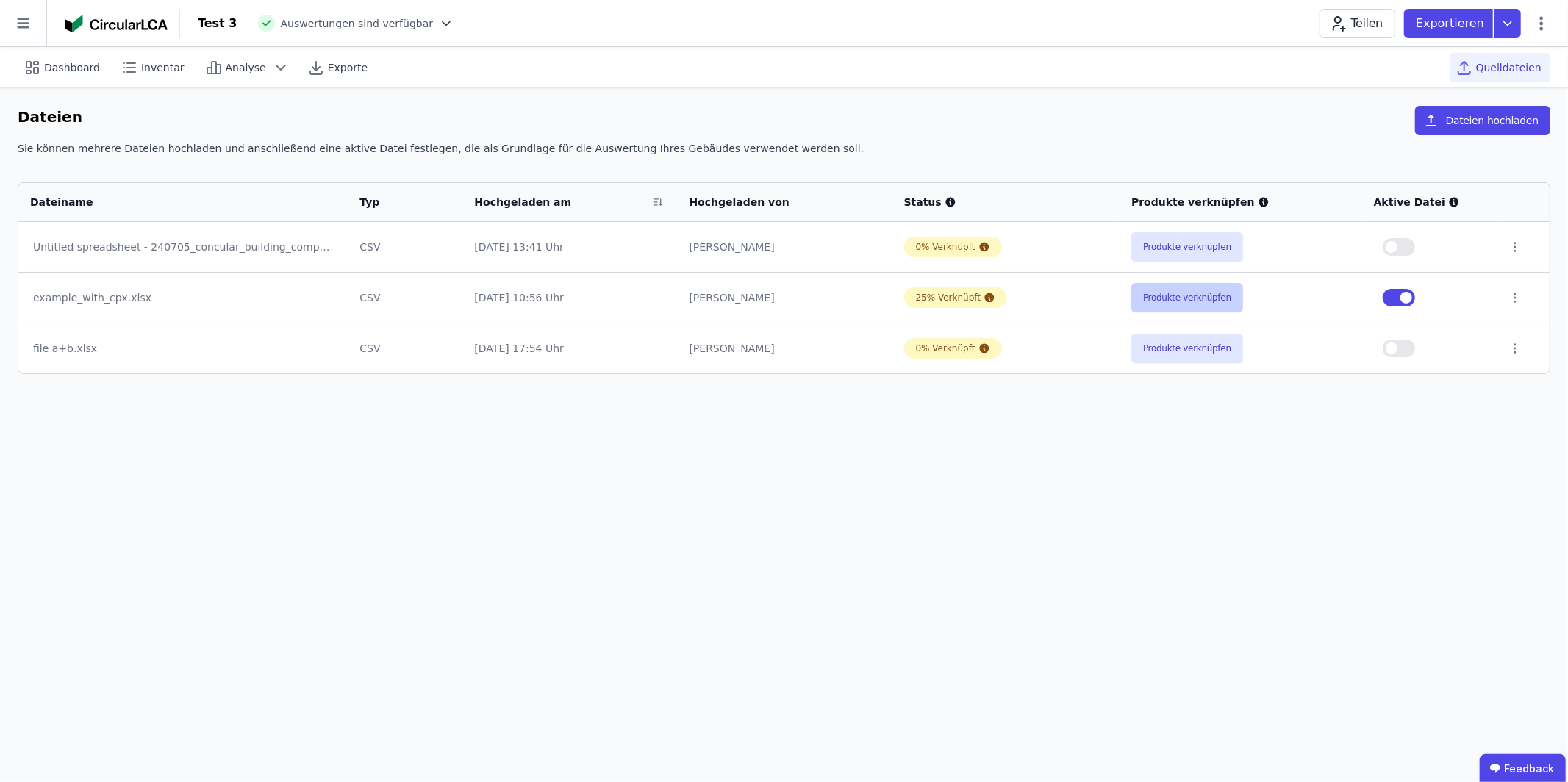
click at [1156, 292] on button "Produkte verknüpfen" at bounding box center [1187, 297] width 111 height 29
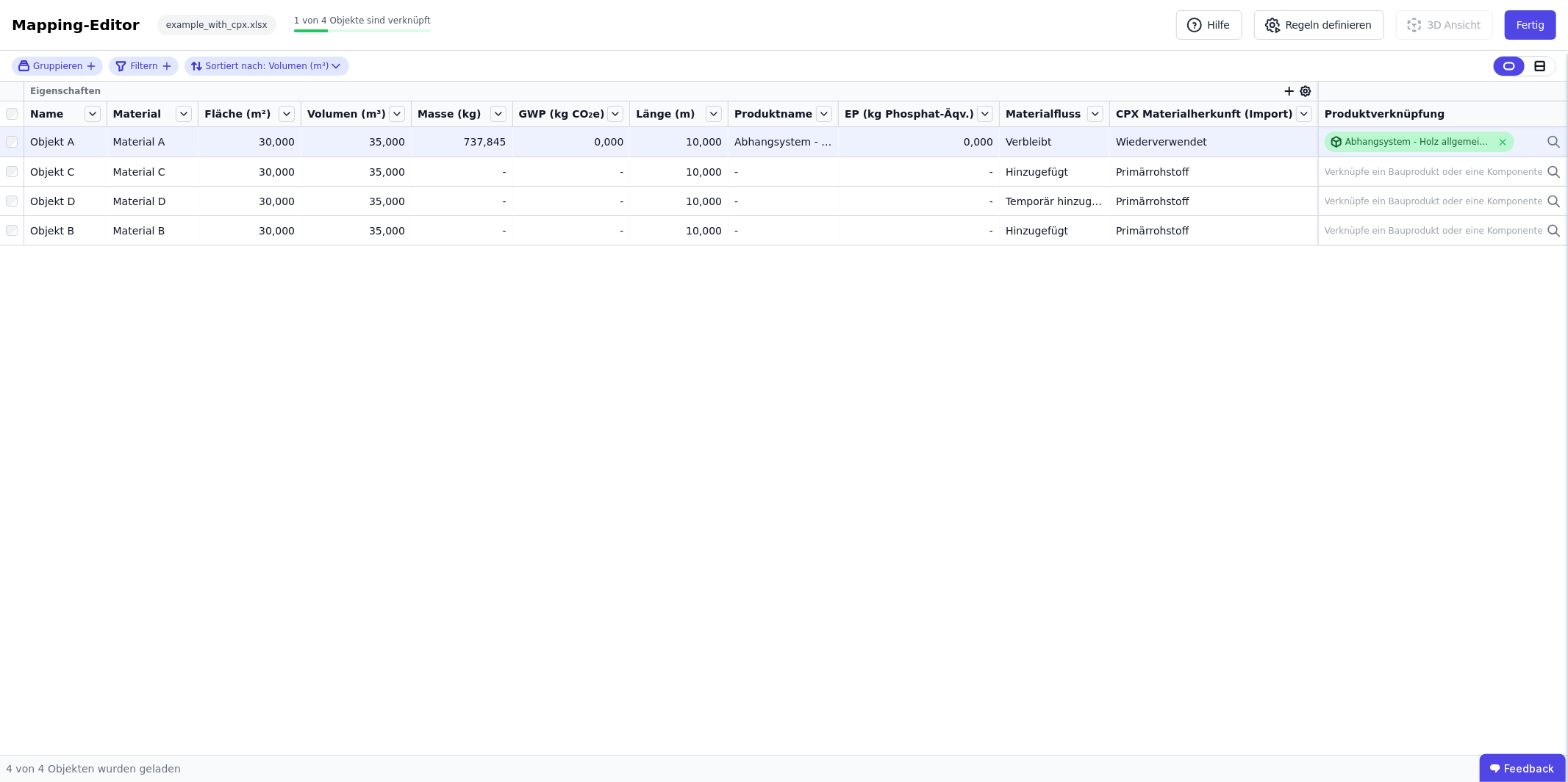
click at [1415, 138] on div "Abhangsystem - Holz allgemein (20 Jahre)" at bounding box center [1418, 141] width 146 height 12
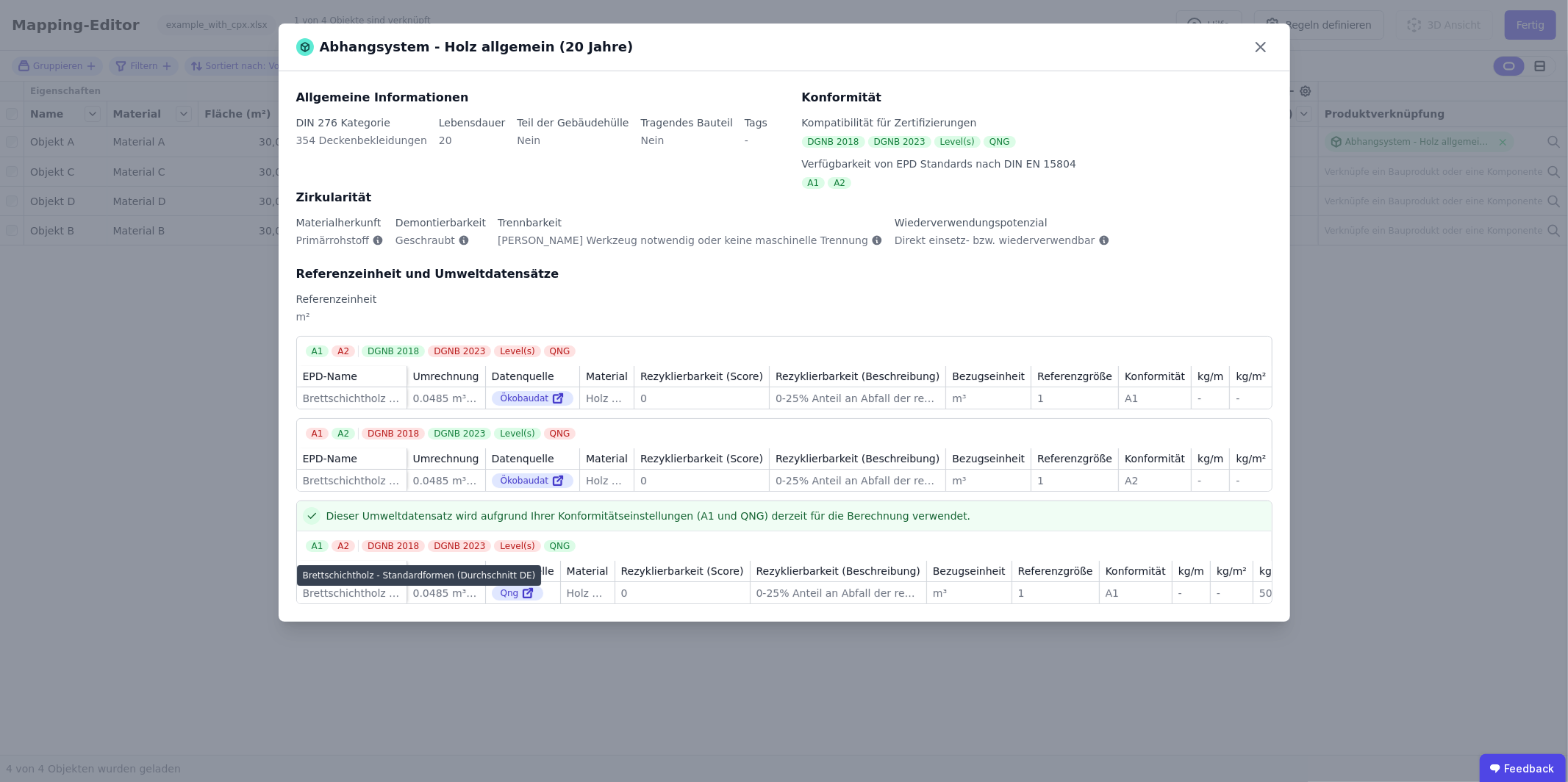
click at [328, 600] on div "Brettschichtholz - Standardformen (Durchschnitt DE)" at bounding box center [351, 593] width 98 height 15
click at [1259, 44] on icon at bounding box center [1260, 47] width 23 height 23
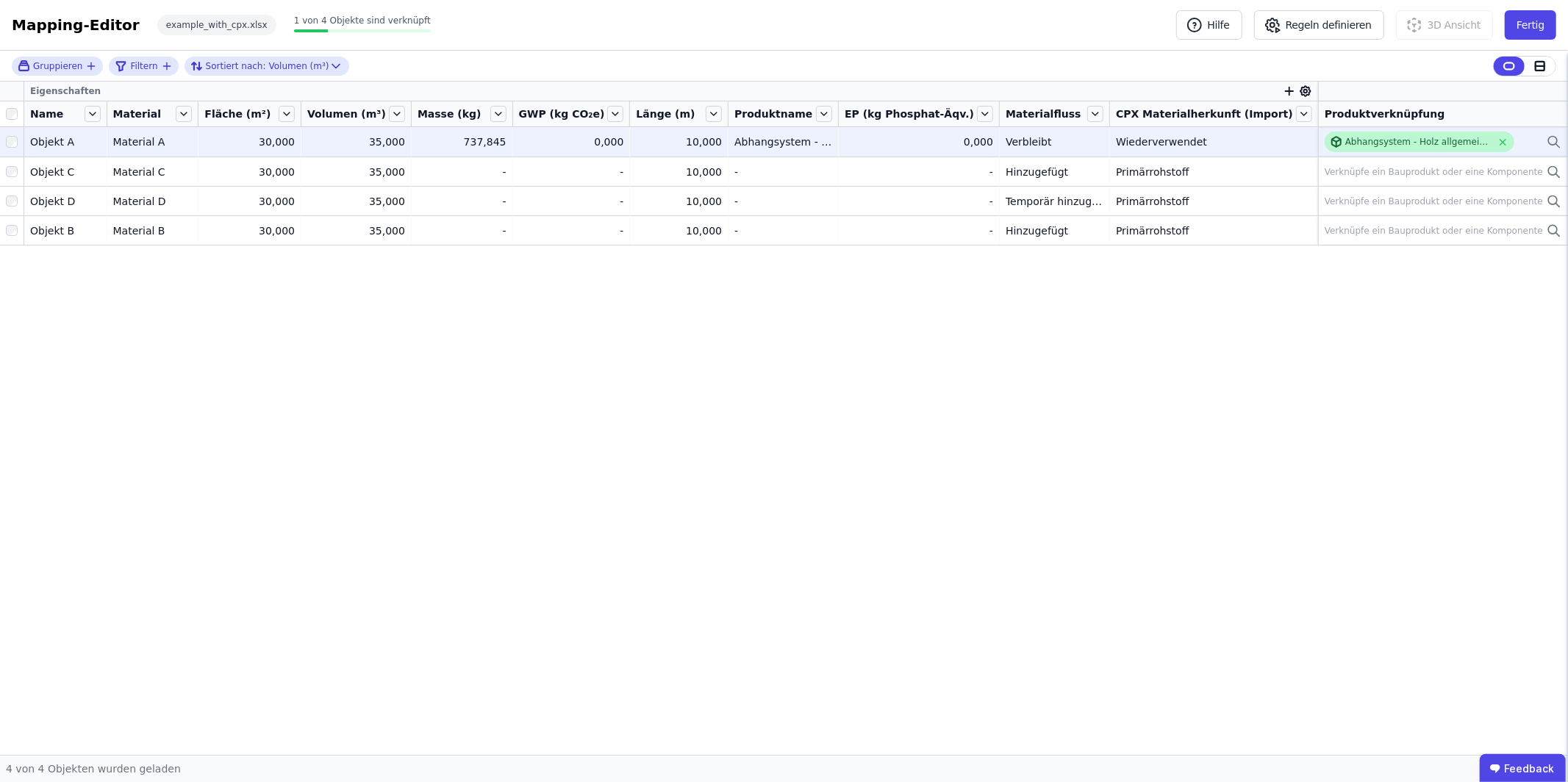
click at [1359, 146] on div "Abhangsystem - Holz allgemein (20 Jahre)" at bounding box center [1418, 141] width 146 height 12
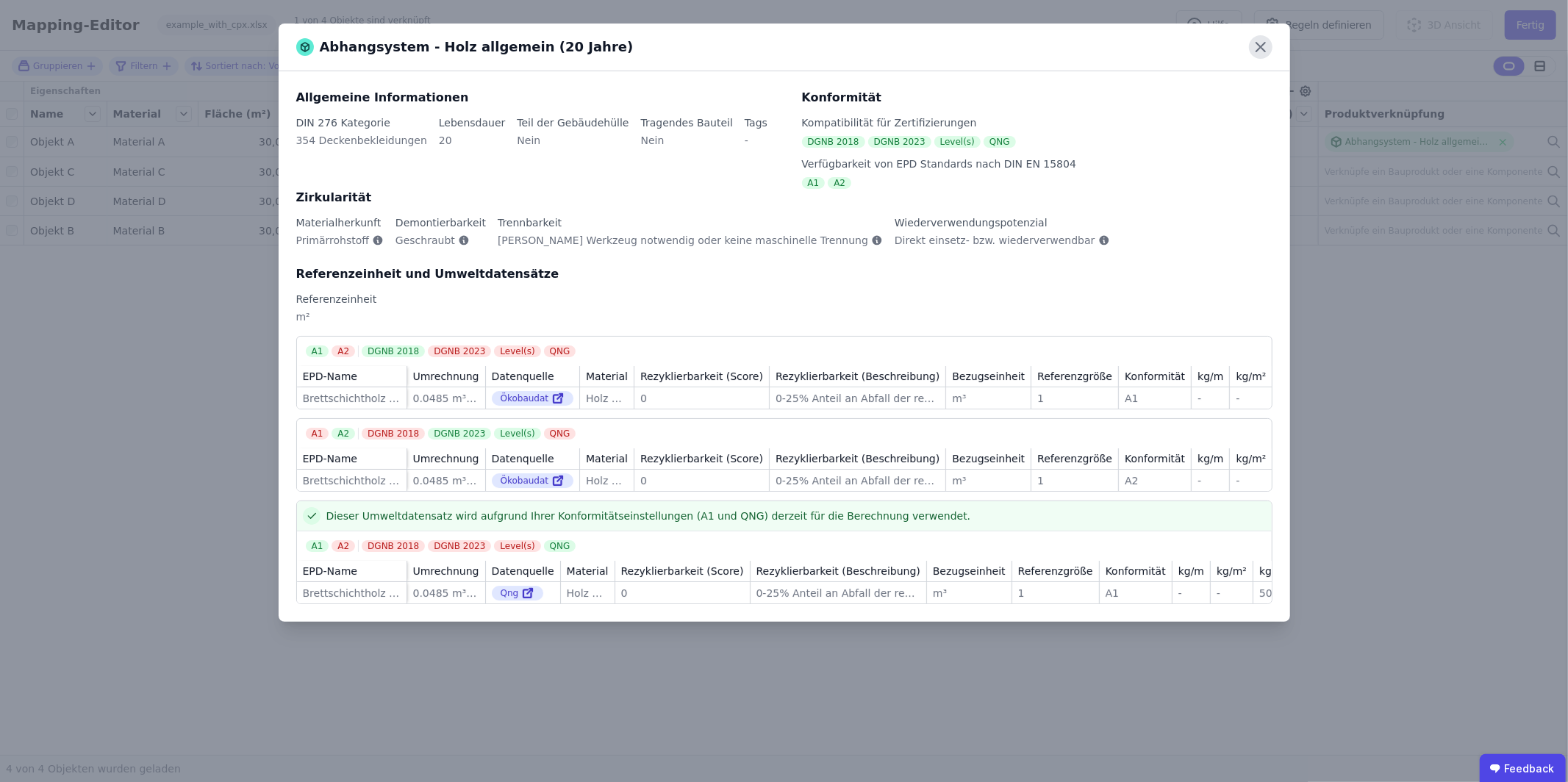
click at [1261, 48] on icon at bounding box center [1260, 47] width 23 height 23
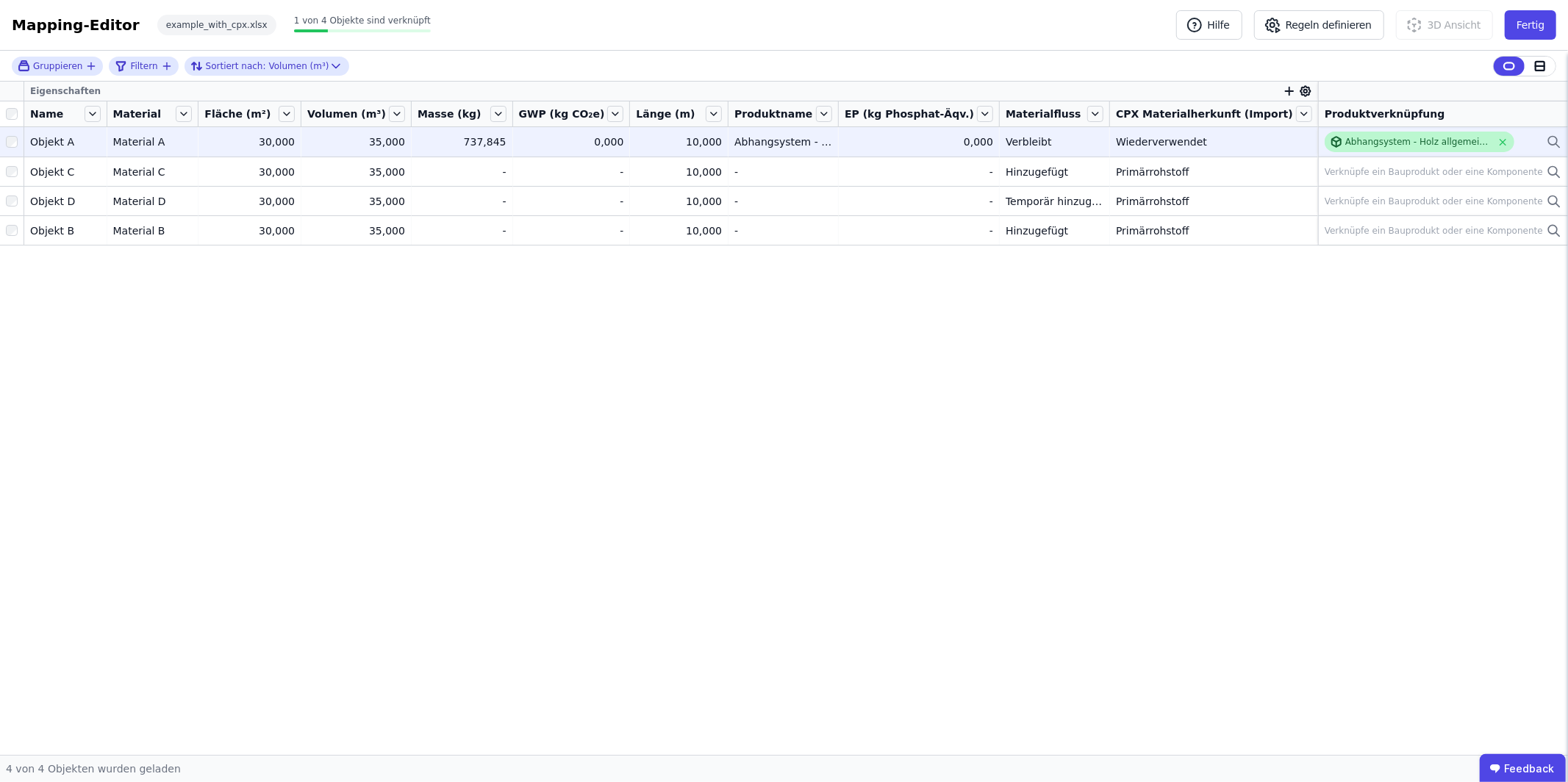
click at [1440, 146] on div "Abhangsystem - Holz allgemein (20 Jahre)" at bounding box center [1418, 141] width 146 height 12
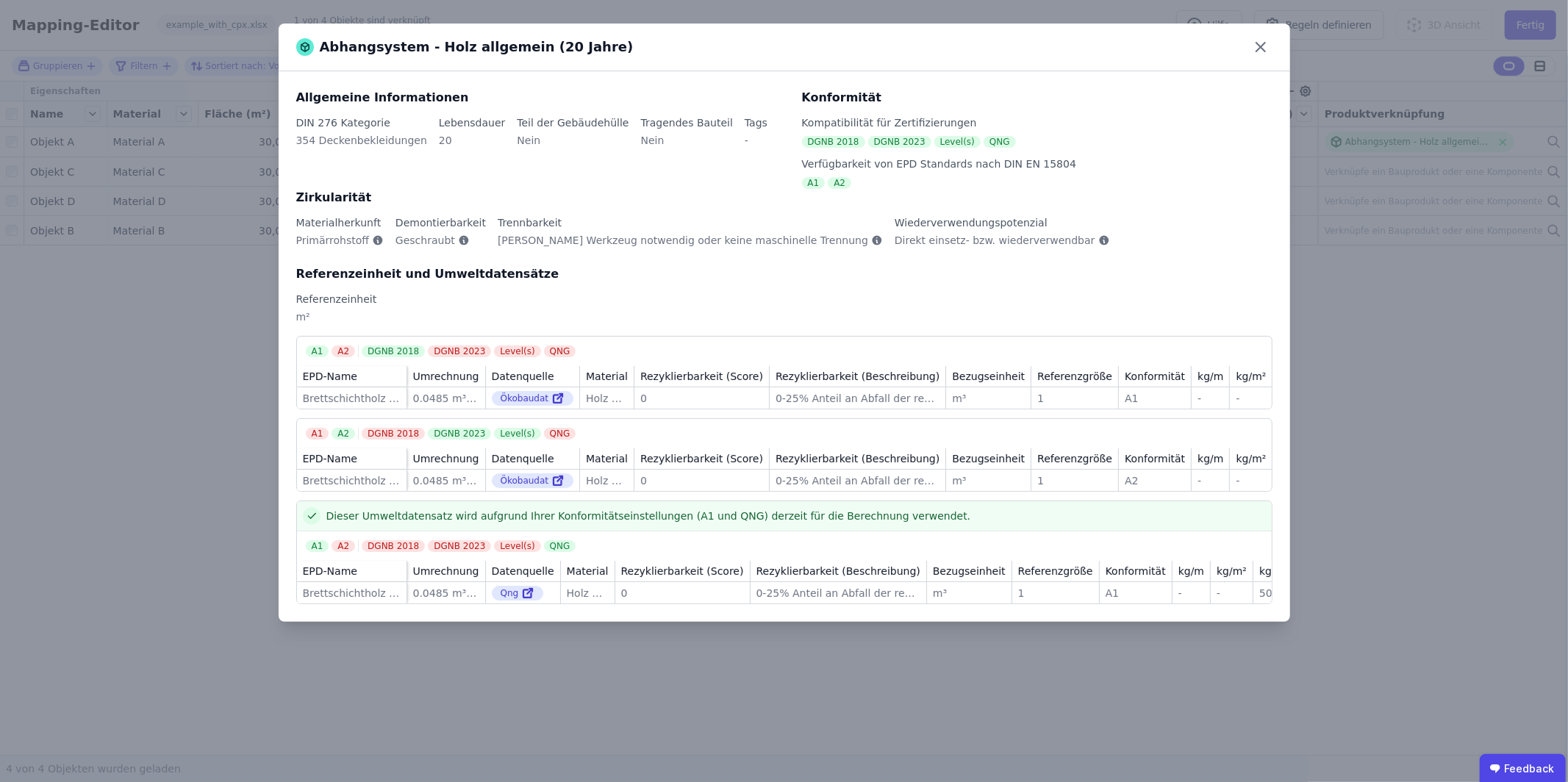
drag, startPoint x: 1262, startPoint y: 39, endPoint x: 1287, endPoint y: 53, distance: 28.7
click at [1262, 40] on icon at bounding box center [1260, 47] width 23 height 23
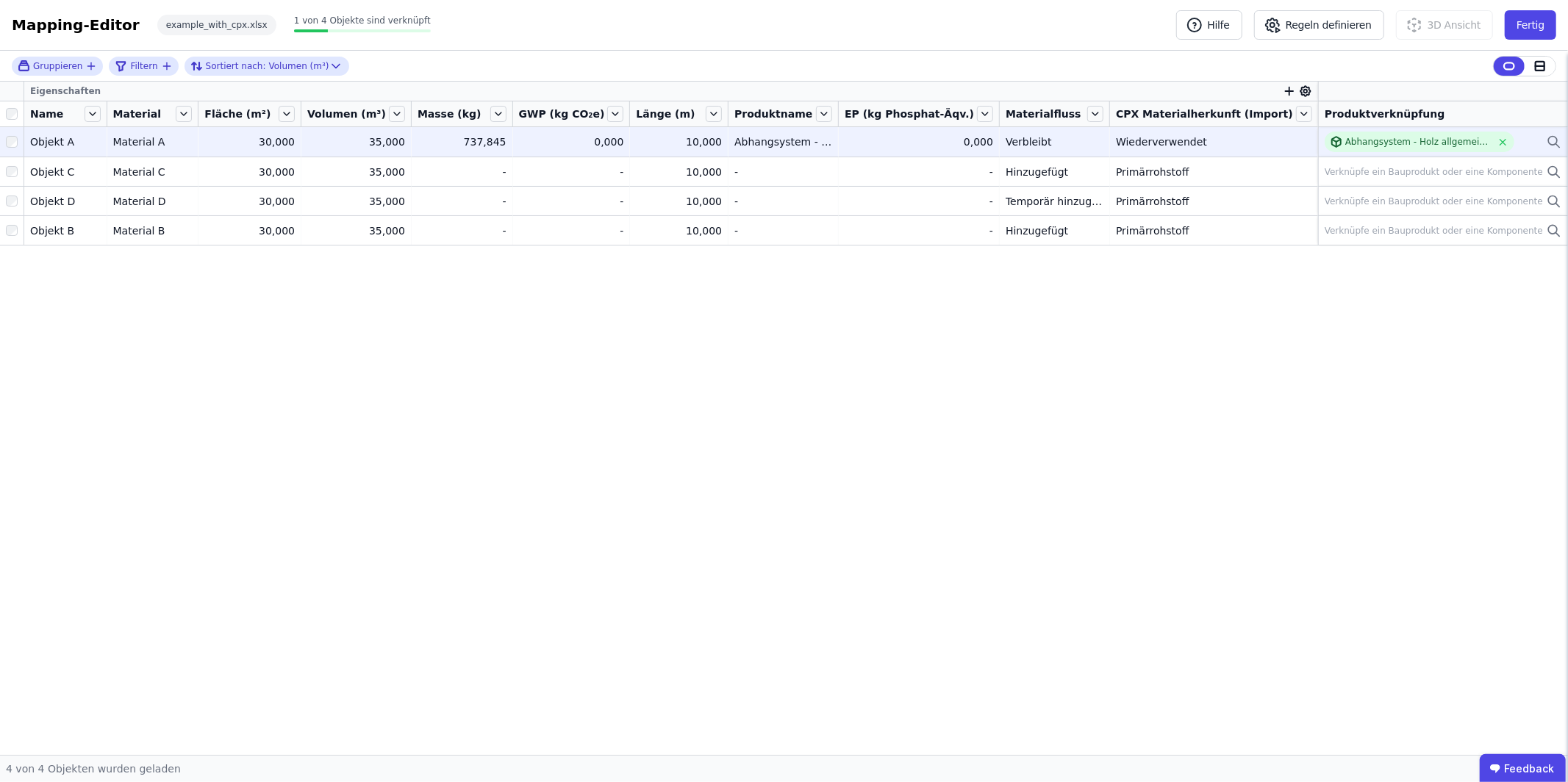
click at [1545, 147] on div "Abhangsystem - Holz allgemein (20 Jahre)" at bounding box center [1443, 141] width 237 height 20
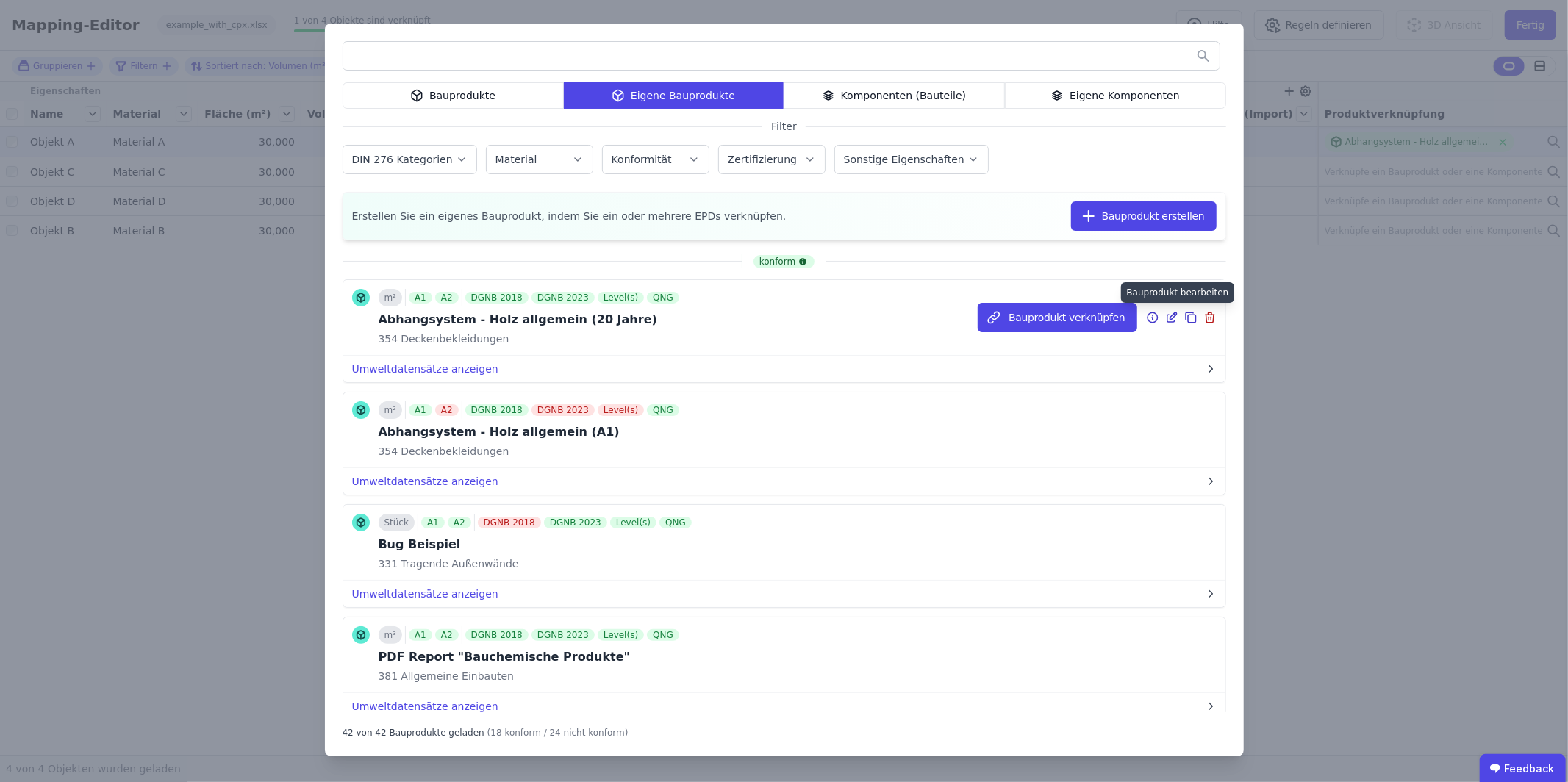
click at [1175, 319] on icon at bounding box center [1171, 317] width 13 height 18
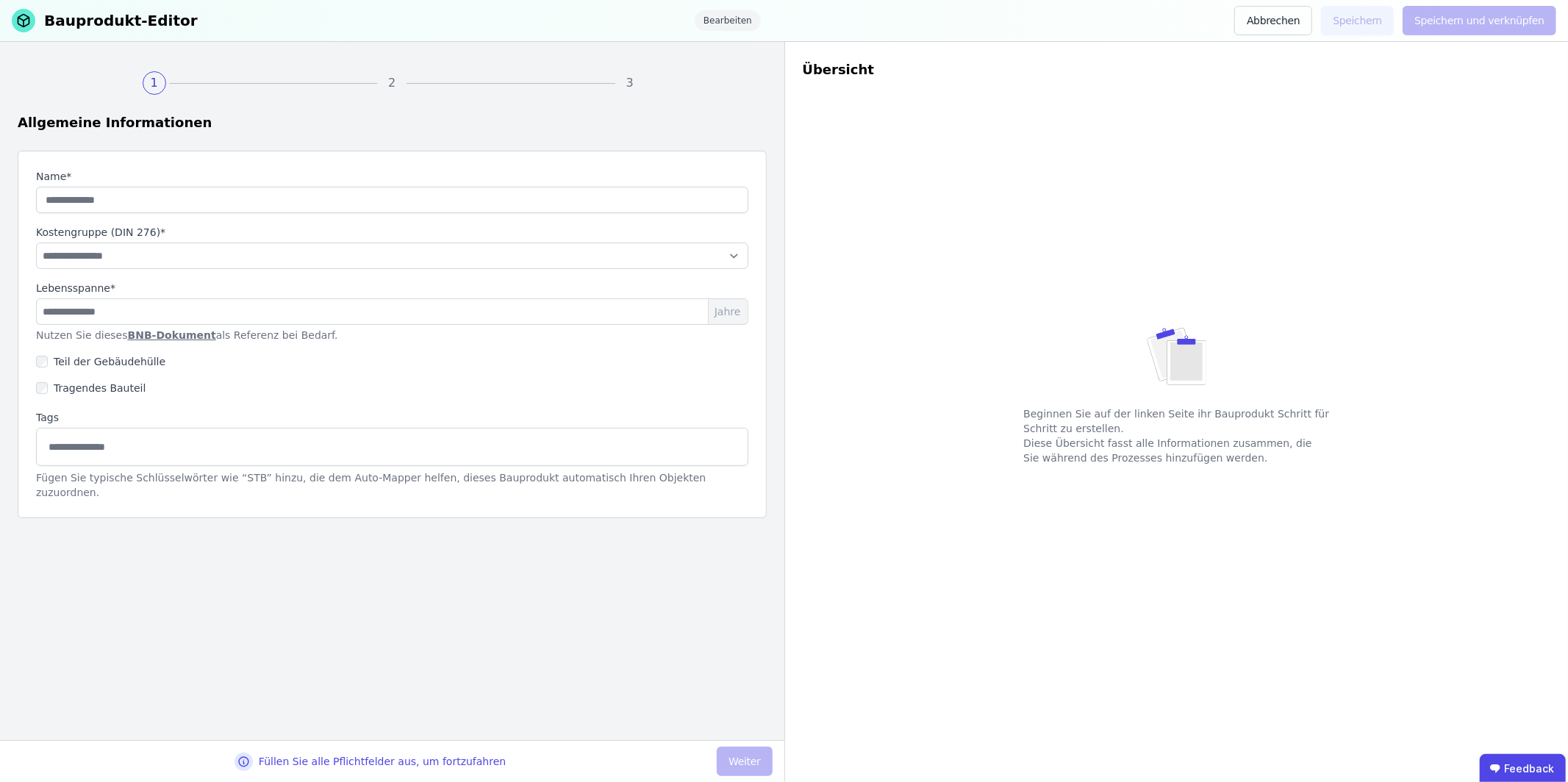
type input "**********"
select select "**********"
type input "**"
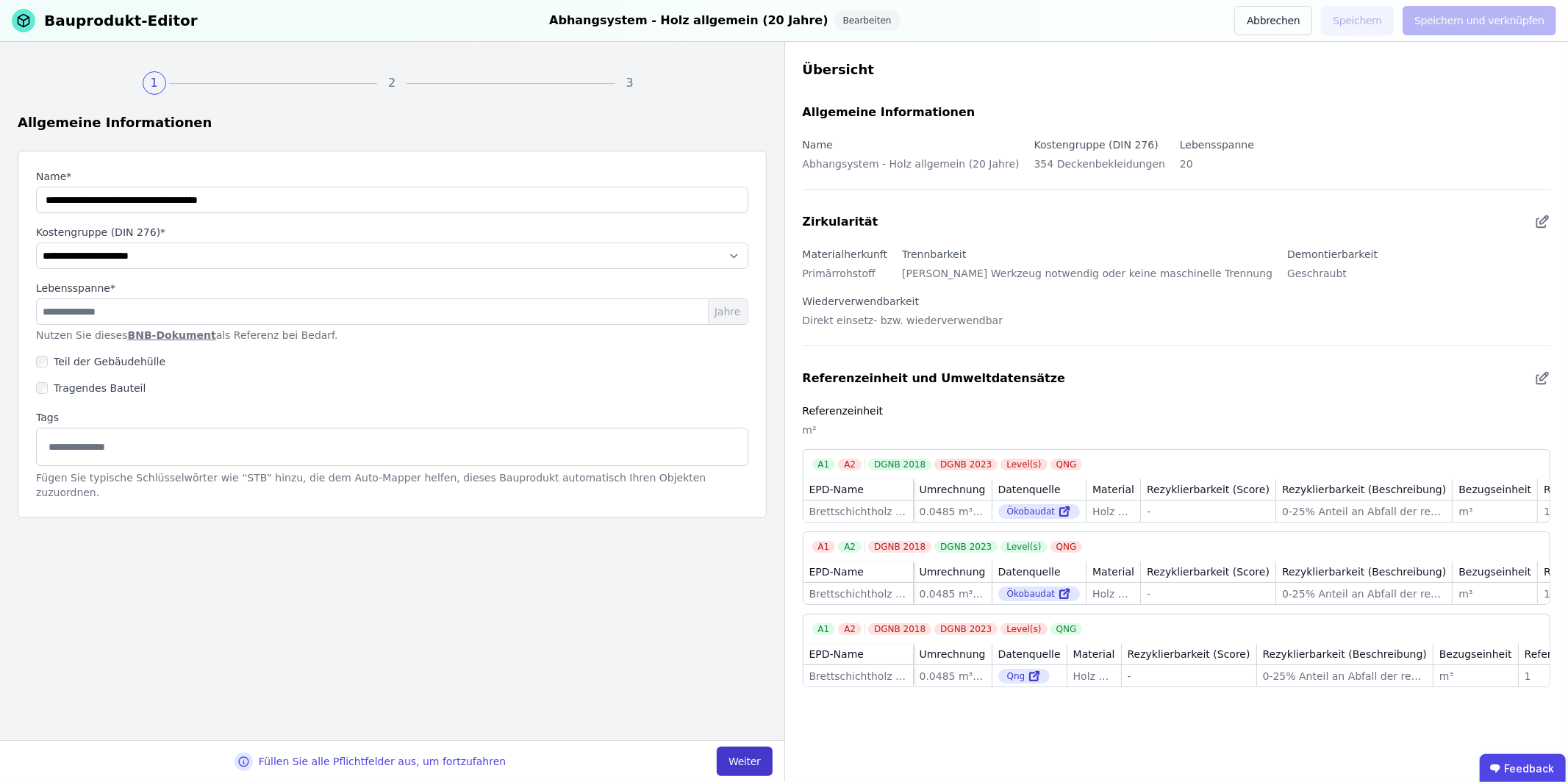
click at [762, 753] on button "Weiter" at bounding box center [744, 761] width 55 height 29
select select "**********"
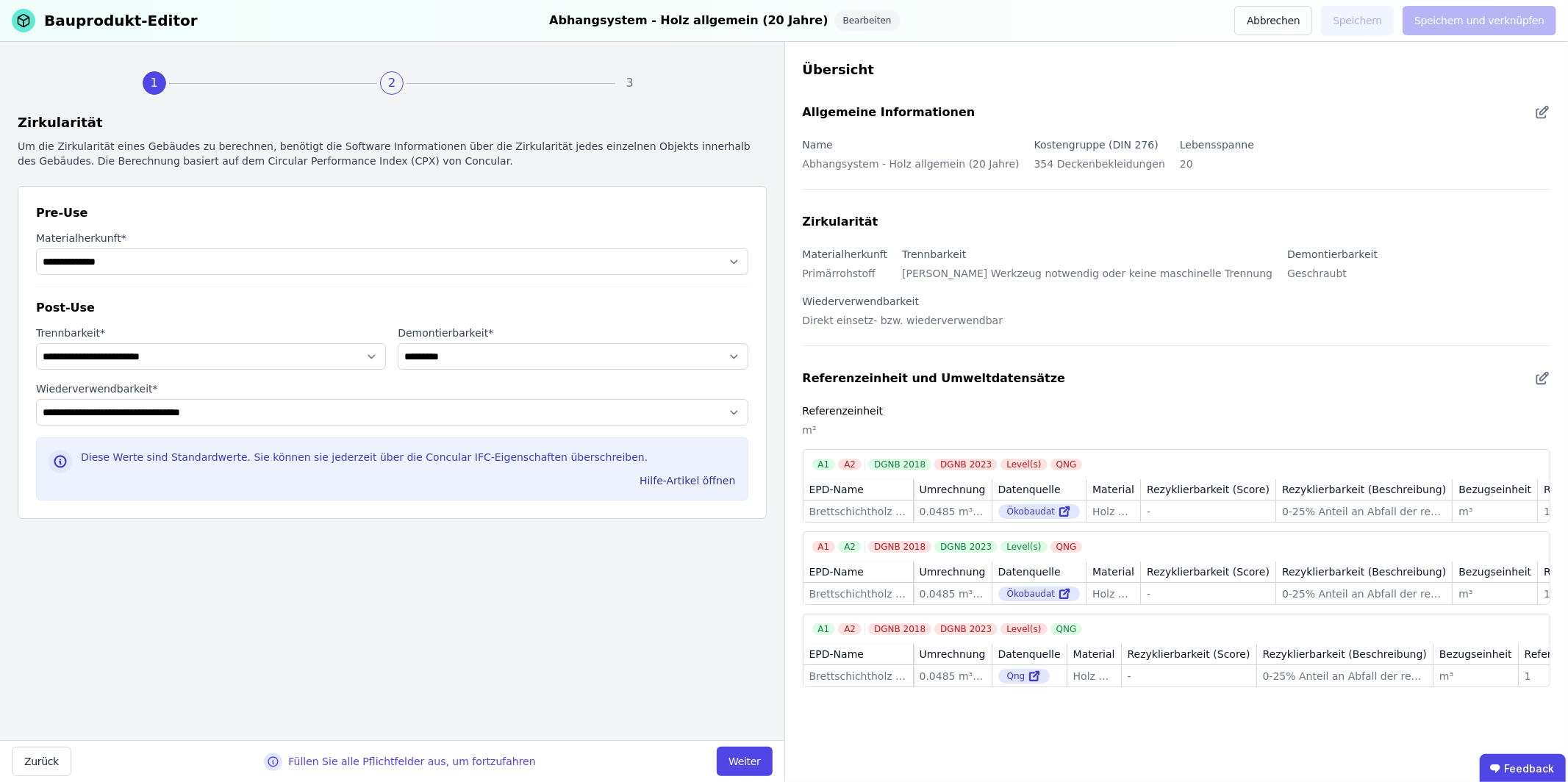
click at [755, 762] on button "Weiter" at bounding box center [744, 761] width 55 height 29
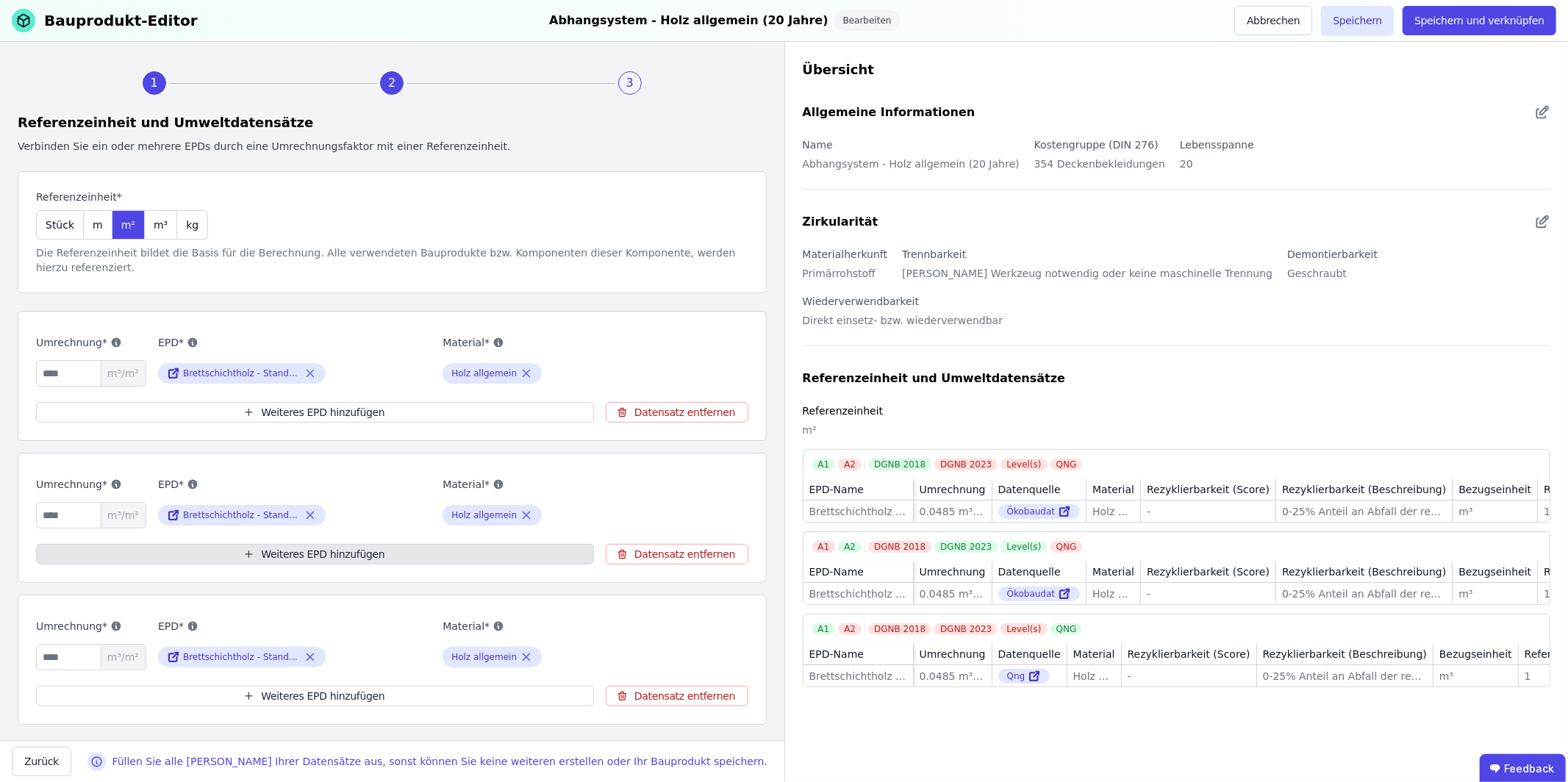
scroll to position [188, 0]
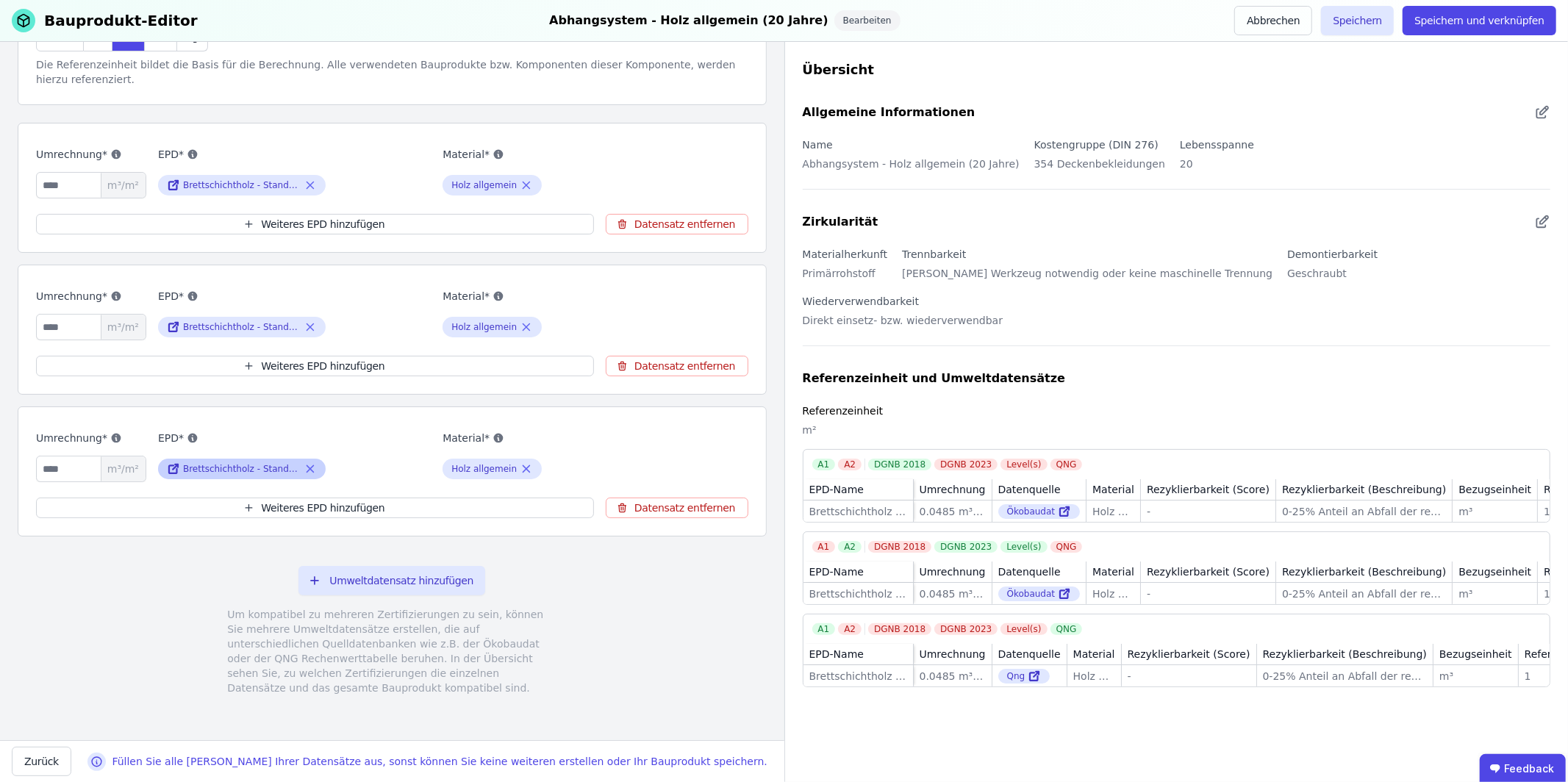
click at [313, 468] on icon at bounding box center [310, 469] width 13 height 18
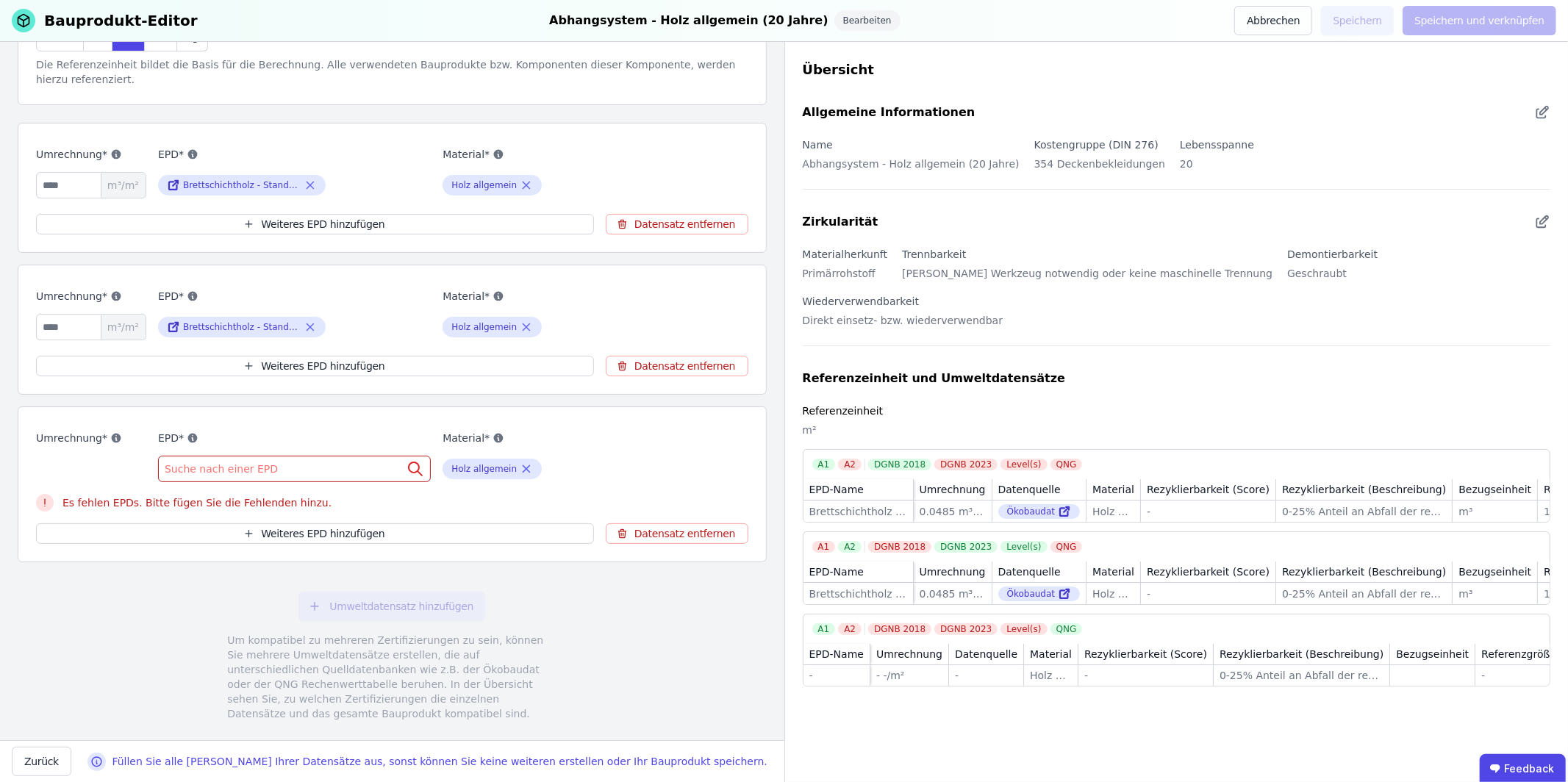
click at [305, 465] on div "Suche nach einer EPD" at bounding box center [295, 469] width 273 height 27
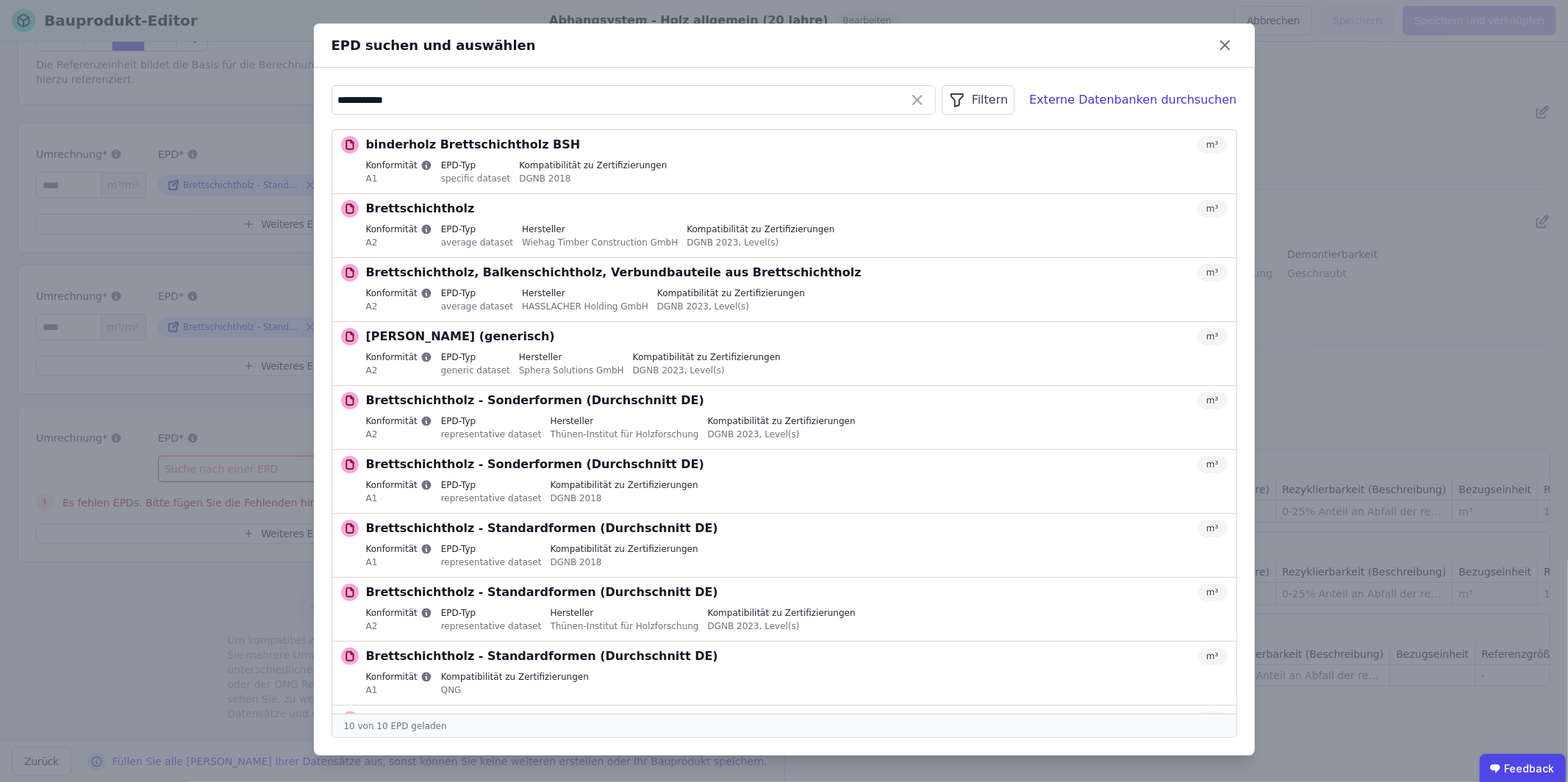
type input "**********"
click at [1007, 102] on div "Filtern" at bounding box center [978, 100] width 73 height 29
click at [998, 138] on li "Datenquelle" at bounding box center [903, 131] width 221 height 27
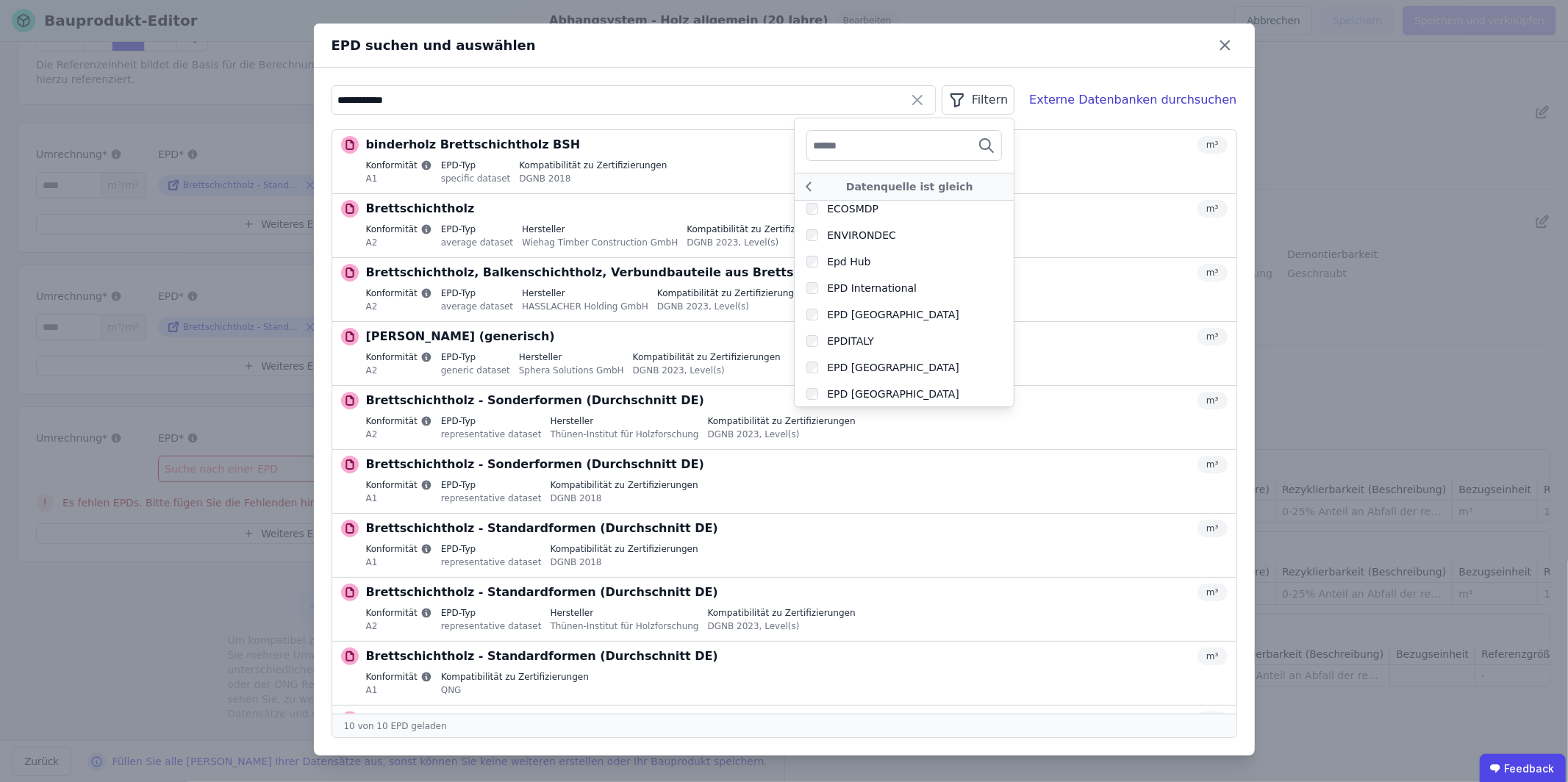
scroll to position [270, 0]
click at [834, 393] on div "QNG" at bounding box center [828, 394] width 44 height 15
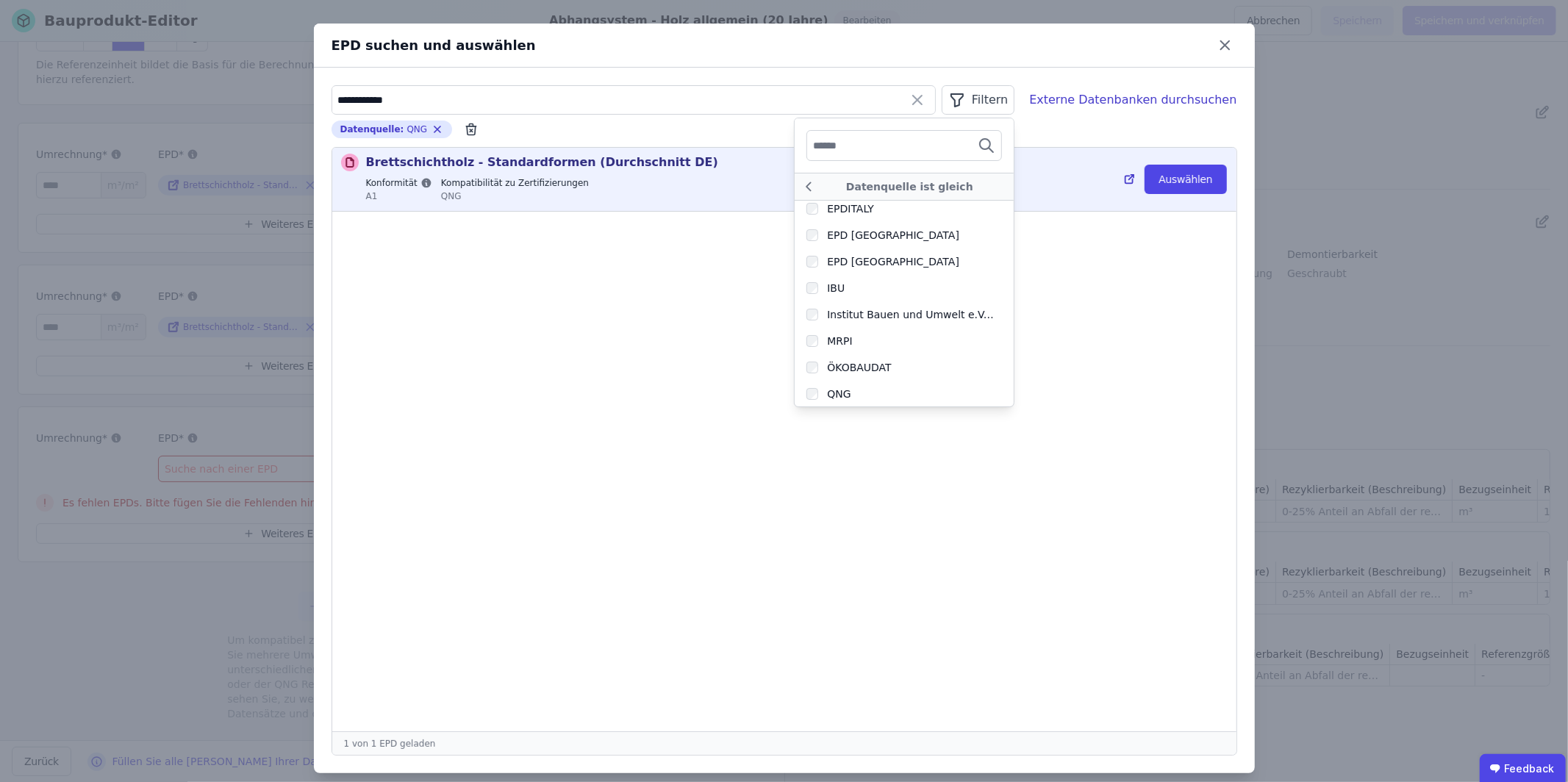
click at [725, 192] on div "Konformität A1 Kompatibilität zu Zertifizierungen QNG" at bounding box center [797, 191] width 861 height 28
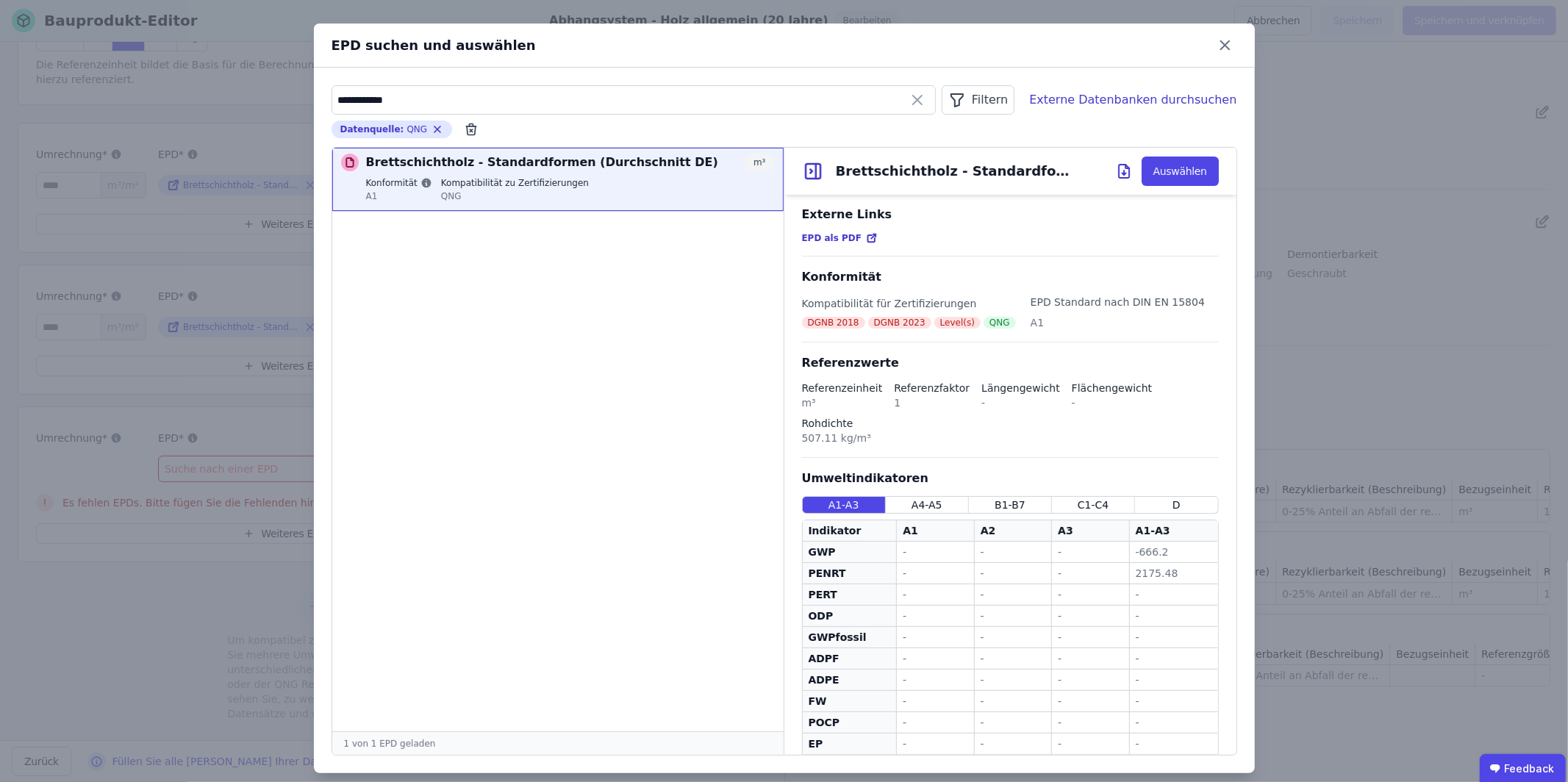
scroll to position [91, 0]
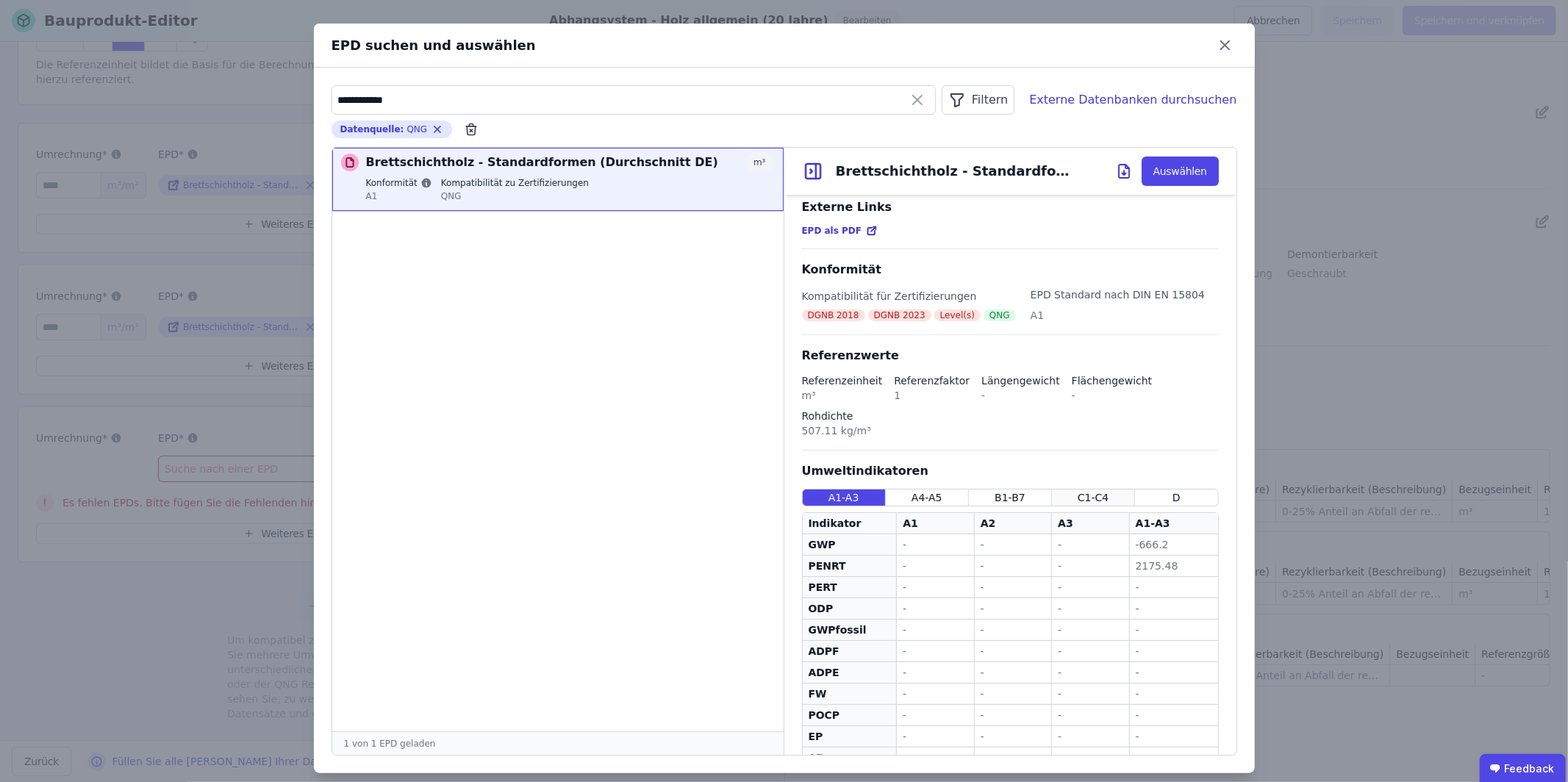
click at [1073, 489] on div "C1-C4" at bounding box center [1093, 498] width 83 height 18
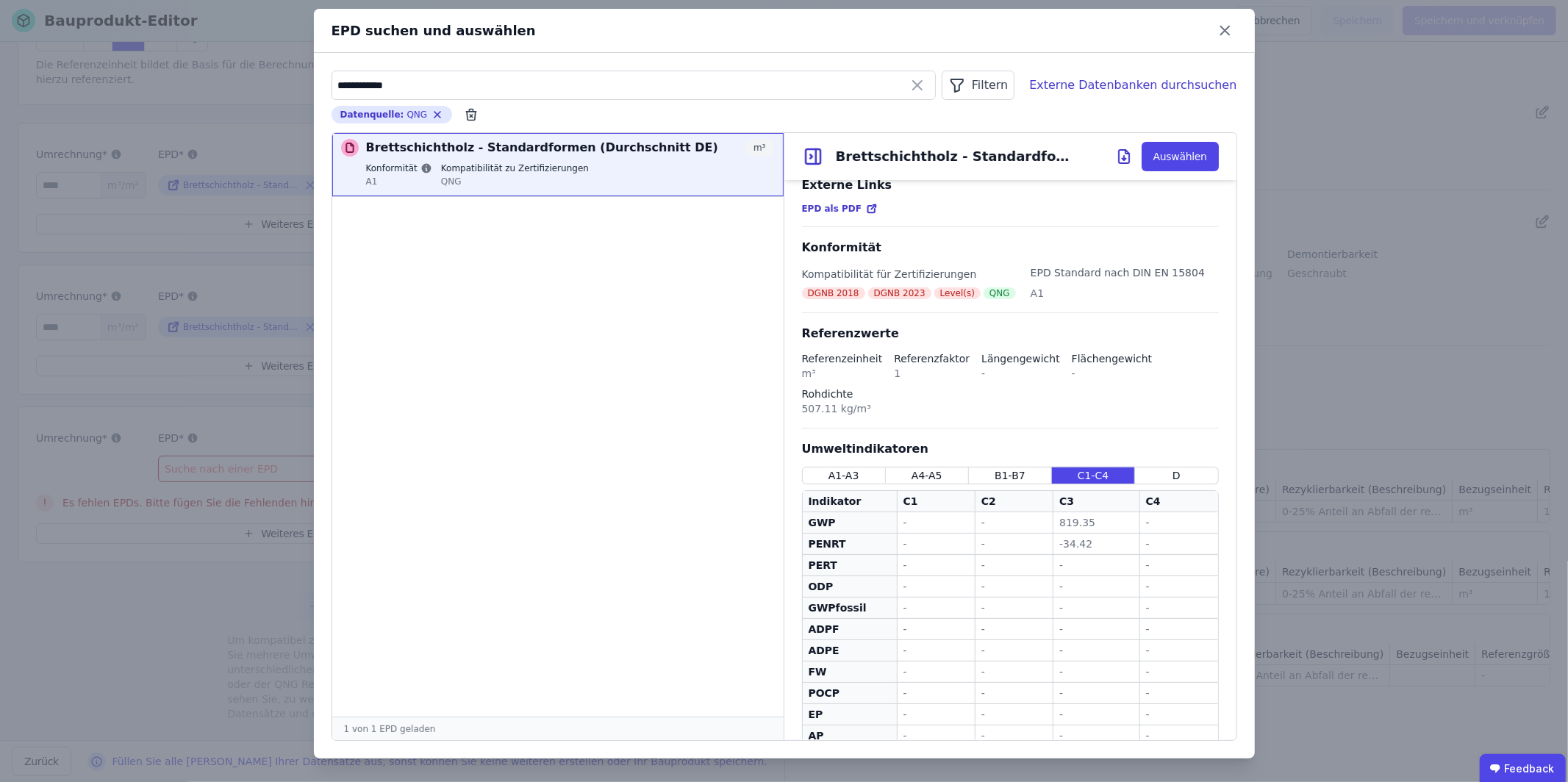
scroll to position [0, 0]
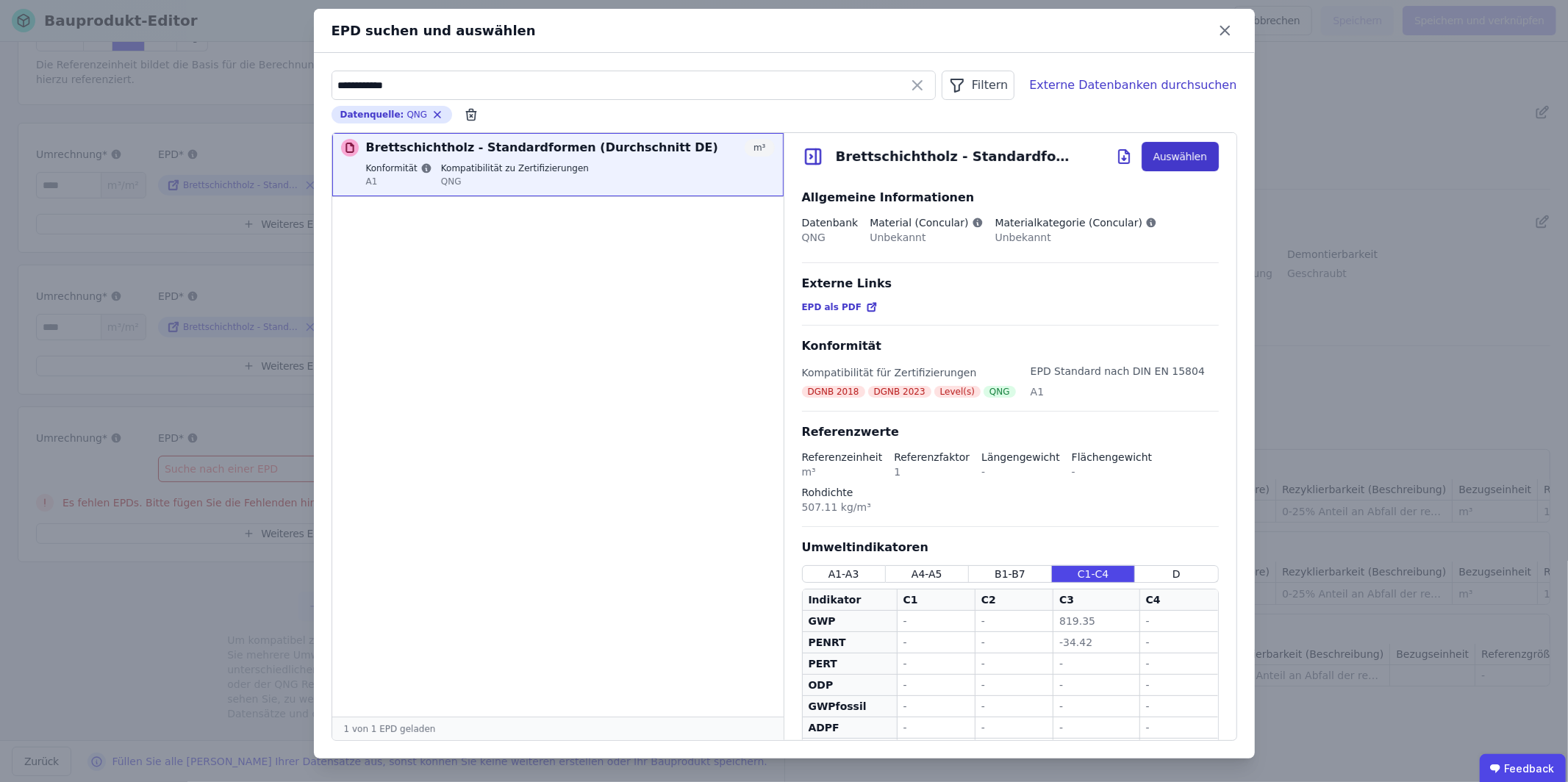
click at [1167, 154] on button "Auswählen" at bounding box center [1180, 157] width 78 height 29
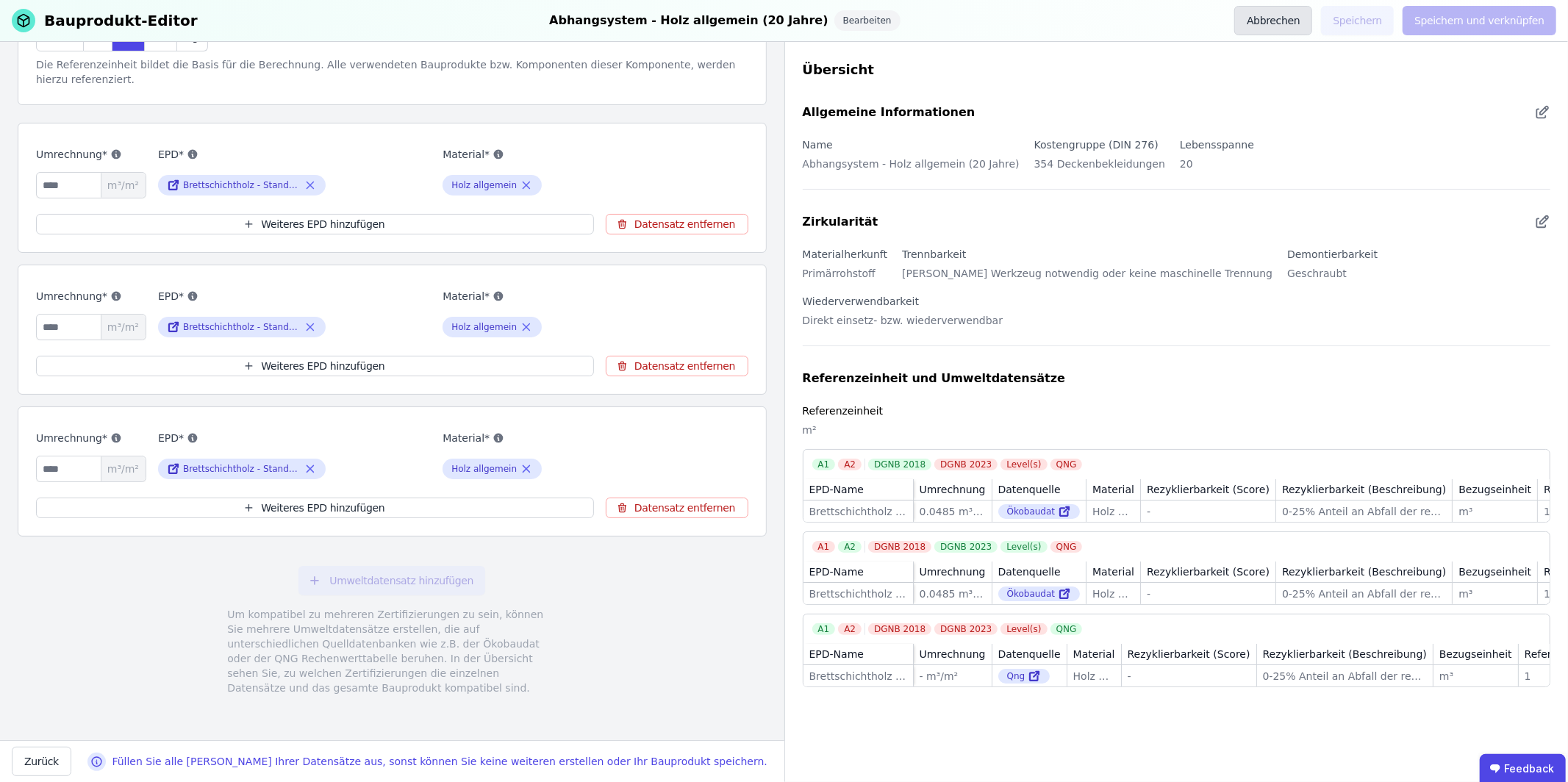
click at [1281, 19] on button "Abbrechen" at bounding box center [1273, 20] width 78 height 29
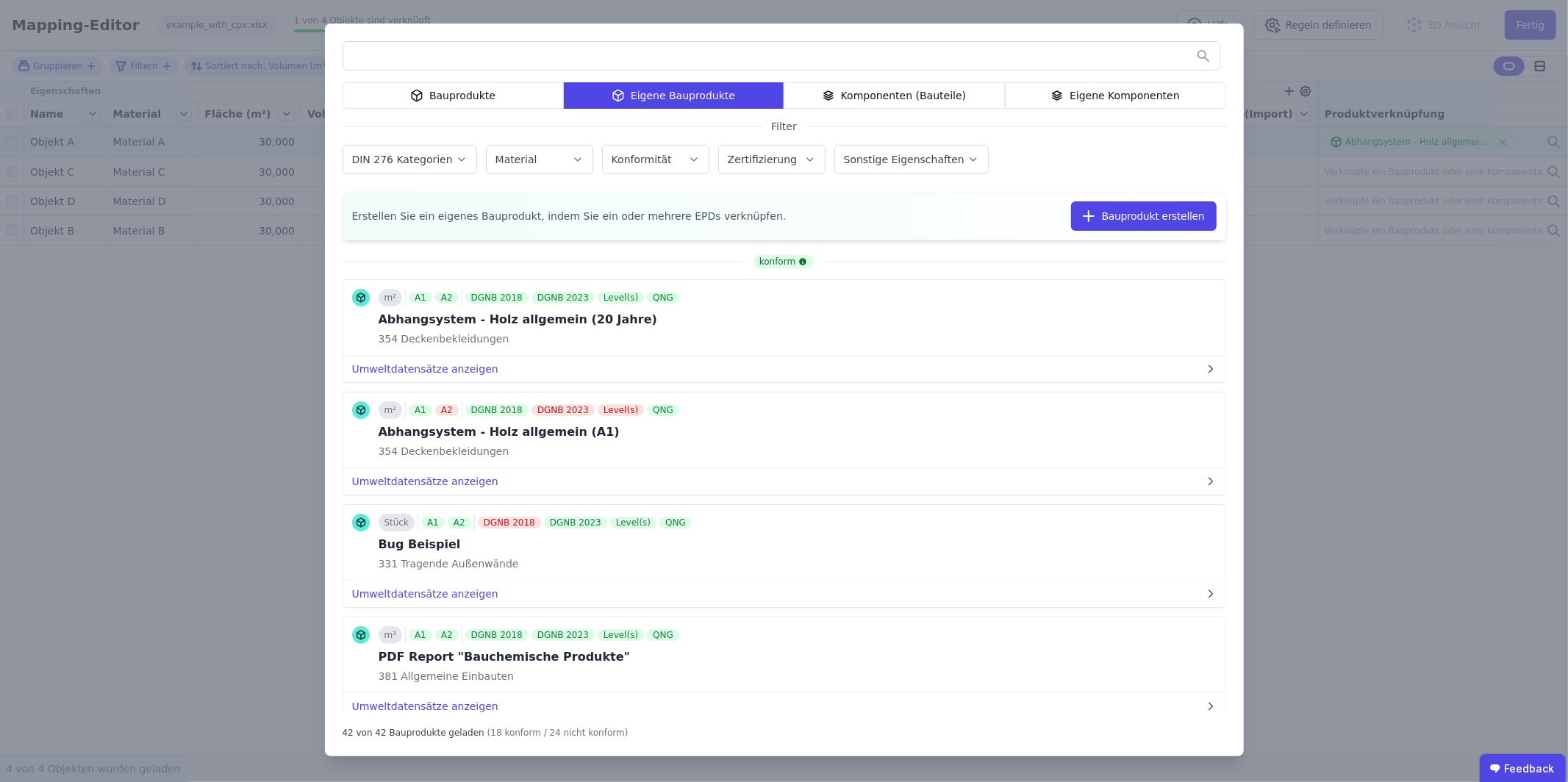
click at [1347, 522] on div "Bauprodukte Eigene Bauprodukte Komponenten (Bauteile) Eigene Komponenten Filter…" at bounding box center [784, 391] width 1568 height 782
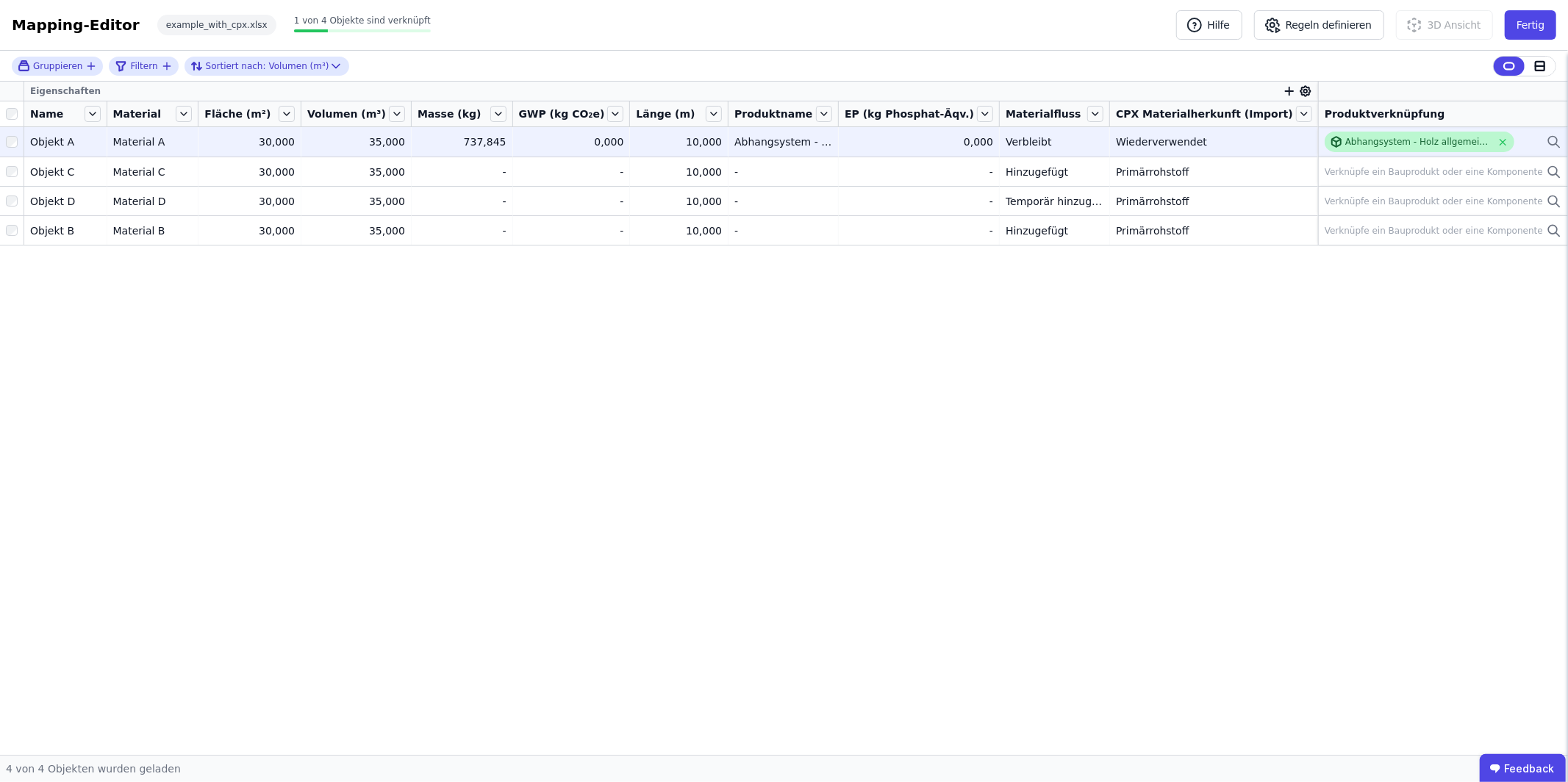
click at [1393, 143] on div "Abhangsystem - Holz allgemein (20 Jahre)" at bounding box center [1418, 141] width 146 height 12
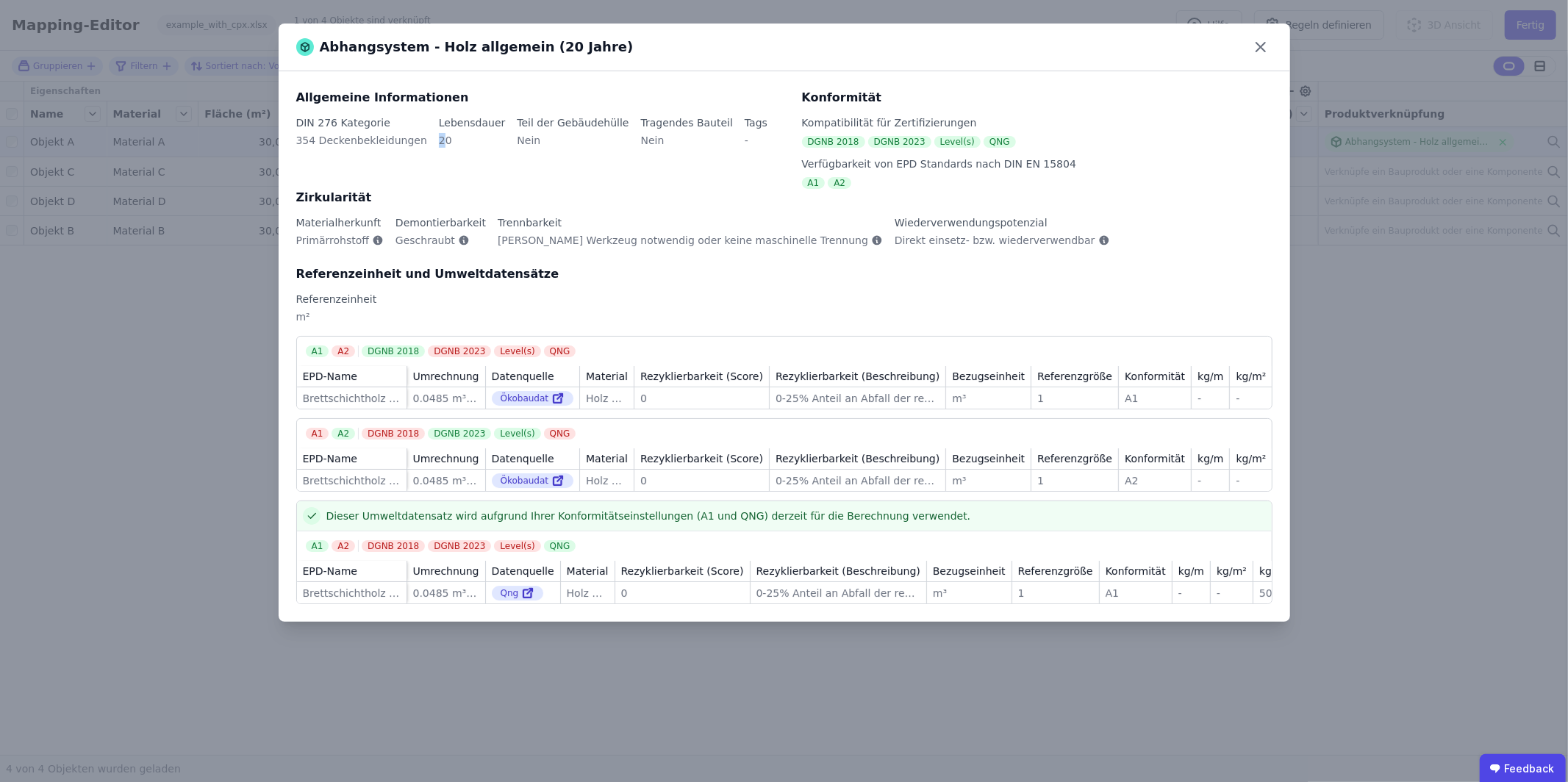
click at [439, 143] on div "20" at bounding box center [472, 146] width 67 height 27
drag, startPoint x: 426, startPoint y: 144, endPoint x: 441, endPoint y: 145, distance: 15.0
click at [441, 145] on div "DIN 276 Kategorie 354 Deckenbekleidungen Lebensdauer 20 Teil der Gebäudehülle N…" at bounding box center [540, 141] width 488 height 50
click at [460, 147] on div "20" at bounding box center [472, 146] width 67 height 27
click at [1262, 52] on icon at bounding box center [1260, 47] width 23 height 23
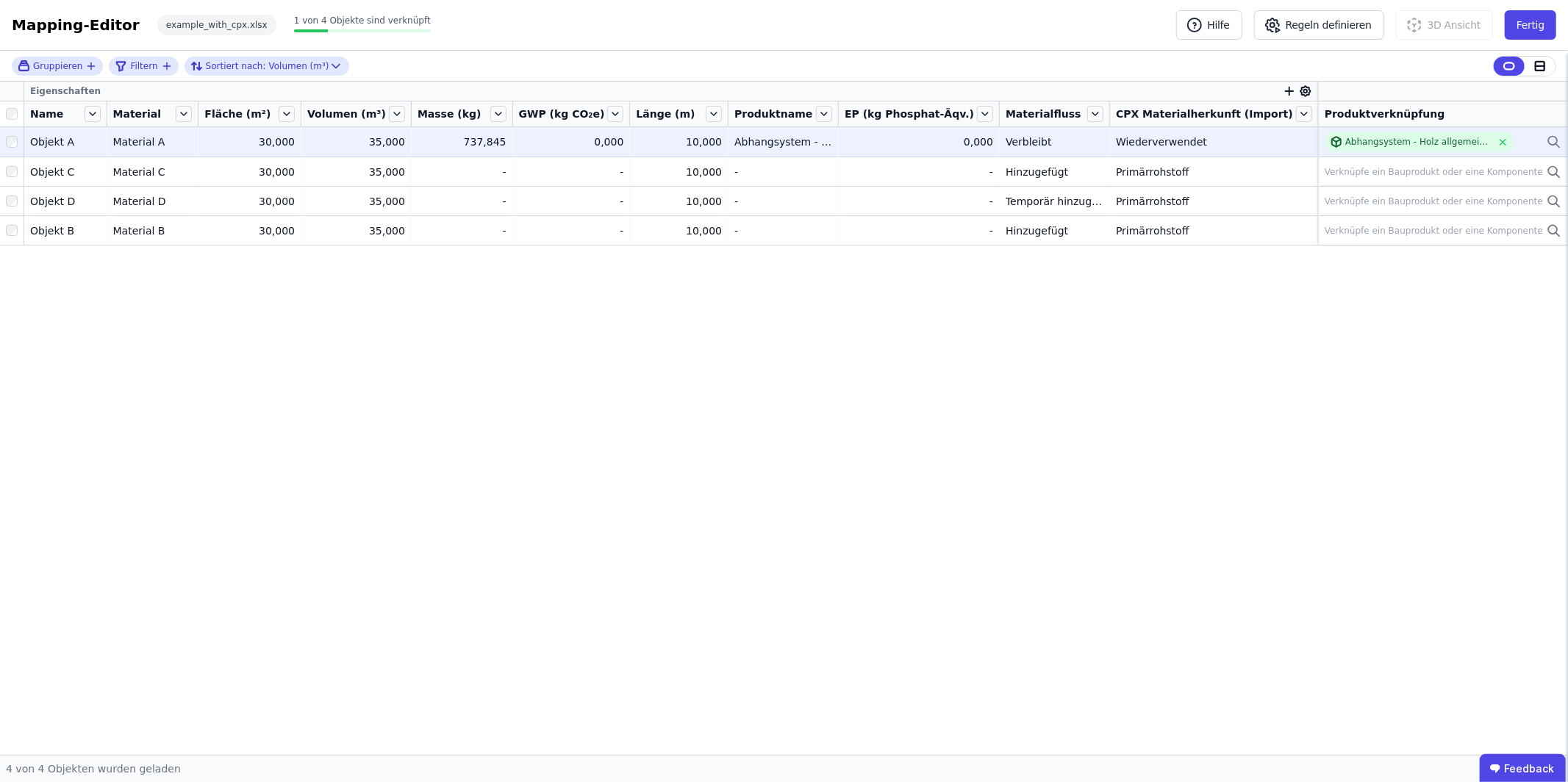
click at [624, 141] on div "0,000" at bounding box center [571, 142] width 105 height 15
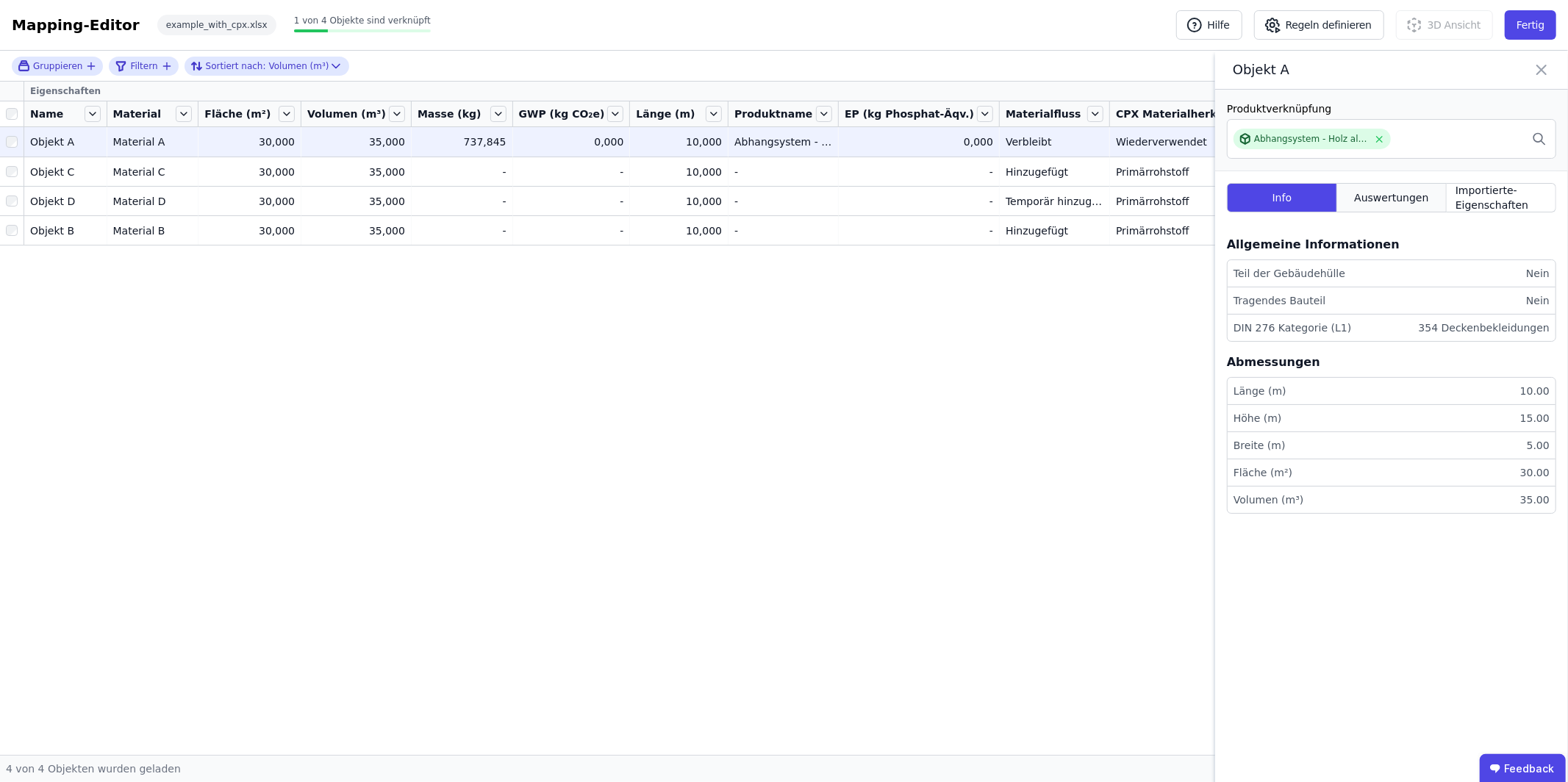
click at [1417, 191] on span "Auswertungen" at bounding box center [1391, 198] width 74 height 15
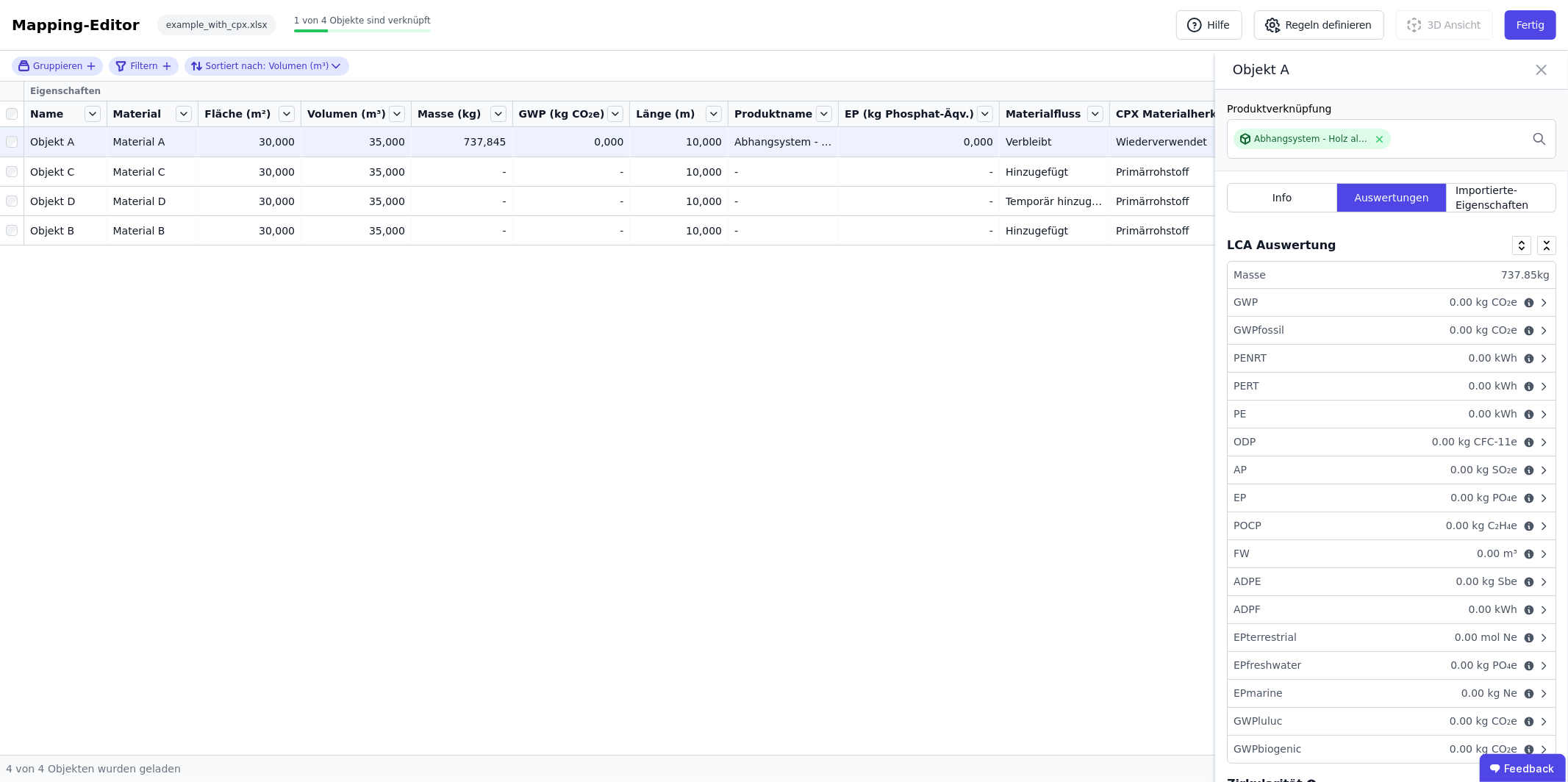
click at [1410, 301] on div "GWP 0.00 kg CO₂e" at bounding box center [1392, 303] width 328 height 28
click at [1505, 301] on span "kg CO₂e" at bounding box center [1496, 302] width 41 height 12
click at [1040, 368] on div "Eigenschaften Name Material Fläche (m²) Volumen (m³) Masse (kg) GWP (kg CO₂e) L…" at bounding box center [784, 418] width 1568 height 673
click at [1541, 69] on icon at bounding box center [1541, 69] width 9 height 9
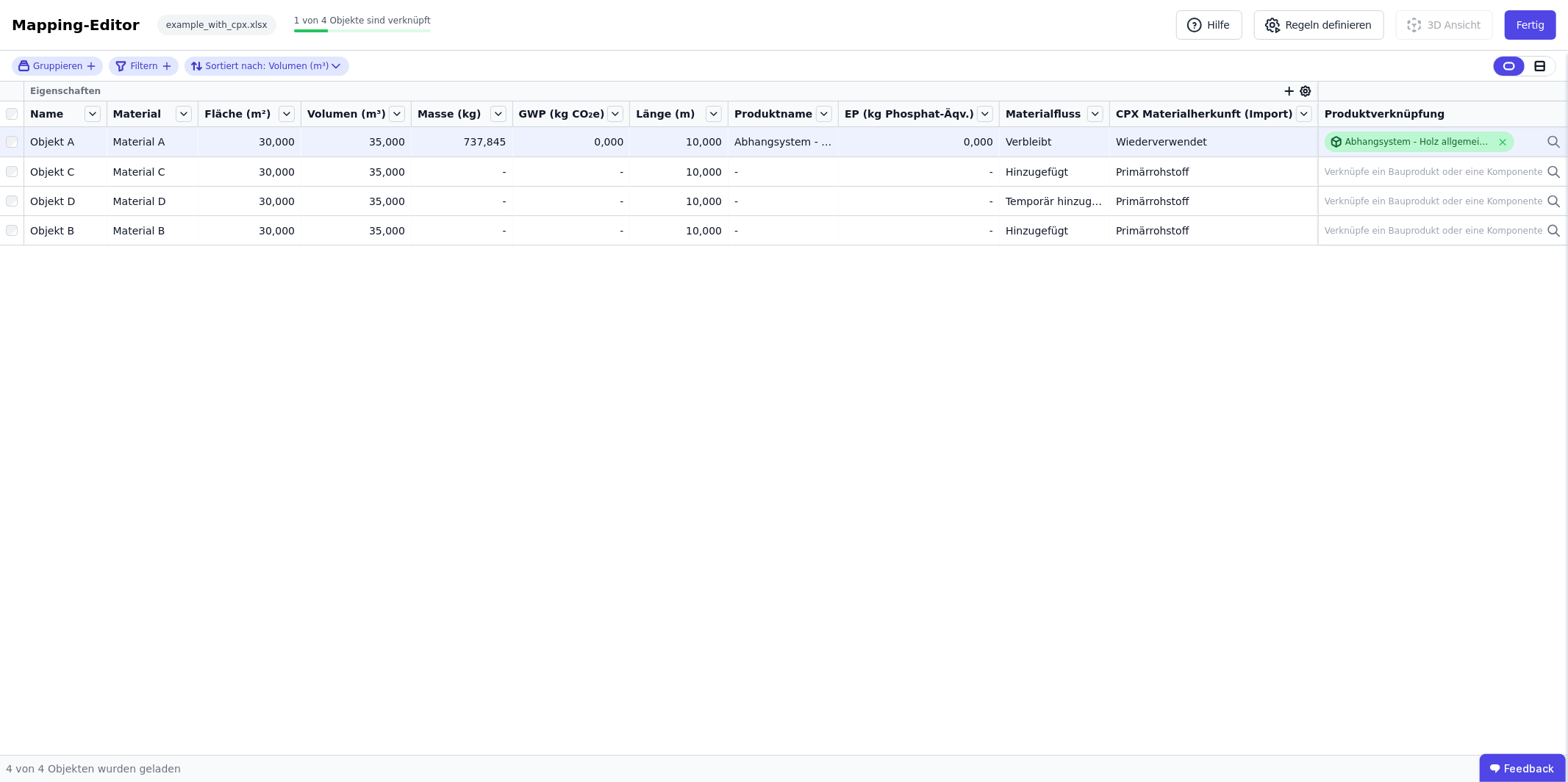
click at [1351, 143] on div "Abhangsystem - Holz allgemein (20 Jahre)" at bounding box center [1418, 141] width 146 height 12
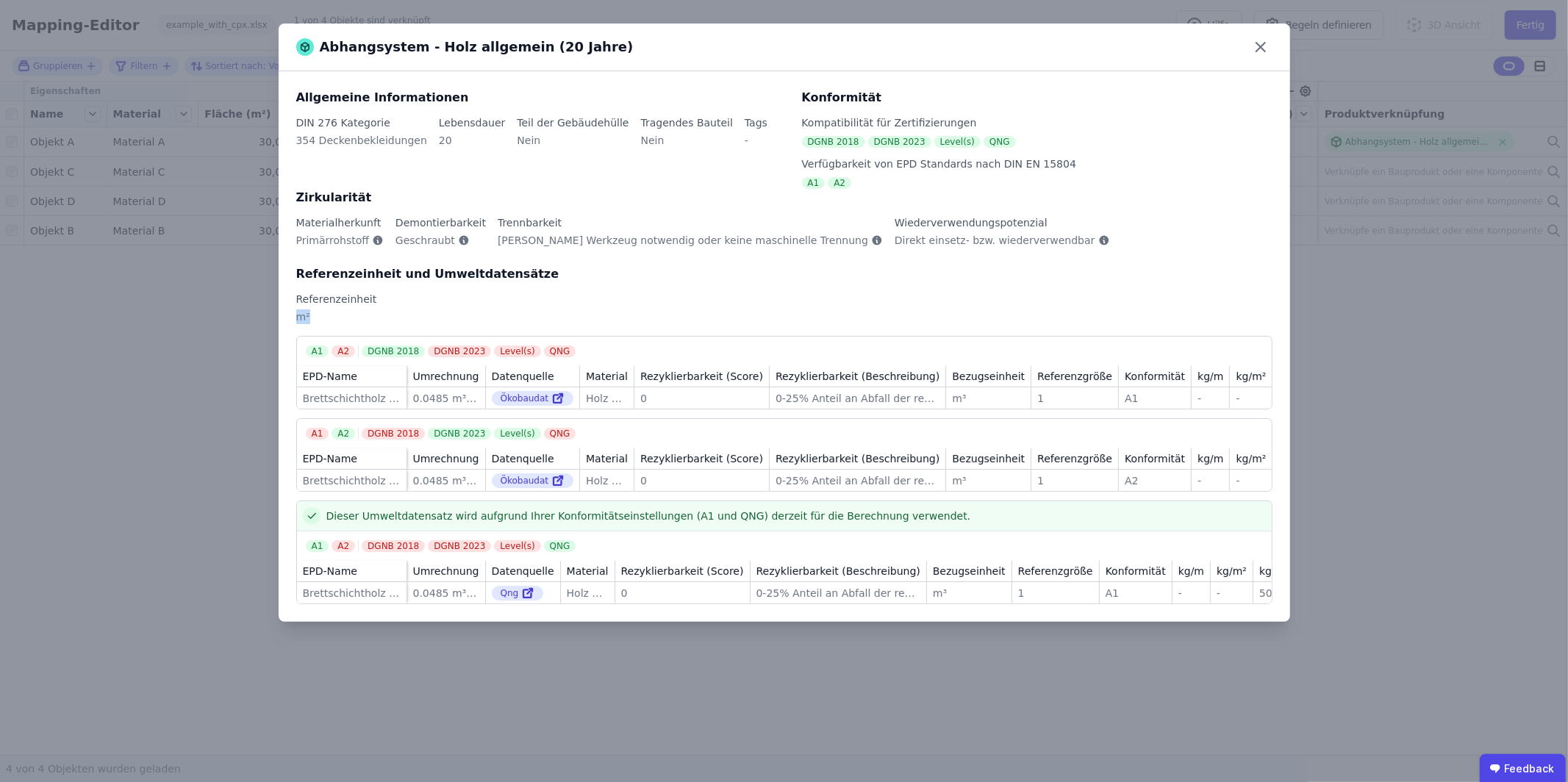
drag, startPoint x: 303, startPoint y: 313, endPoint x: 293, endPoint y: 317, distance: 10.8
click at [293, 317] on div "Allgemeine Informationen DIN 276 Kategorie 354 Deckenbekleidungen Lebensdauer 2…" at bounding box center [784, 347] width 1011 height 551
click at [243, 435] on div "Abhangsystem - Holz allgemein (20 Jahre) Allgemeine Informationen DIN 276 Kateg…" at bounding box center [784, 391] width 1568 height 782
click at [1263, 48] on icon at bounding box center [1260, 47] width 23 height 23
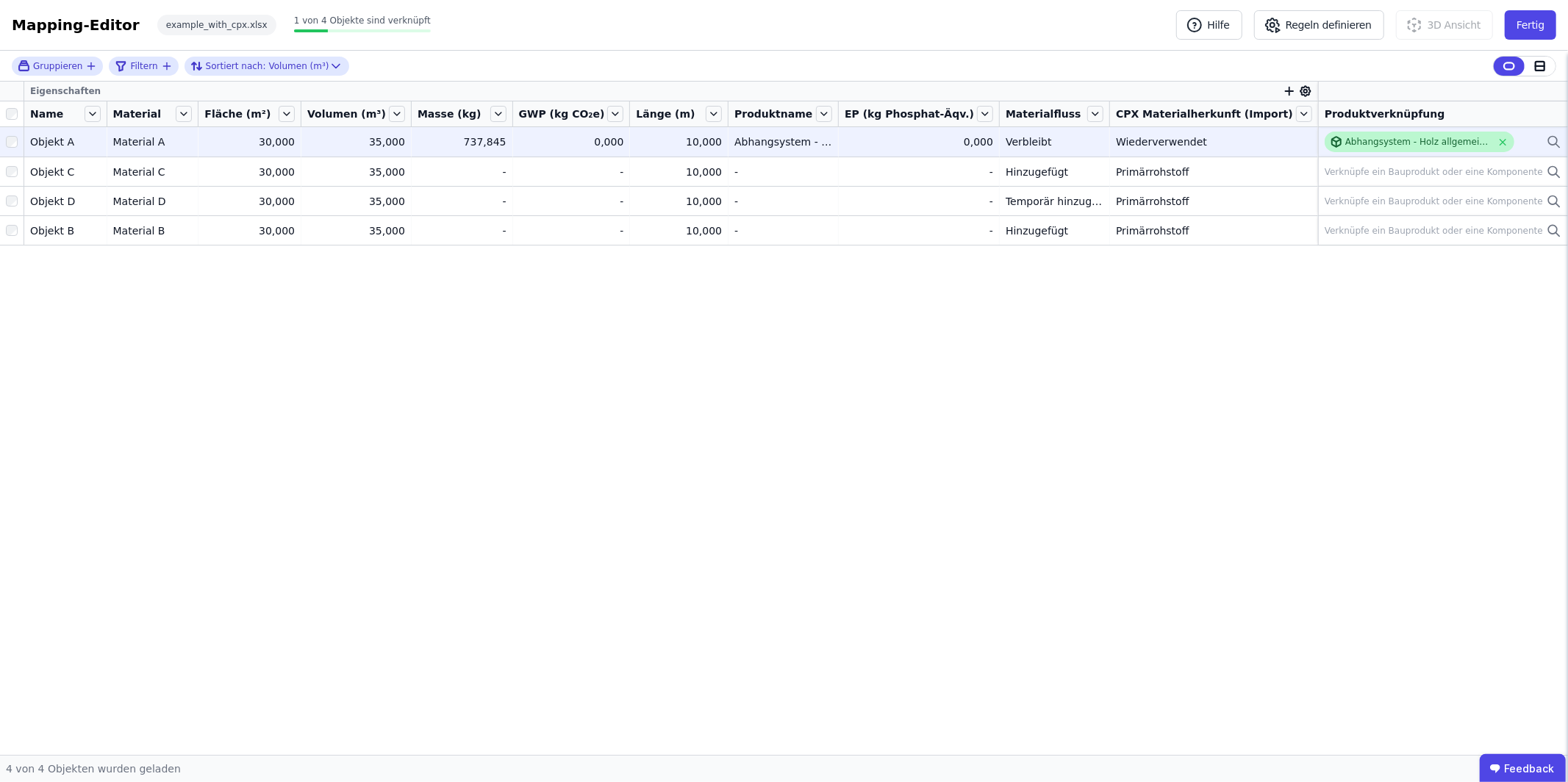
click at [1403, 141] on div "Abhangsystem - Holz allgemein (20 Jahre)" at bounding box center [1418, 141] width 146 height 12
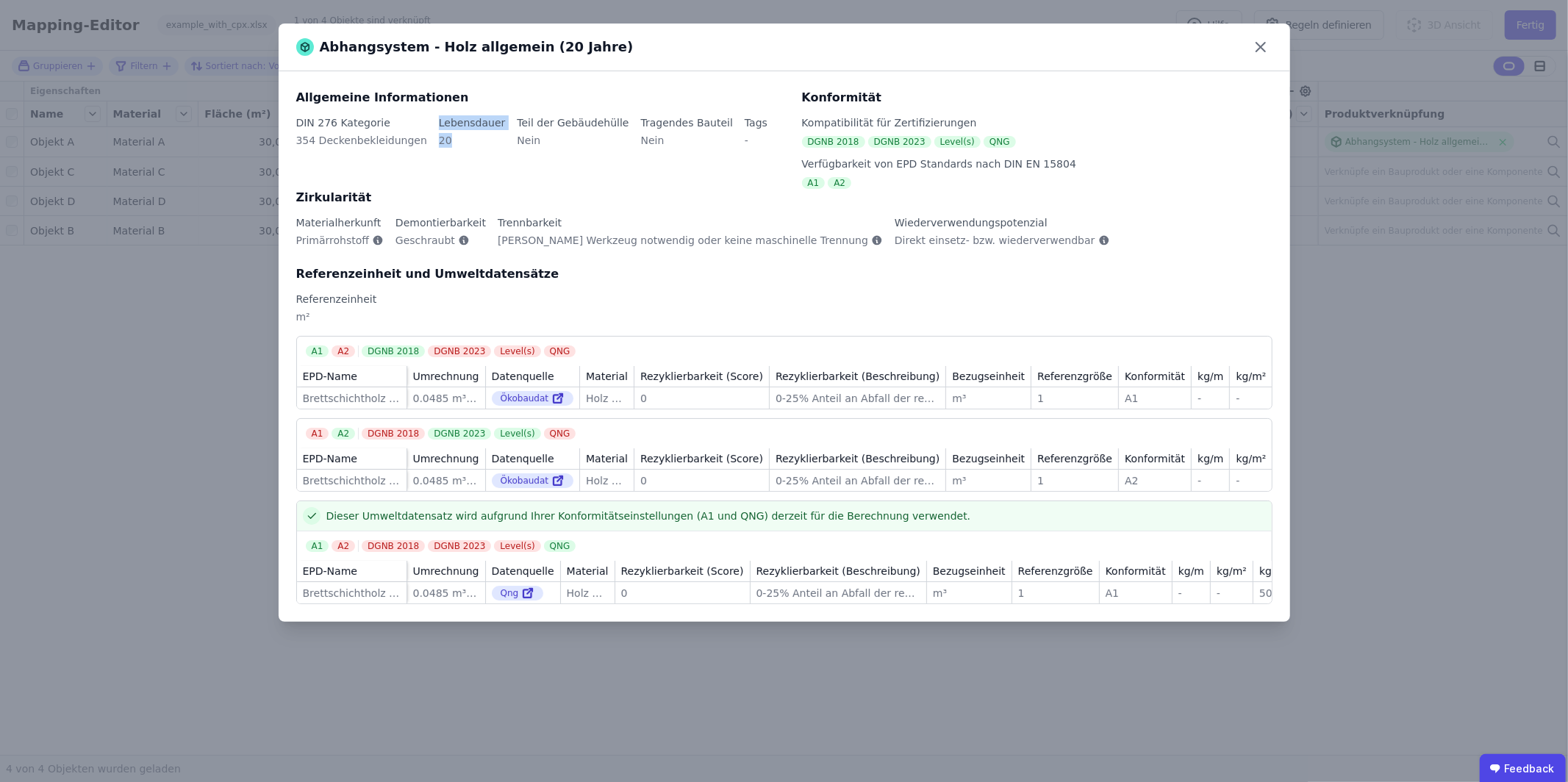
drag, startPoint x: 443, startPoint y: 142, endPoint x: 432, endPoint y: 143, distance: 11.0
click at [427, 140] on div "DIN 276 Kategorie 354 Deckenbekleidungen Lebensdauer 20 Teil der Gebäudehülle N…" at bounding box center [540, 141] width 488 height 50
click at [461, 143] on div "20" at bounding box center [472, 146] width 67 height 27
drag, startPoint x: 443, startPoint y: 143, endPoint x: 428, endPoint y: 144, distance: 15.0
click at [439, 144] on div "20" at bounding box center [472, 146] width 67 height 27
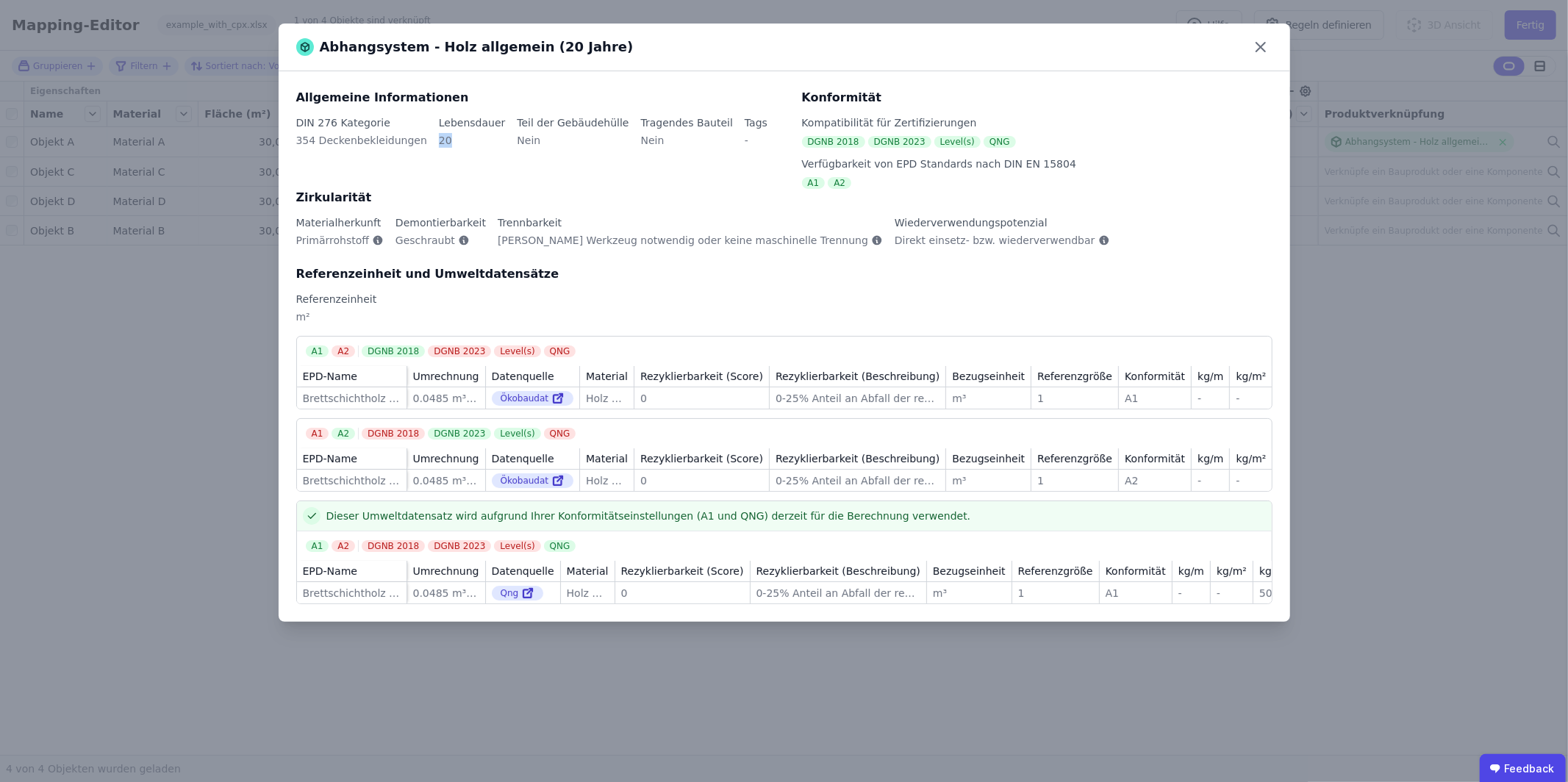
click at [456, 145] on div "20" at bounding box center [472, 146] width 67 height 27
click at [1255, 44] on icon at bounding box center [1260, 47] width 23 height 23
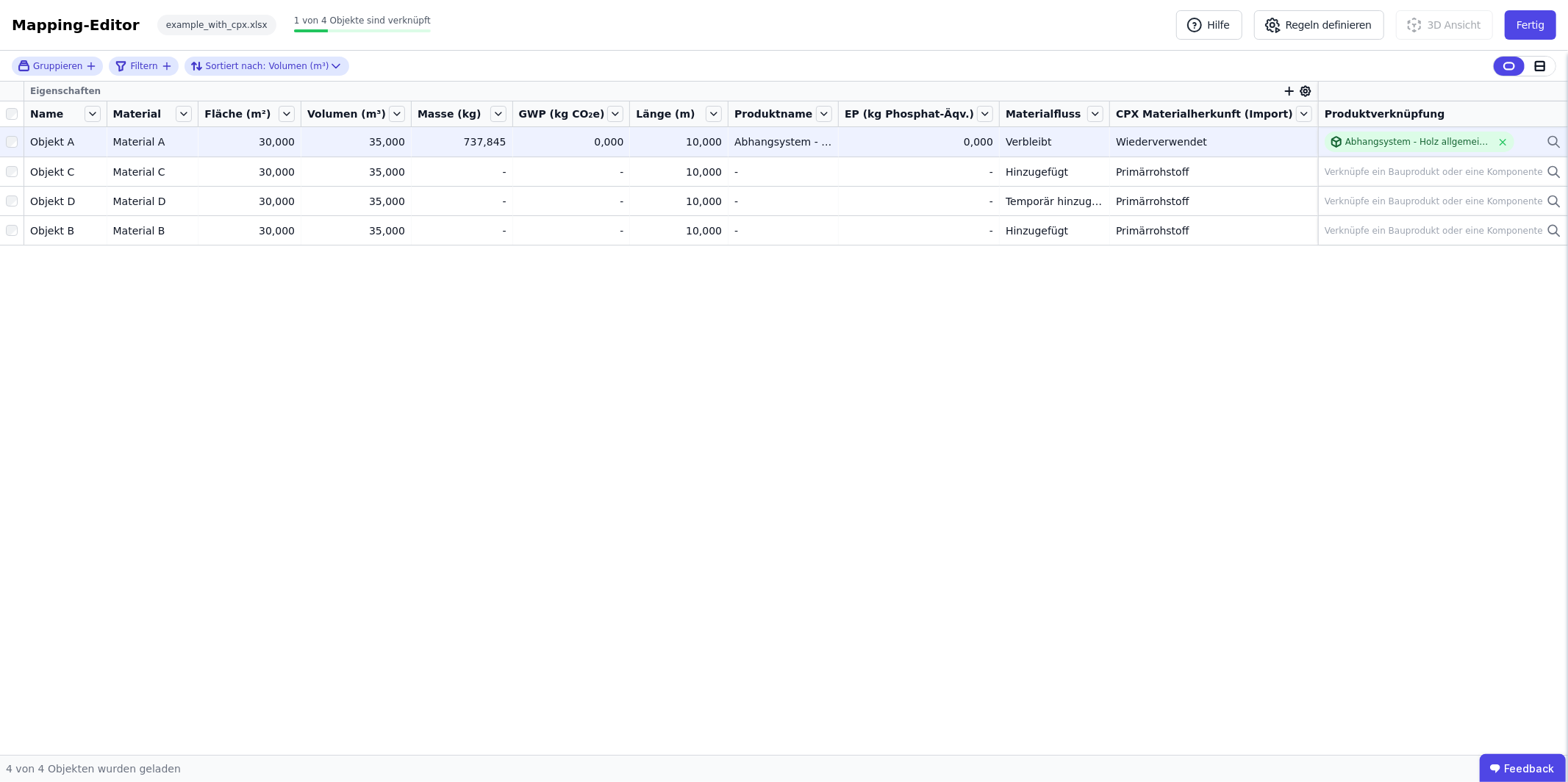
click at [624, 136] on div "0,000" at bounding box center [571, 142] width 105 height 15
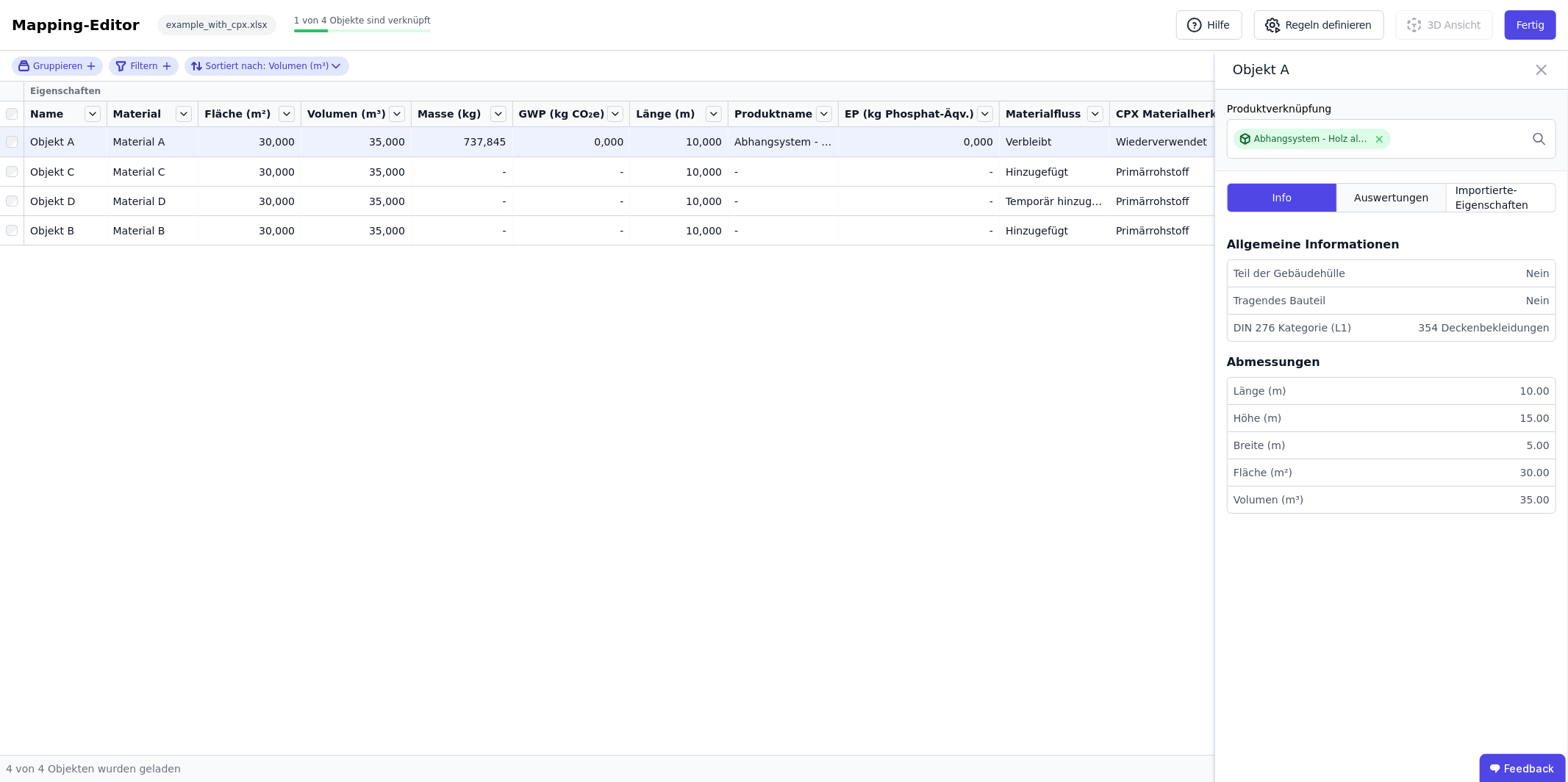
click at [1412, 198] on span "Auswertungen" at bounding box center [1391, 198] width 74 height 15
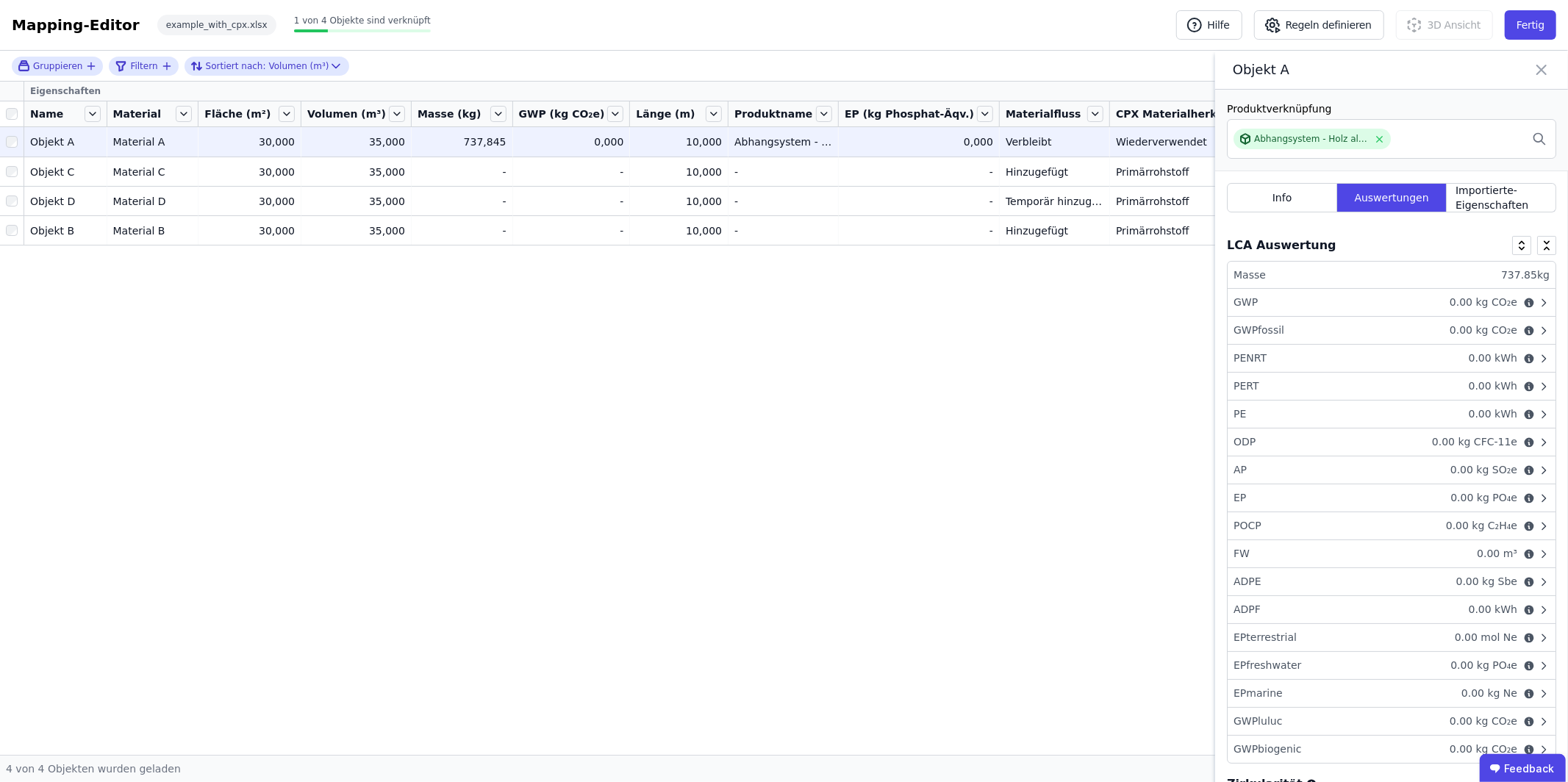
click at [1391, 305] on div "GWP 0.00 kg CO₂e" at bounding box center [1392, 303] width 328 height 28
click at [1541, 67] on icon at bounding box center [1541, 69] width 18 height 20
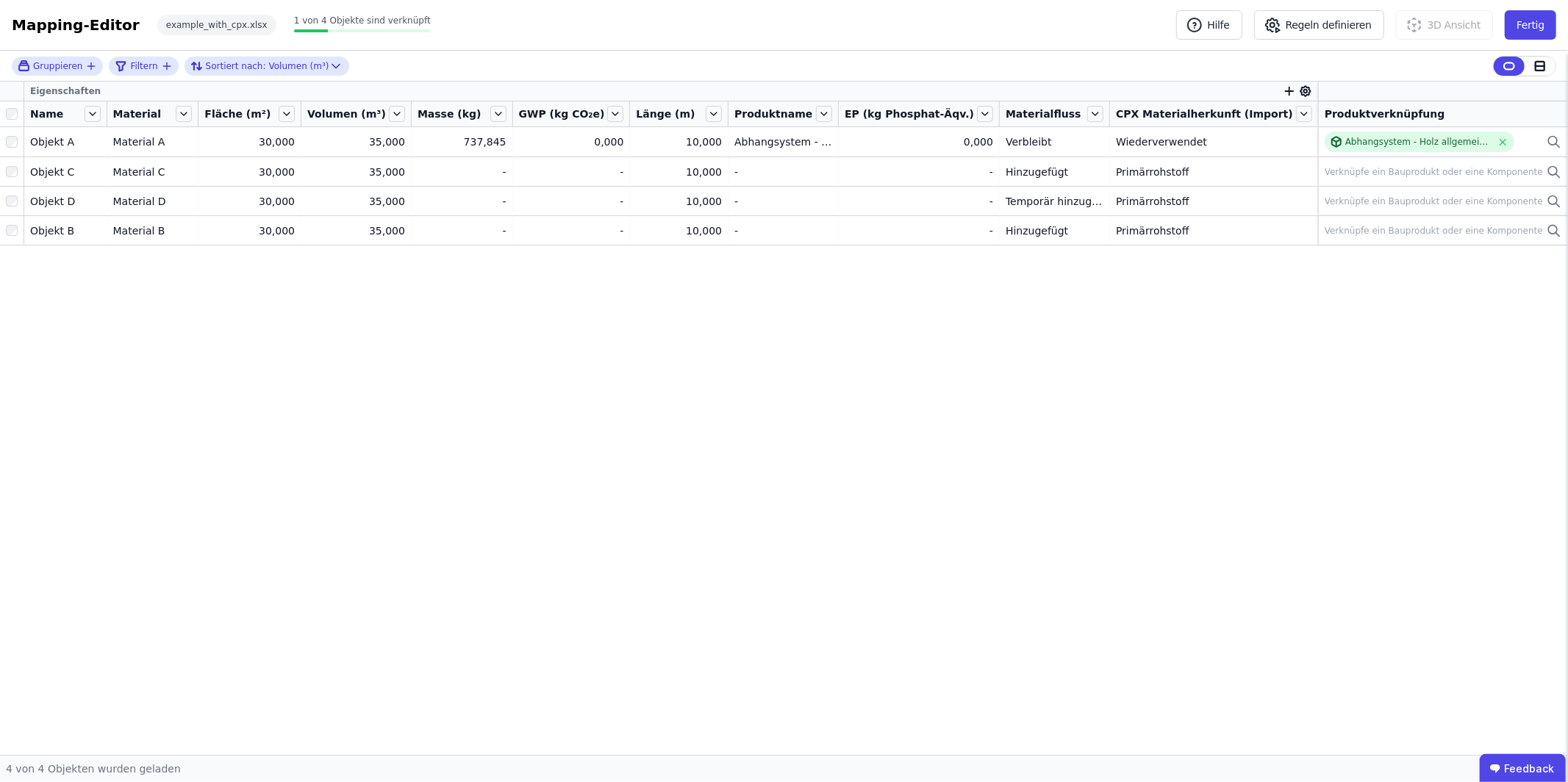
click at [1074, 453] on div "Eigenschaften Name Material Fläche (m²) Volumen (m³) Masse (kg) GWP (kg CO₂e) L…" at bounding box center [784, 418] width 1568 height 673
